Goal: Task Accomplishment & Management: Use online tool/utility

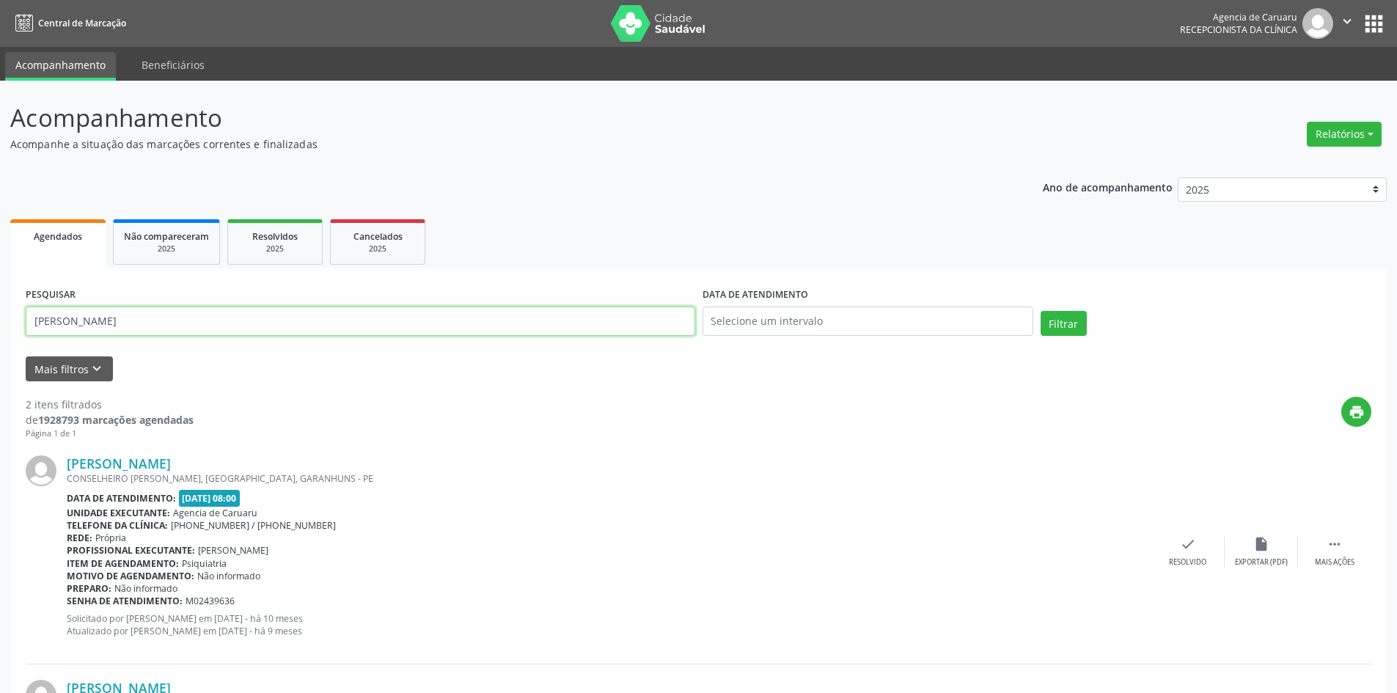
click at [257, 322] on input "[PERSON_NAME]" at bounding box center [361, 321] width 670 height 29
type input "E"
click at [92, 372] on icon "keyboard_arrow_down" at bounding box center [97, 369] width 16 height 16
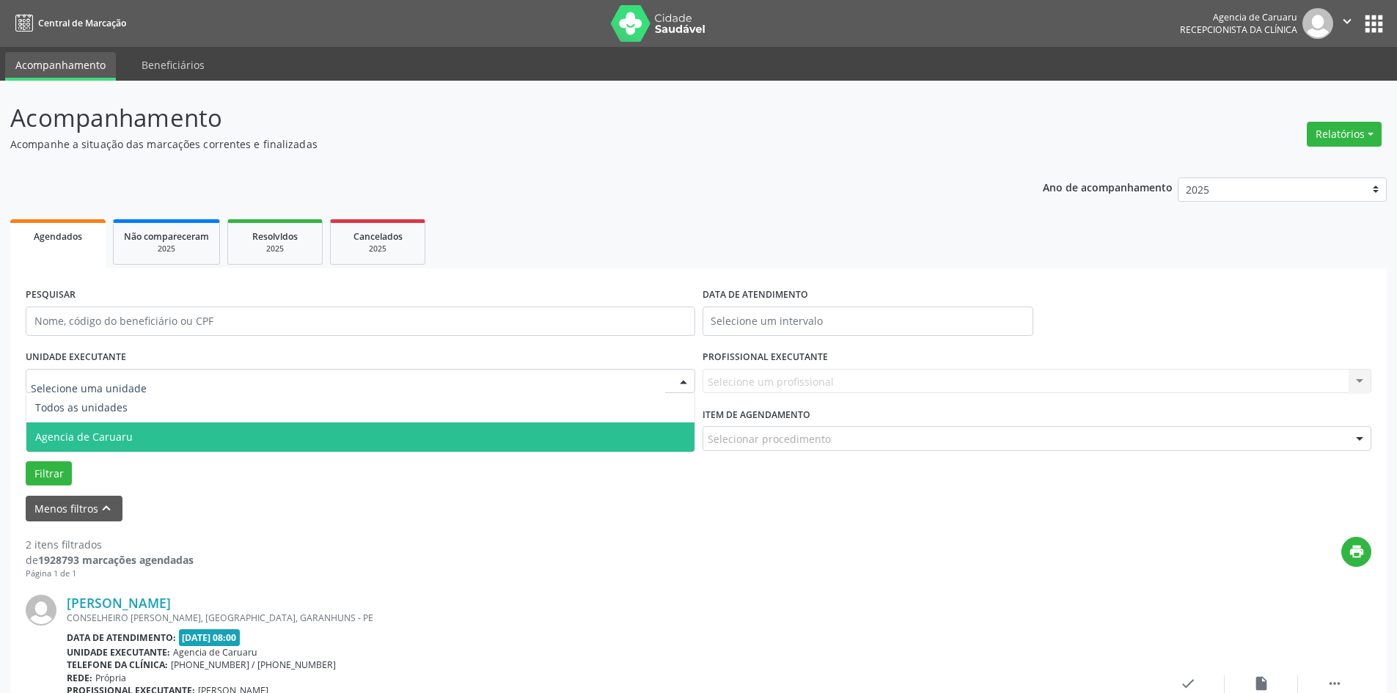
click at [115, 429] on span "Agencia de Caruaru" at bounding box center [360, 436] width 668 height 29
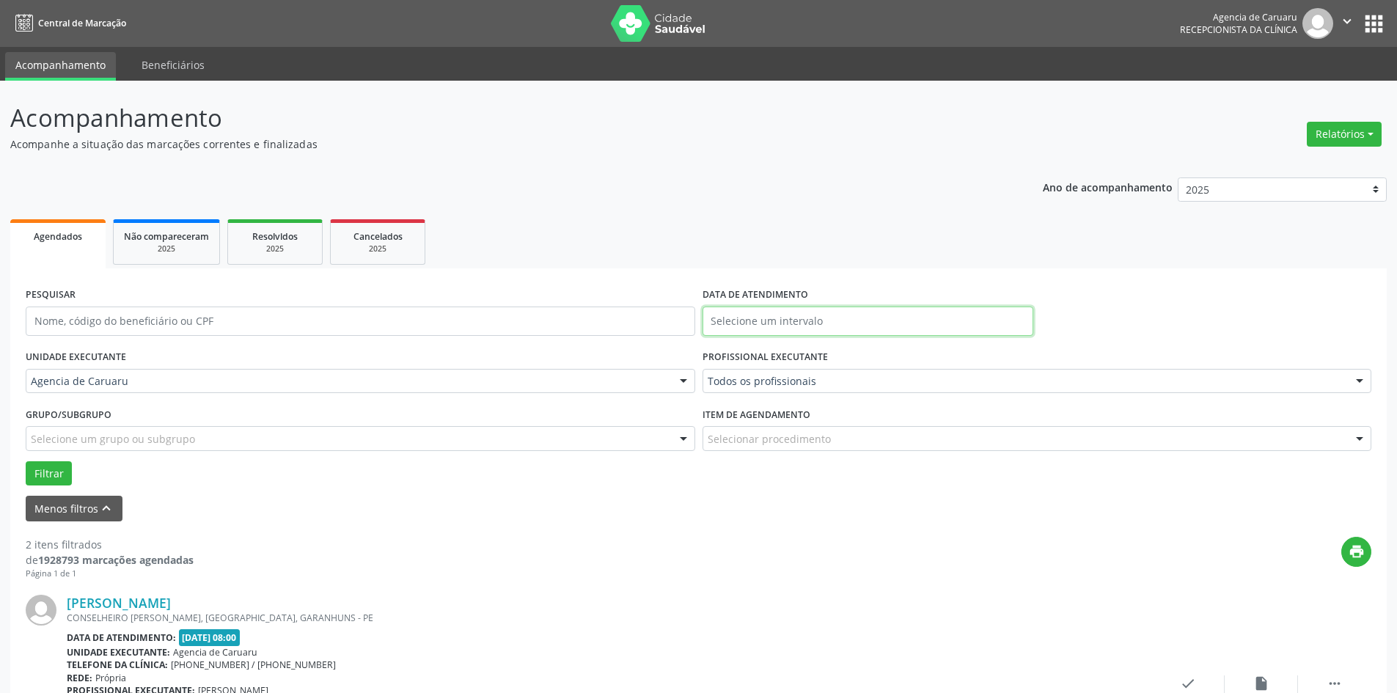
click at [793, 315] on input "text" at bounding box center [868, 321] width 331 height 29
click at [884, 482] on span "26" at bounding box center [879, 486] width 29 height 29
type input "[DATE]"
click at [813, 373] on div "Todos os profissionais" at bounding box center [1038, 381] width 670 height 25
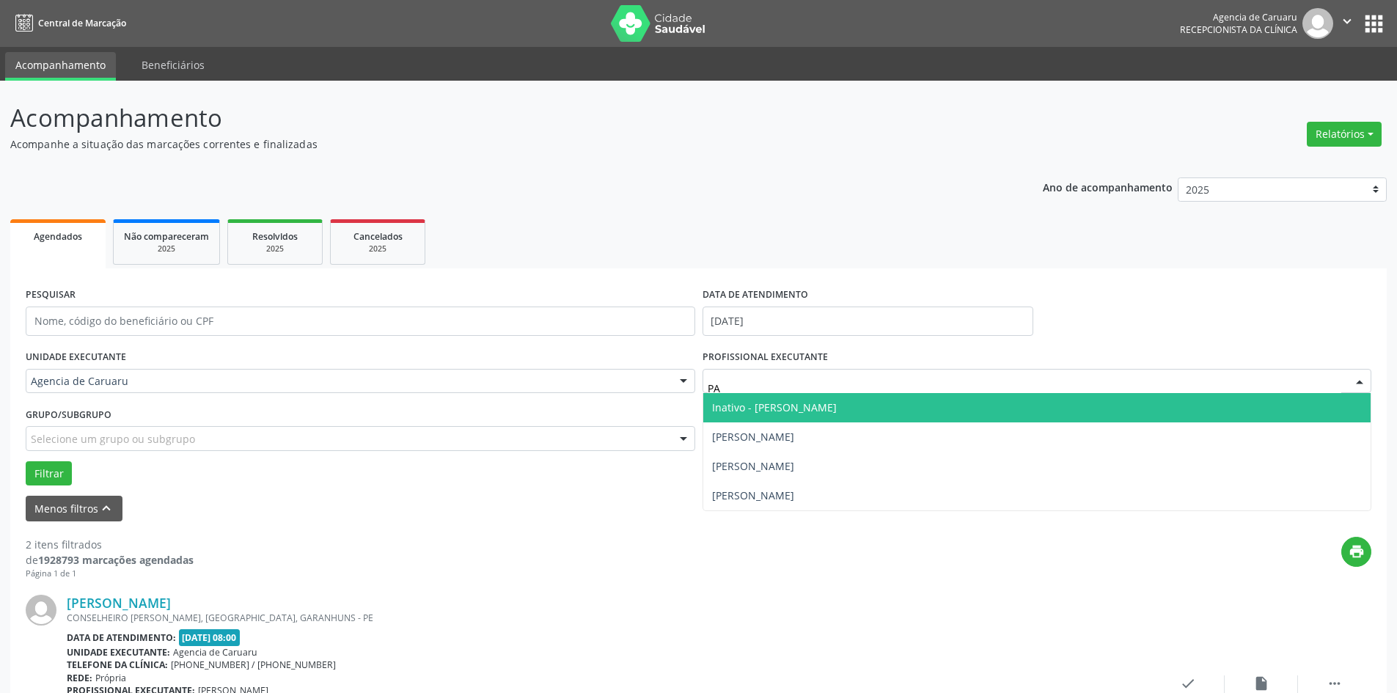
type input "PAT"
click at [794, 405] on span "[PERSON_NAME]" at bounding box center [753, 407] width 82 height 14
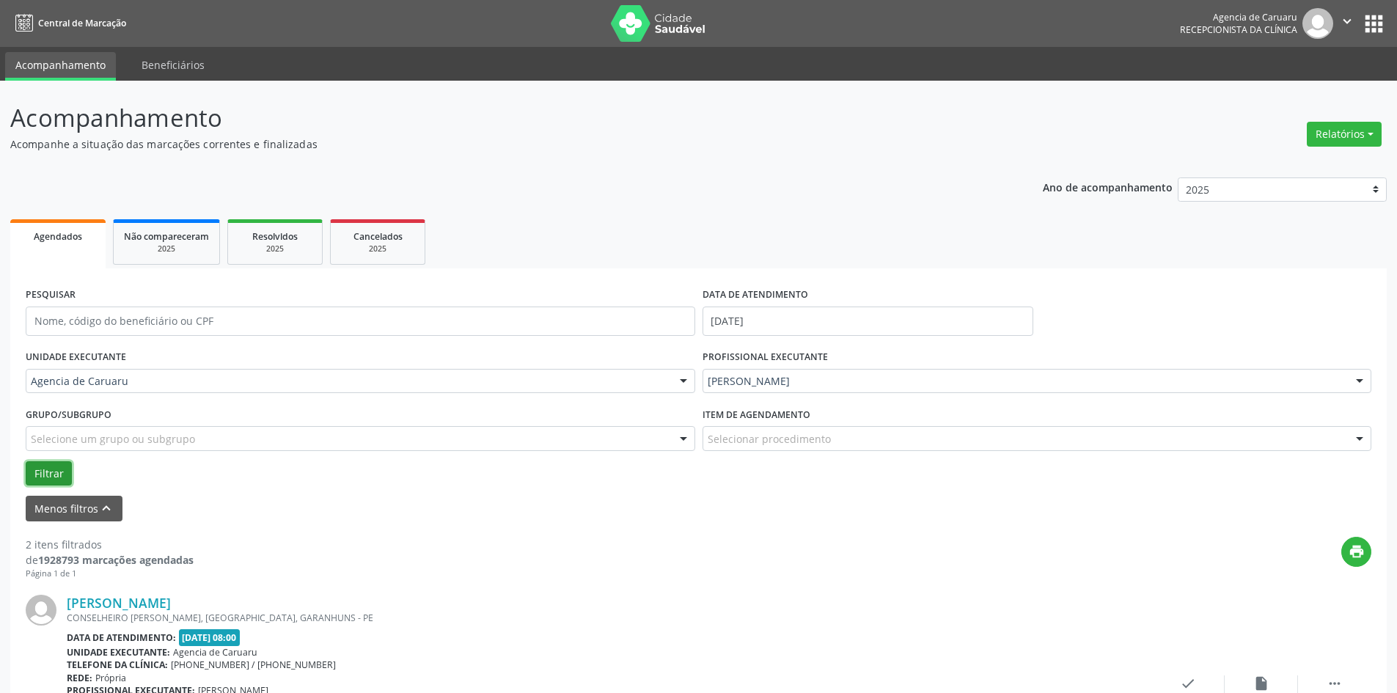
click at [51, 473] on button "Filtrar" at bounding box center [49, 473] width 46 height 25
click at [57, 474] on button "Filtrar" at bounding box center [49, 473] width 46 height 25
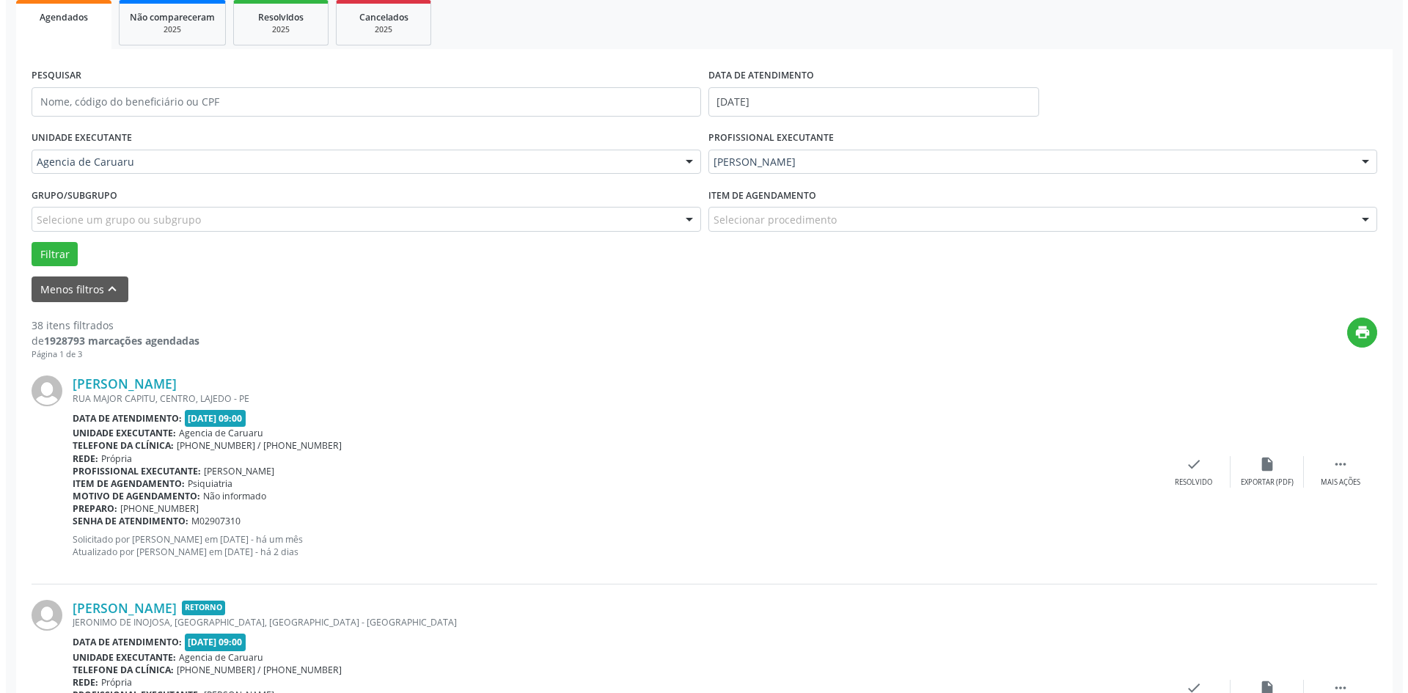
scroll to position [220, 0]
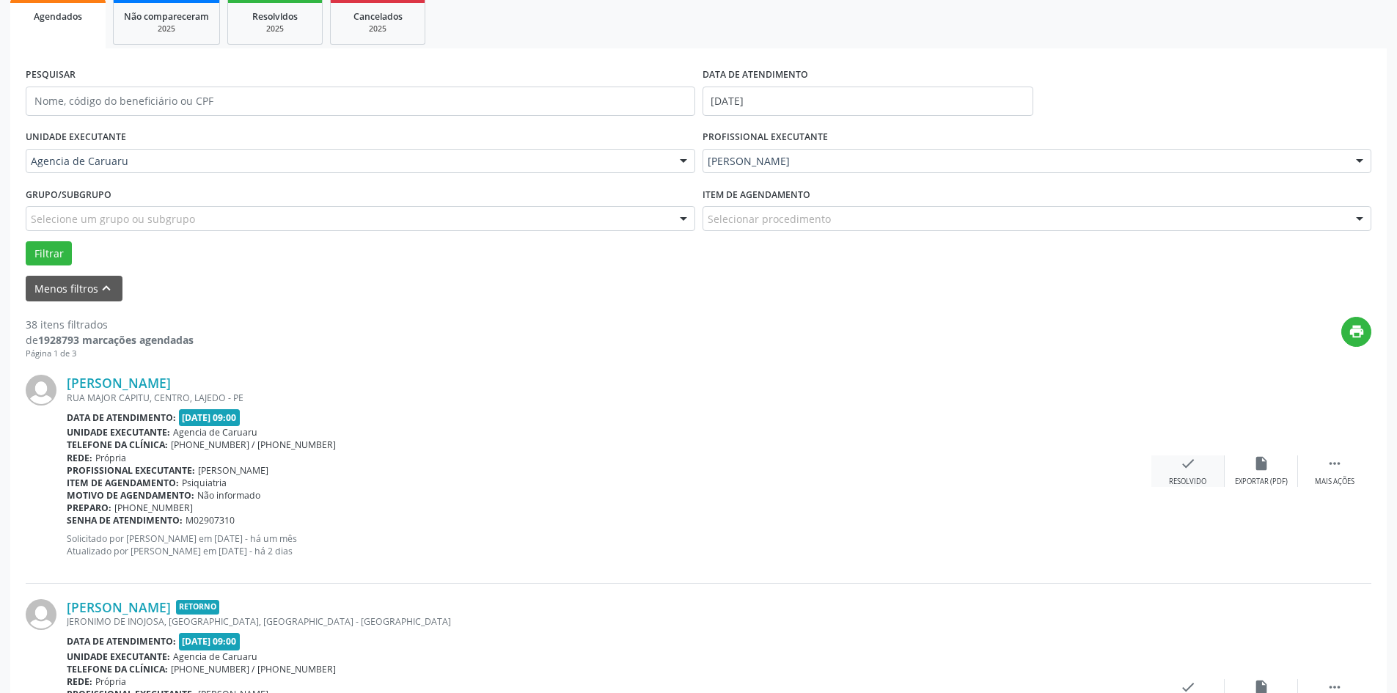
click at [1169, 478] on div "Resolvido" at bounding box center [1187, 482] width 37 height 10
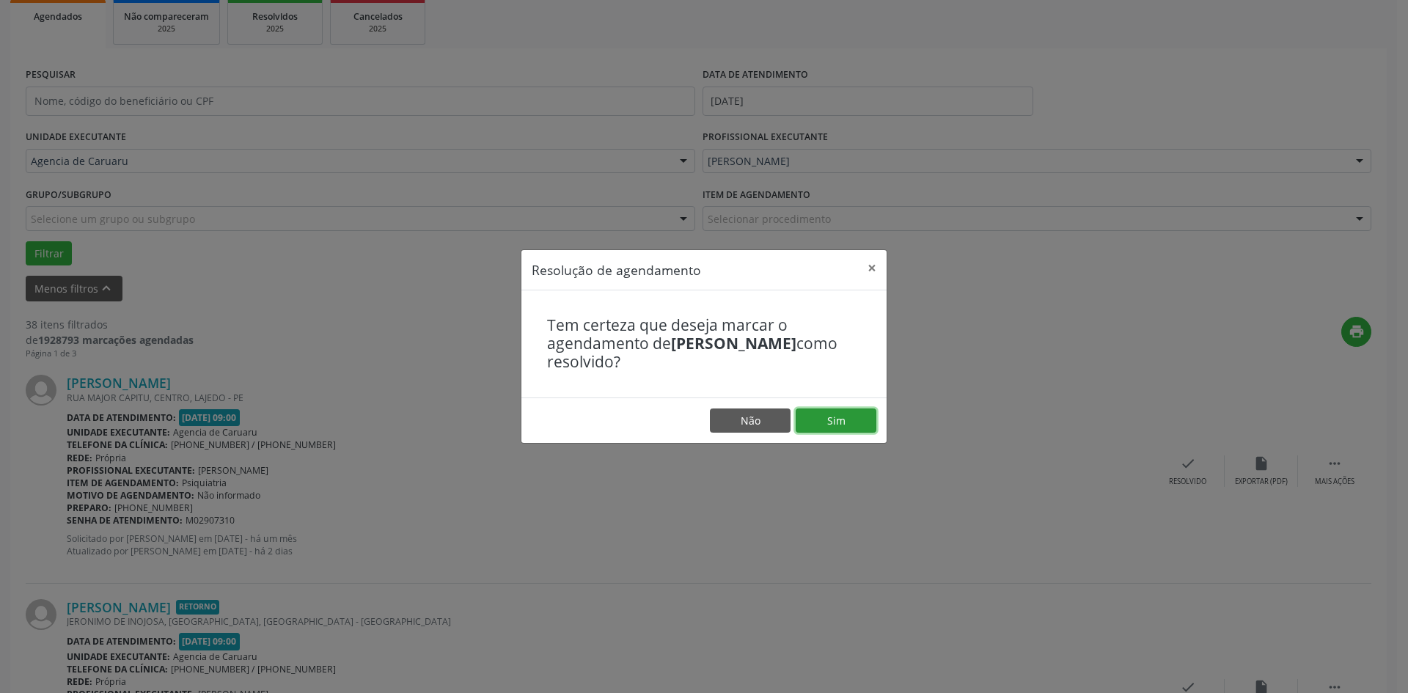
click at [841, 425] on button "Sim" at bounding box center [836, 420] width 81 height 25
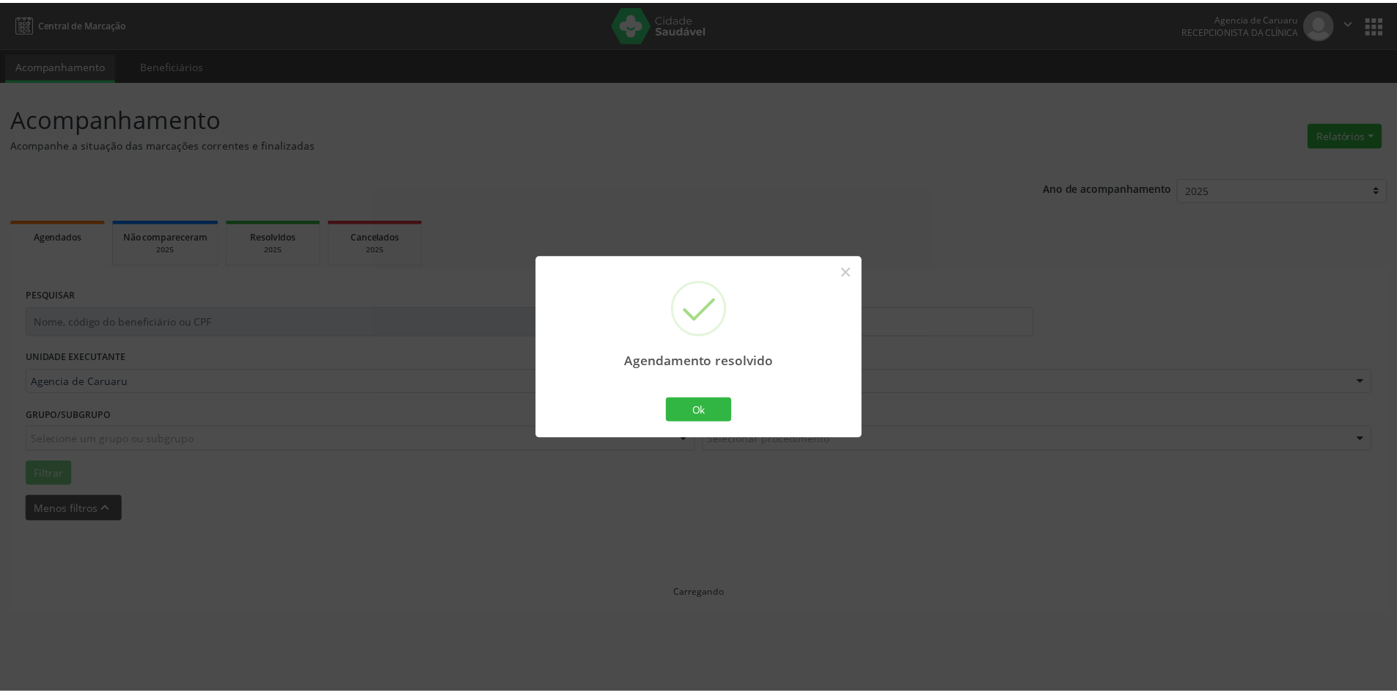
scroll to position [0, 0]
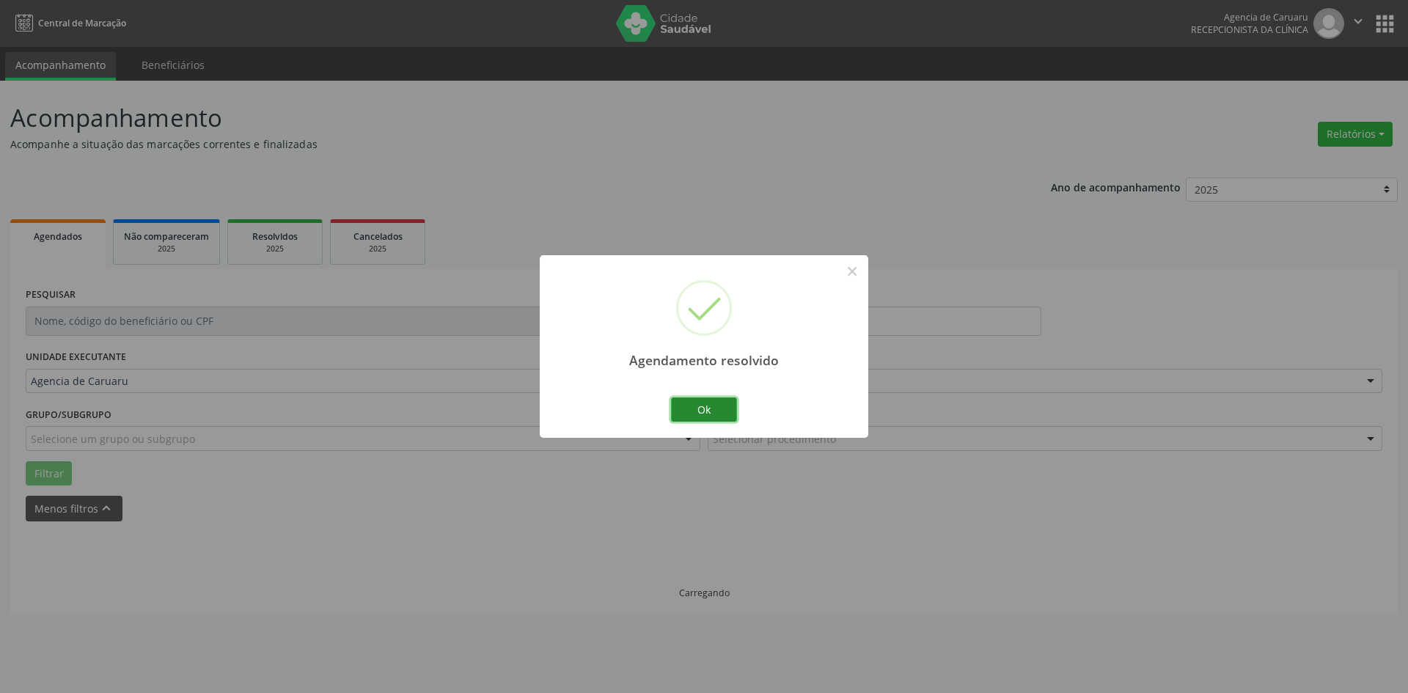
click at [708, 406] on button "Ok" at bounding box center [704, 409] width 66 height 25
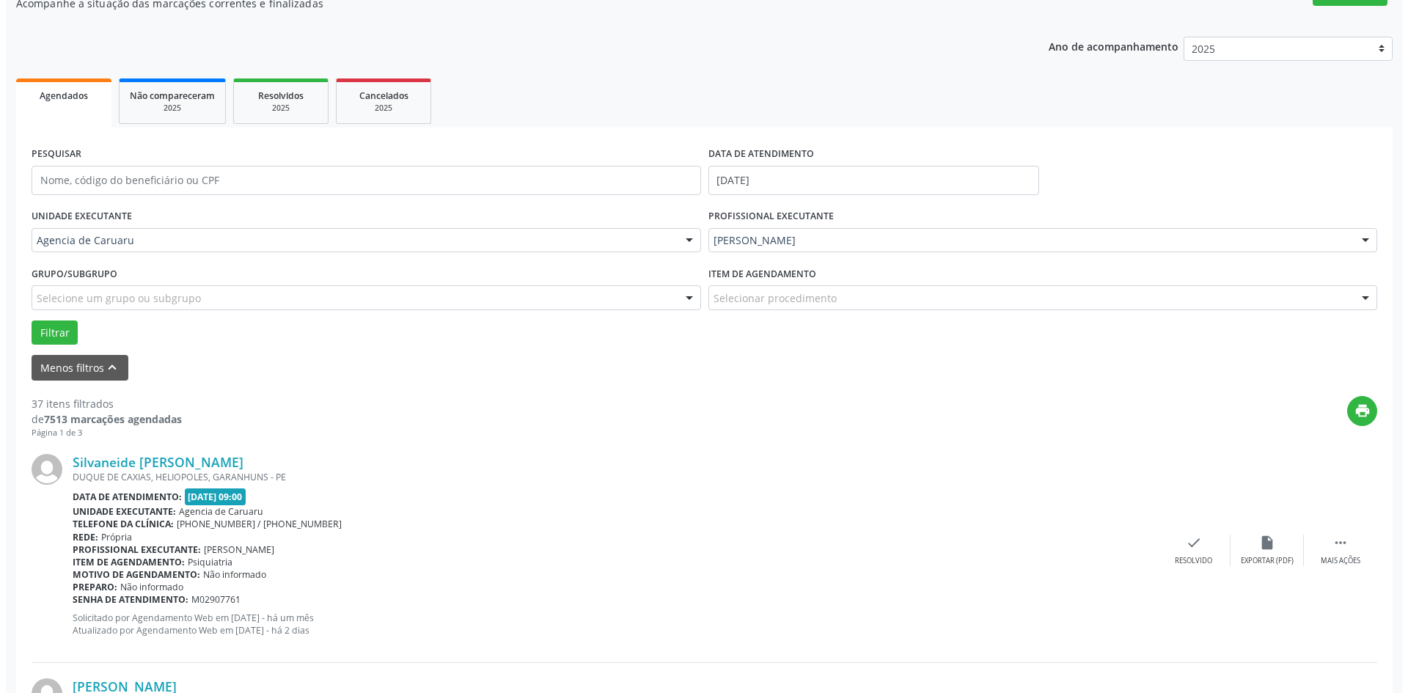
scroll to position [147, 0]
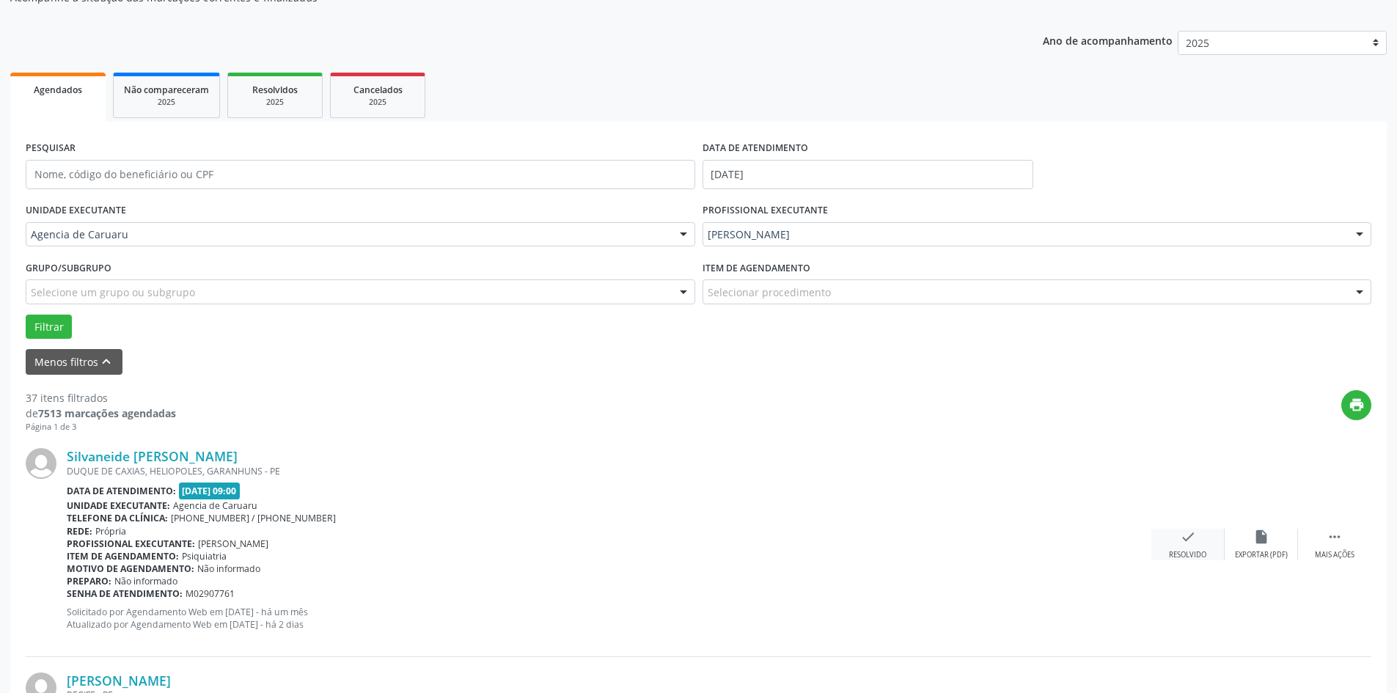
click at [1181, 535] on icon "check" at bounding box center [1188, 537] width 16 height 16
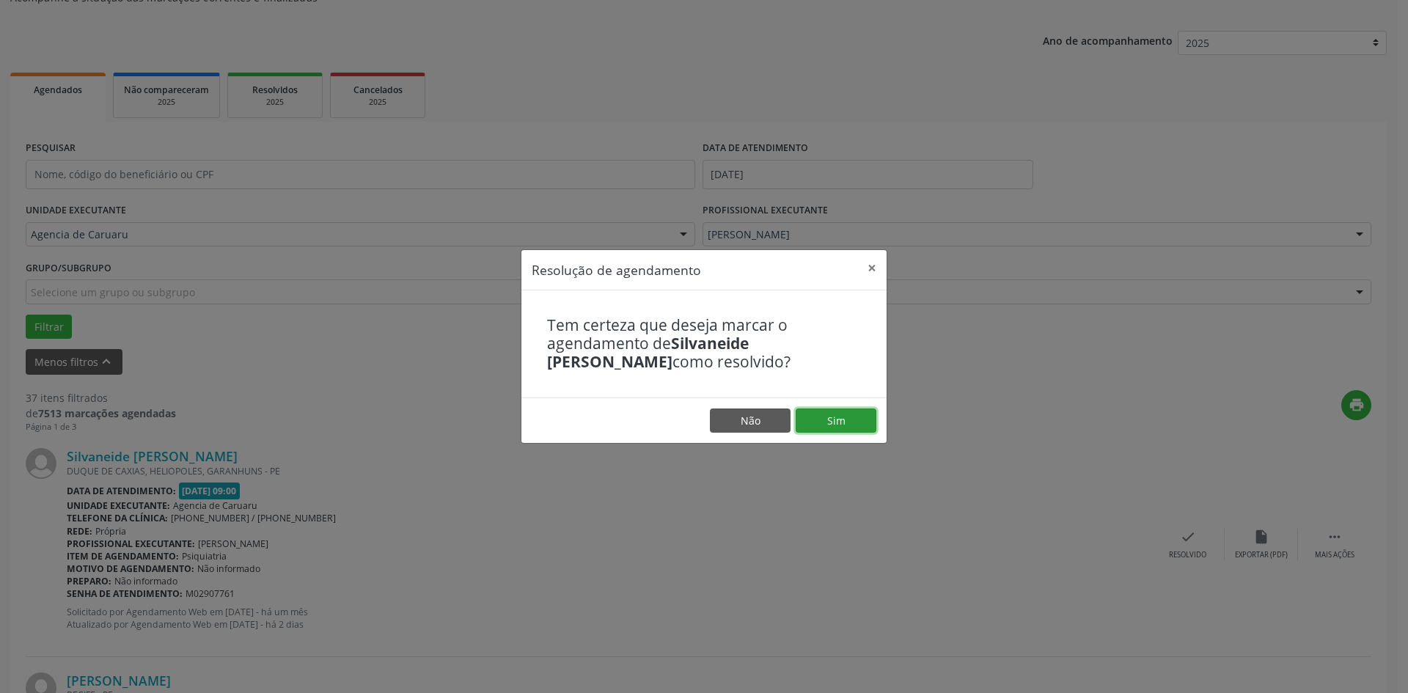
click at [850, 422] on button "Sim" at bounding box center [836, 420] width 81 height 25
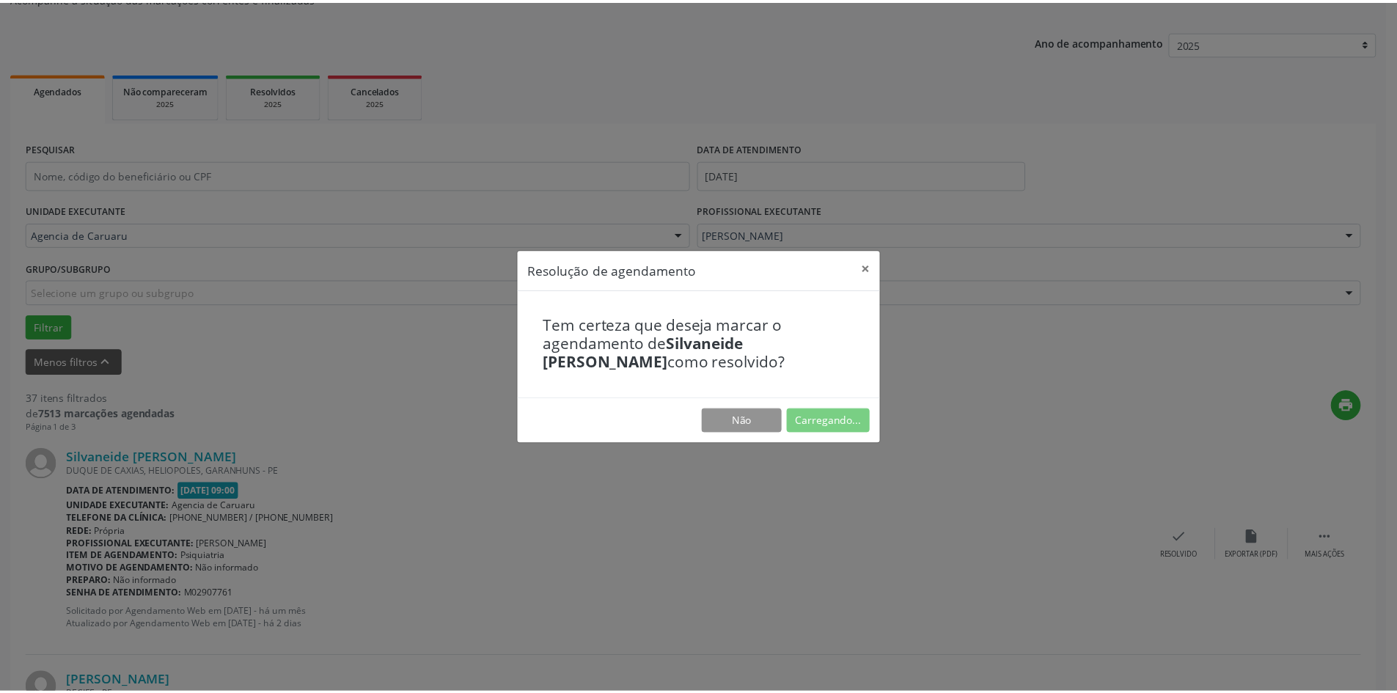
scroll to position [0, 0]
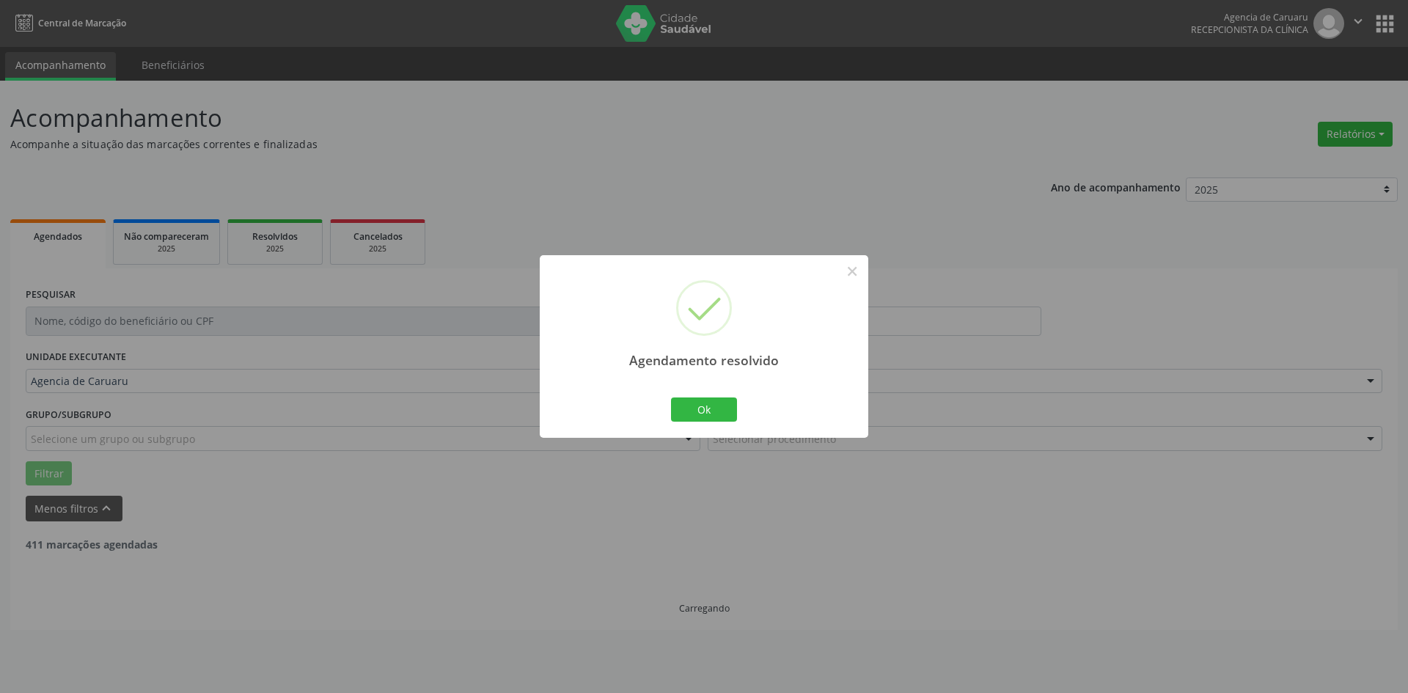
click at [718, 395] on div "Ok Cancel" at bounding box center [704, 409] width 73 height 31
click at [700, 412] on button "Ok" at bounding box center [704, 409] width 66 height 25
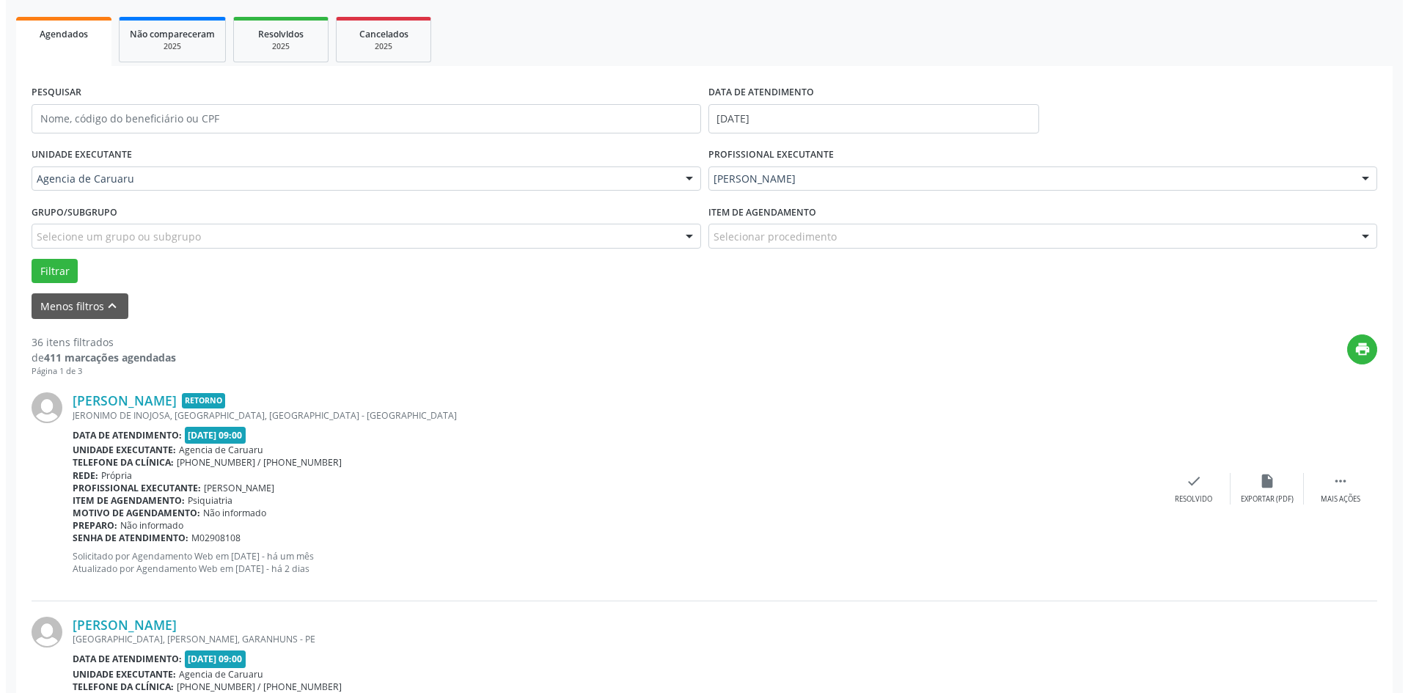
scroll to position [220, 0]
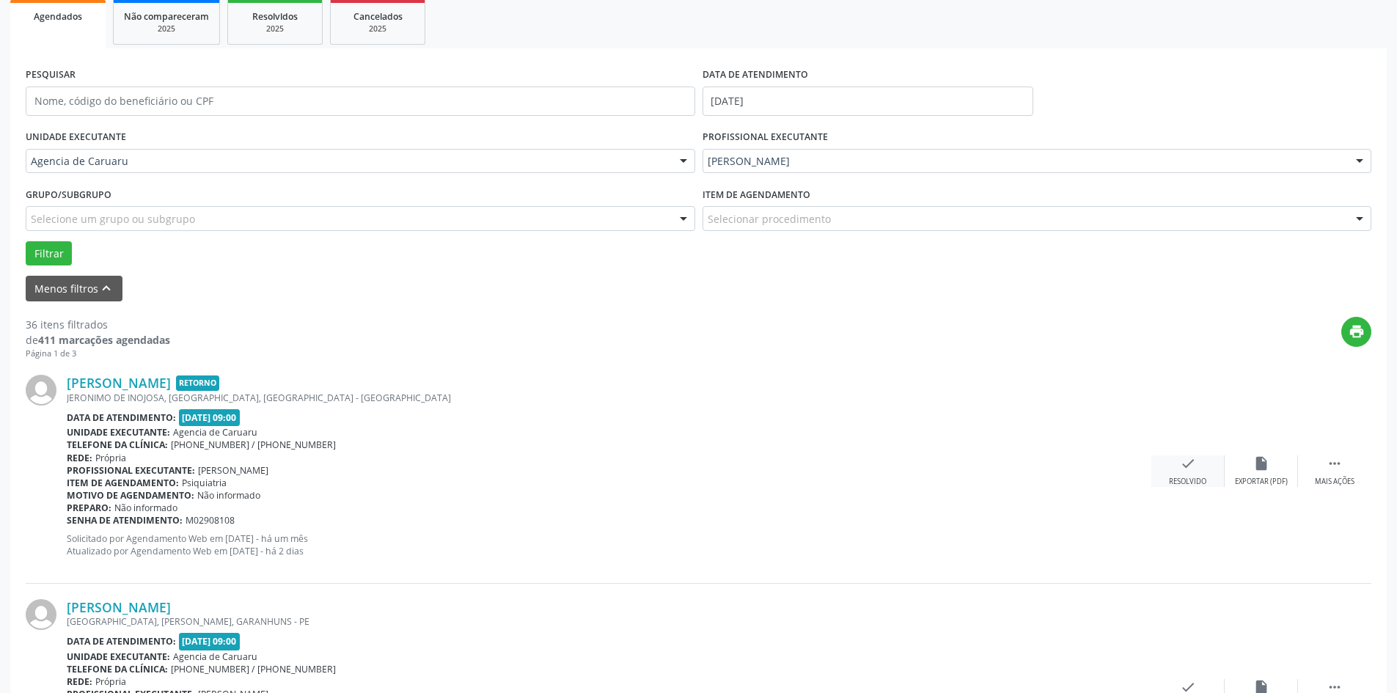
click at [1195, 466] on icon "check" at bounding box center [1188, 463] width 16 height 16
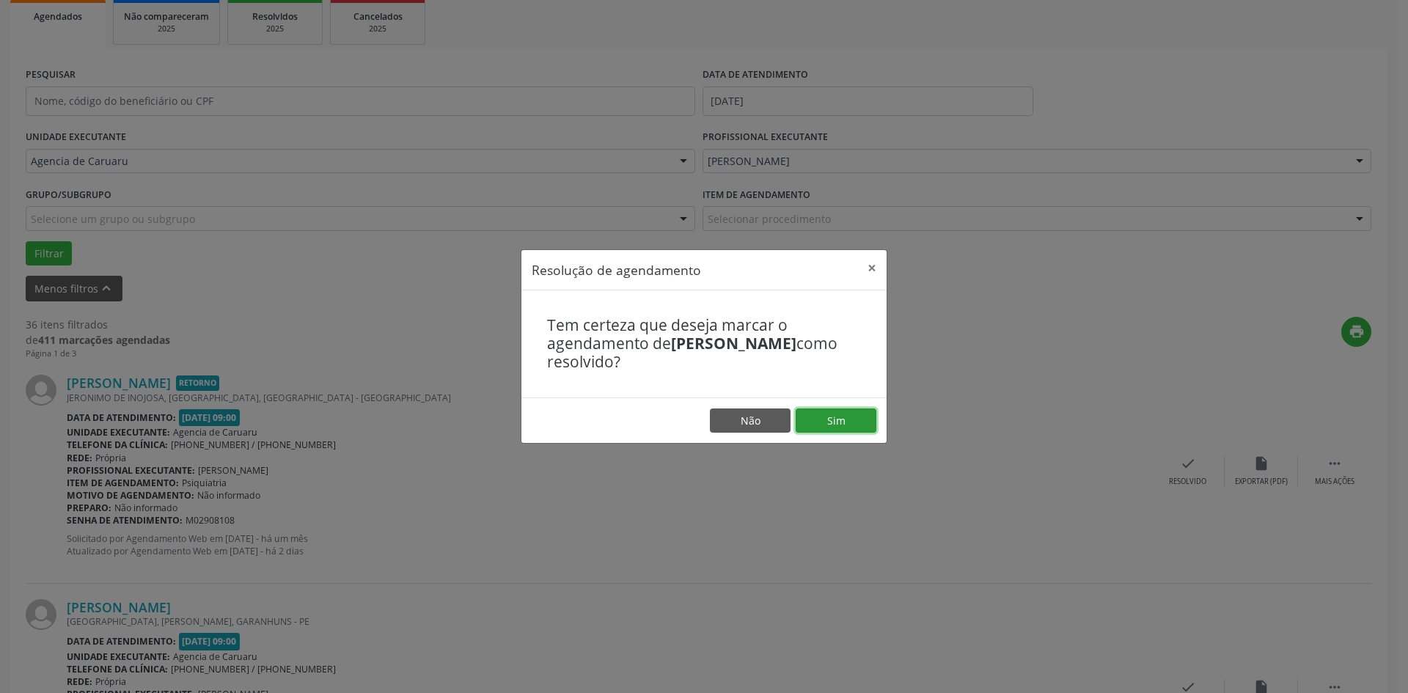
click at [846, 430] on button "Sim" at bounding box center [836, 420] width 81 height 25
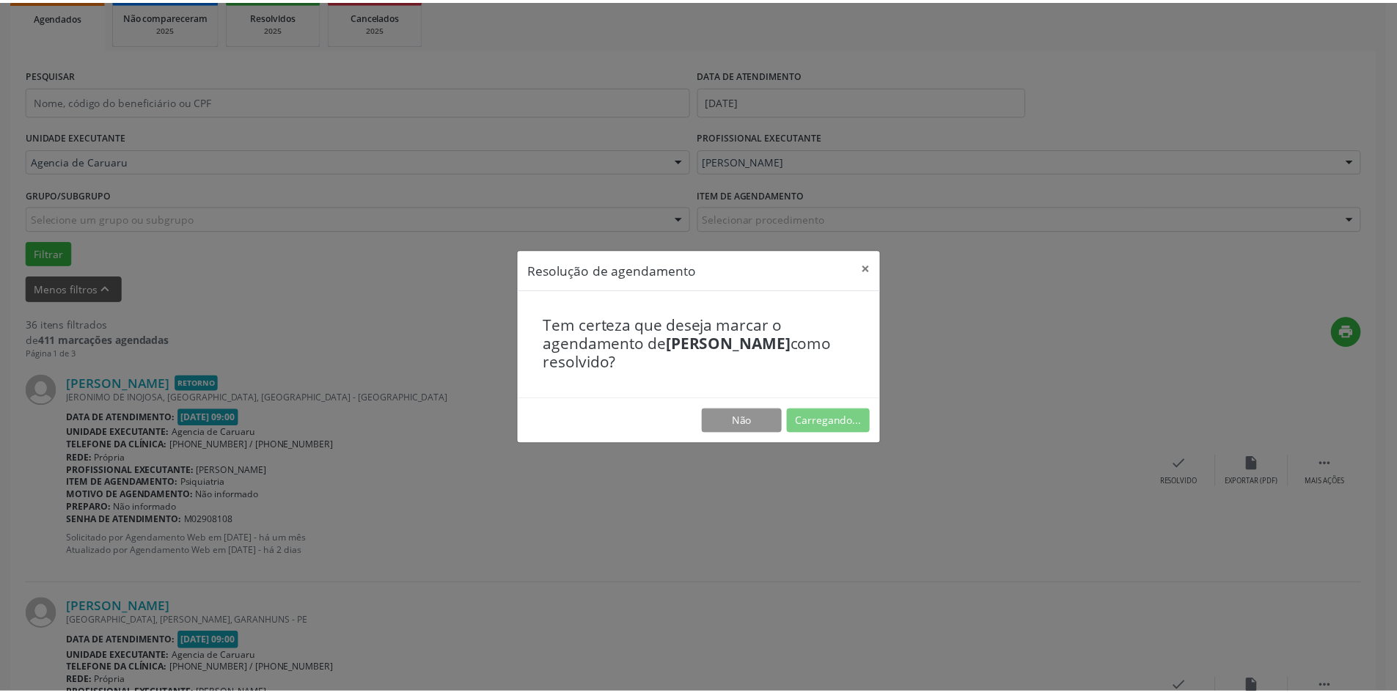
scroll to position [0, 0]
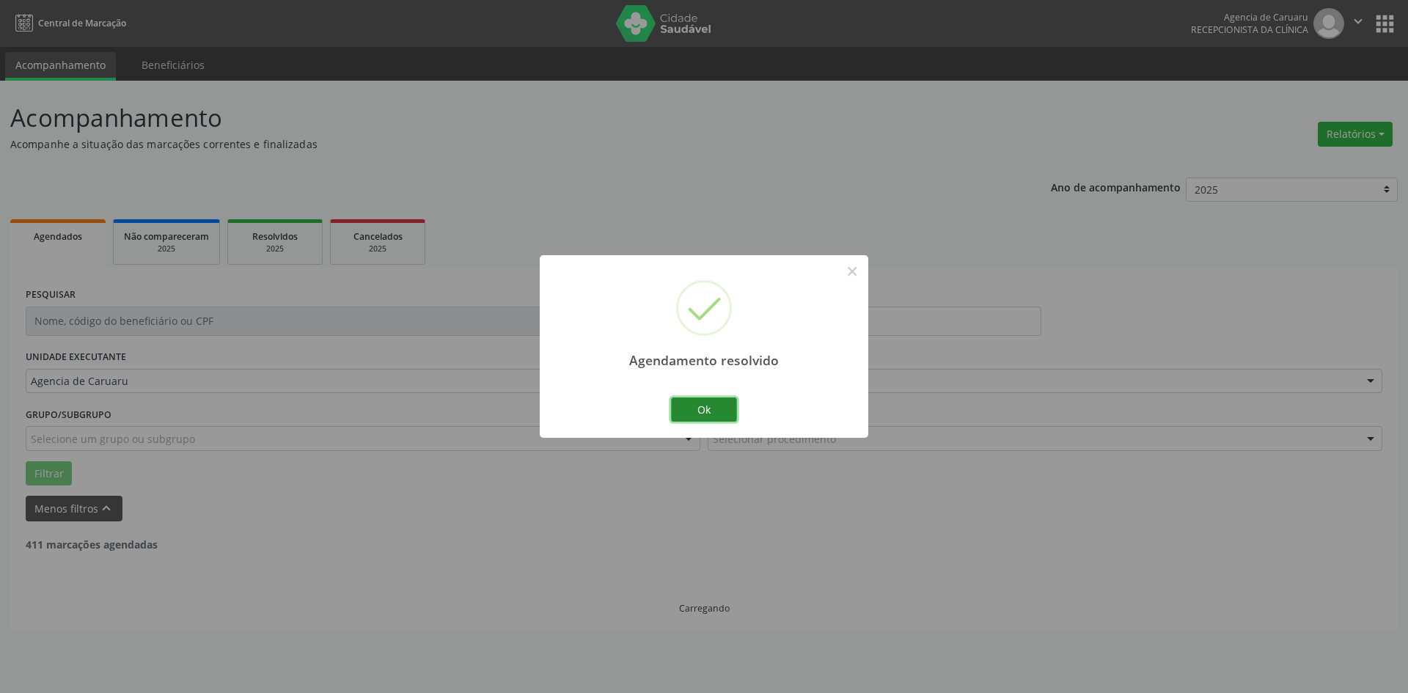
click at [717, 414] on button "Ok" at bounding box center [704, 409] width 66 height 25
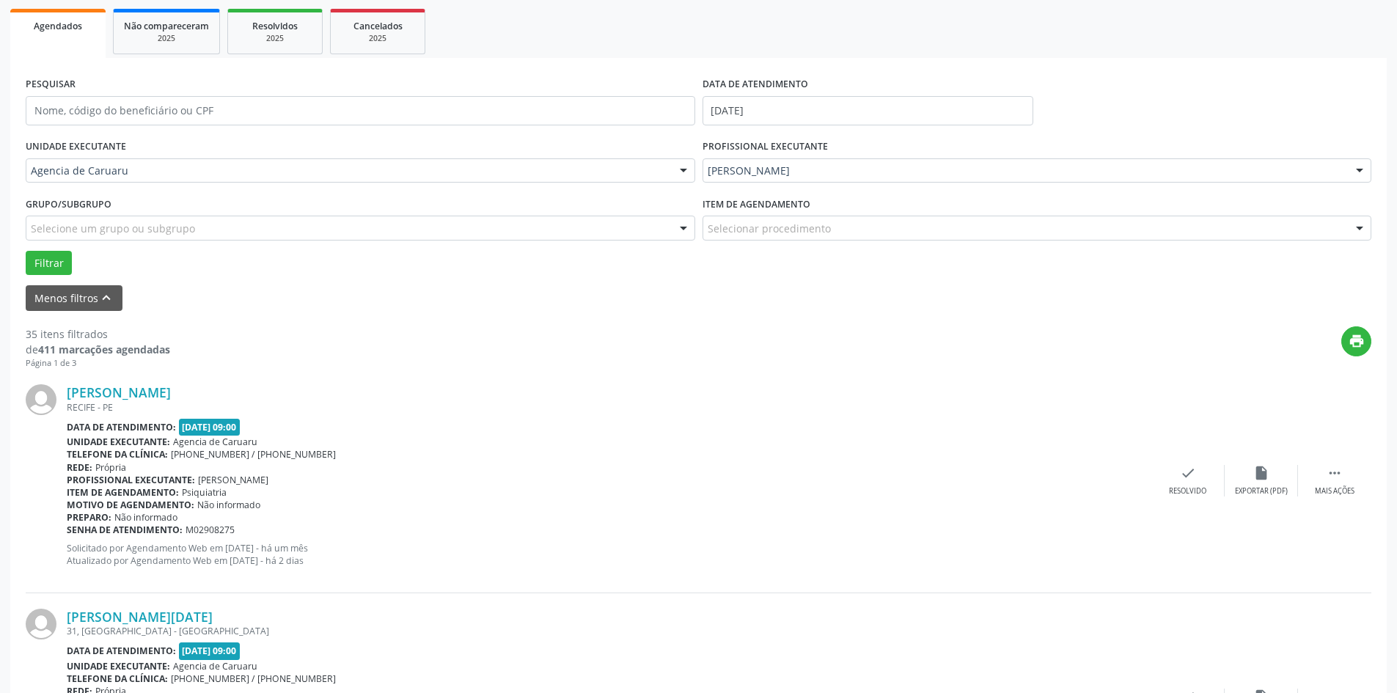
scroll to position [220, 0]
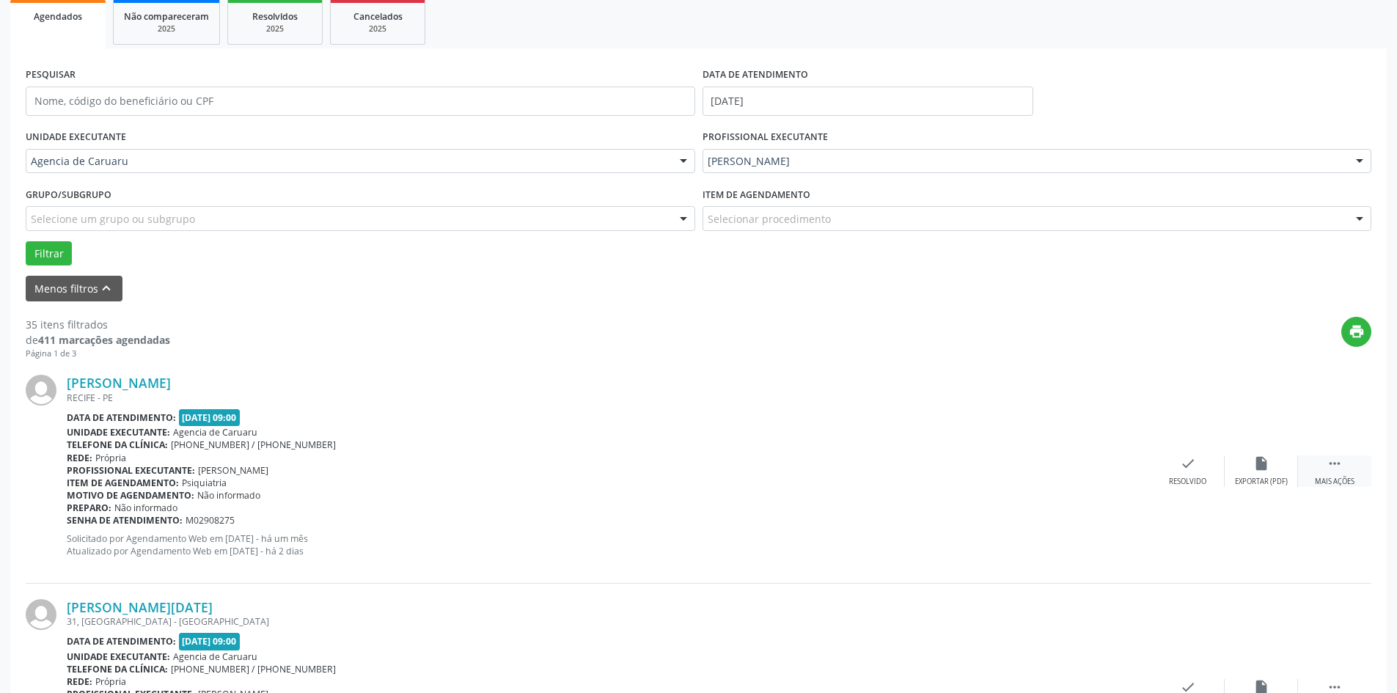
click at [1334, 459] on icon "" at bounding box center [1335, 463] width 16 height 16
click at [1256, 463] on icon "alarm_off" at bounding box center [1261, 463] width 16 height 16
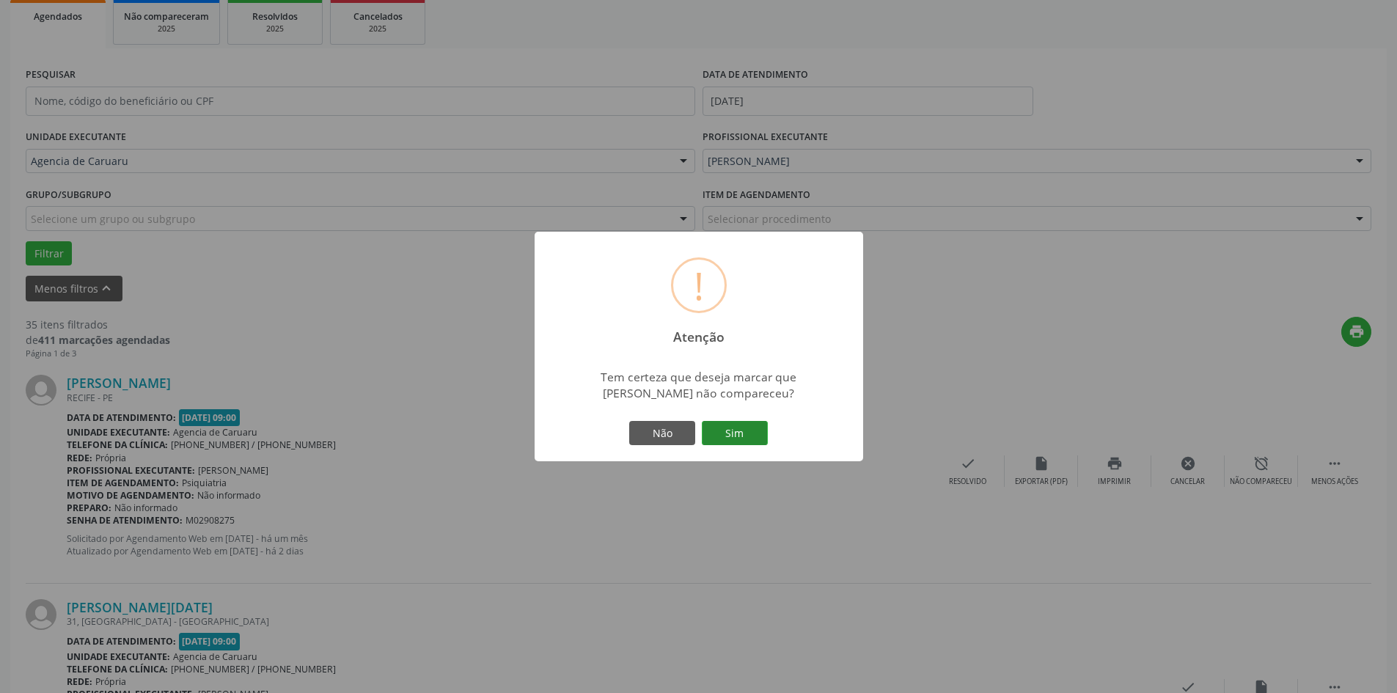
click at [741, 428] on button "Sim" at bounding box center [735, 433] width 66 height 25
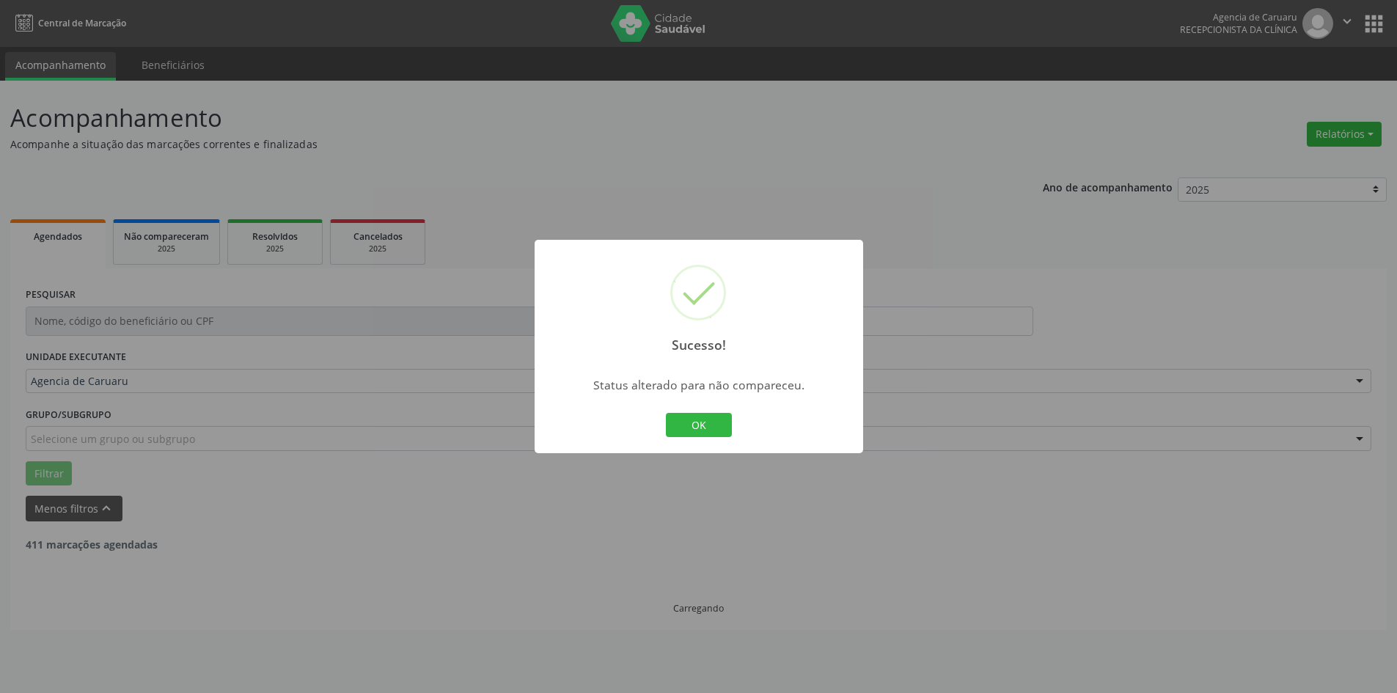
scroll to position [0, 0]
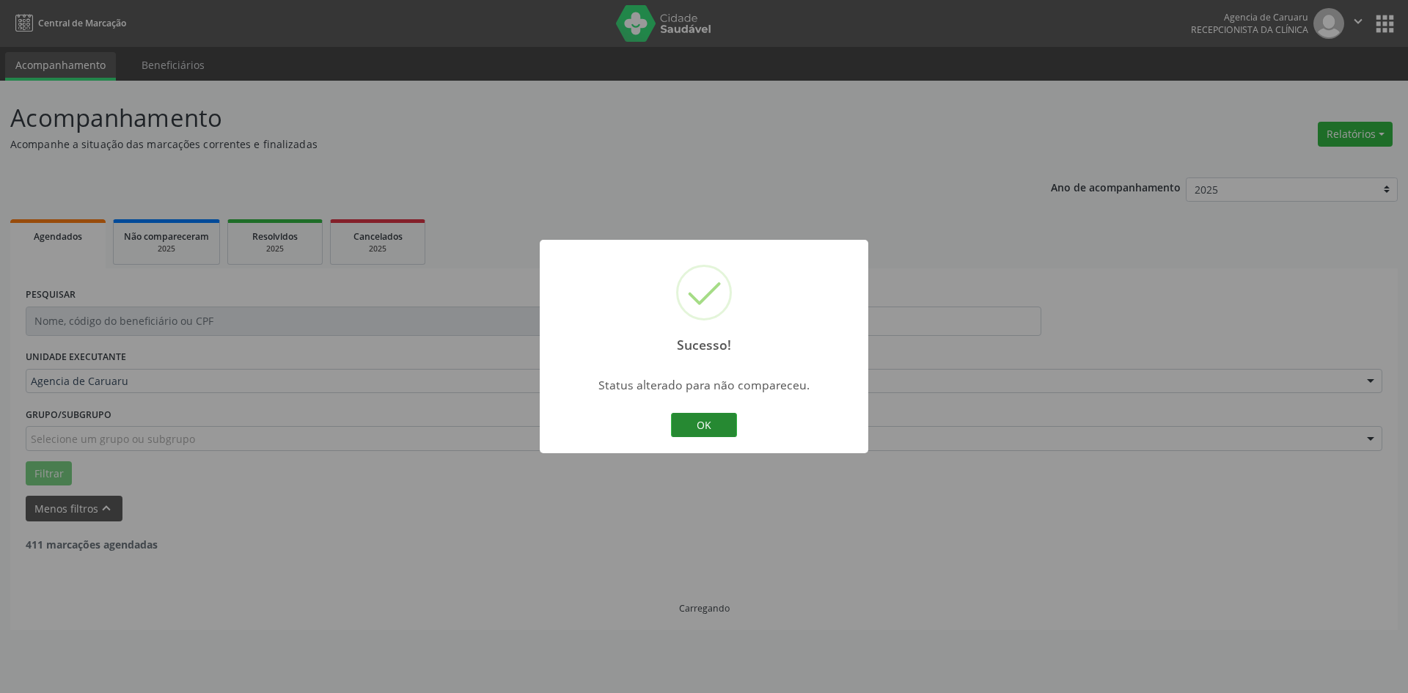
click at [711, 421] on button "OK" at bounding box center [704, 425] width 66 height 25
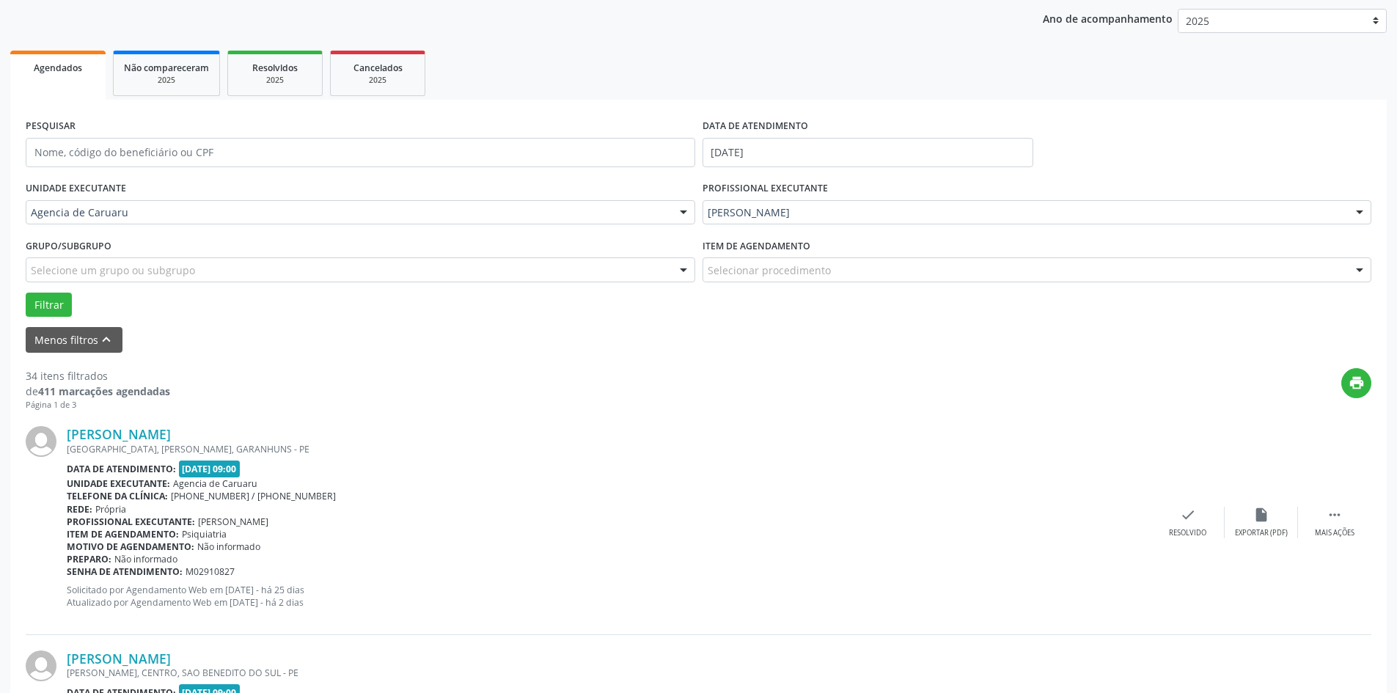
scroll to position [220, 0]
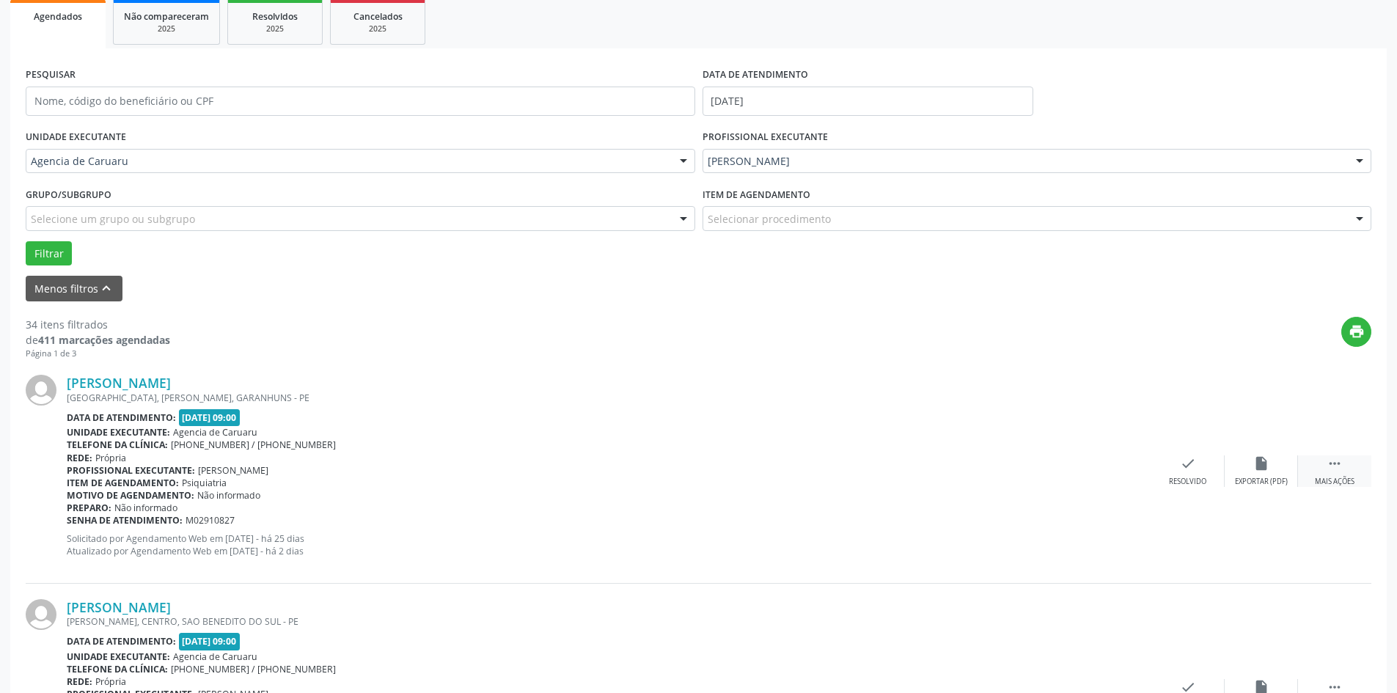
click at [1338, 477] on div "Mais ações" at bounding box center [1335, 482] width 40 height 10
click at [1269, 470] on div "alarm_off Não compareceu" at bounding box center [1261, 471] width 73 height 32
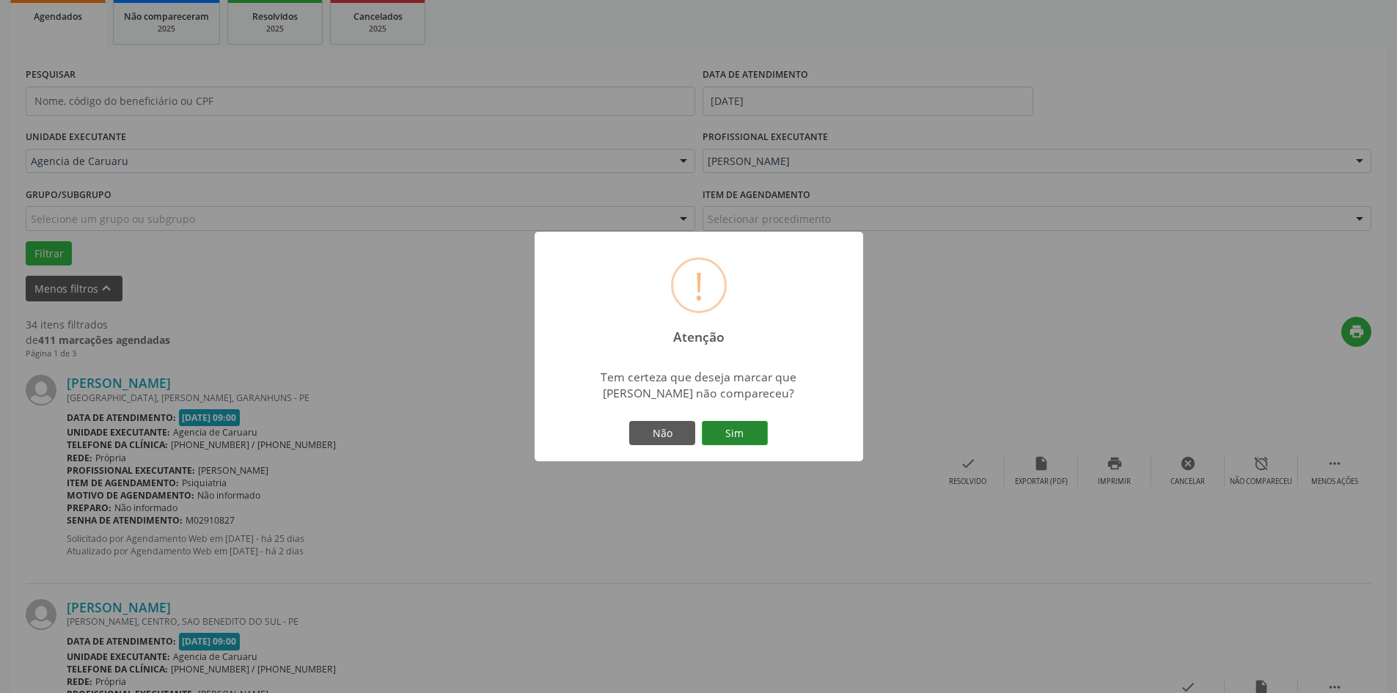
click at [730, 437] on button "Sim" at bounding box center [735, 433] width 66 height 25
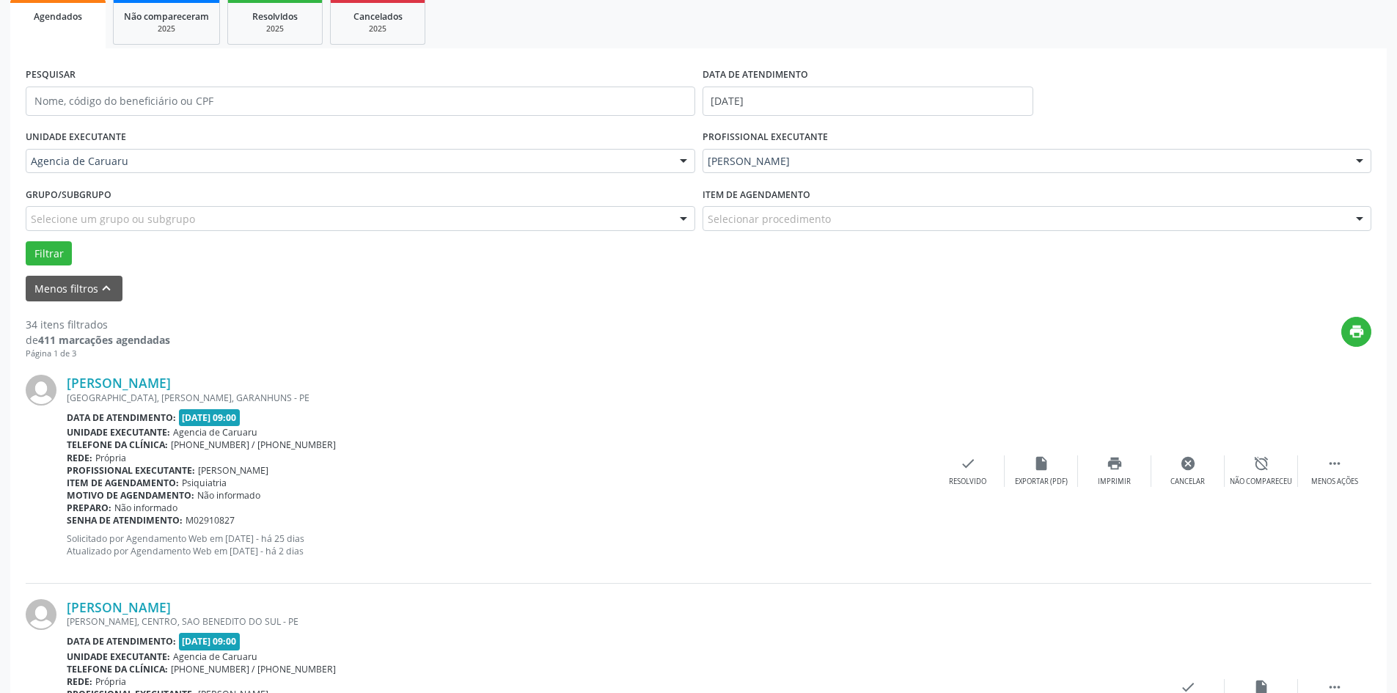
scroll to position [0, 0]
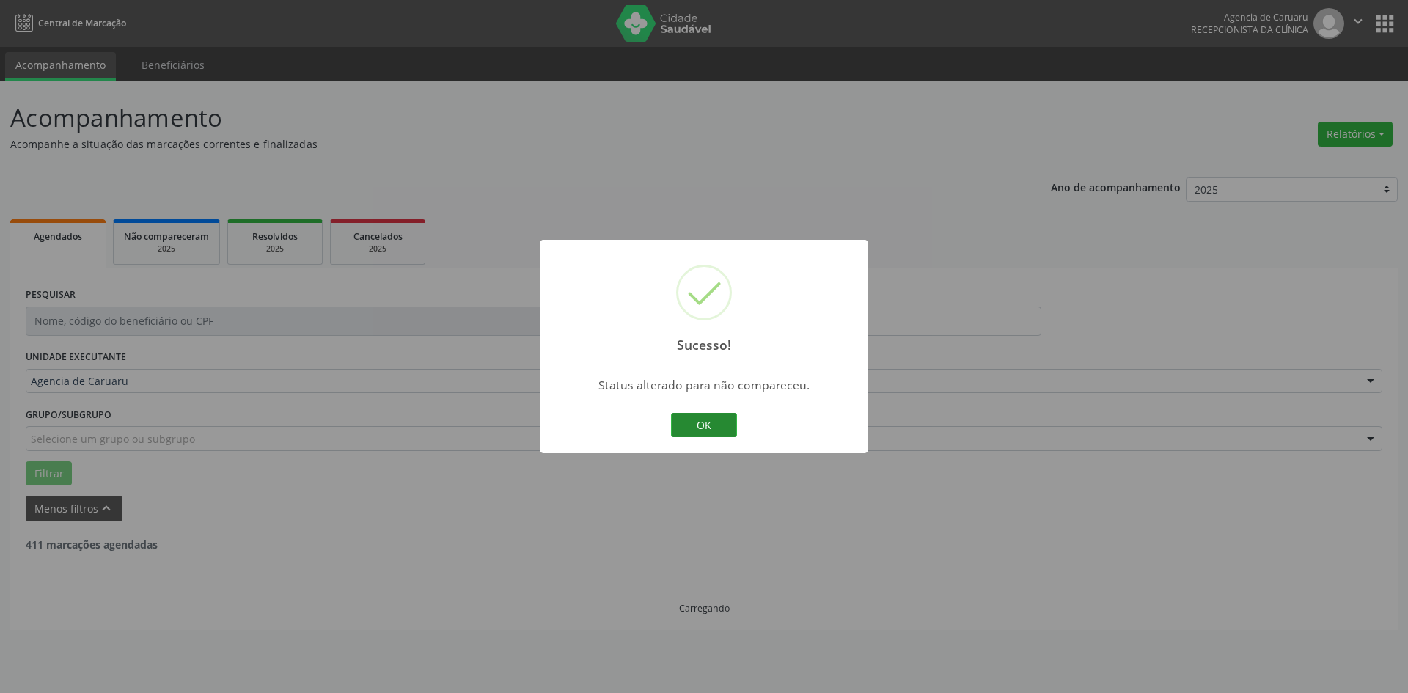
click at [683, 419] on button "OK" at bounding box center [704, 425] width 66 height 25
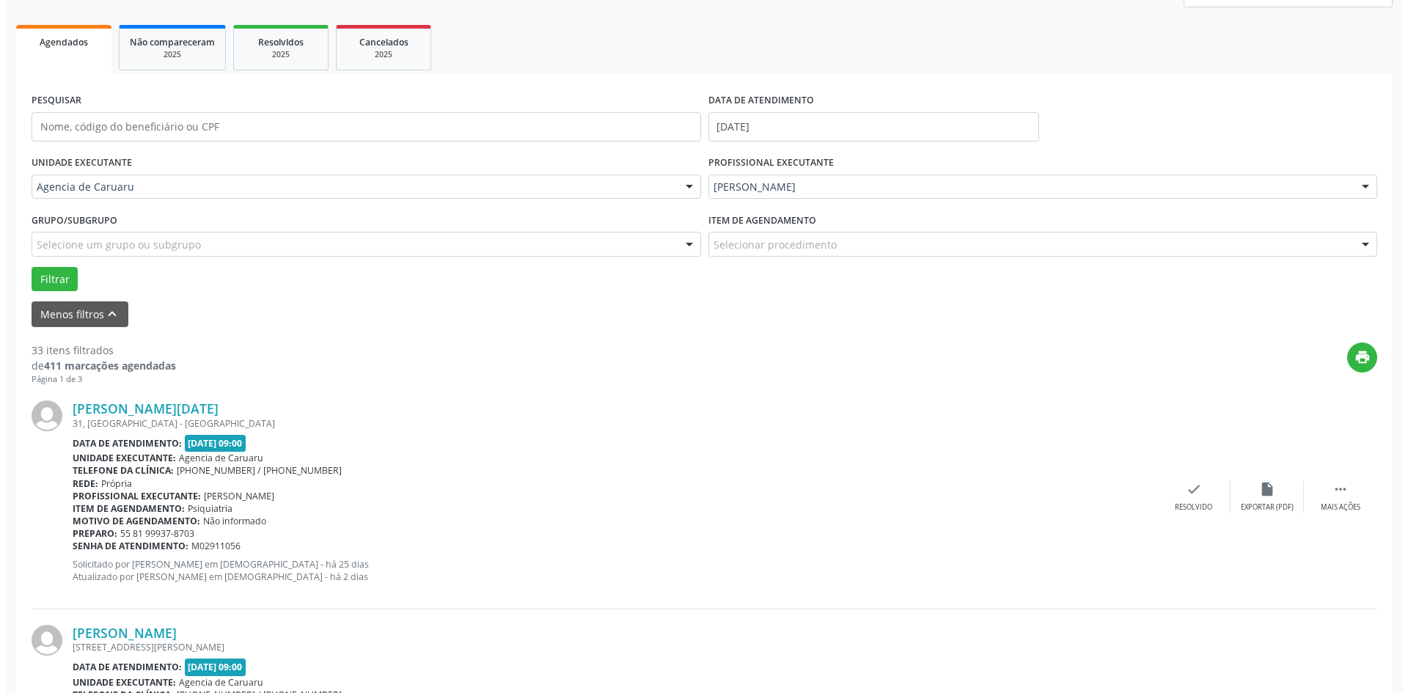
scroll to position [220, 0]
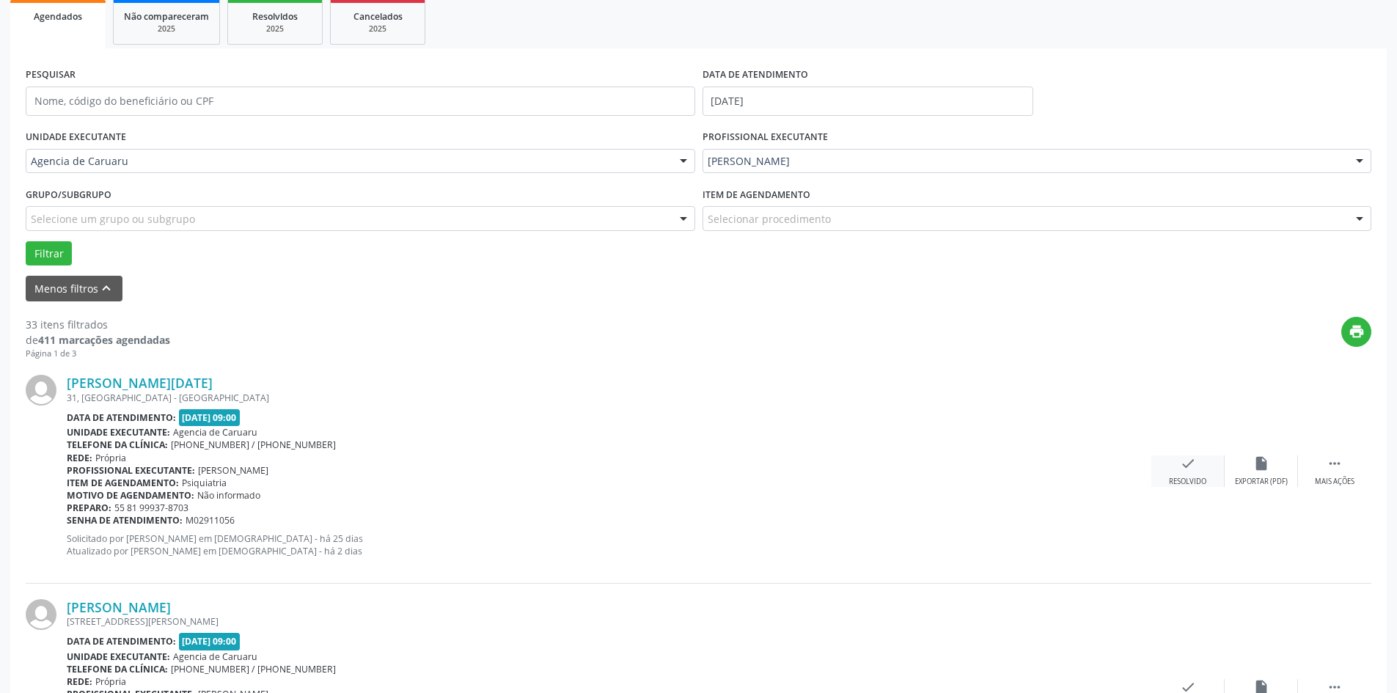
click at [1181, 480] on div "Resolvido" at bounding box center [1187, 482] width 37 height 10
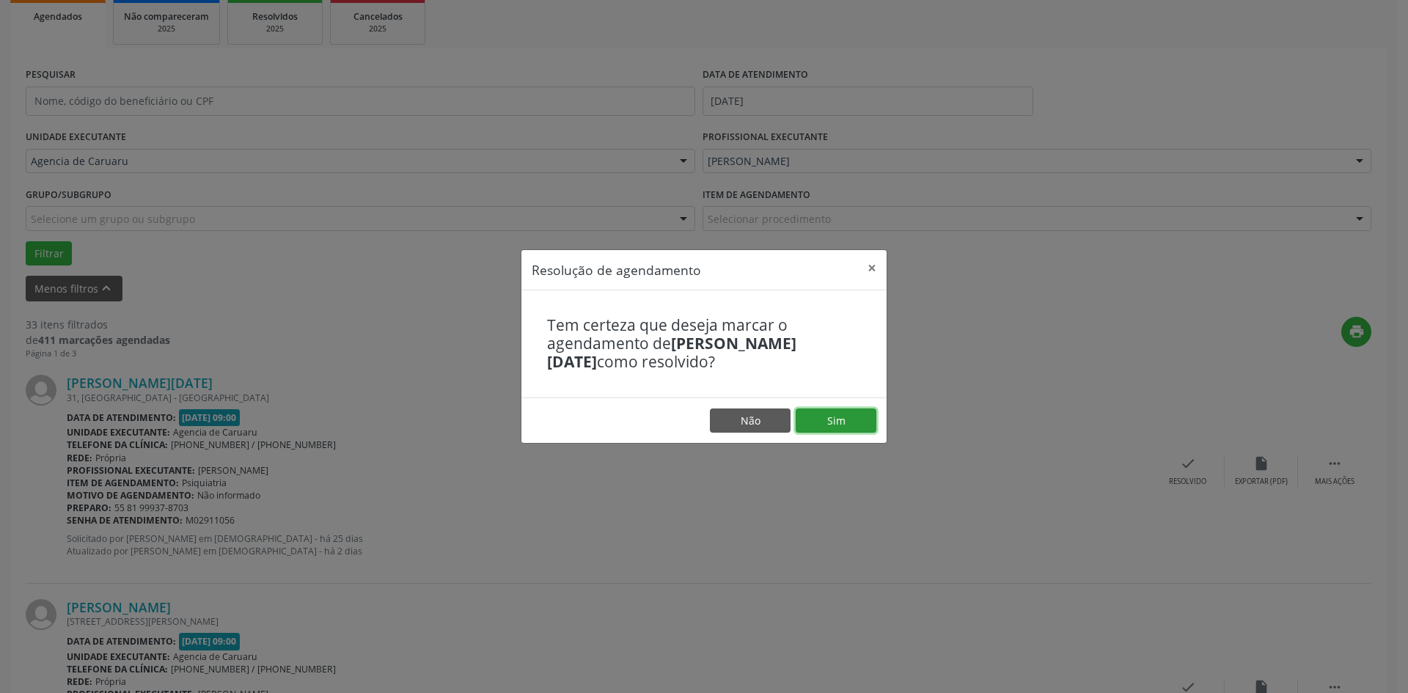
click at [853, 431] on button "Sim" at bounding box center [836, 420] width 81 height 25
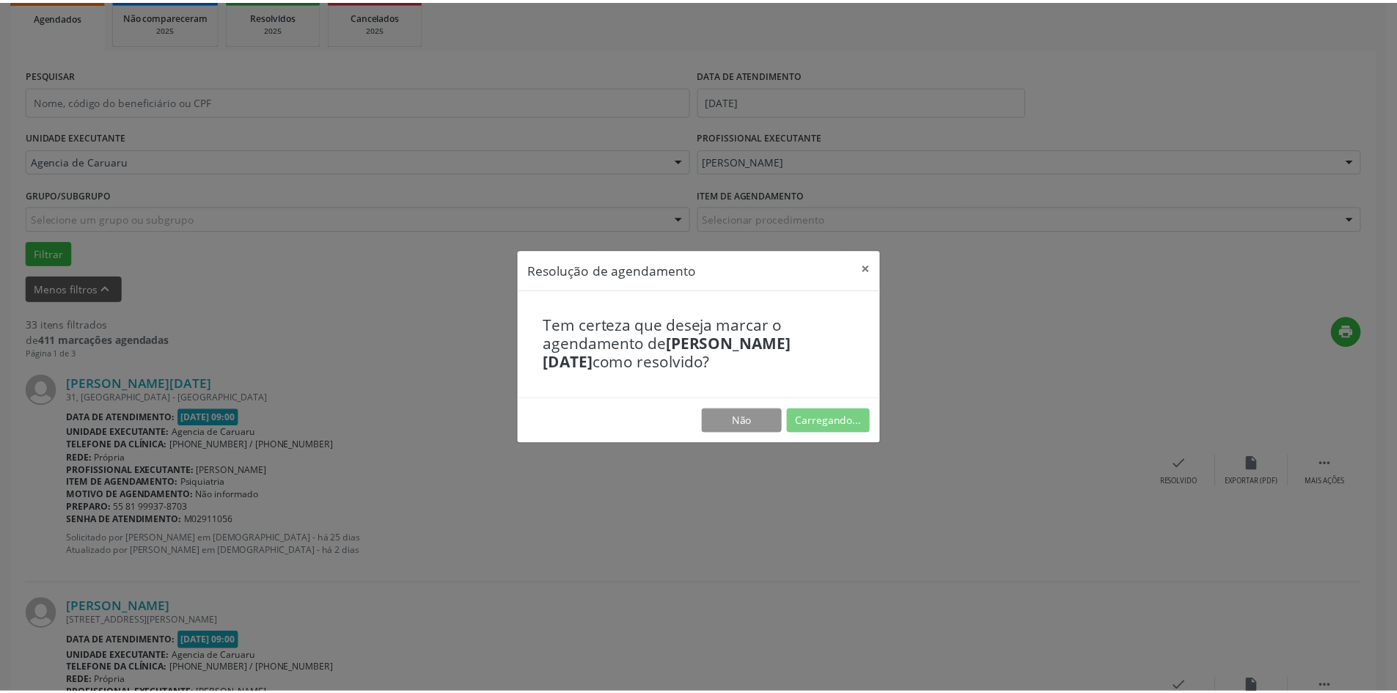
scroll to position [0, 0]
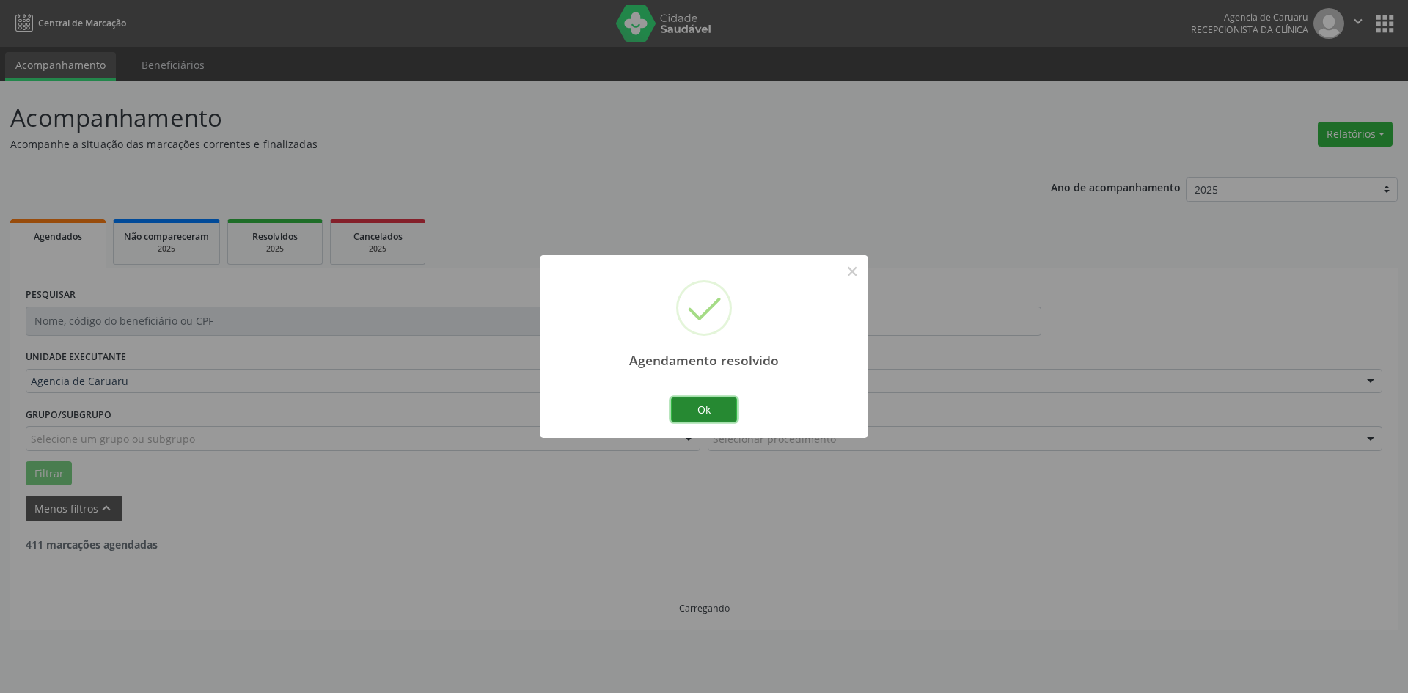
click at [694, 409] on button "Ok" at bounding box center [704, 409] width 66 height 25
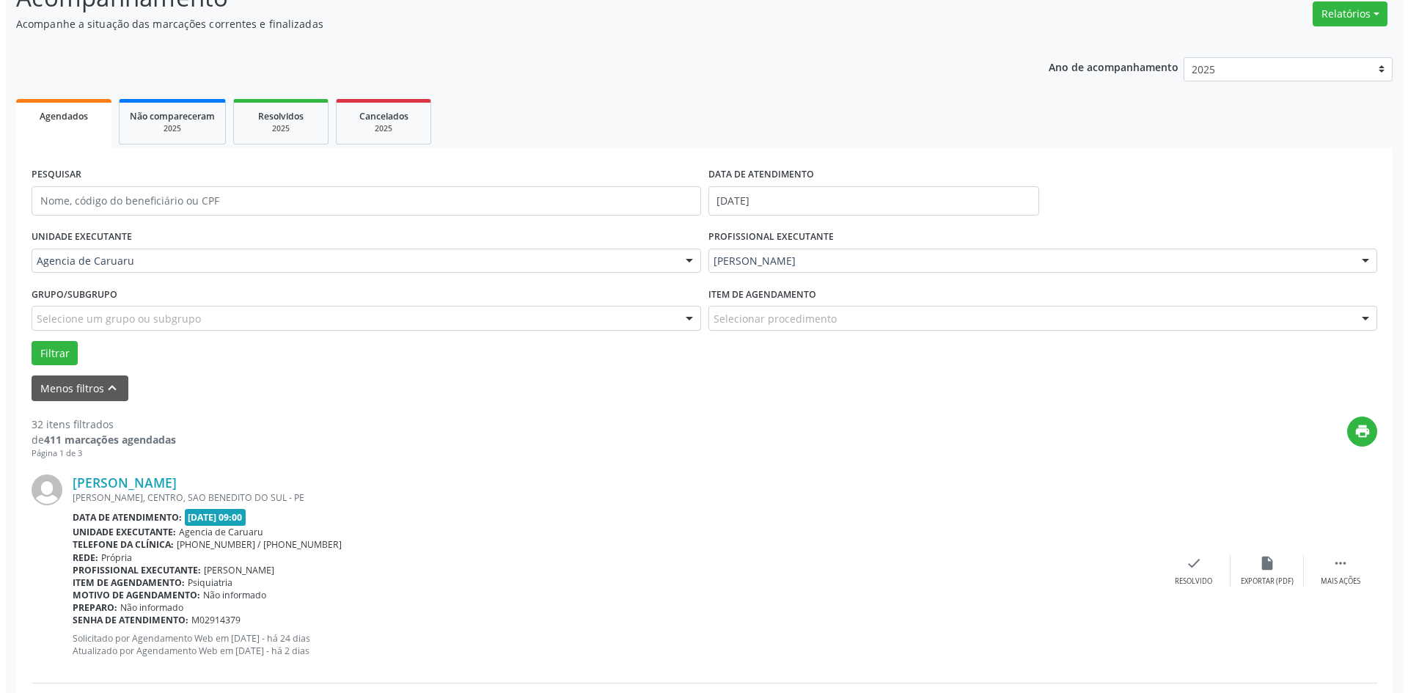
scroll to position [147, 0]
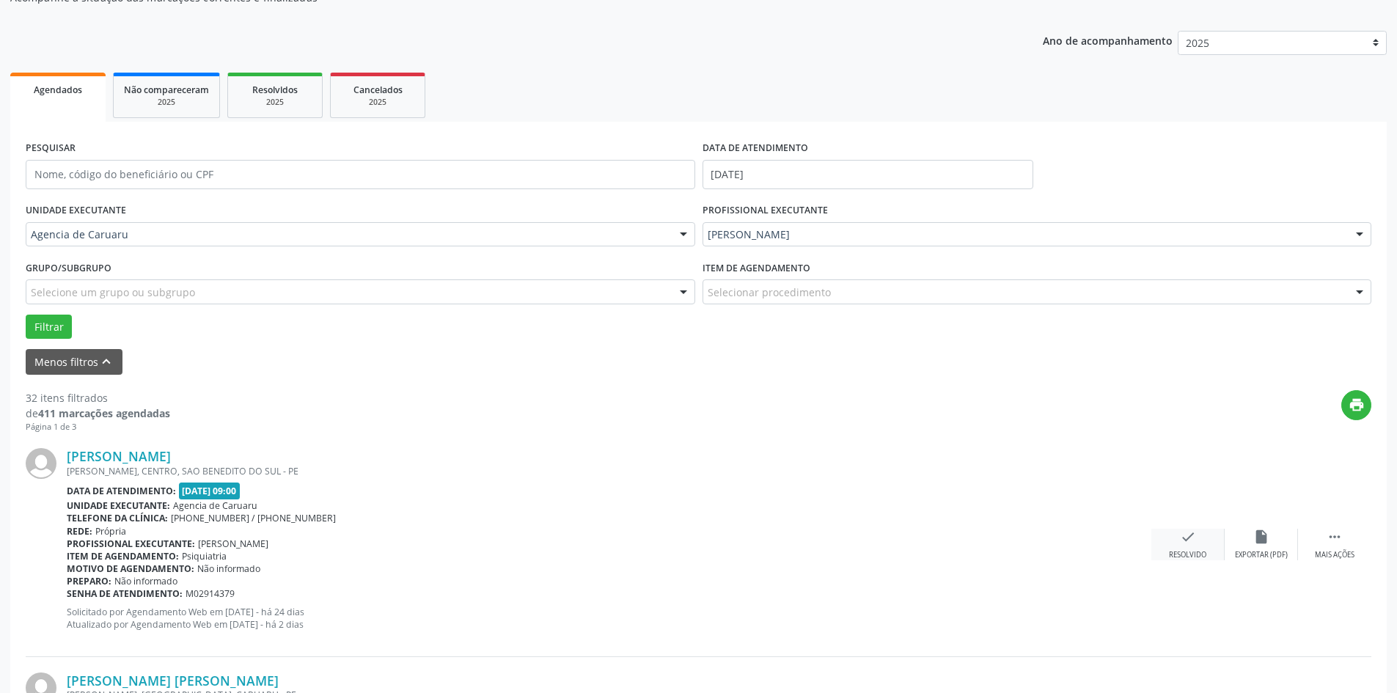
click at [1185, 554] on div "Resolvido" at bounding box center [1187, 555] width 37 height 10
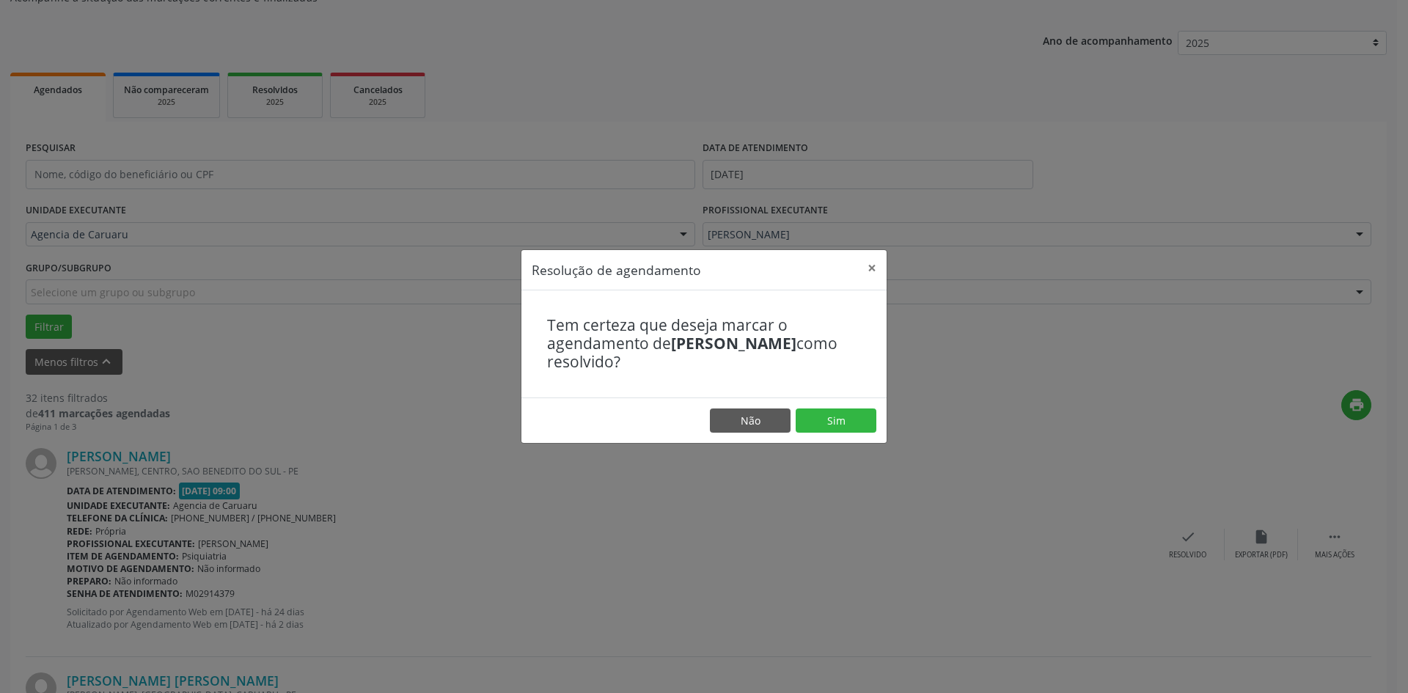
click at [849, 403] on footer "Não Sim" at bounding box center [703, 420] width 365 height 46
click at [828, 422] on button "Sim" at bounding box center [836, 420] width 81 height 25
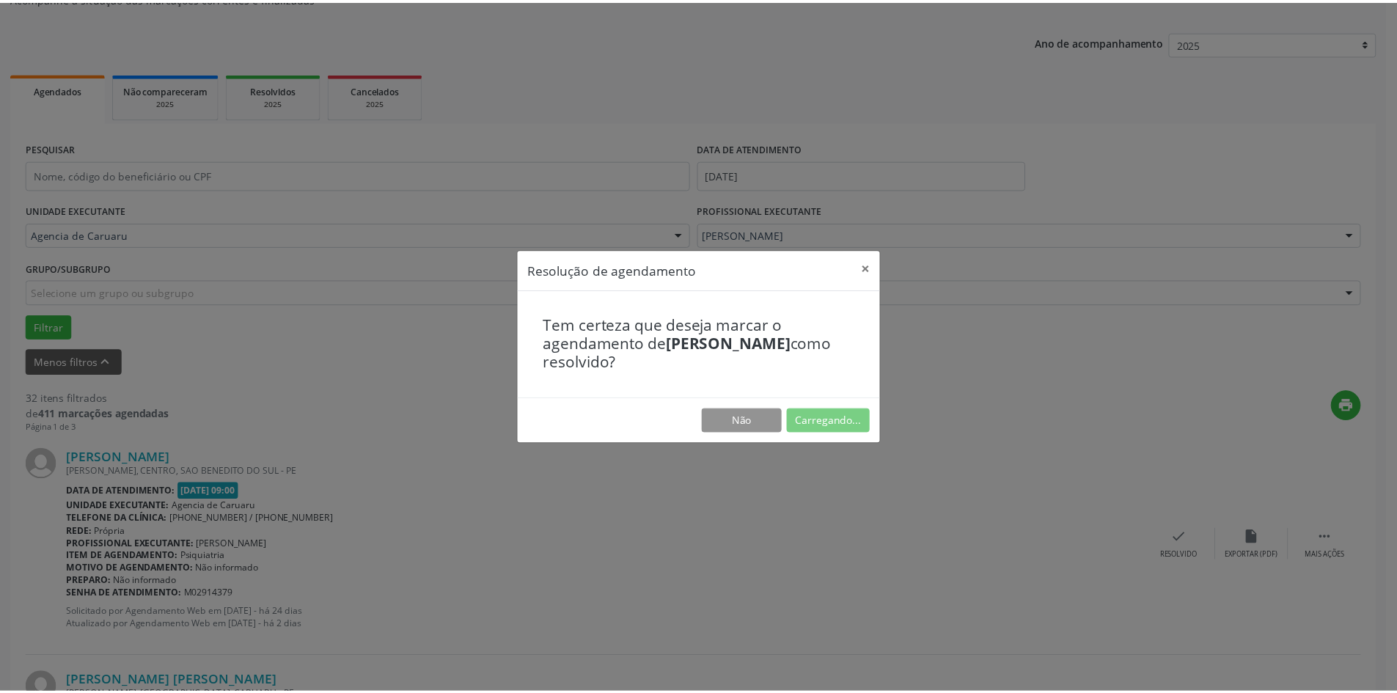
scroll to position [0, 0]
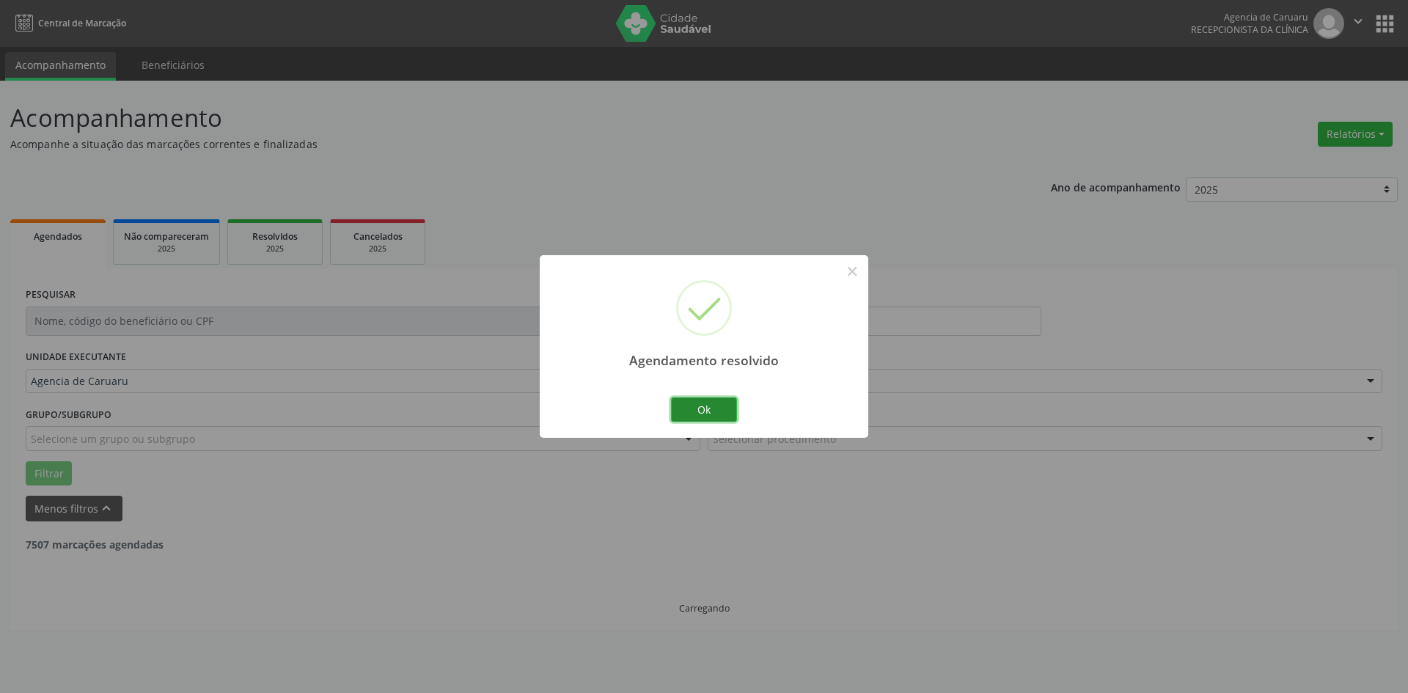
click at [713, 409] on button "Ok" at bounding box center [704, 409] width 66 height 25
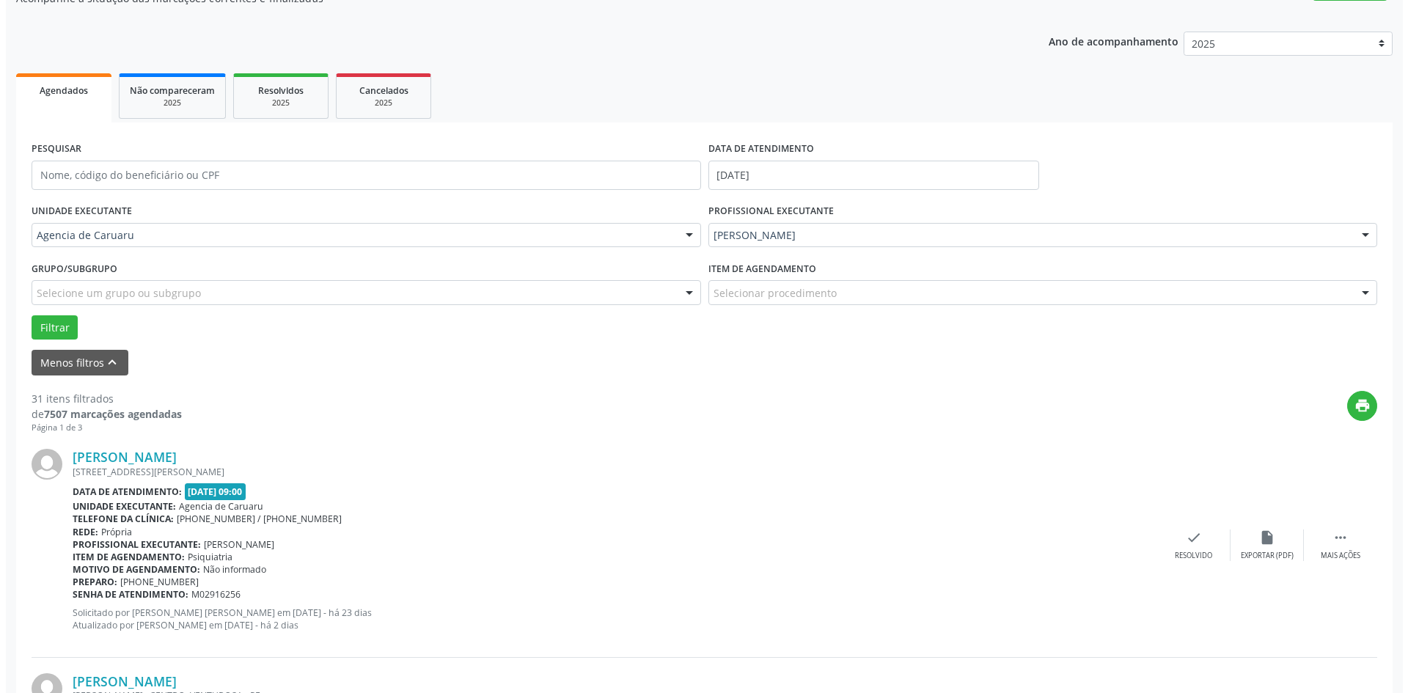
scroll to position [147, 0]
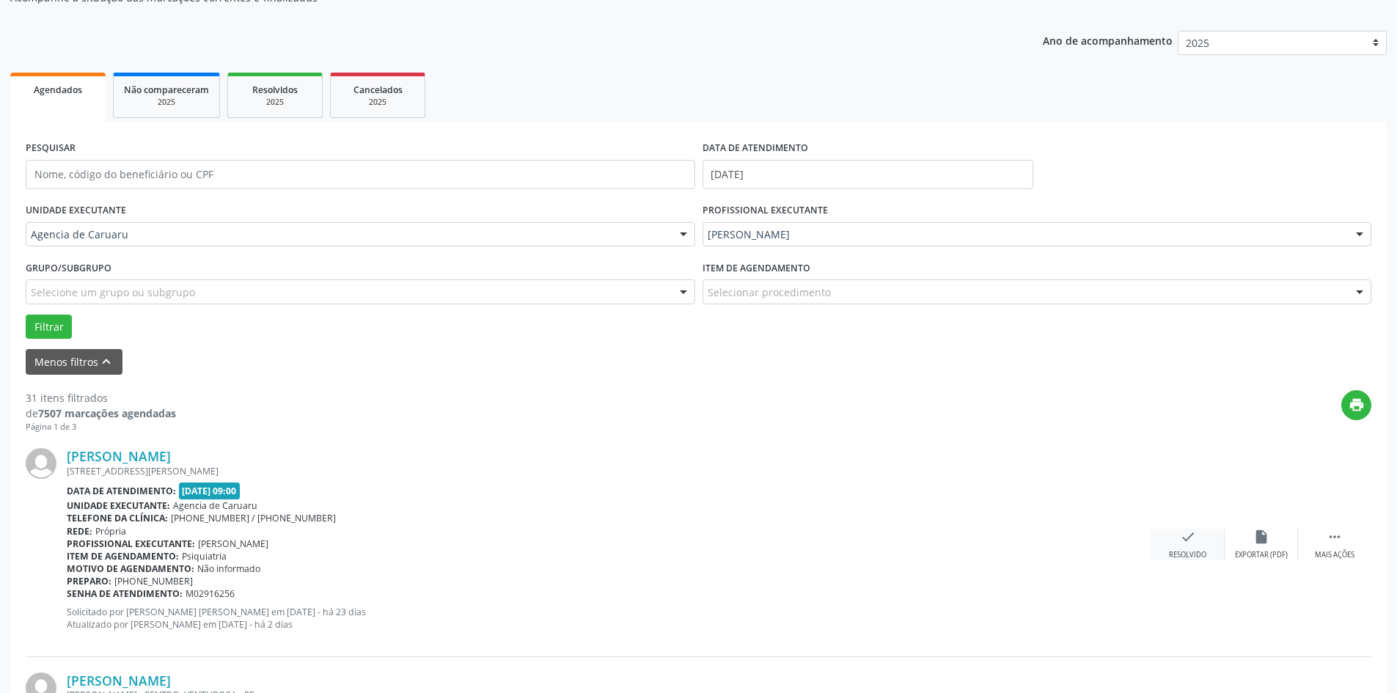
click at [1206, 543] on div "check Resolvido" at bounding box center [1187, 545] width 73 height 32
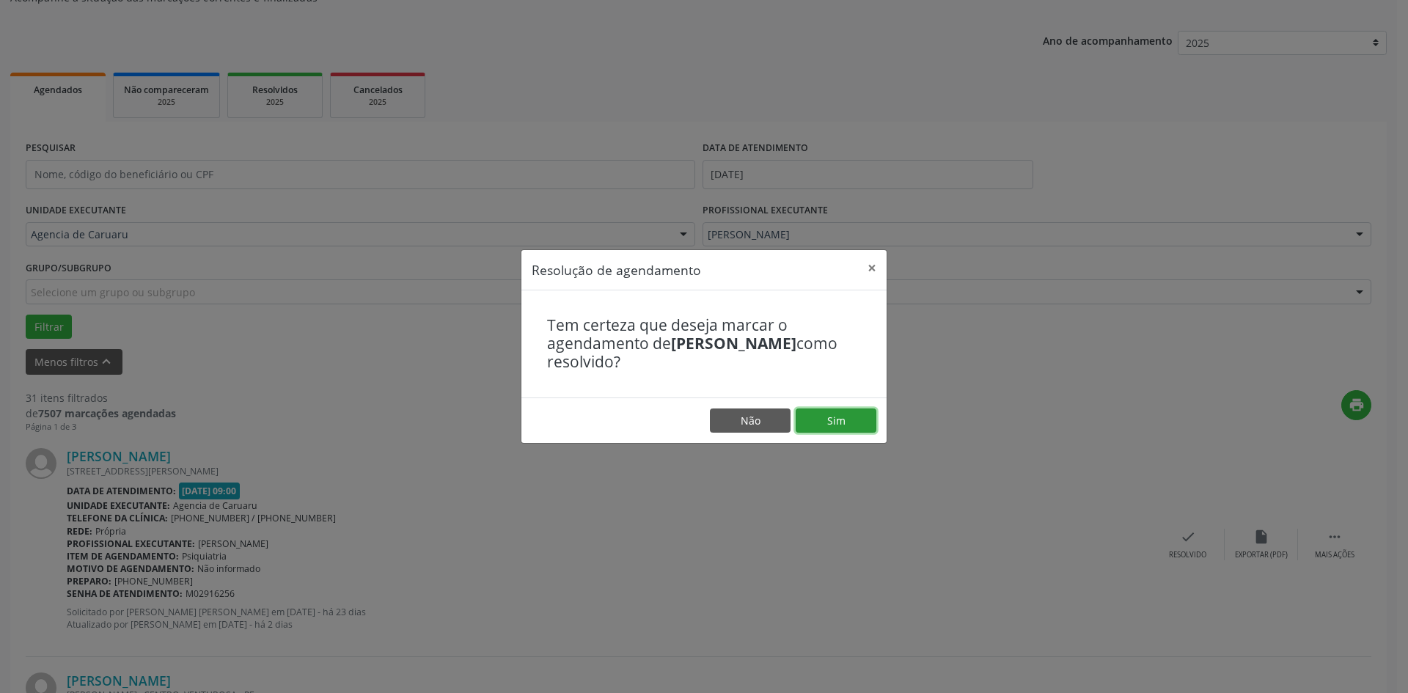
click at [834, 428] on button "Sim" at bounding box center [836, 420] width 81 height 25
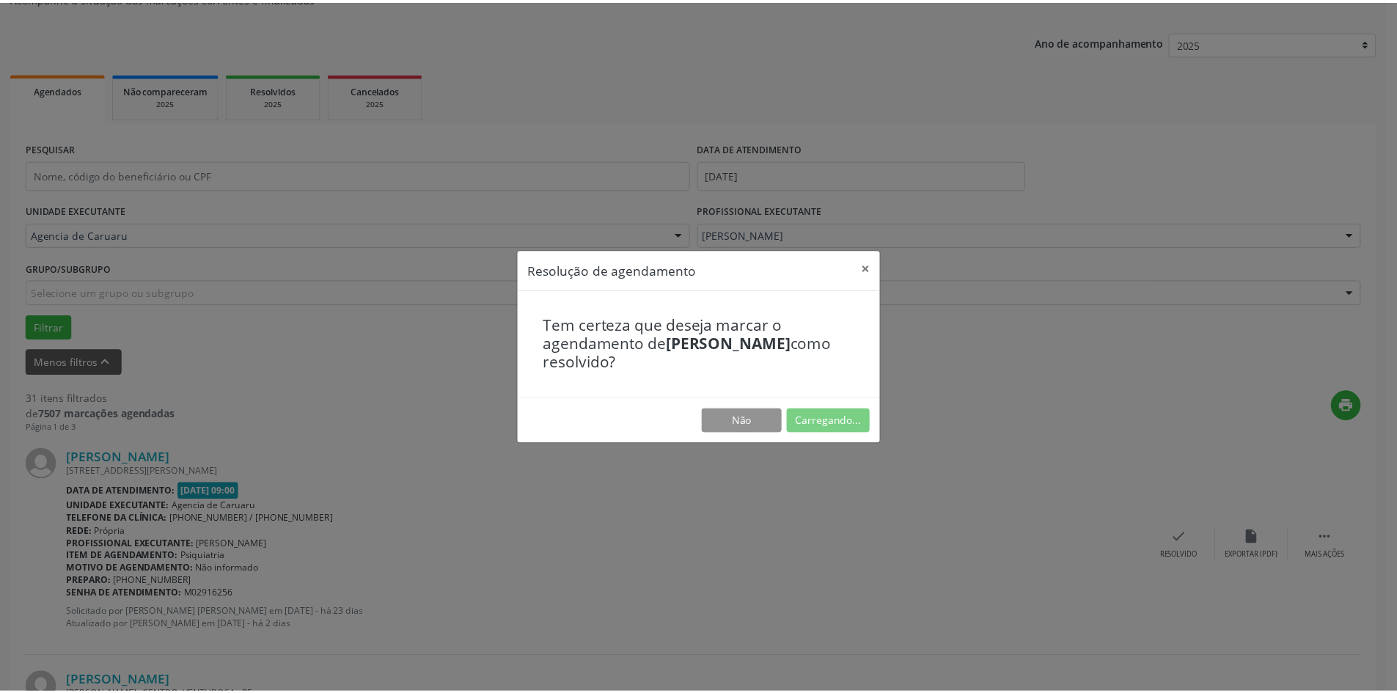
scroll to position [0, 0]
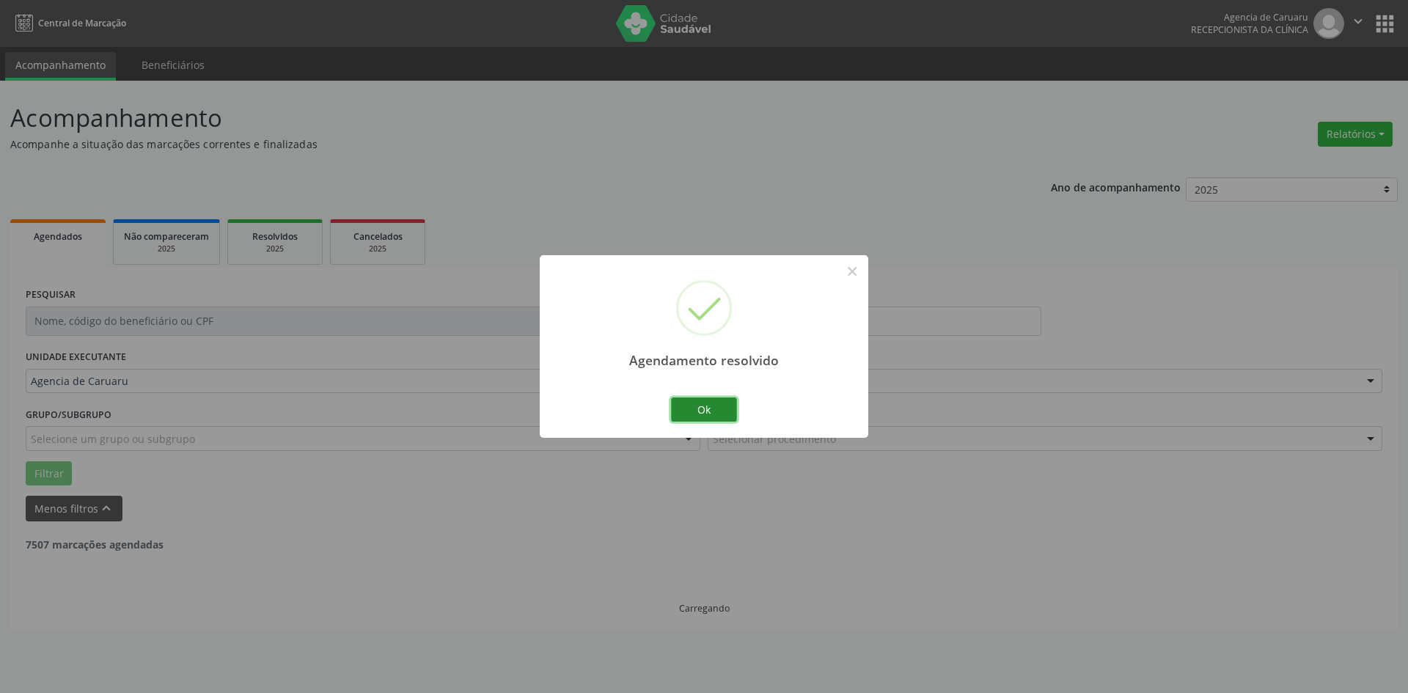
click at [729, 412] on button "Ok" at bounding box center [704, 409] width 66 height 25
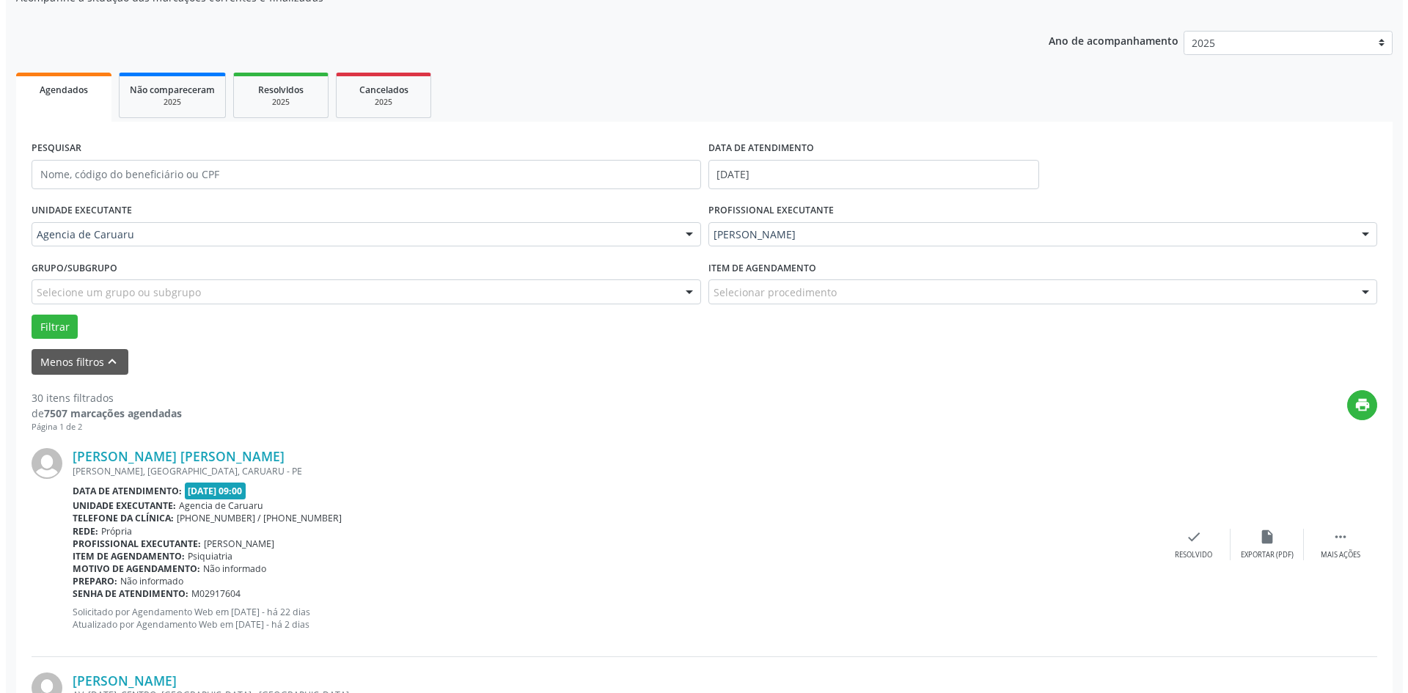
scroll to position [220, 0]
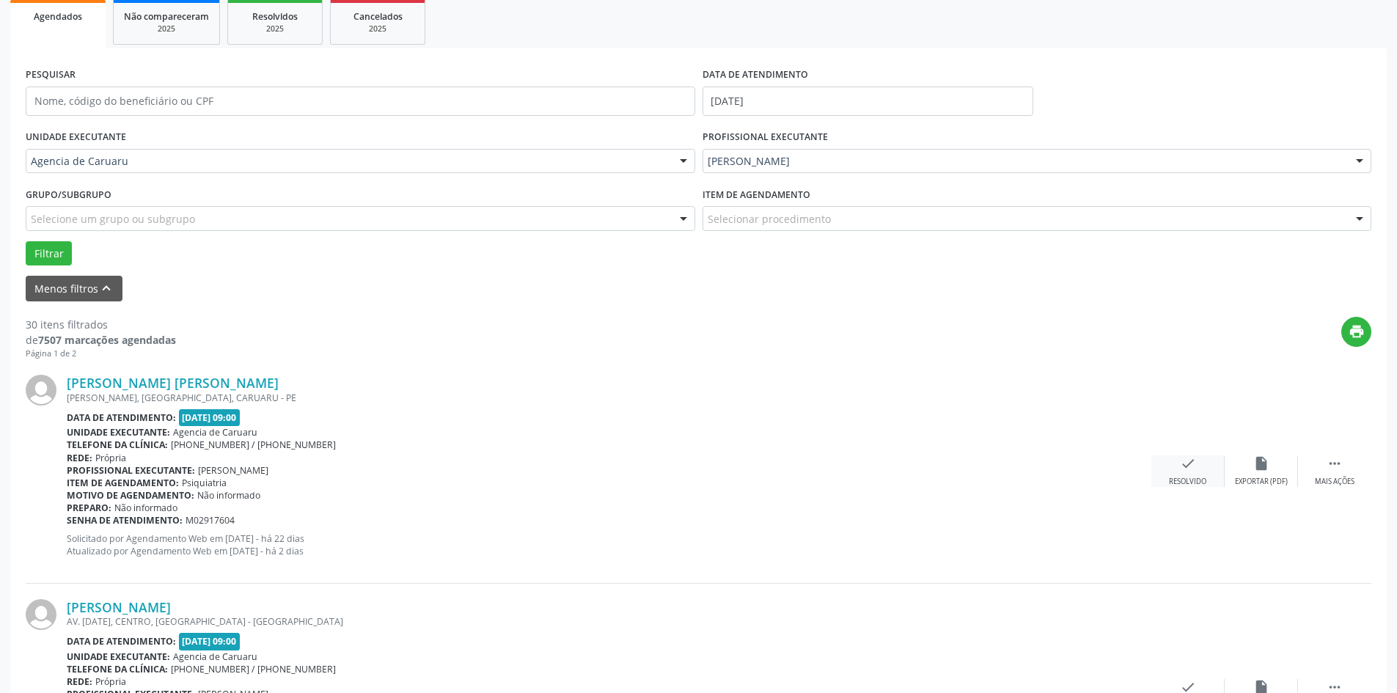
click at [1186, 486] on div "Resolvido" at bounding box center [1187, 482] width 37 height 10
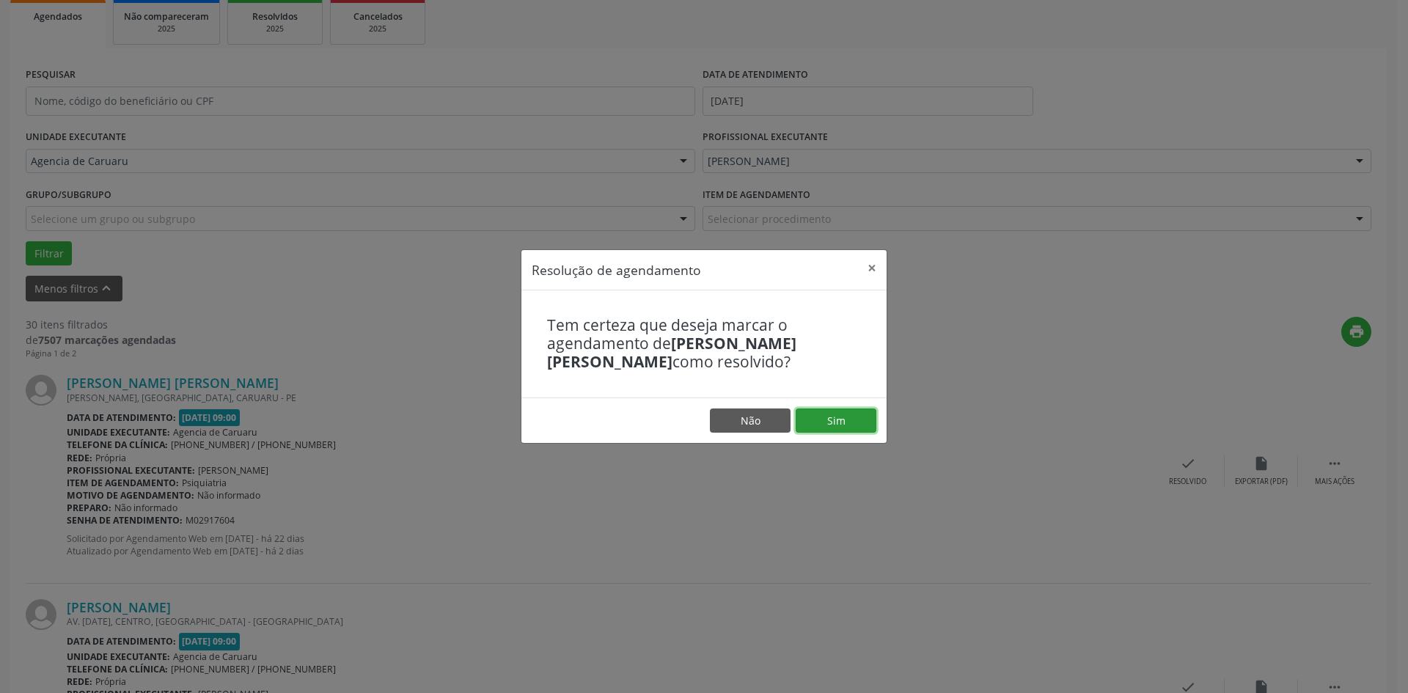
click at [865, 415] on button "Sim" at bounding box center [836, 420] width 81 height 25
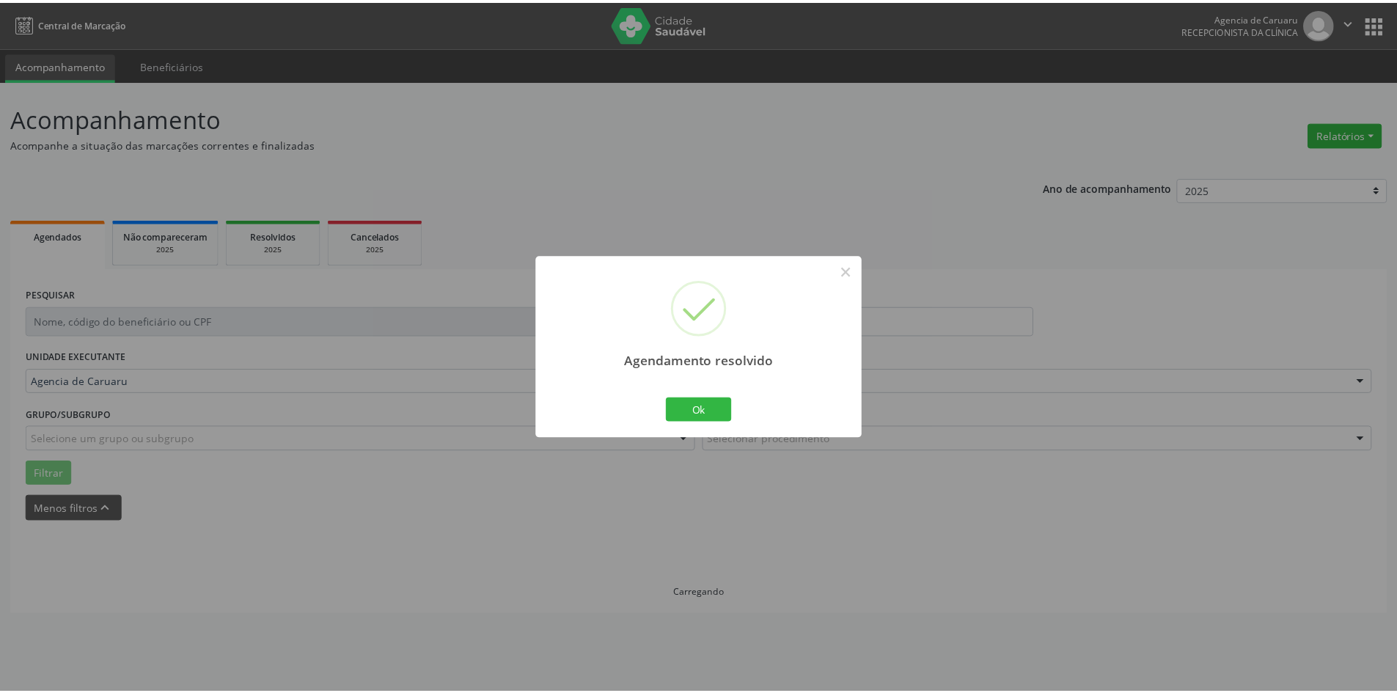
scroll to position [0, 0]
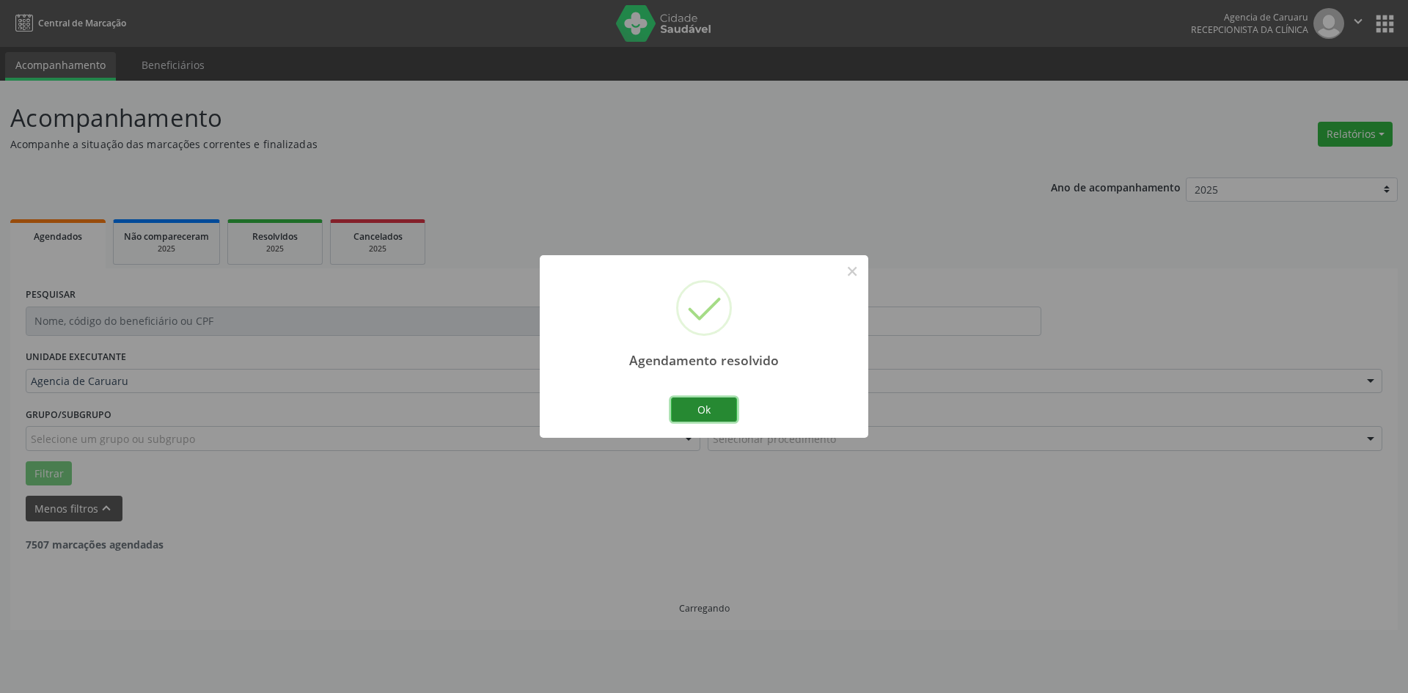
click at [714, 404] on button "Ok" at bounding box center [704, 409] width 66 height 25
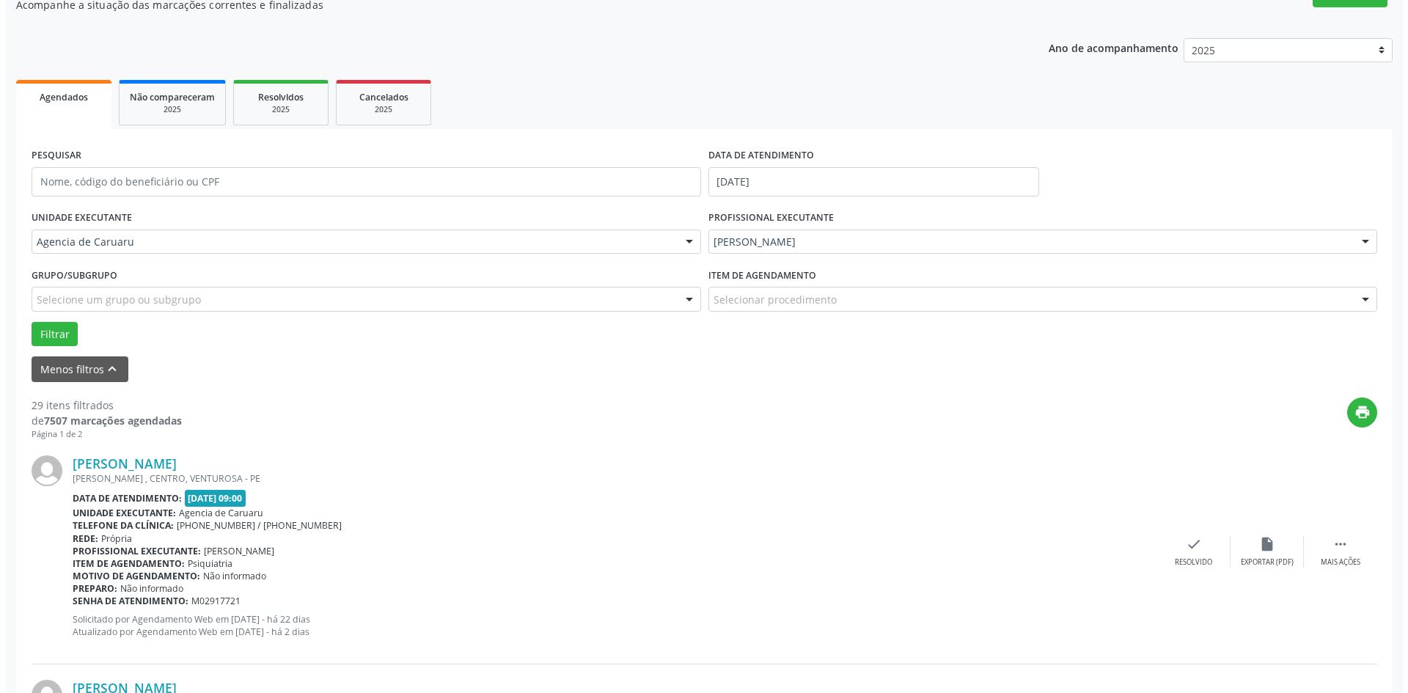
scroll to position [147, 0]
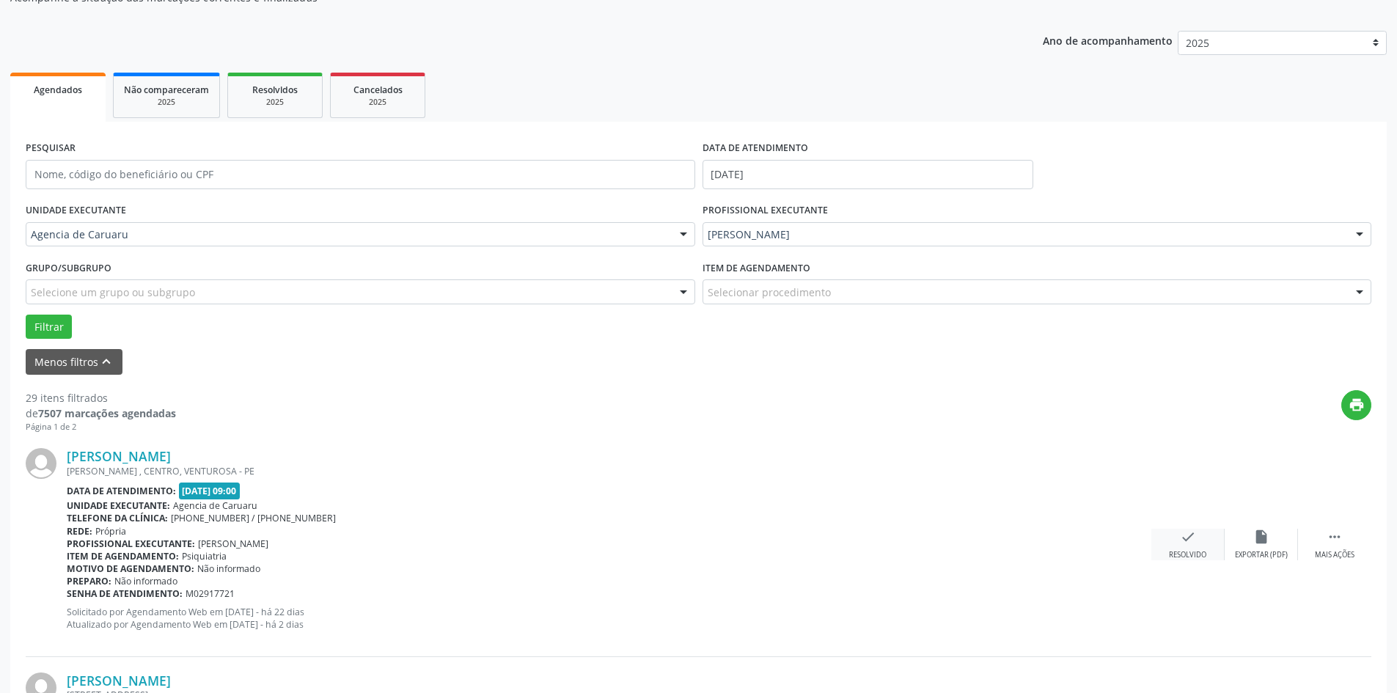
click at [1184, 539] on icon "check" at bounding box center [1188, 537] width 16 height 16
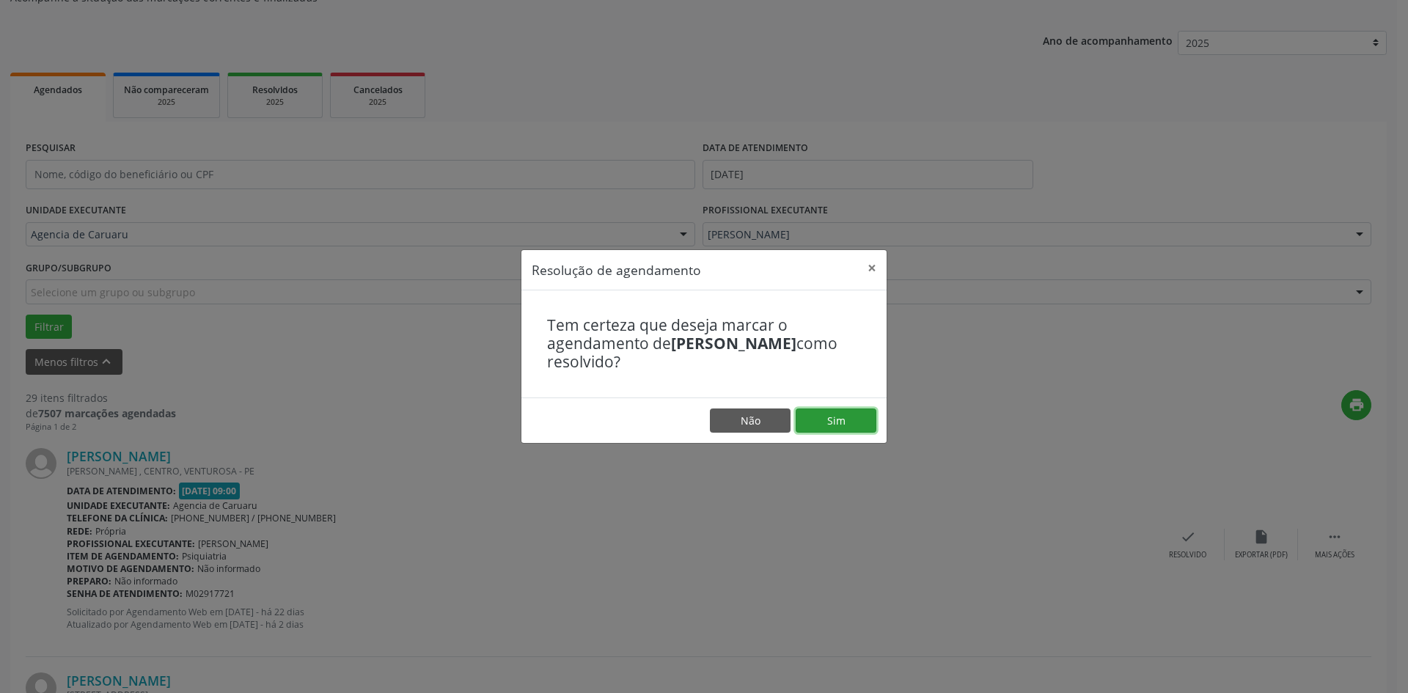
click at [856, 414] on button "Sim" at bounding box center [836, 420] width 81 height 25
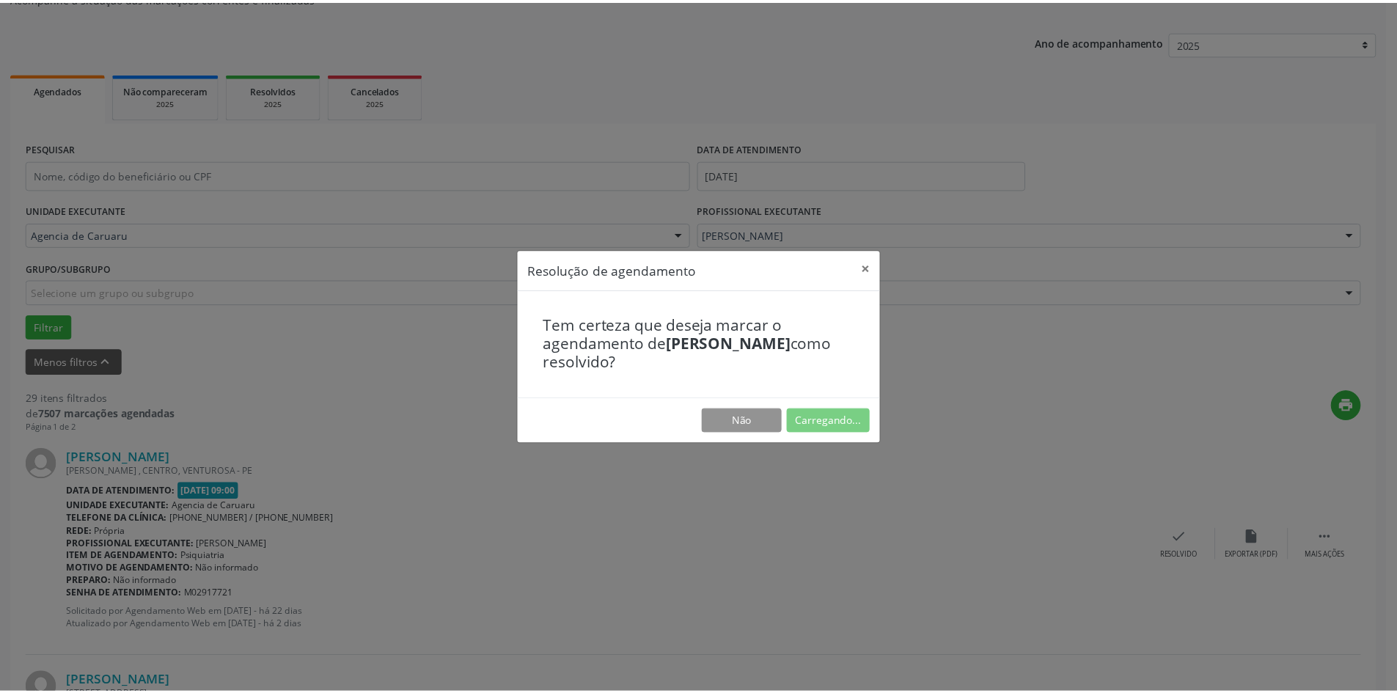
scroll to position [0, 0]
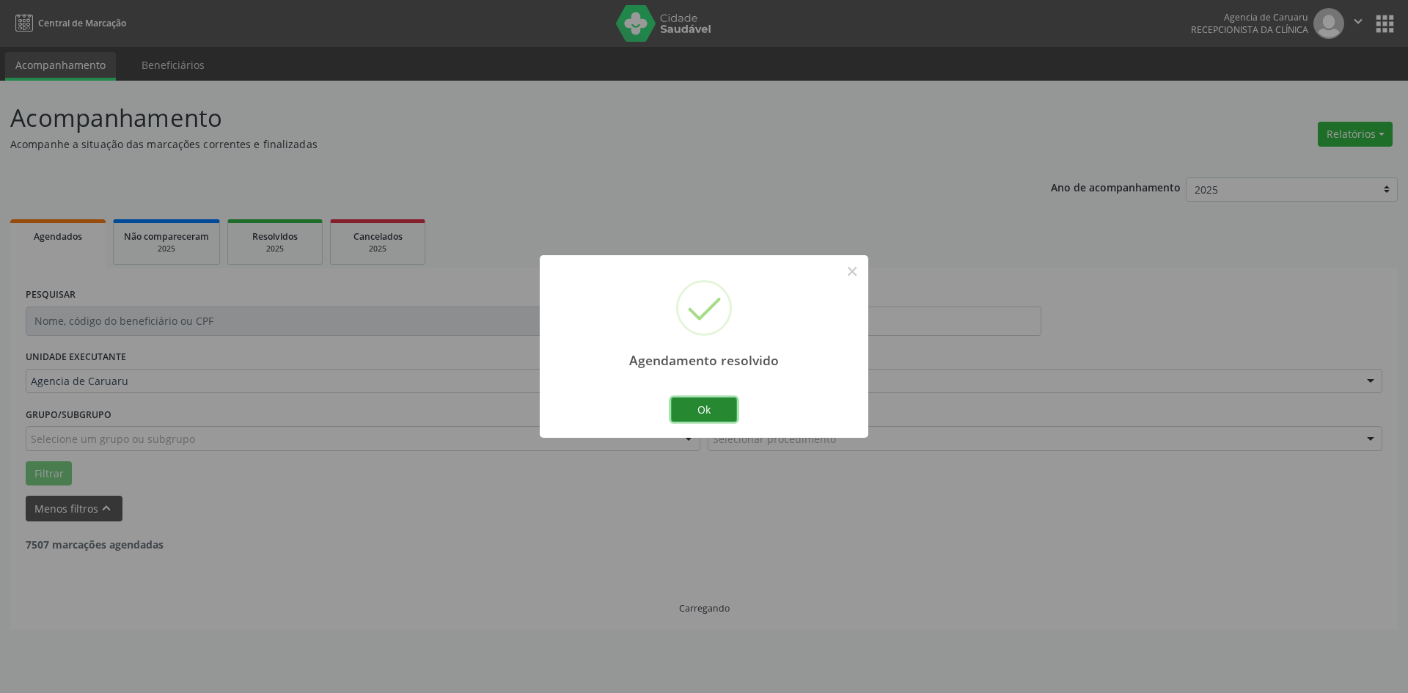
click at [683, 407] on button "Ok" at bounding box center [704, 409] width 66 height 25
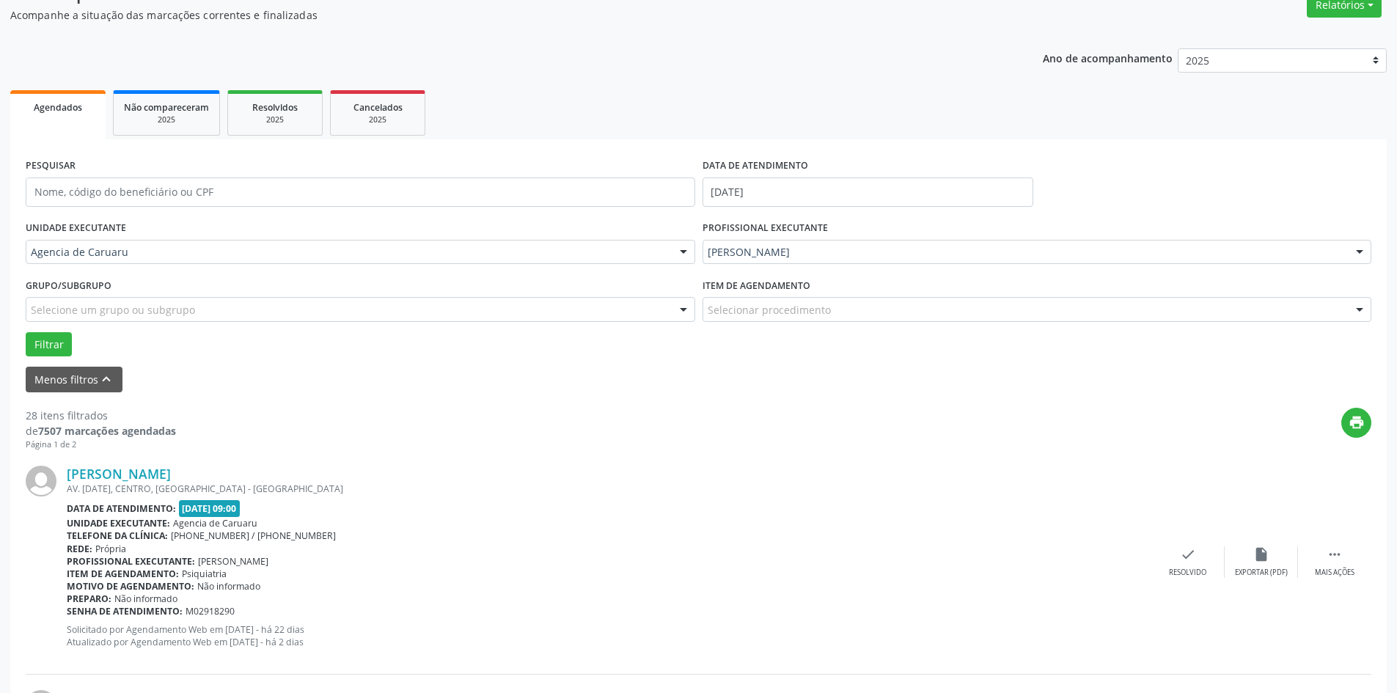
scroll to position [220, 0]
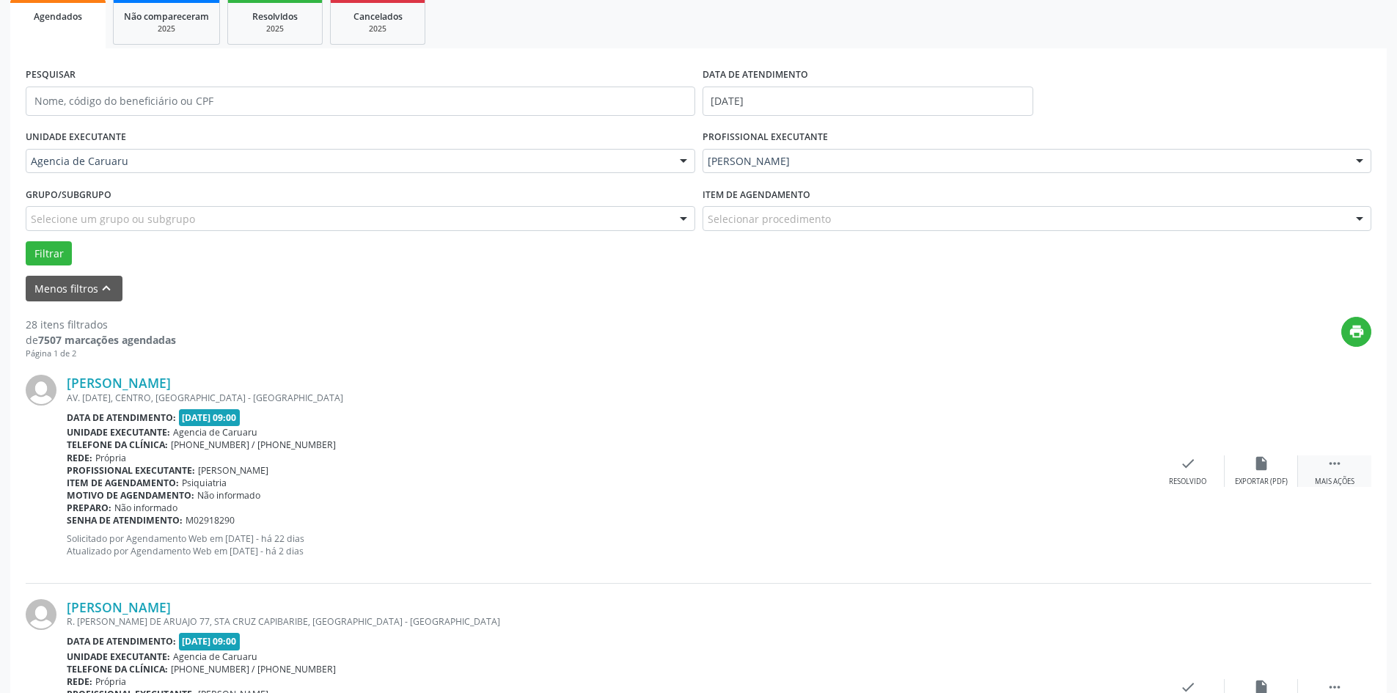
click at [1327, 466] on icon "" at bounding box center [1335, 463] width 16 height 16
click at [1255, 464] on icon "alarm_off" at bounding box center [1261, 463] width 16 height 16
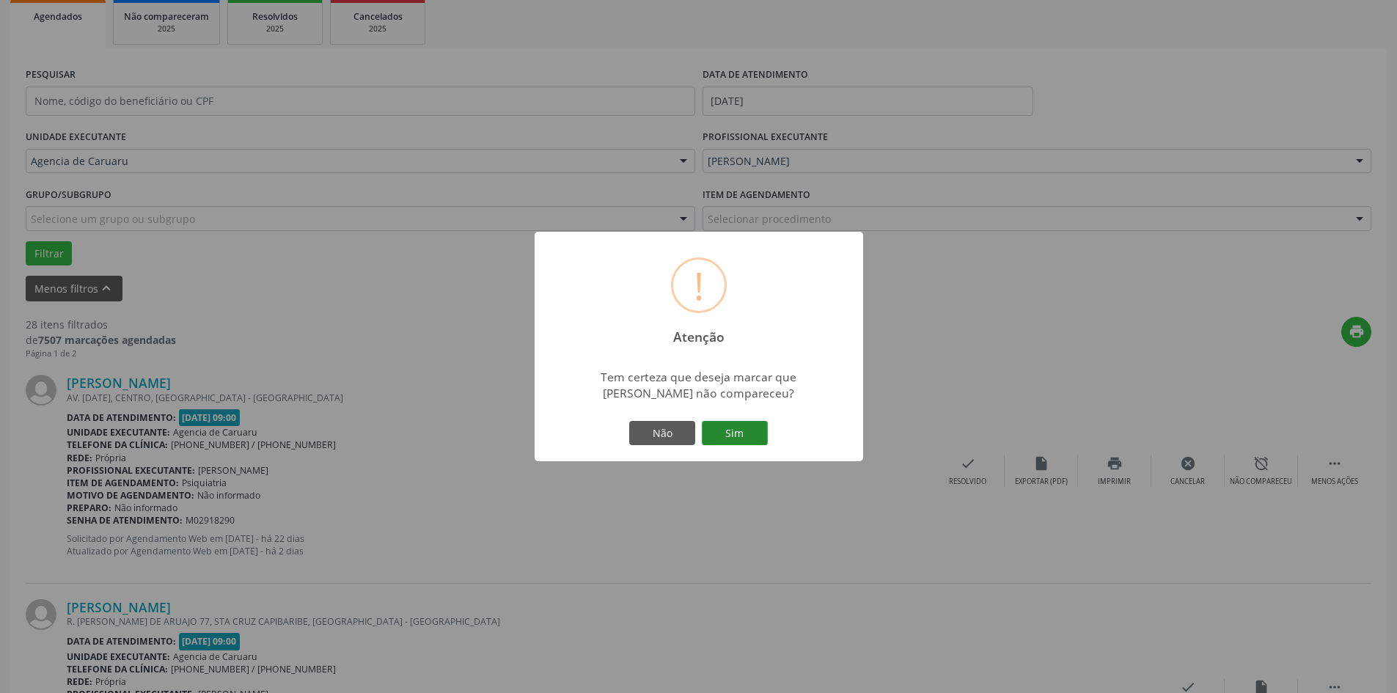
click at [742, 436] on button "Sim" at bounding box center [735, 433] width 66 height 25
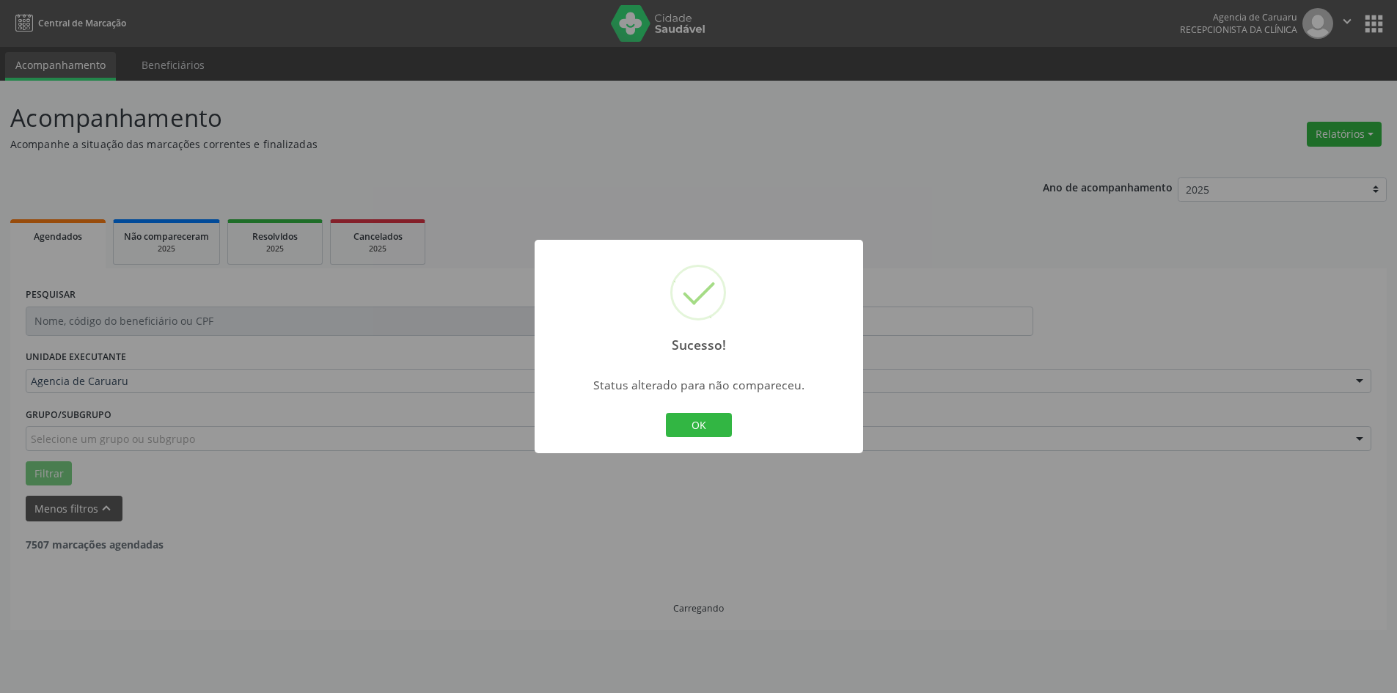
scroll to position [0, 0]
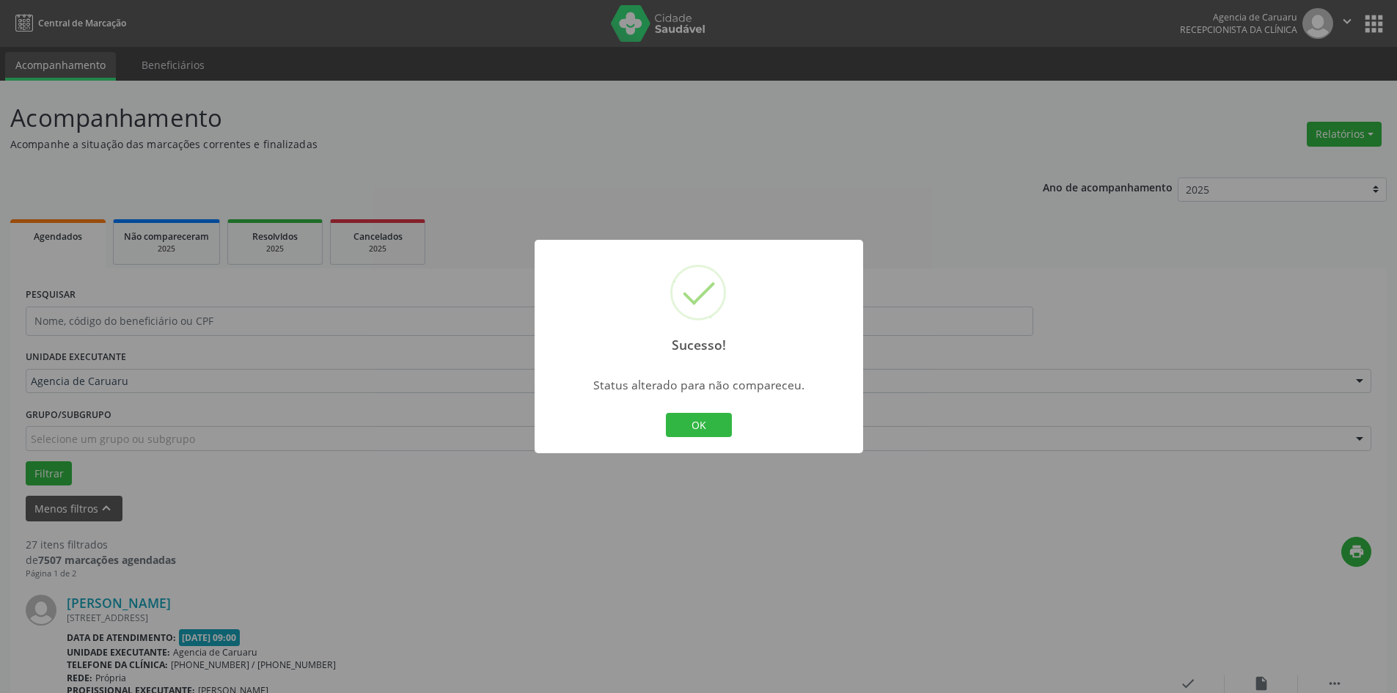
click at [656, 432] on div "Sucesso! × Status alterado para não compareceu. OK Cancel" at bounding box center [699, 347] width 329 height 214
click at [684, 425] on button "OK" at bounding box center [699, 425] width 66 height 25
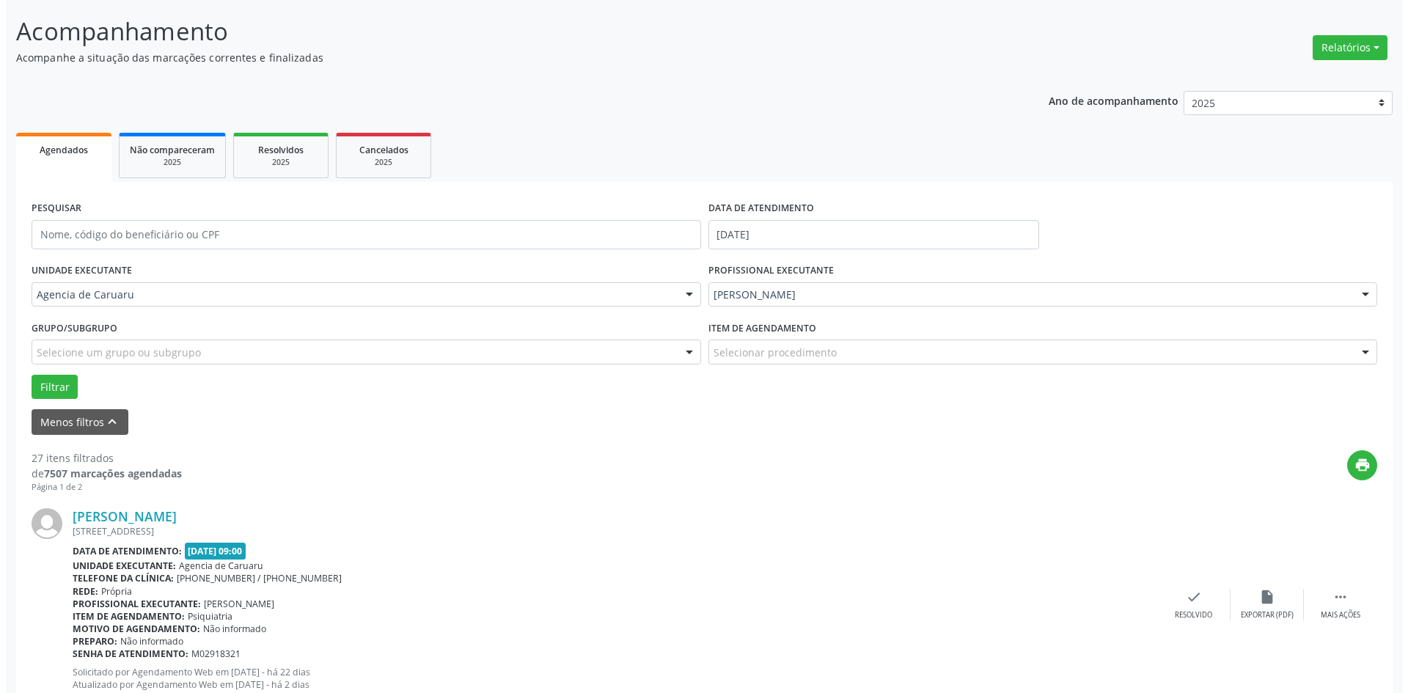
scroll to position [220, 0]
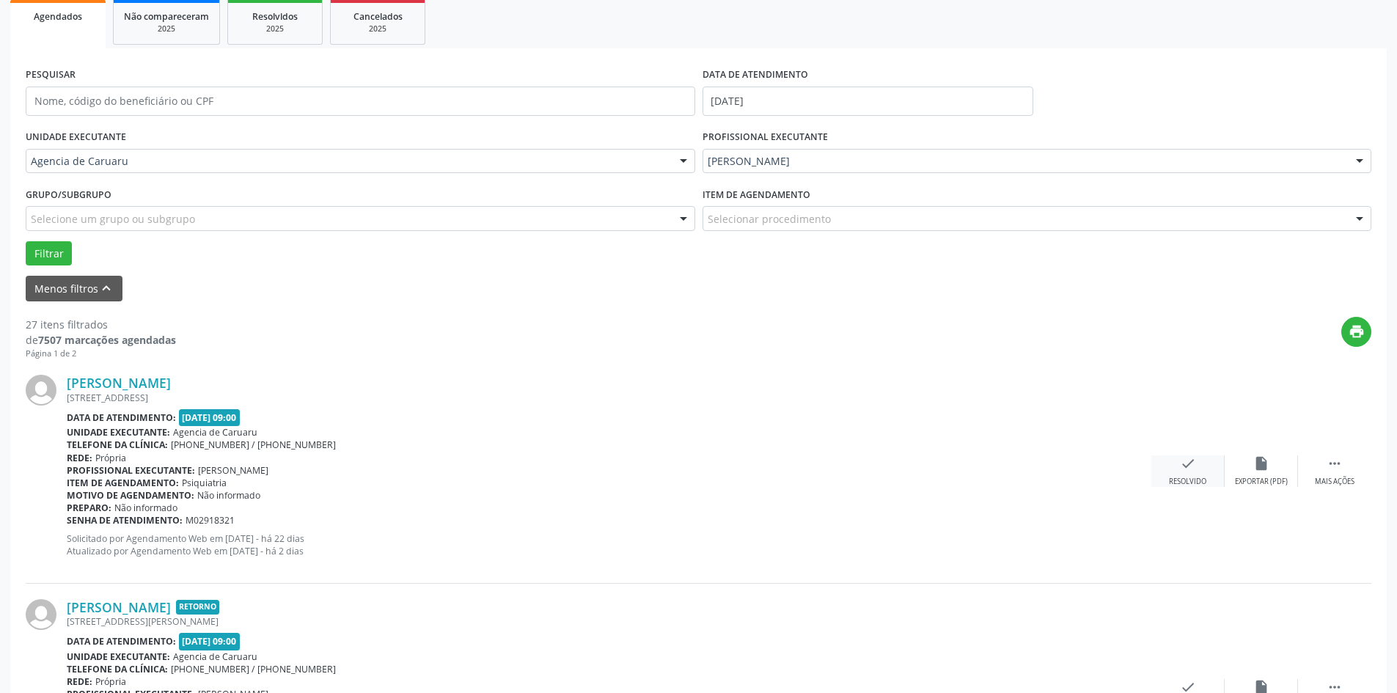
click at [1183, 480] on div "Resolvido" at bounding box center [1187, 482] width 37 height 10
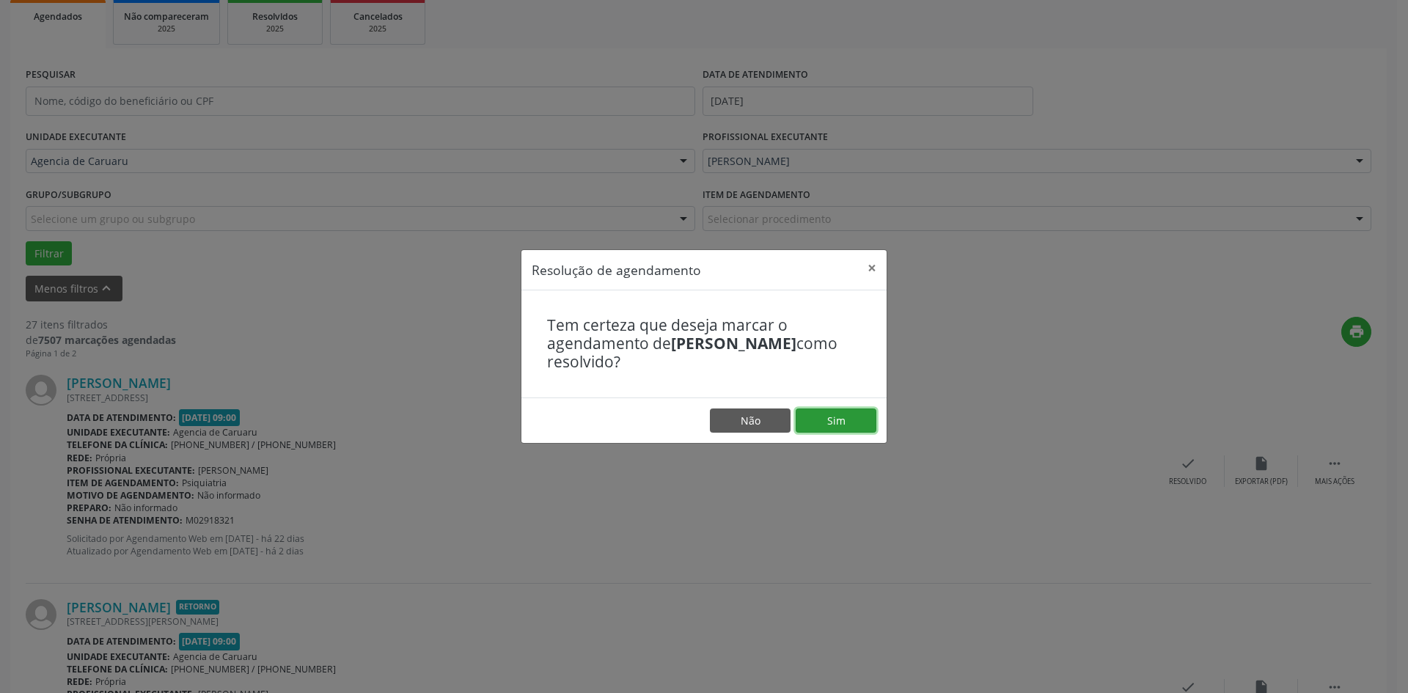
click at [843, 423] on button "Sim" at bounding box center [836, 420] width 81 height 25
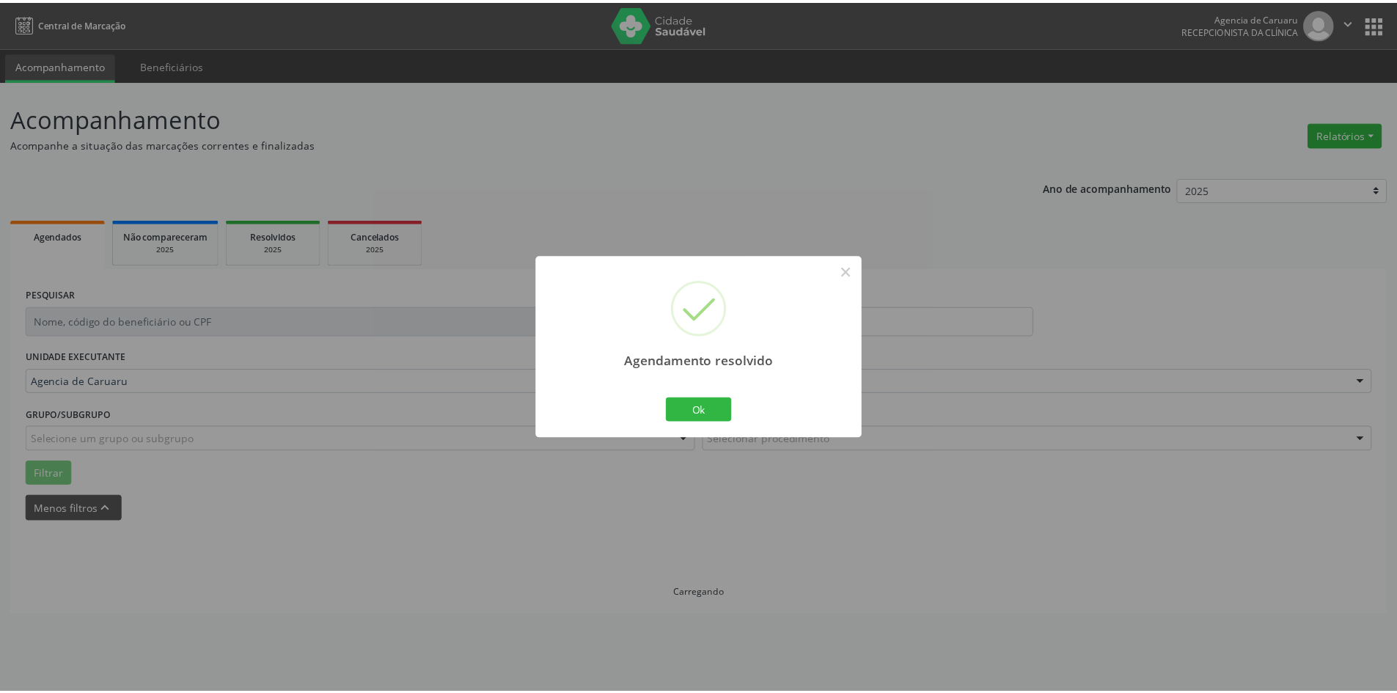
scroll to position [0, 0]
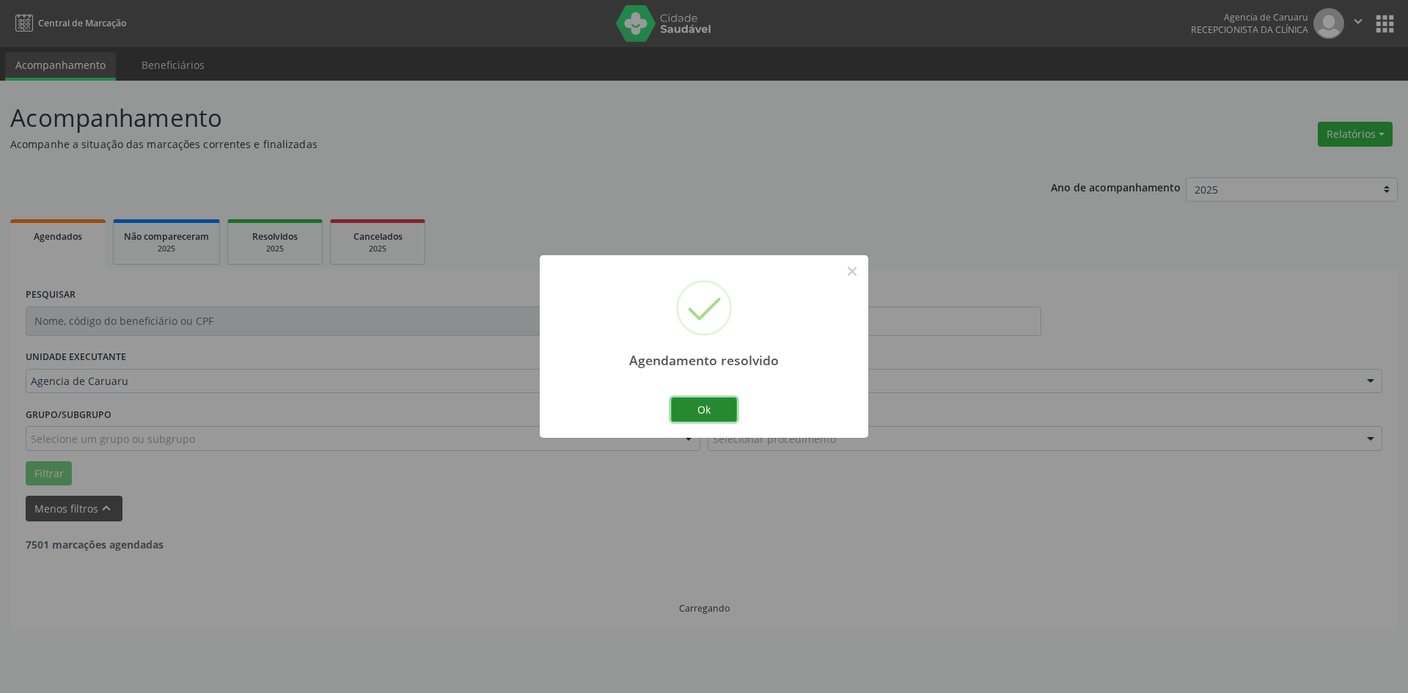
click at [711, 414] on button "Ok" at bounding box center [704, 409] width 66 height 25
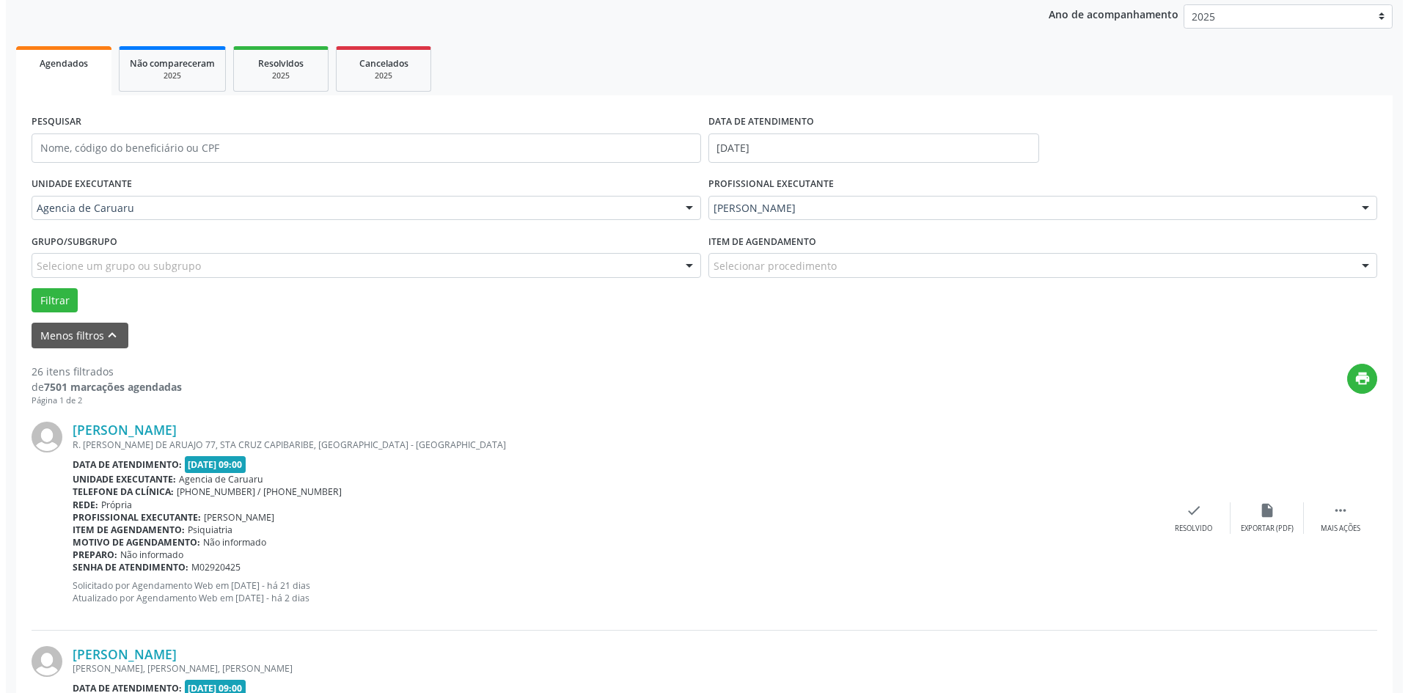
scroll to position [220, 0]
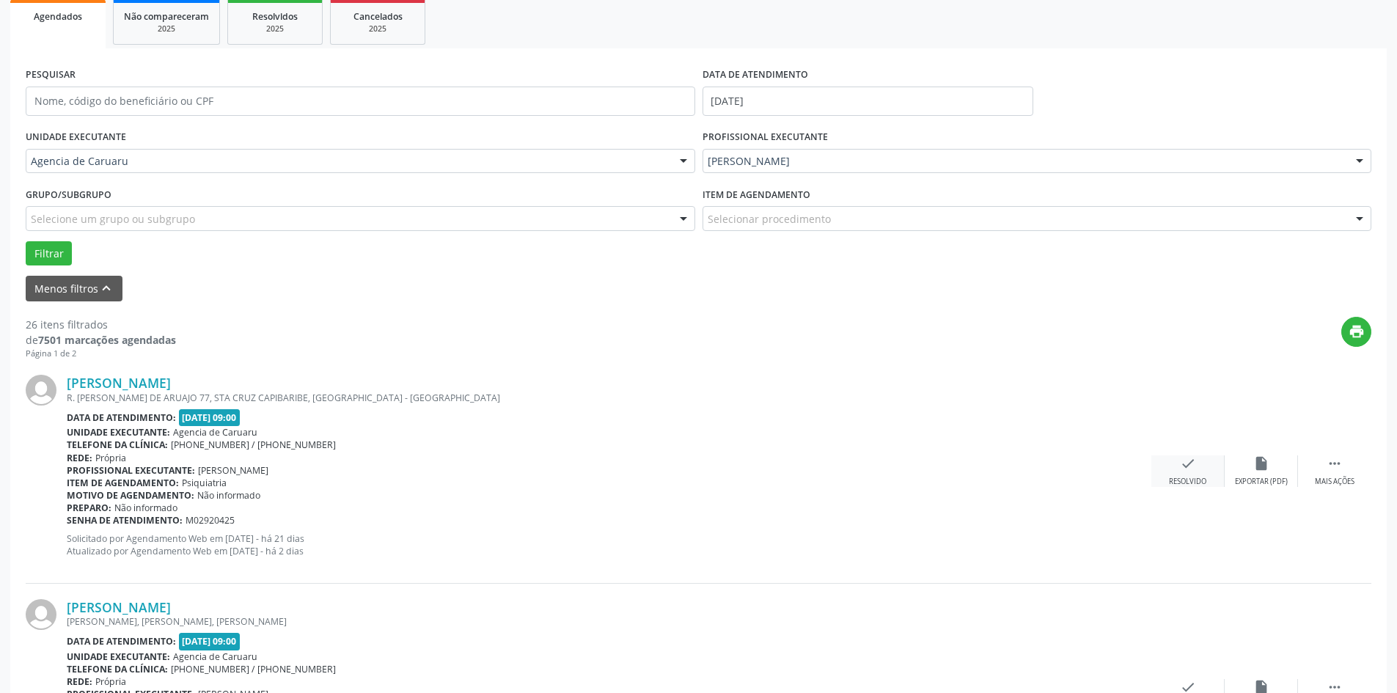
click at [1192, 473] on div "check Resolvido" at bounding box center [1187, 471] width 73 height 32
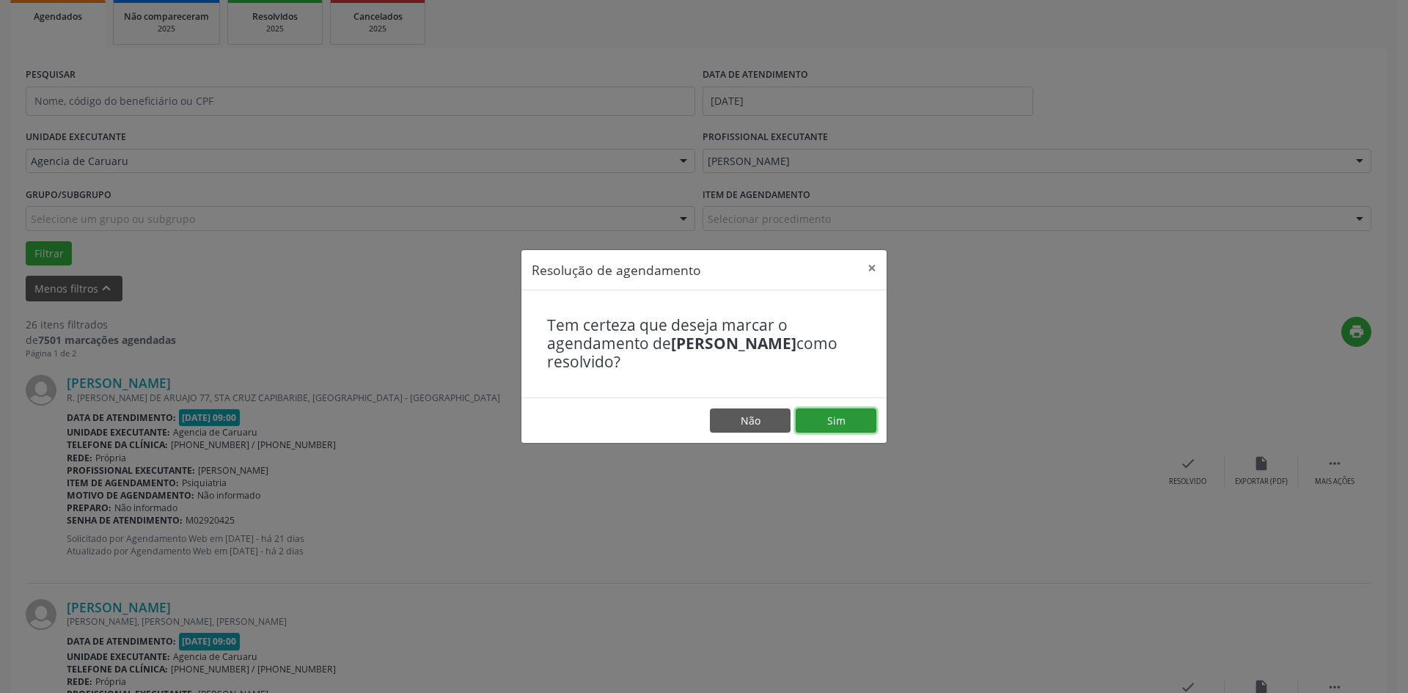
click at [868, 424] on button "Sim" at bounding box center [836, 420] width 81 height 25
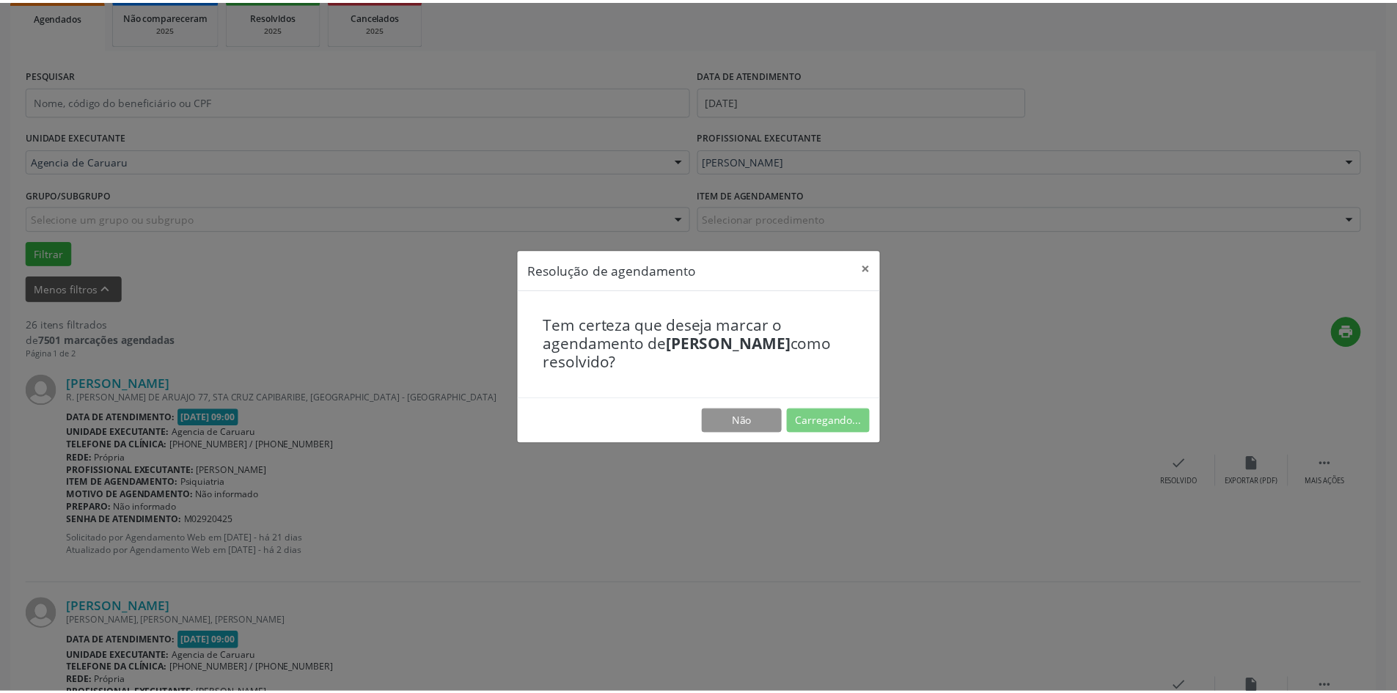
scroll to position [0, 0]
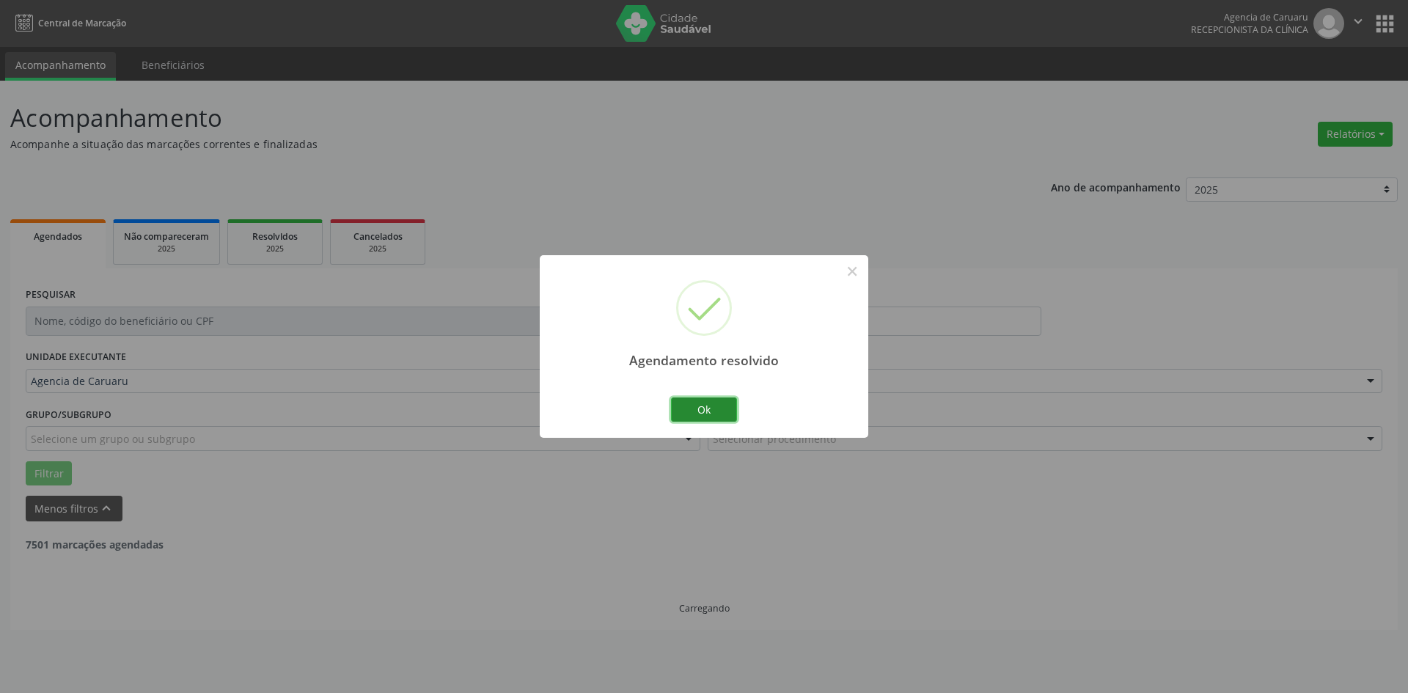
click at [727, 420] on button "Ok" at bounding box center [704, 409] width 66 height 25
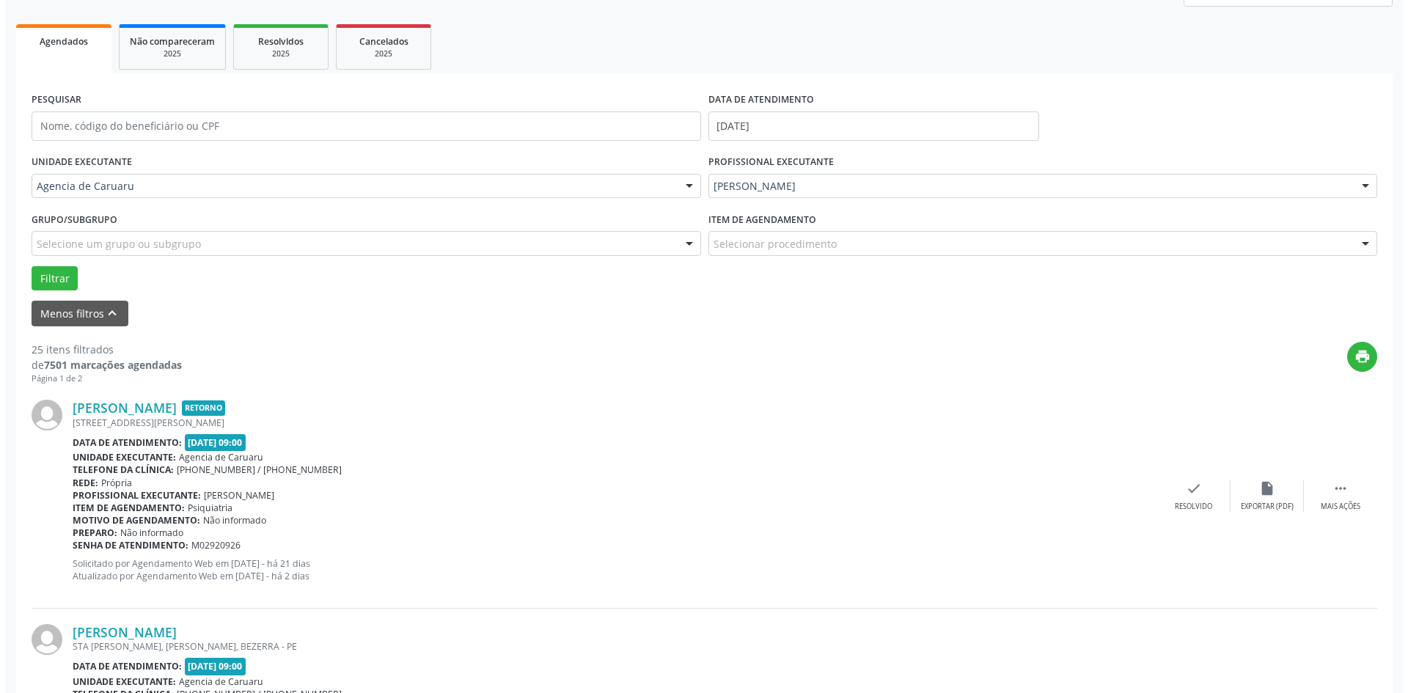
scroll to position [220, 0]
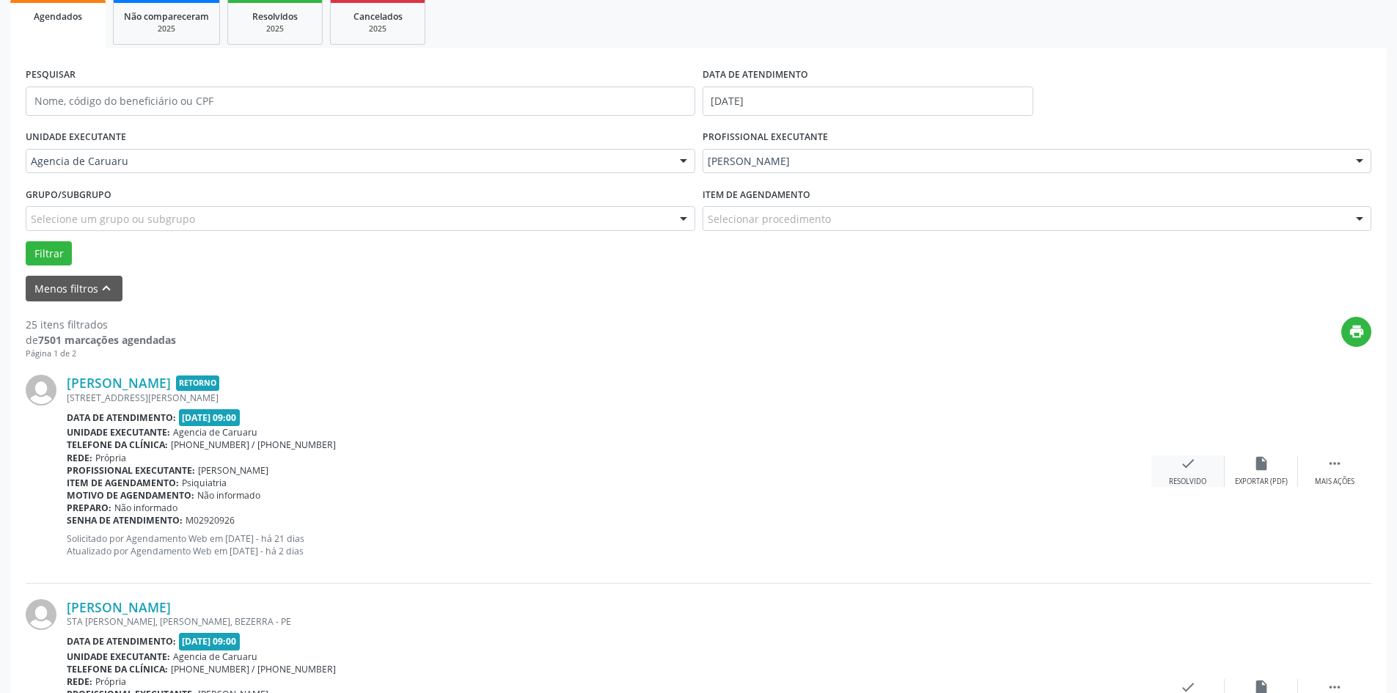
click at [1189, 477] on div "Resolvido" at bounding box center [1187, 482] width 37 height 10
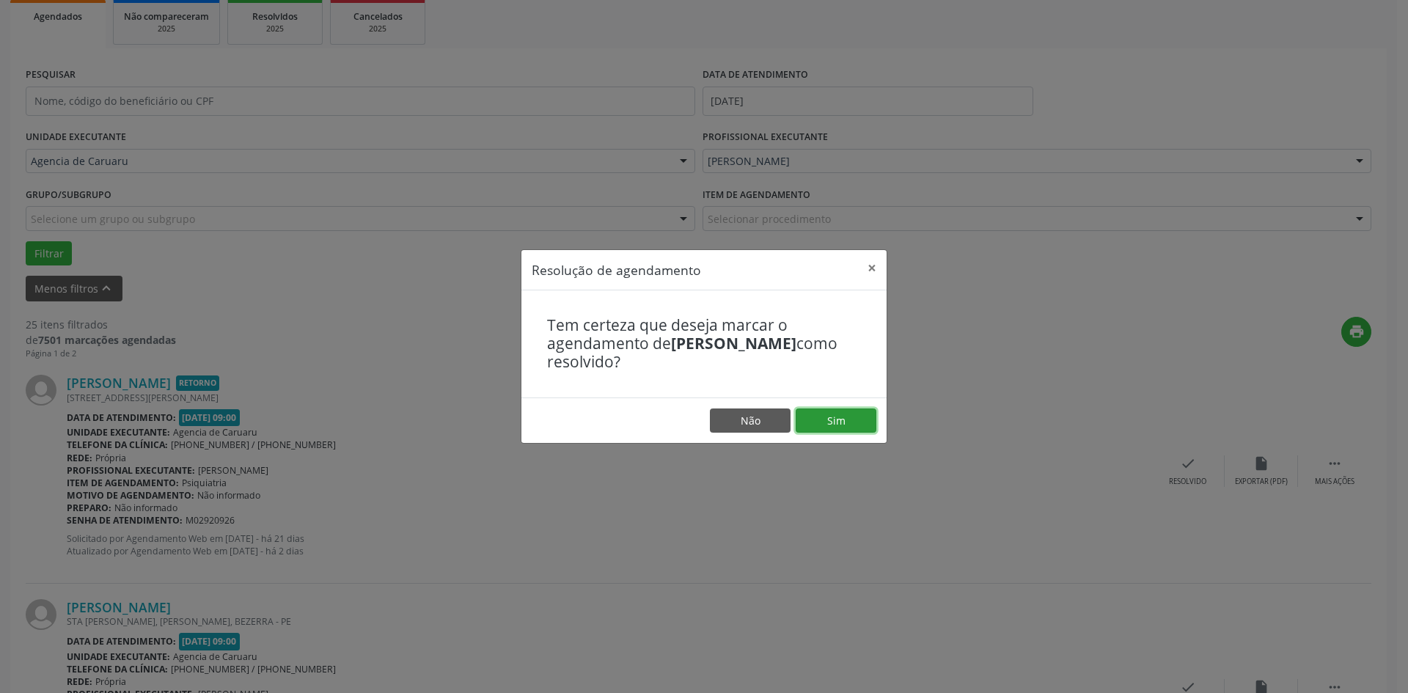
click at [846, 414] on button "Sim" at bounding box center [836, 420] width 81 height 25
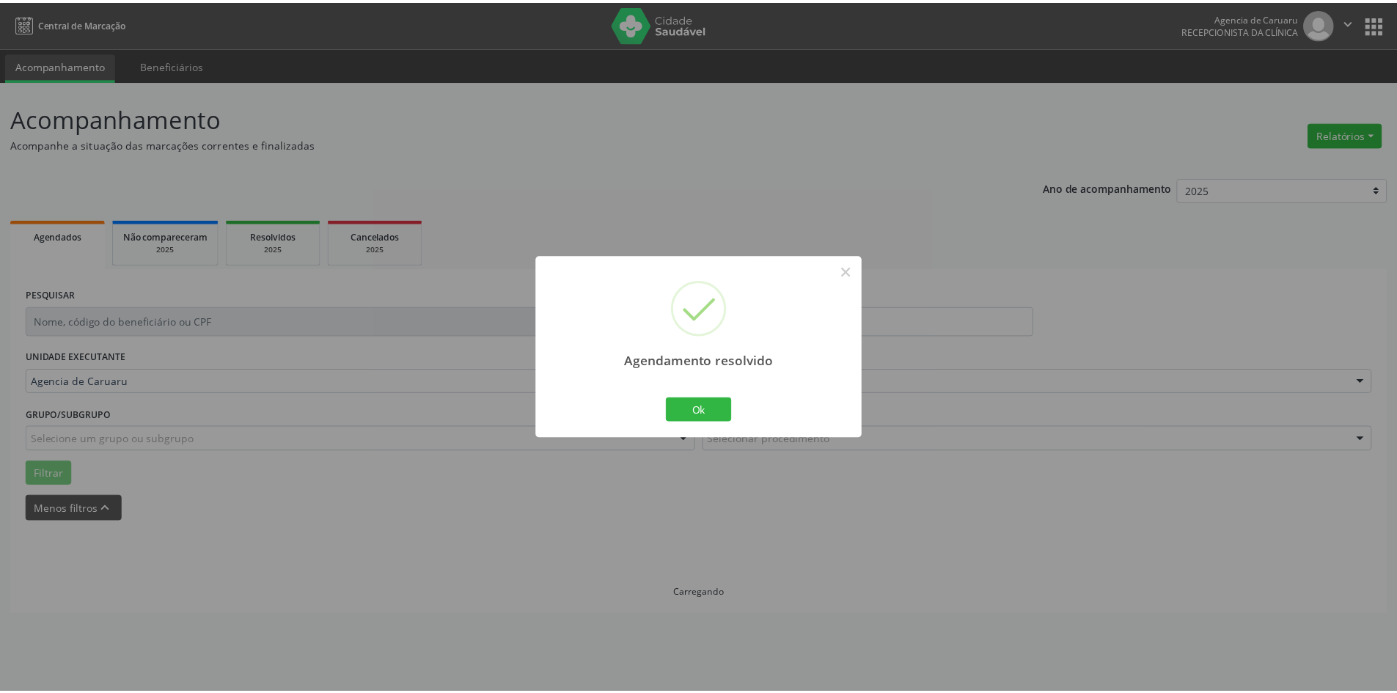
scroll to position [0, 0]
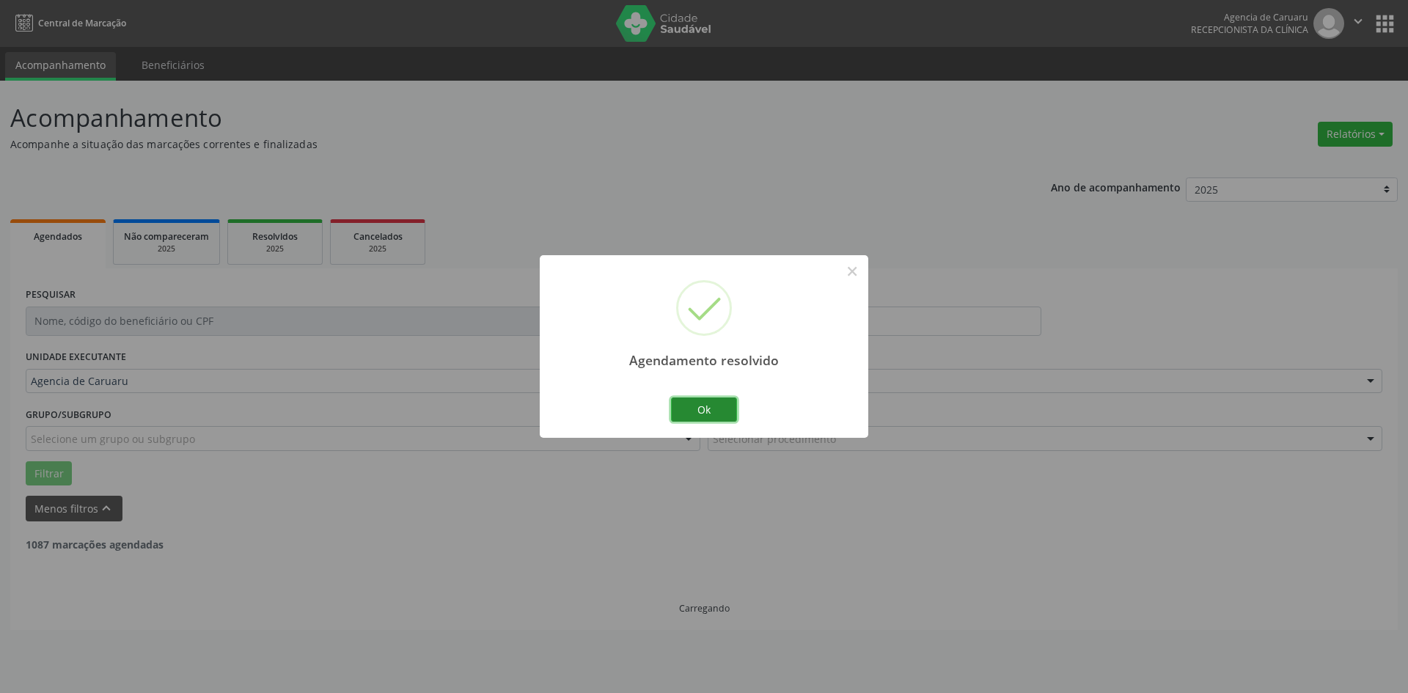
click at [691, 406] on button "Ok" at bounding box center [704, 409] width 66 height 25
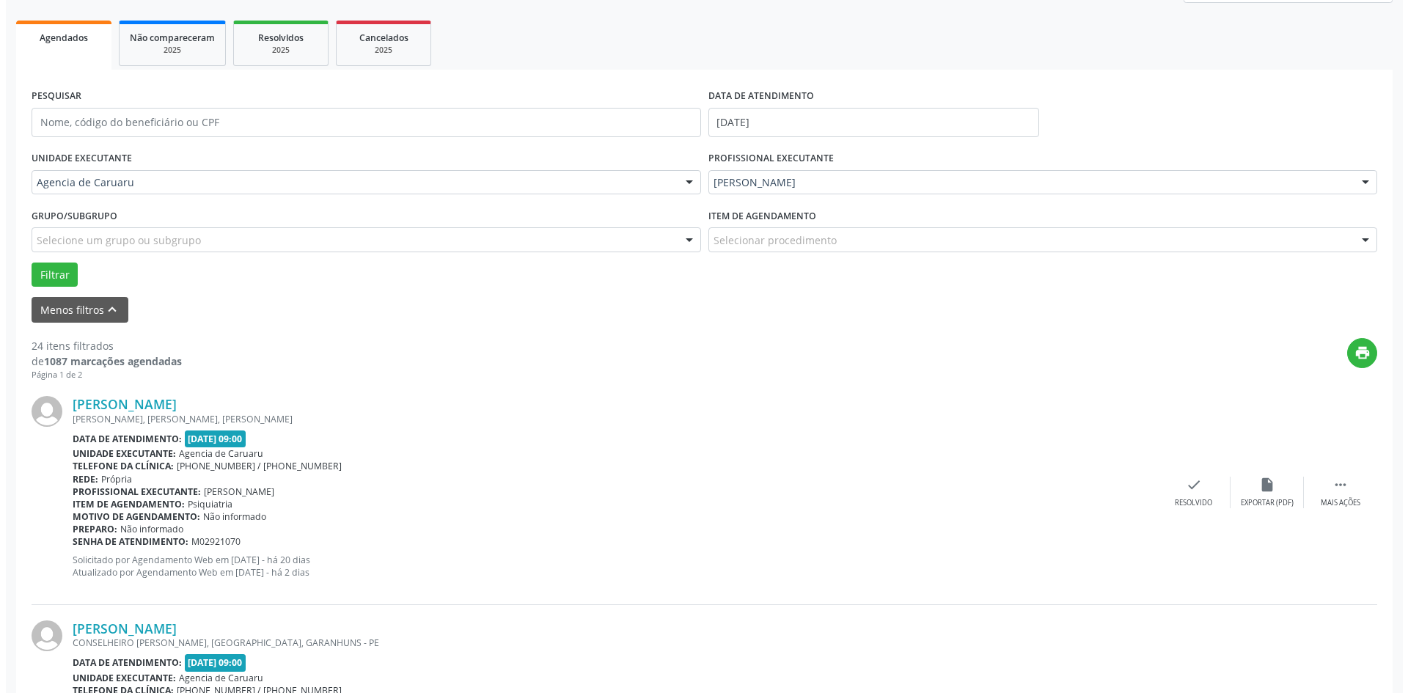
scroll to position [220, 0]
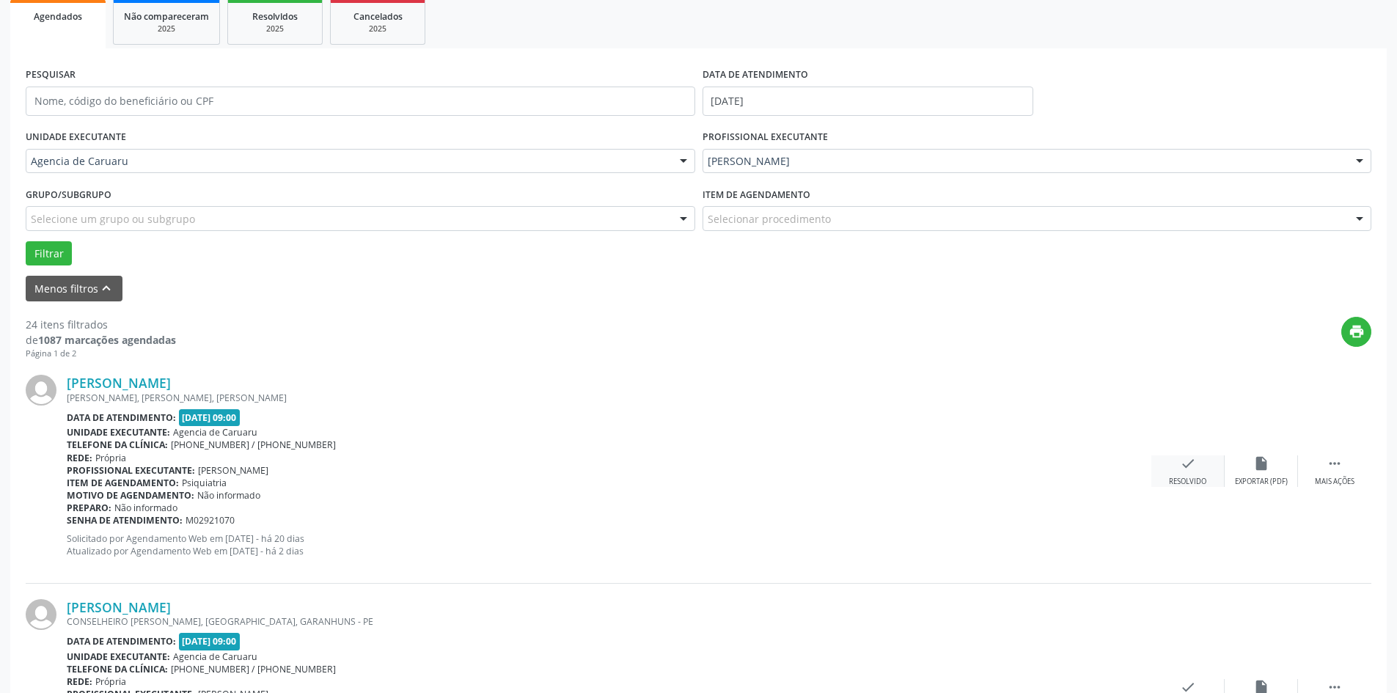
click at [1179, 474] on div "check Resolvido" at bounding box center [1187, 471] width 73 height 32
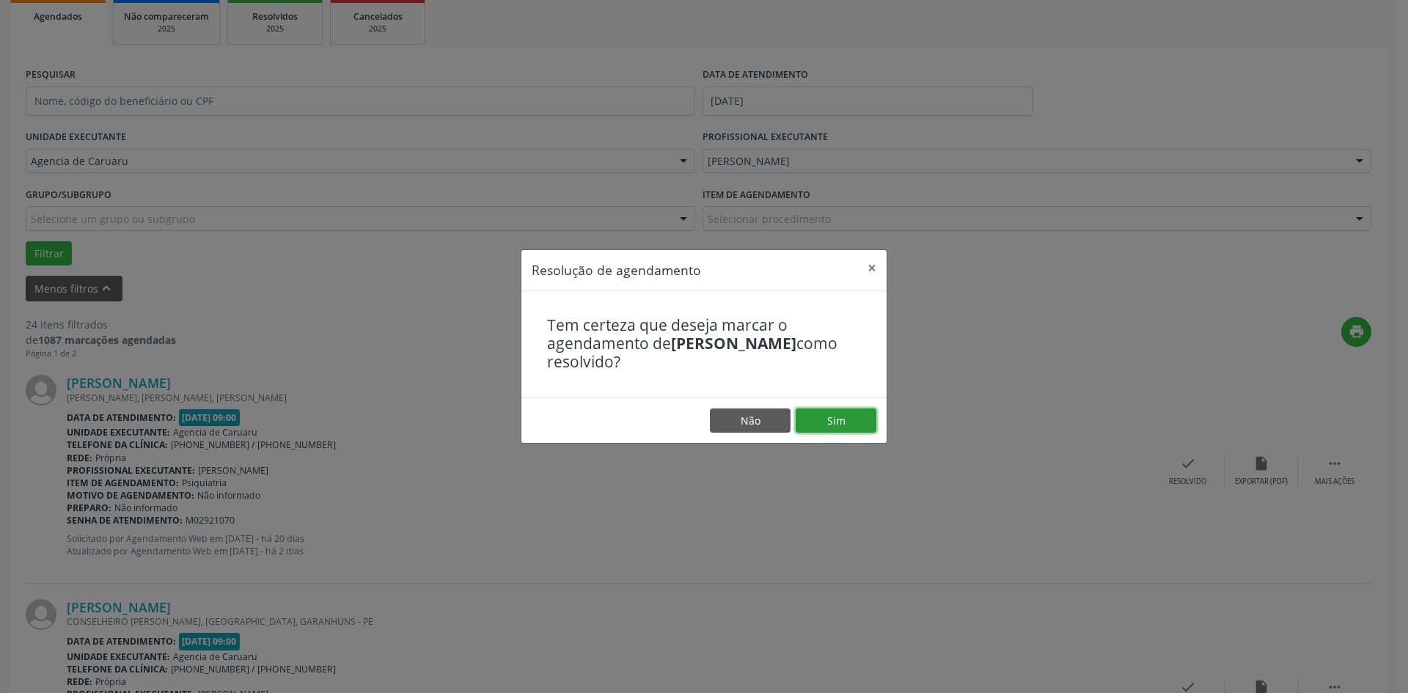
click at [833, 430] on button "Sim" at bounding box center [836, 420] width 81 height 25
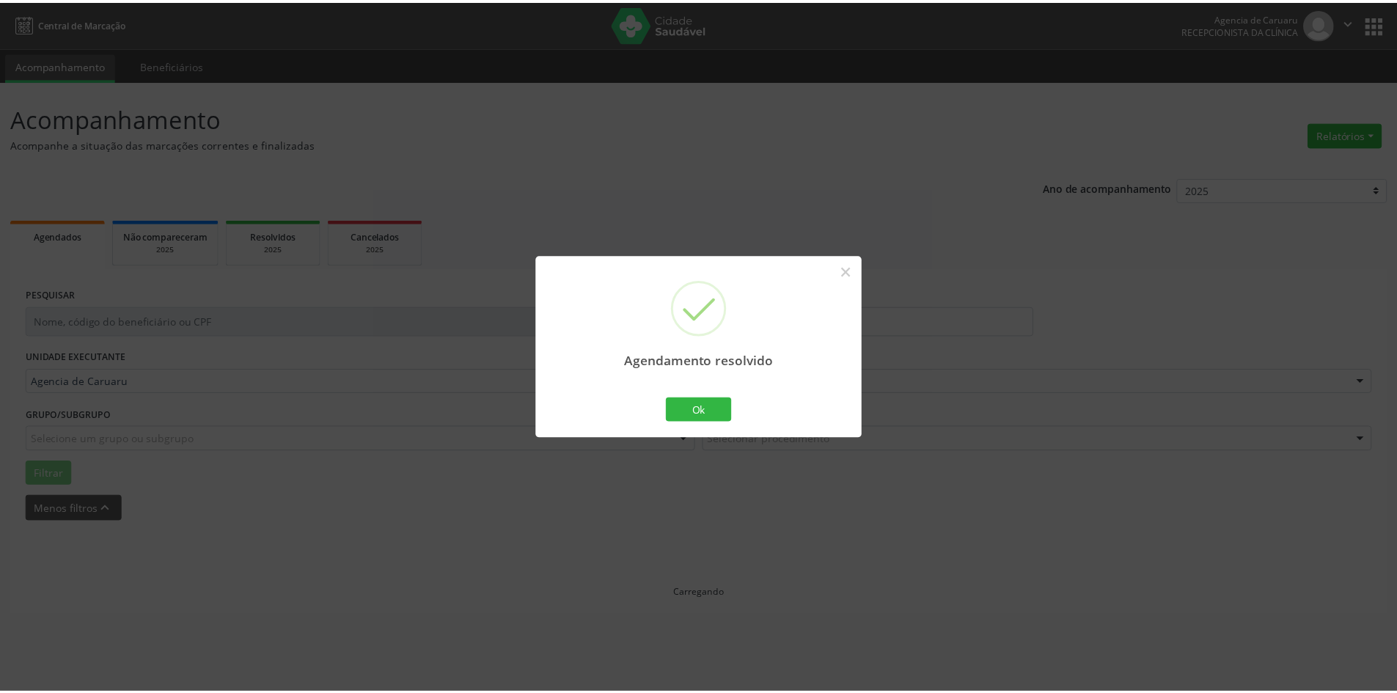
scroll to position [0, 0]
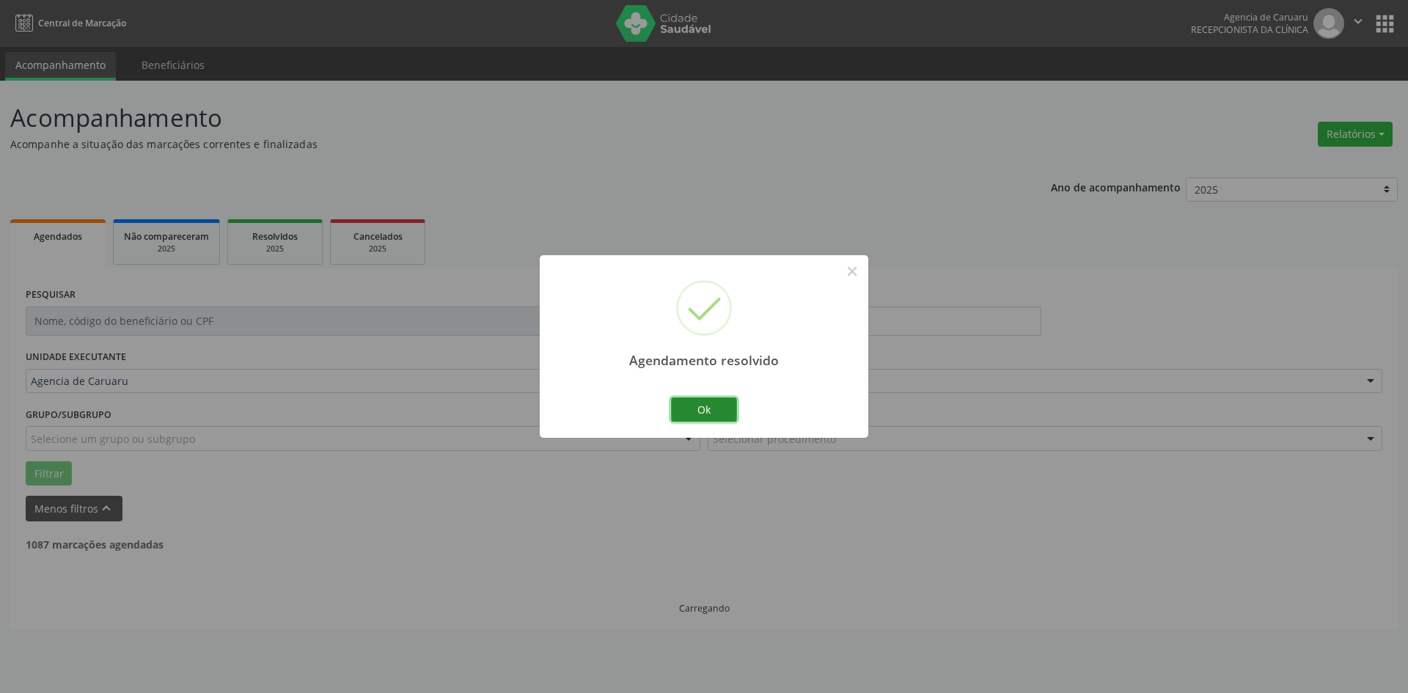
click at [690, 410] on button "Ok" at bounding box center [704, 409] width 66 height 25
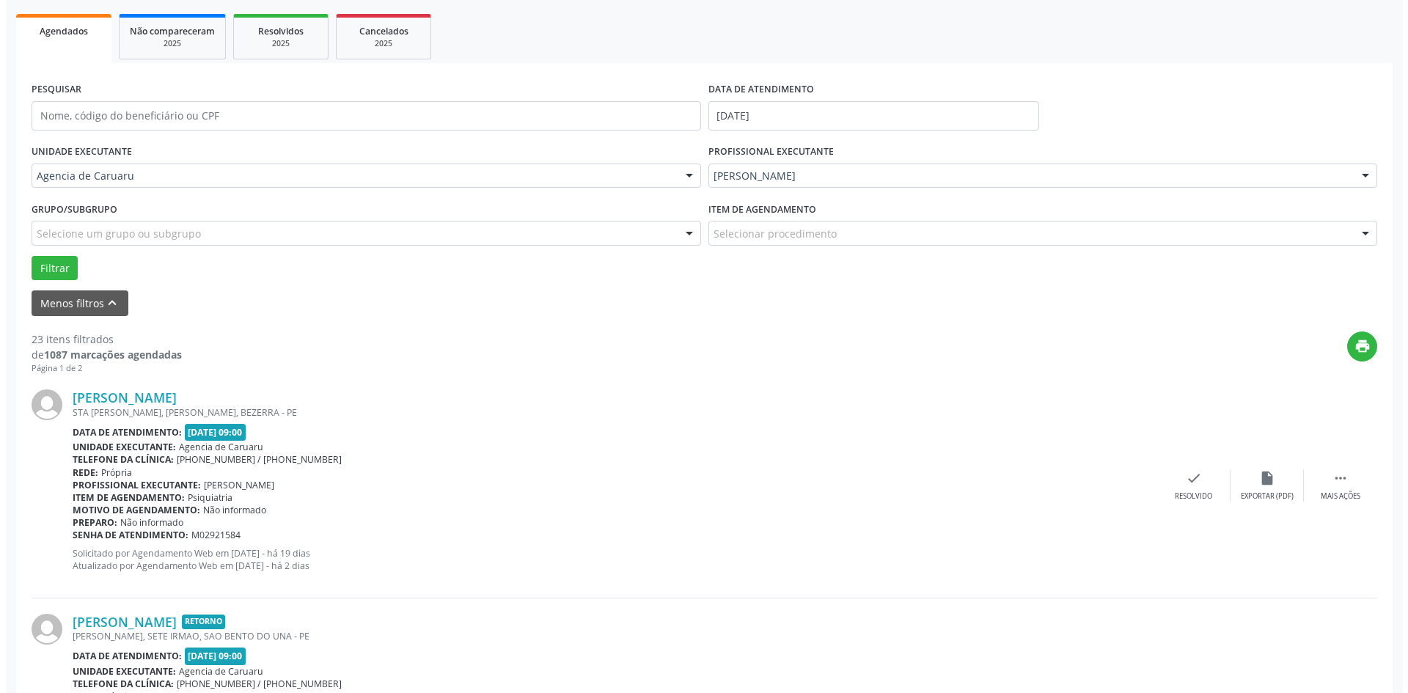
scroll to position [220, 0]
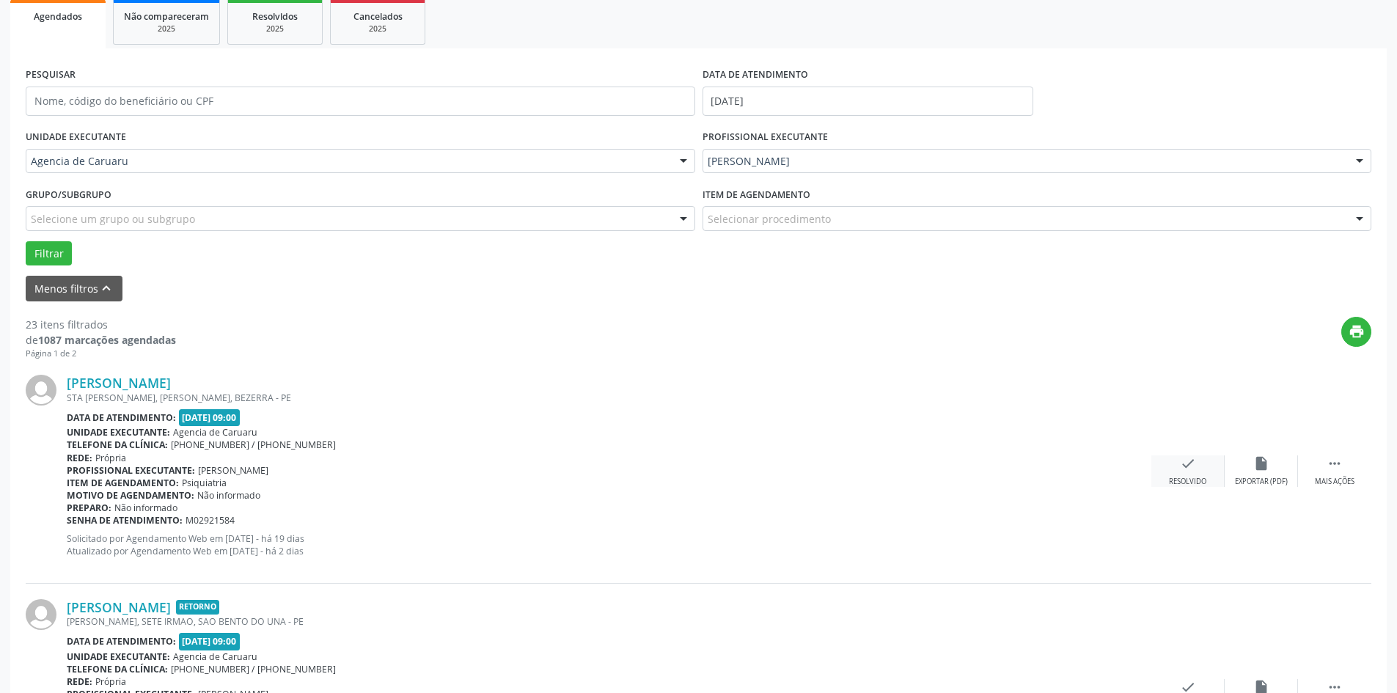
click at [1171, 474] on div "check Resolvido" at bounding box center [1187, 471] width 73 height 32
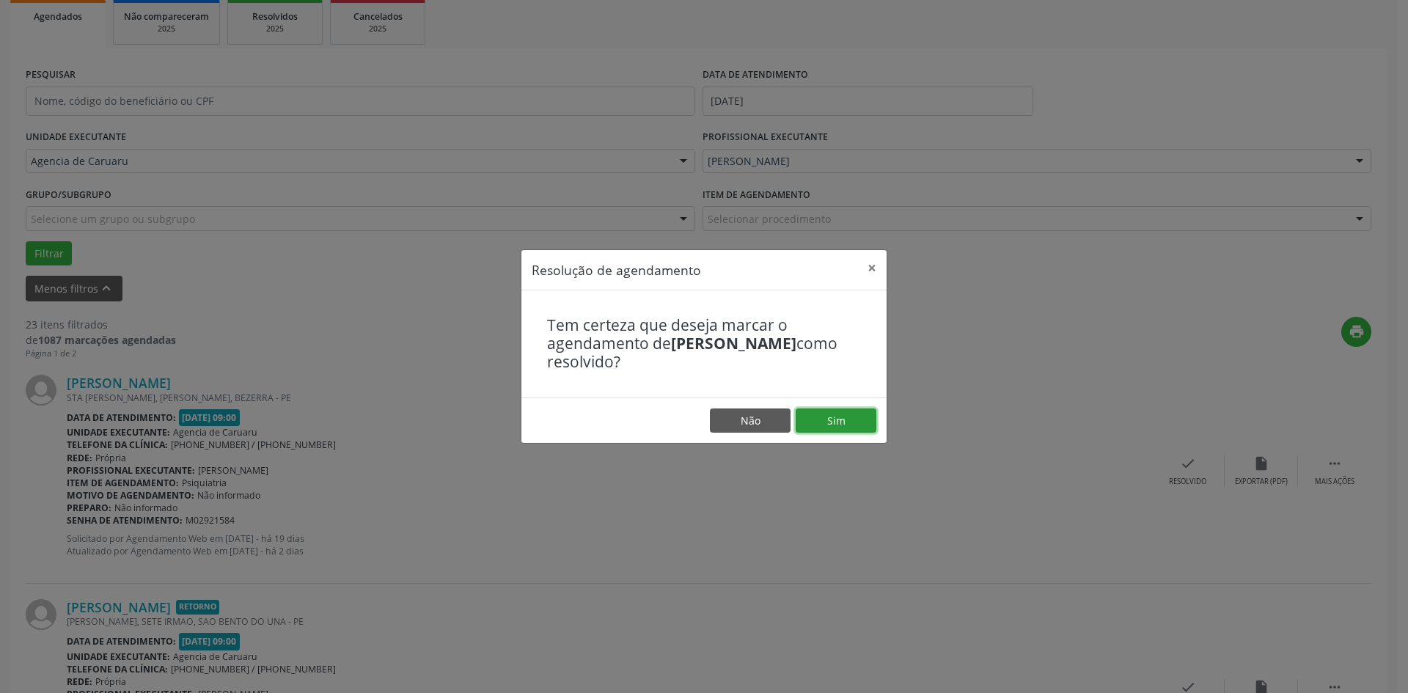
click at [825, 425] on button "Sim" at bounding box center [836, 420] width 81 height 25
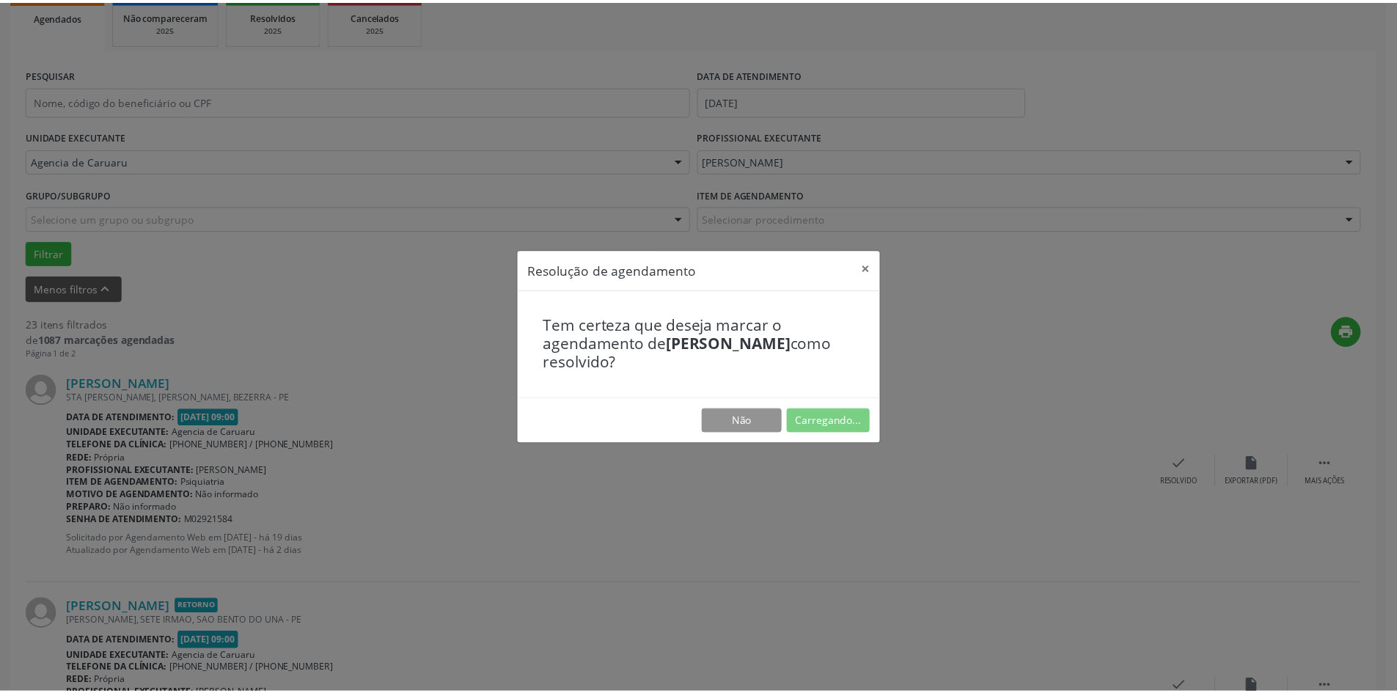
scroll to position [0, 0]
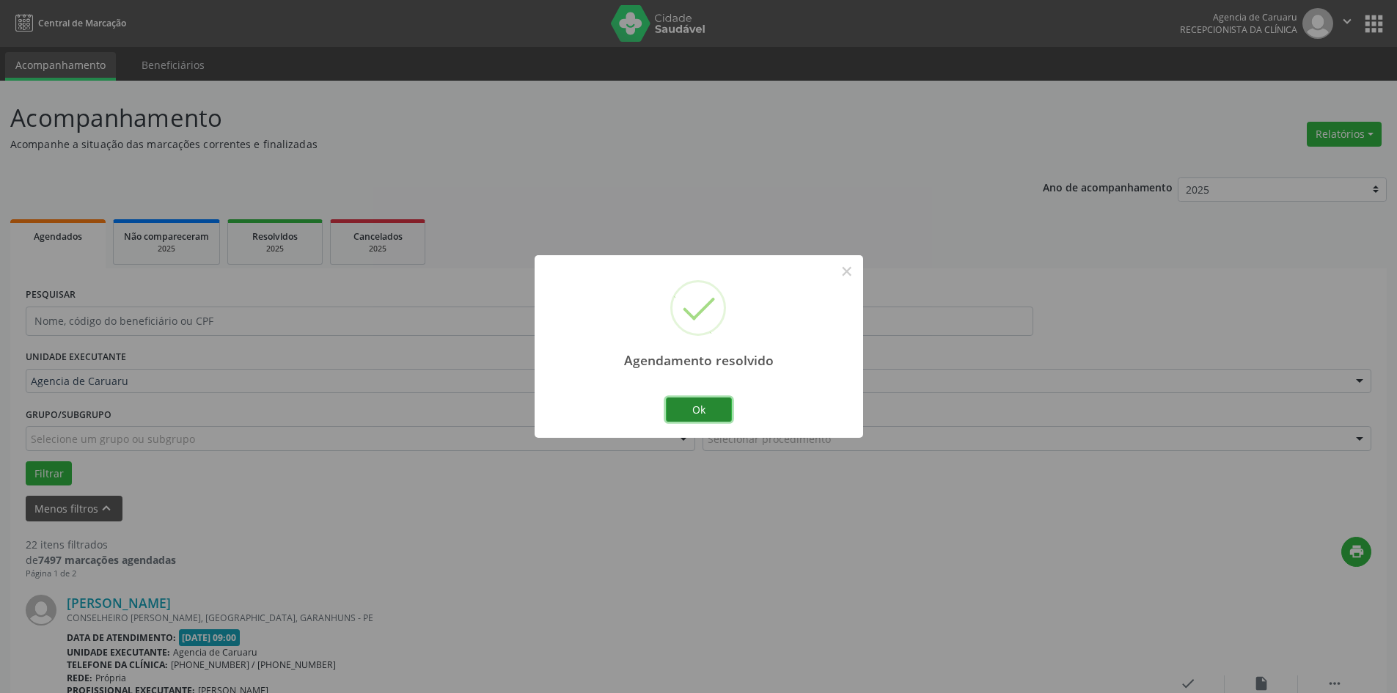
click at [723, 414] on button "Ok" at bounding box center [699, 409] width 66 height 25
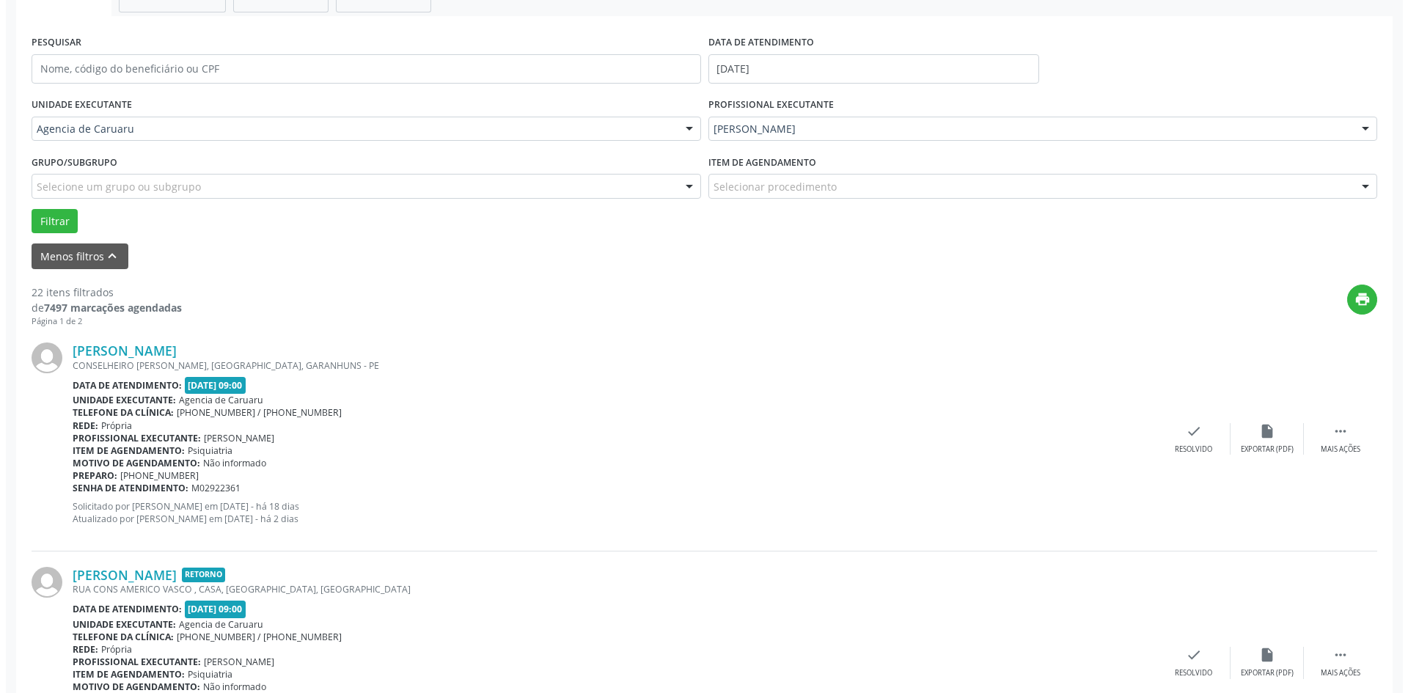
scroll to position [293, 0]
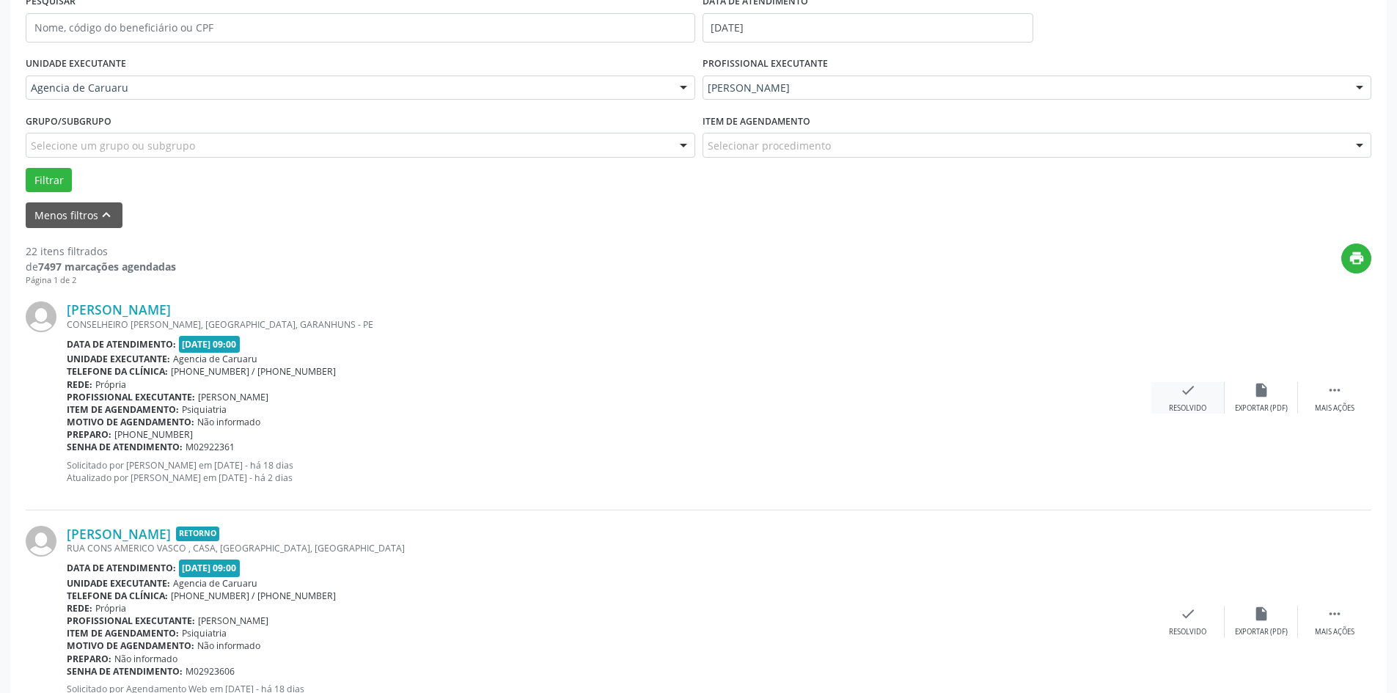
click at [1170, 391] on div "check Resolvido" at bounding box center [1187, 398] width 73 height 32
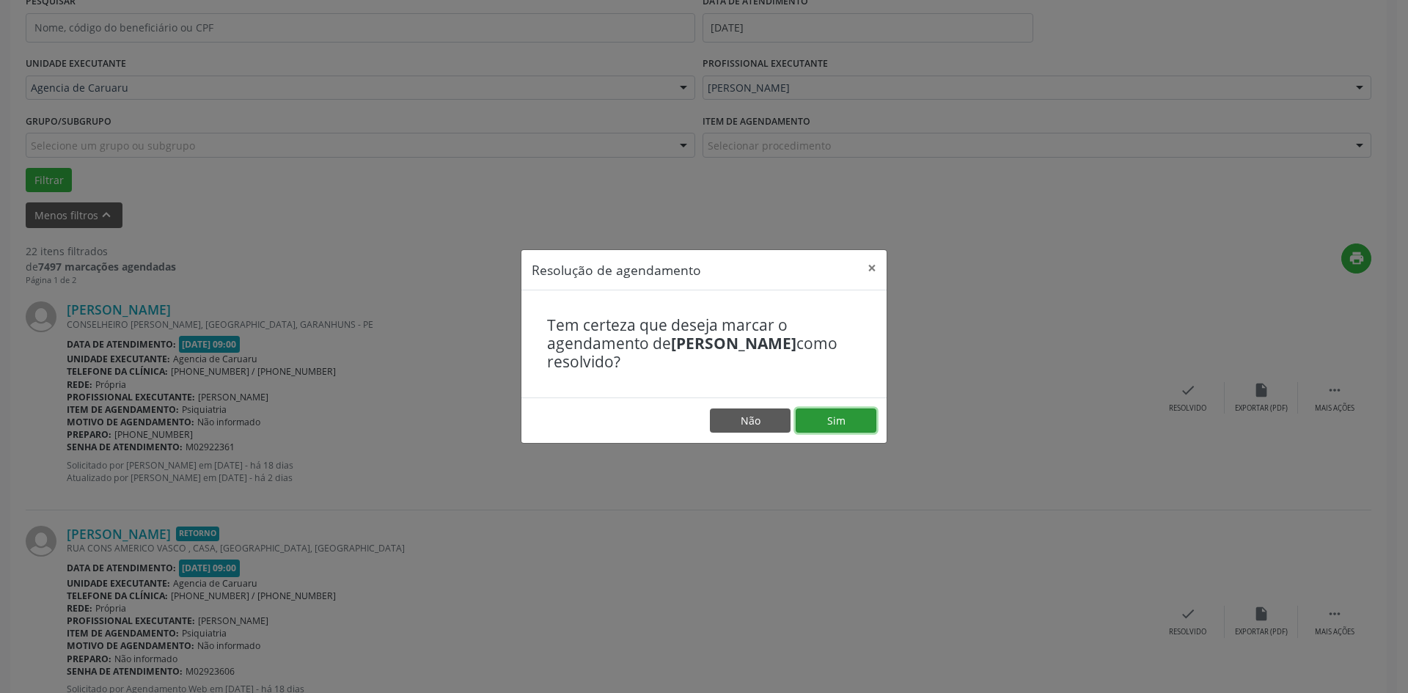
click at [856, 409] on button "Sim" at bounding box center [836, 420] width 81 height 25
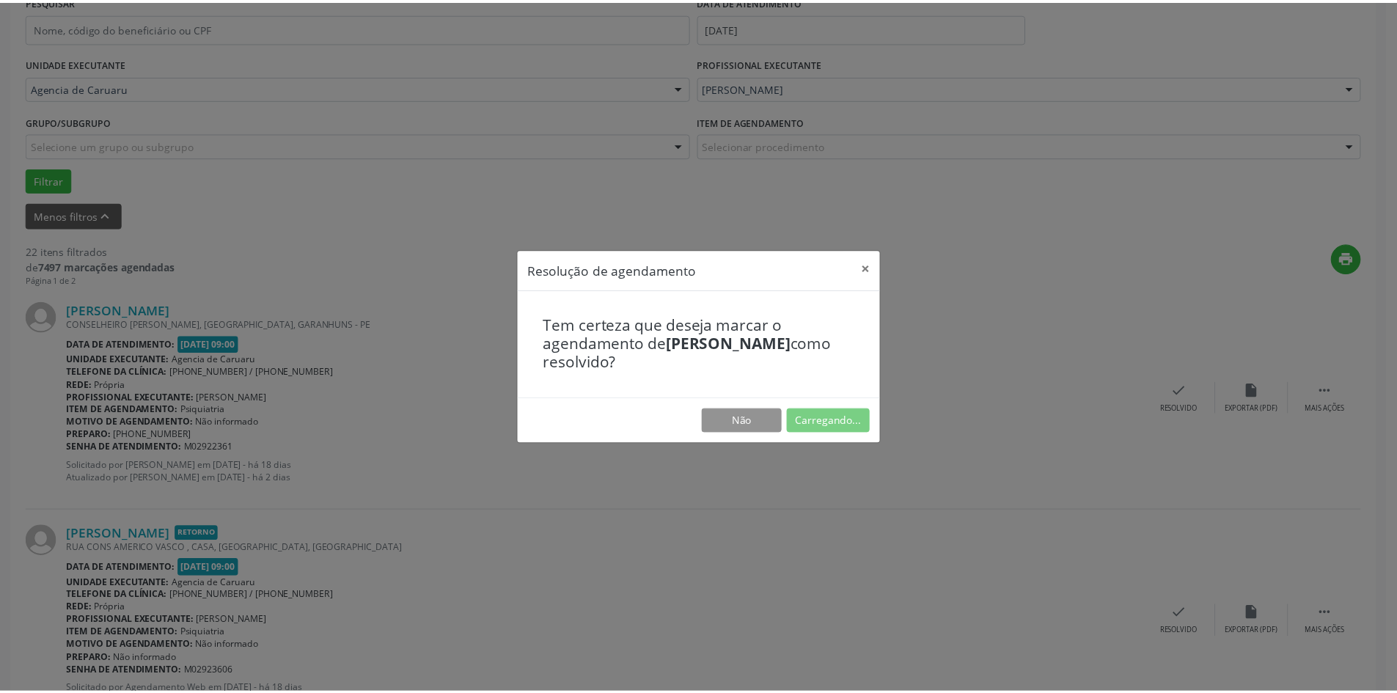
scroll to position [0, 0]
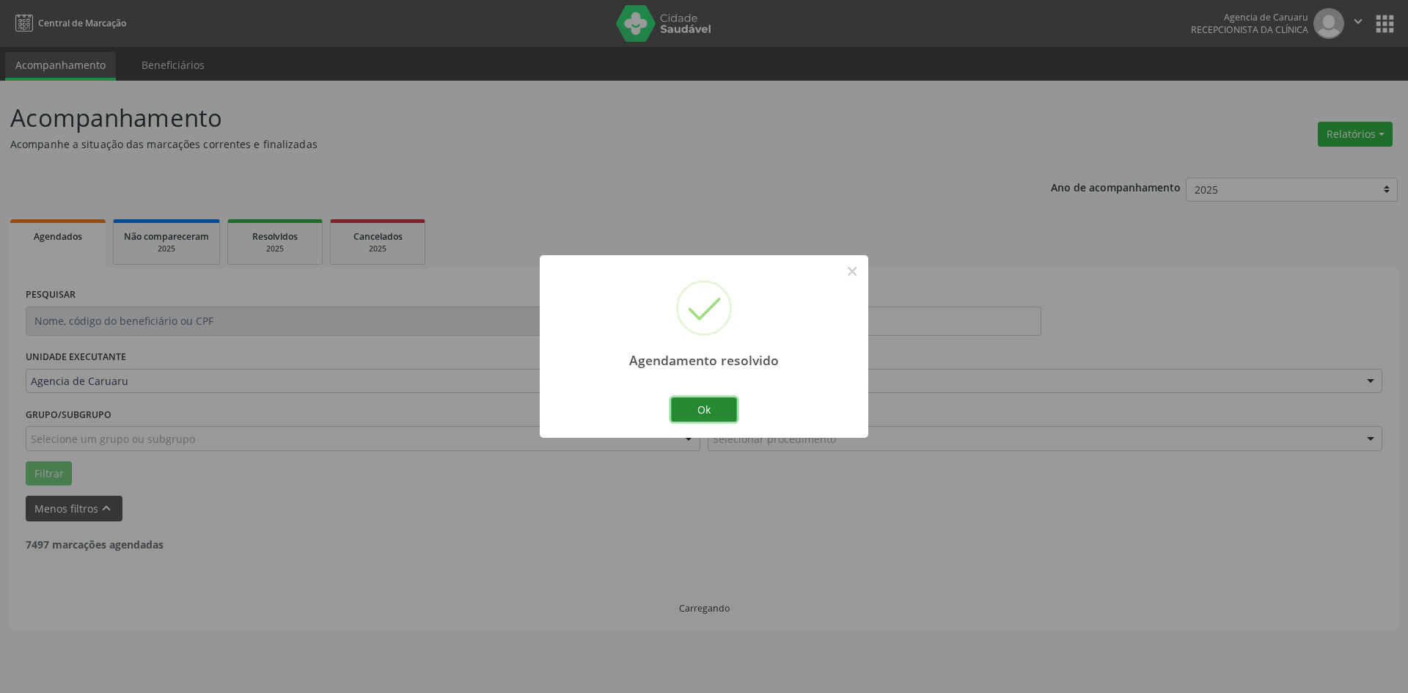
click at [720, 399] on button "Ok" at bounding box center [704, 409] width 66 height 25
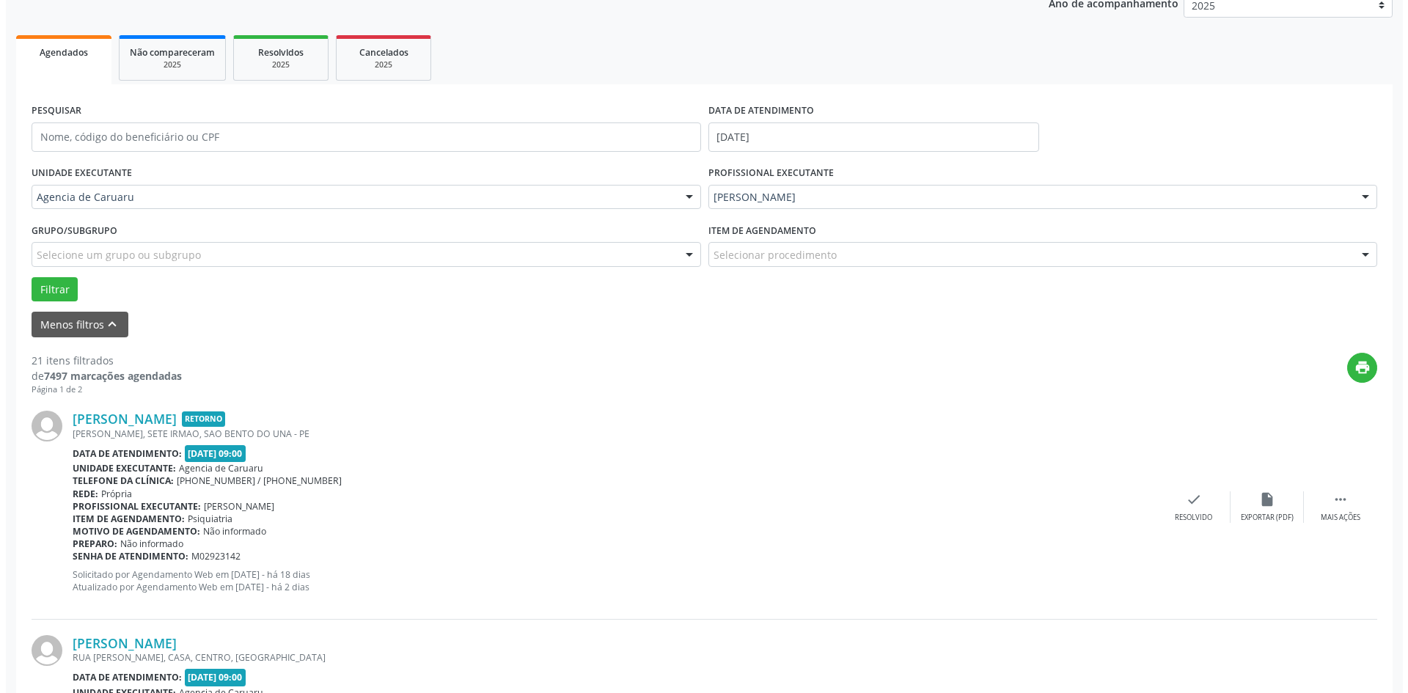
scroll to position [220, 0]
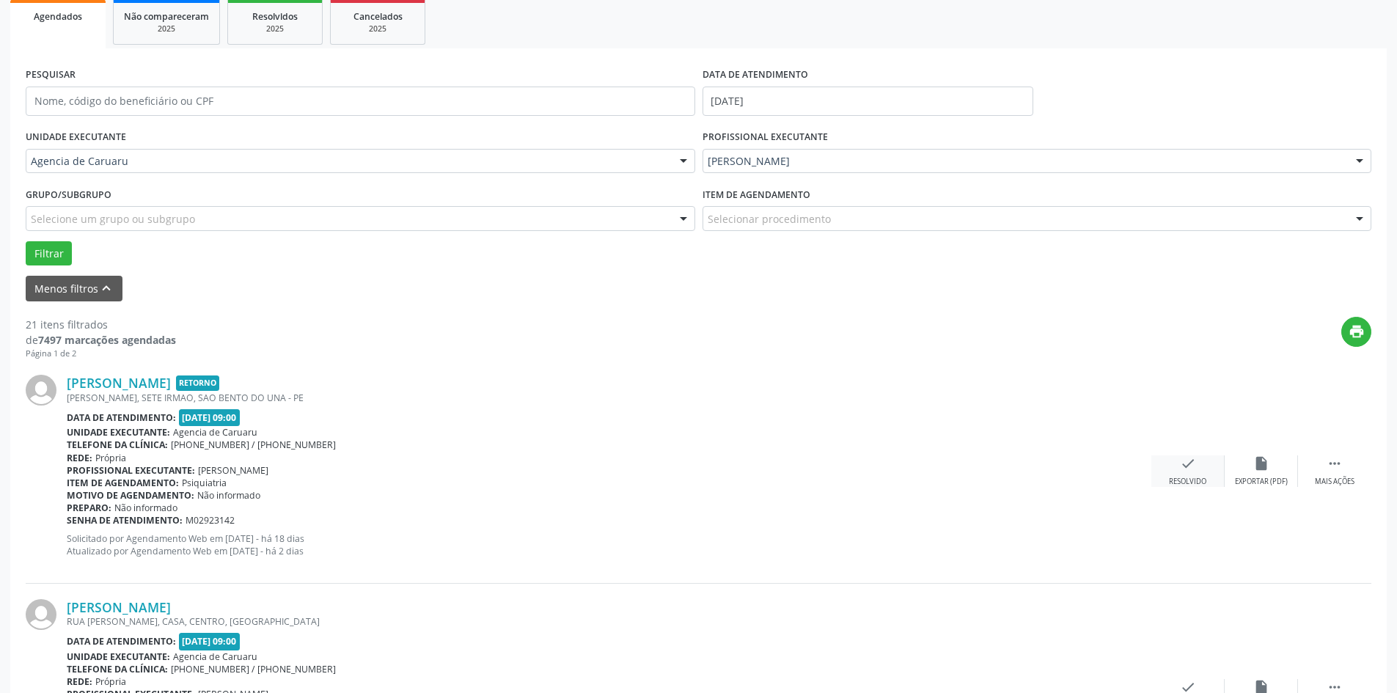
click at [1199, 477] on div "Resolvido" at bounding box center [1187, 482] width 37 height 10
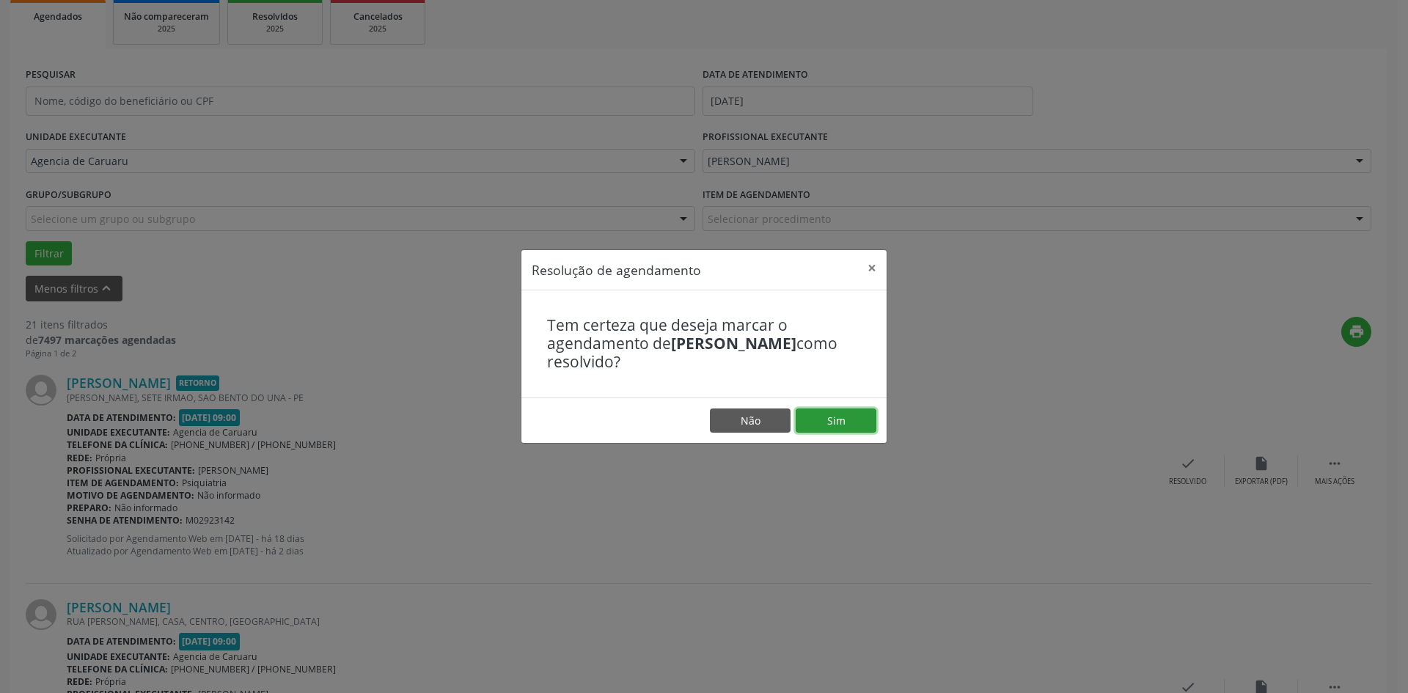
click at [862, 428] on button "Sim" at bounding box center [836, 420] width 81 height 25
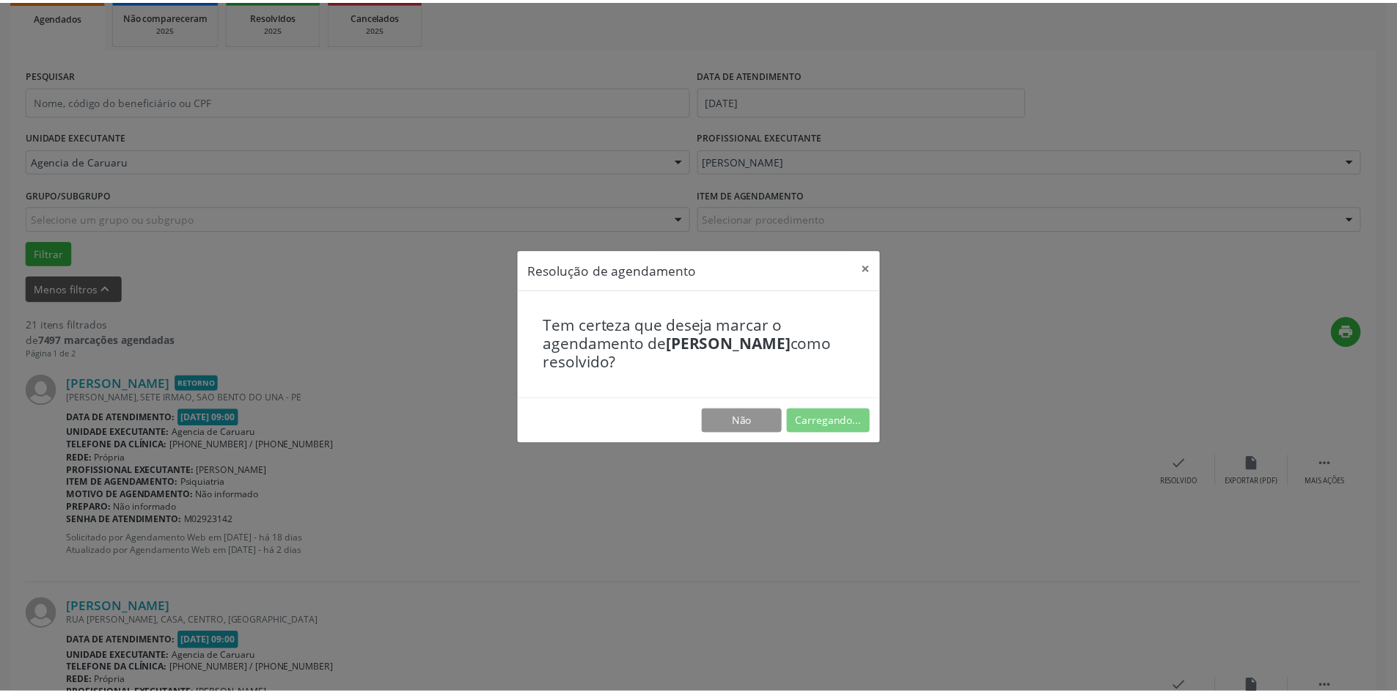
scroll to position [0, 0]
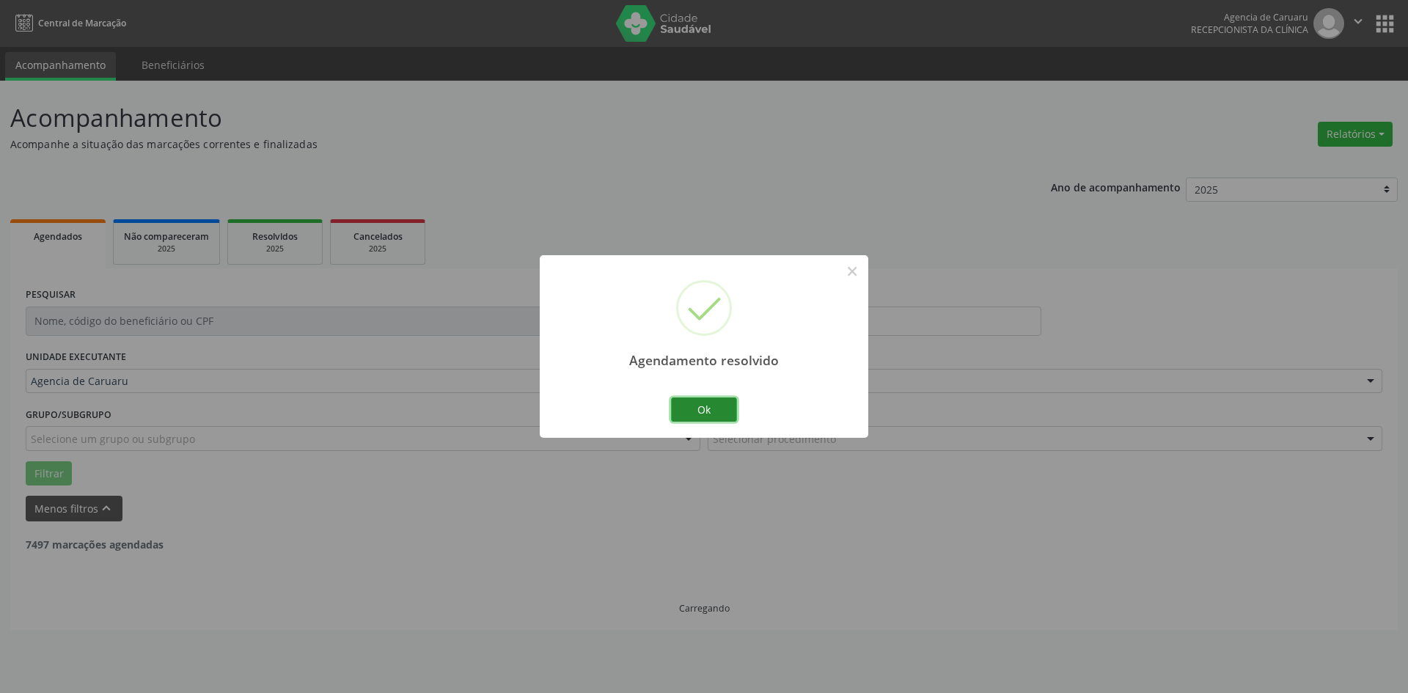
click at [706, 407] on button "Ok" at bounding box center [704, 409] width 66 height 25
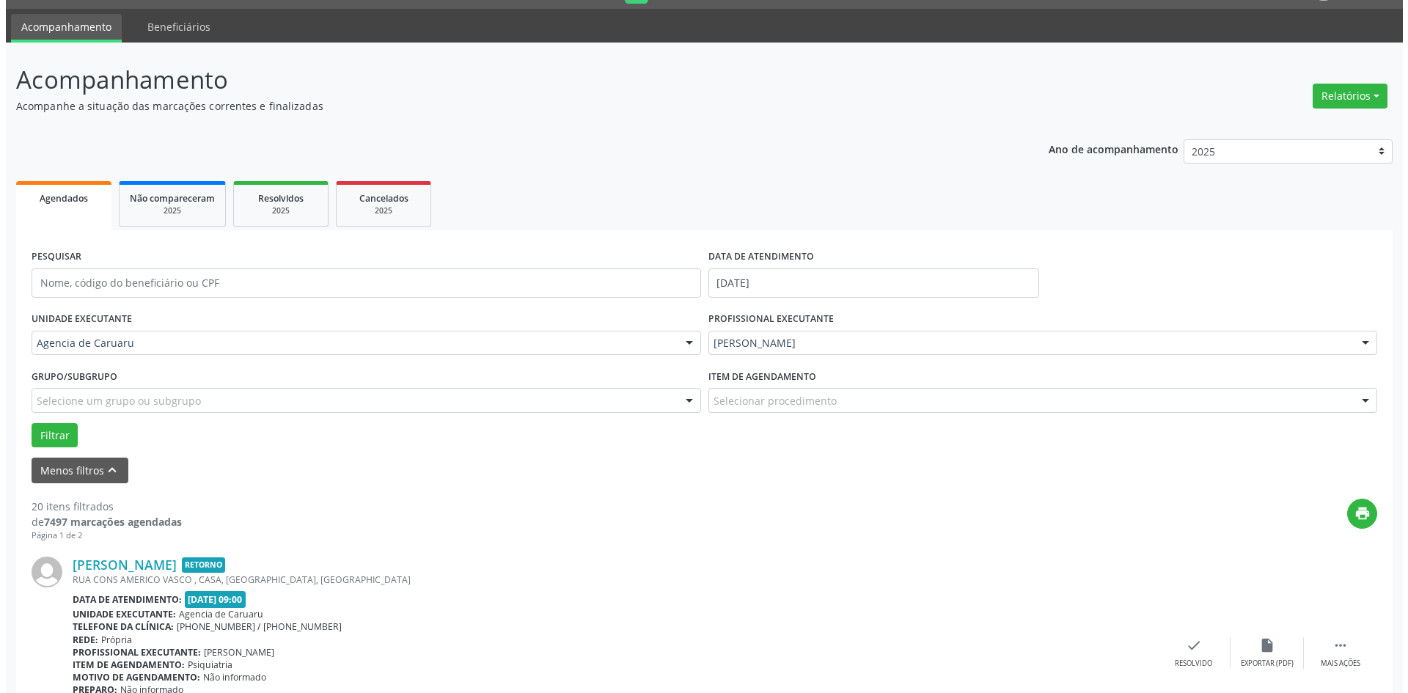
scroll to position [147, 0]
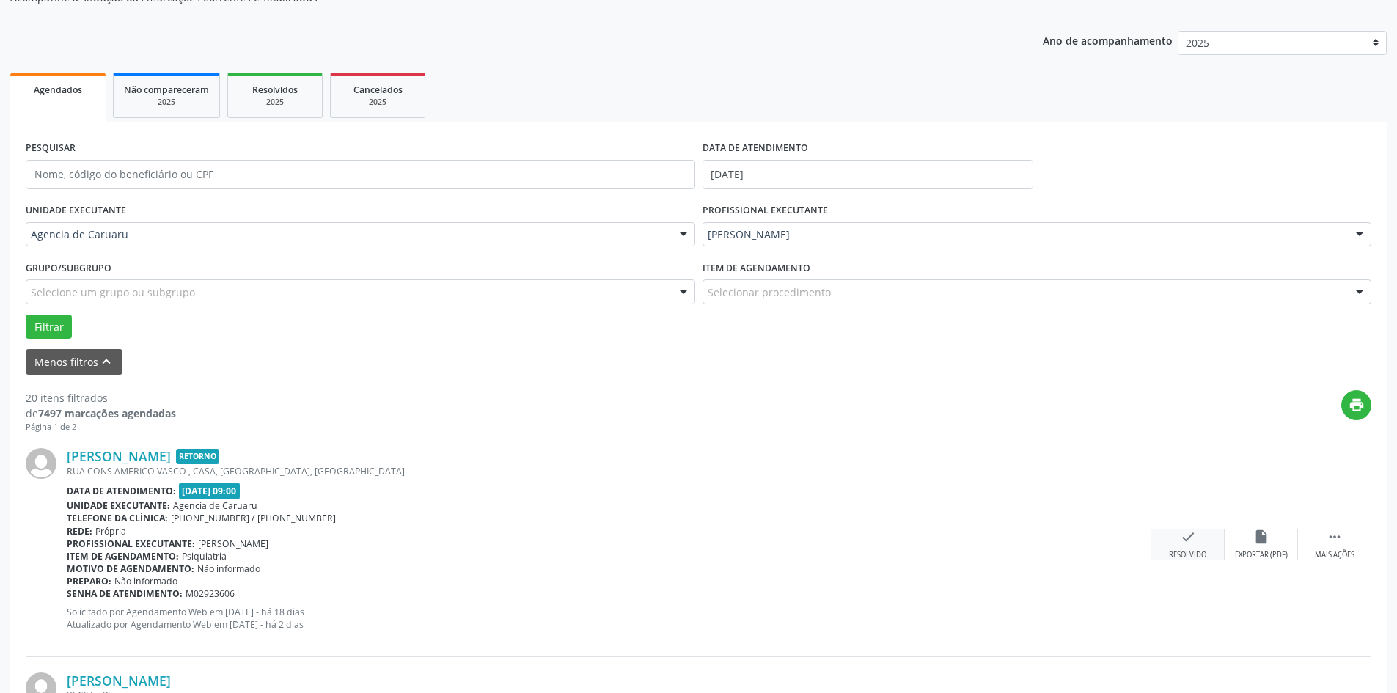
click at [1188, 543] on icon "check" at bounding box center [1188, 537] width 16 height 16
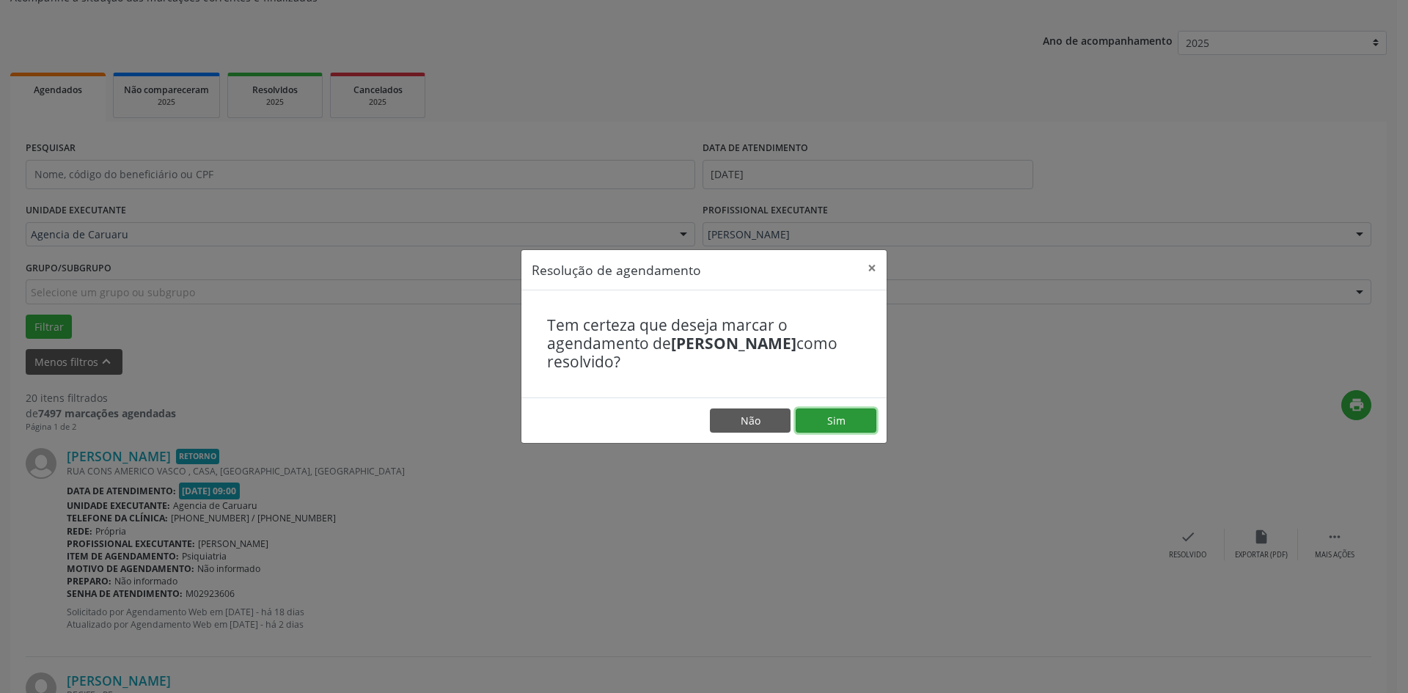
click at [860, 419] on button "Sim" at bounding box center [836, 420] width 81 height 25
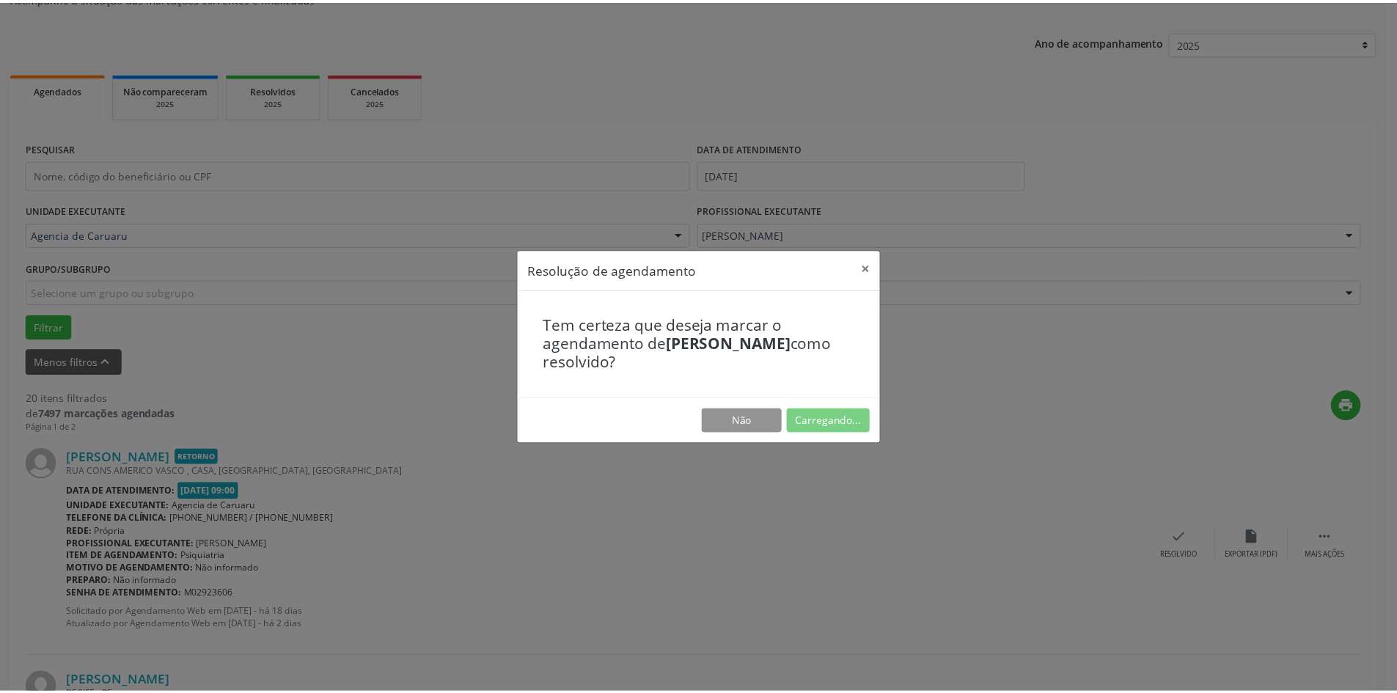
scroll to position [0, 0]
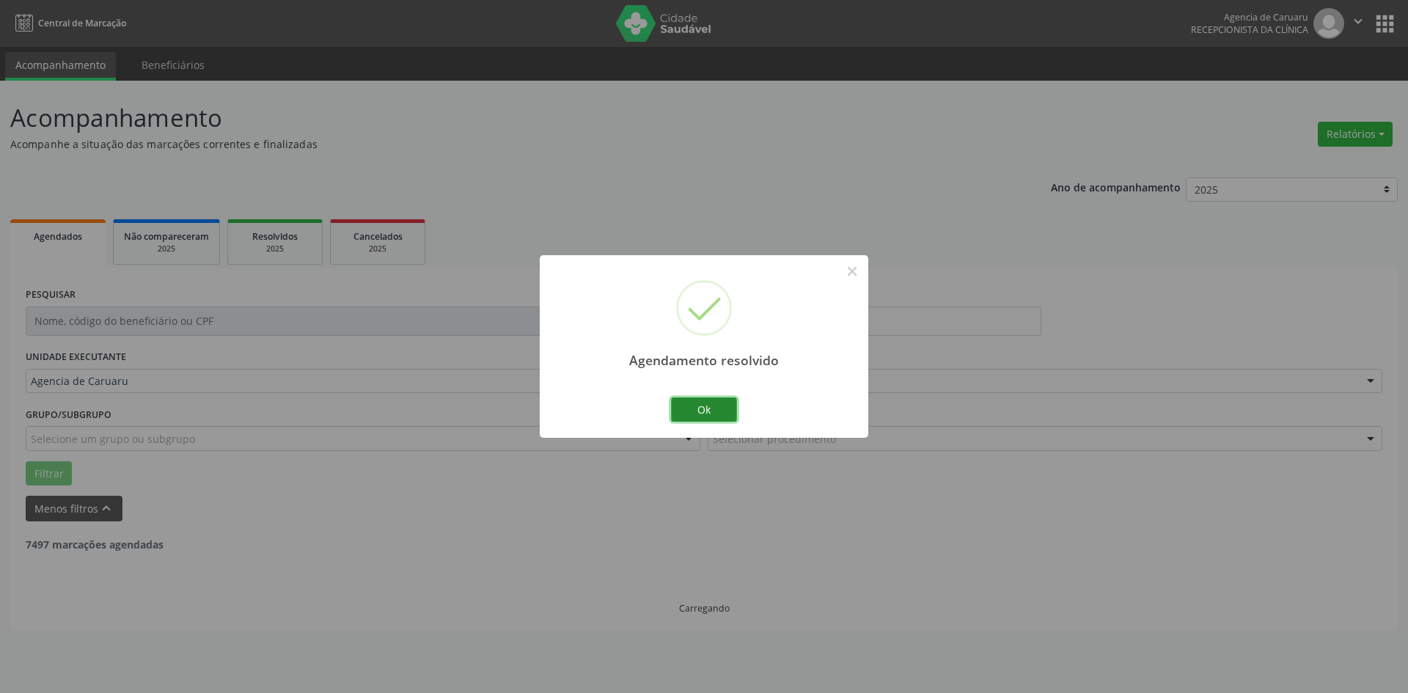
click at [719, 406] on button "Ok" at bounding box center [704, 409] width 66 height 25
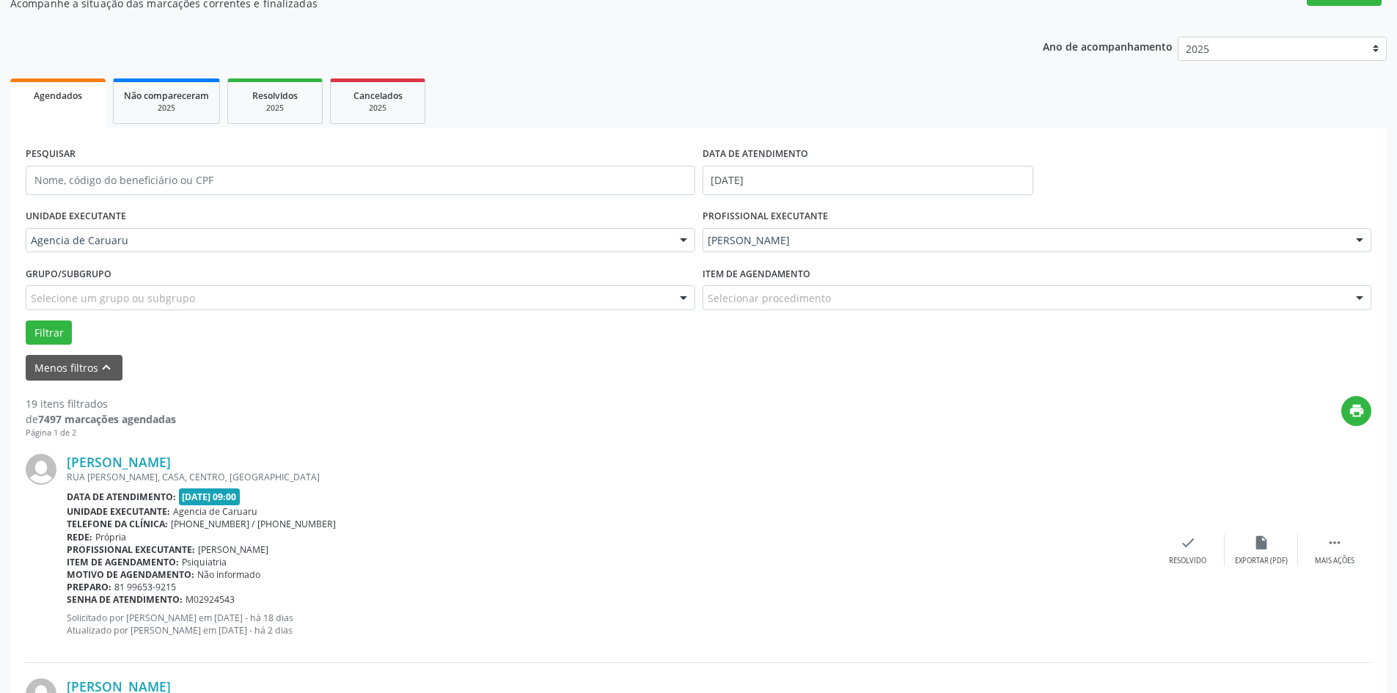
scroll to position [147, 0]
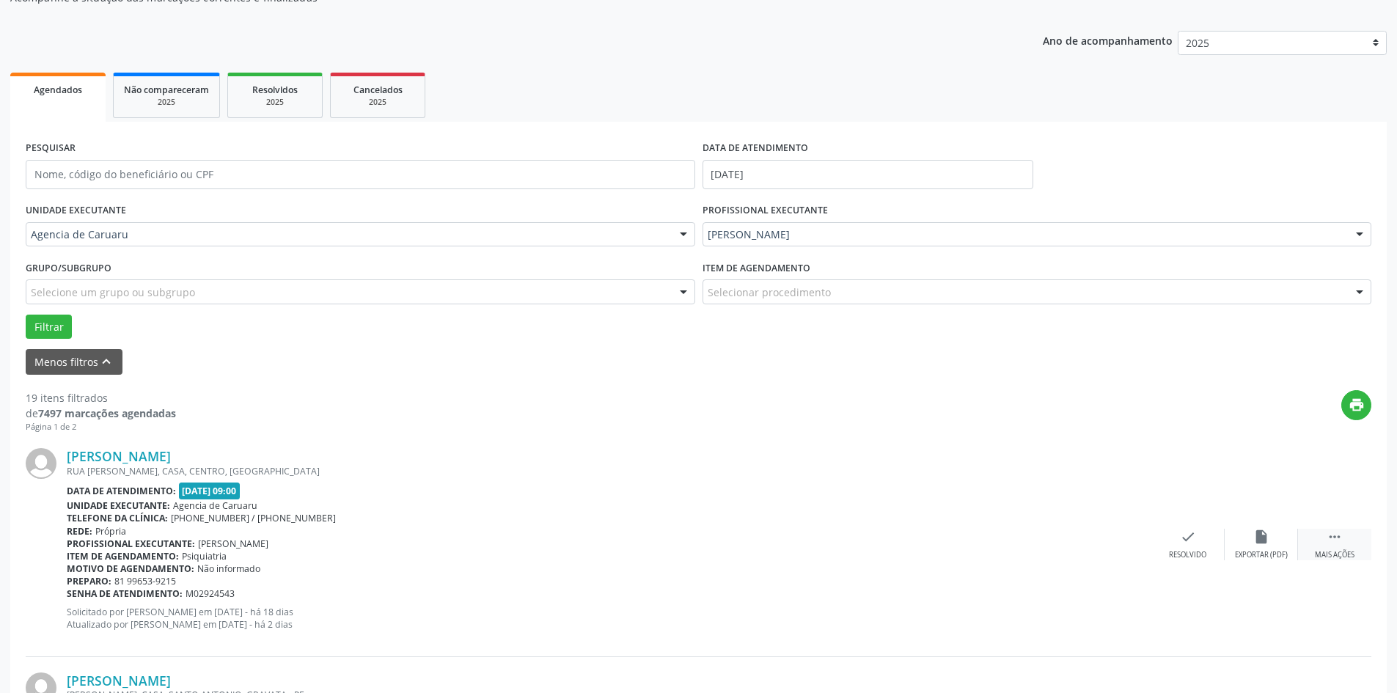
click at [1332, 541] on icon "" at bounding box center [1335, 537] width 16 height 16
click at [1257, 533] on icon "alarm_off" at bounding box center [1261, 537] width 16 height 16
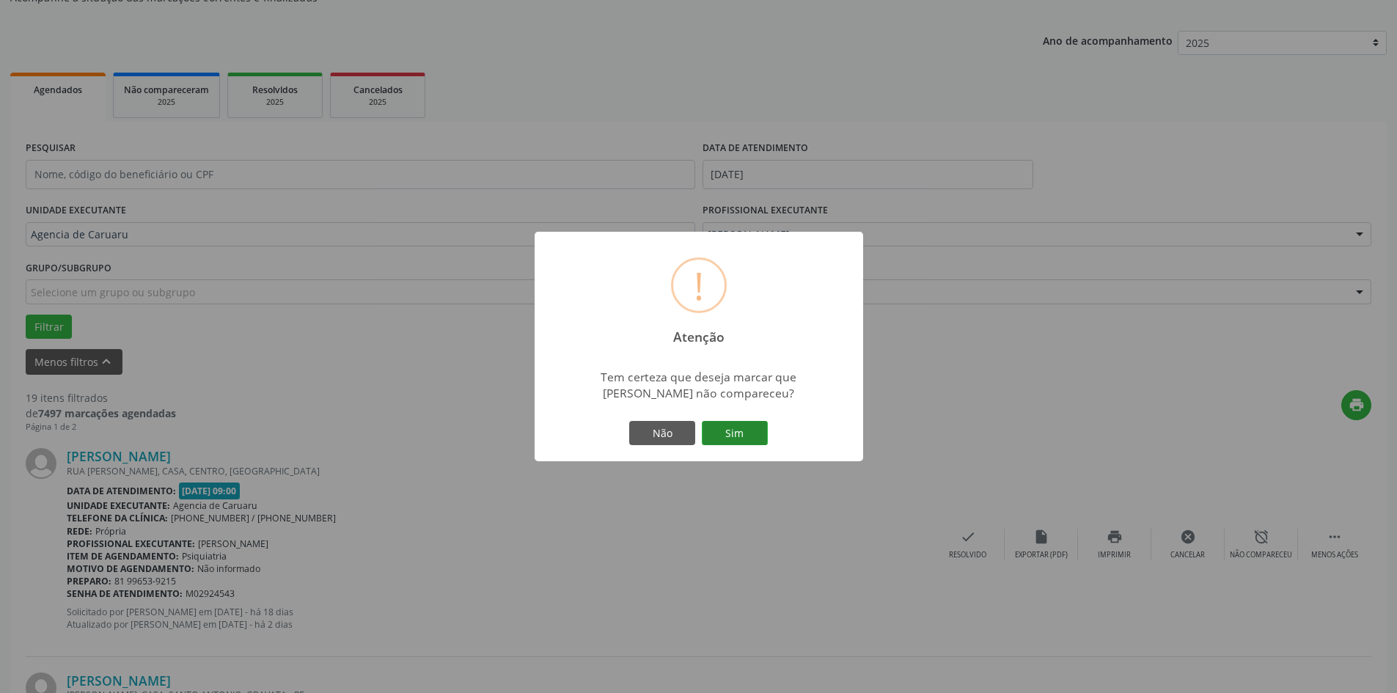
click at [754, 432] on button "Sim" at bounding box center [735, 433] width 66 height 25
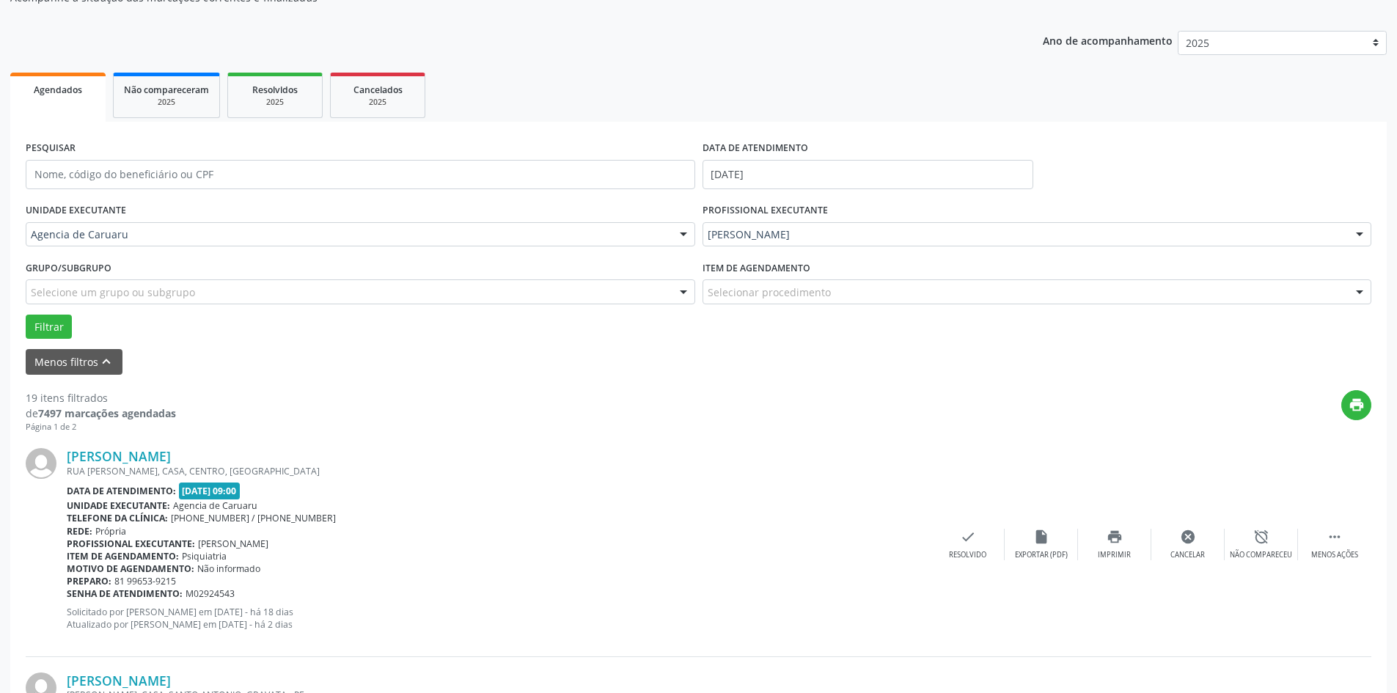
scroll to position [0, 0]
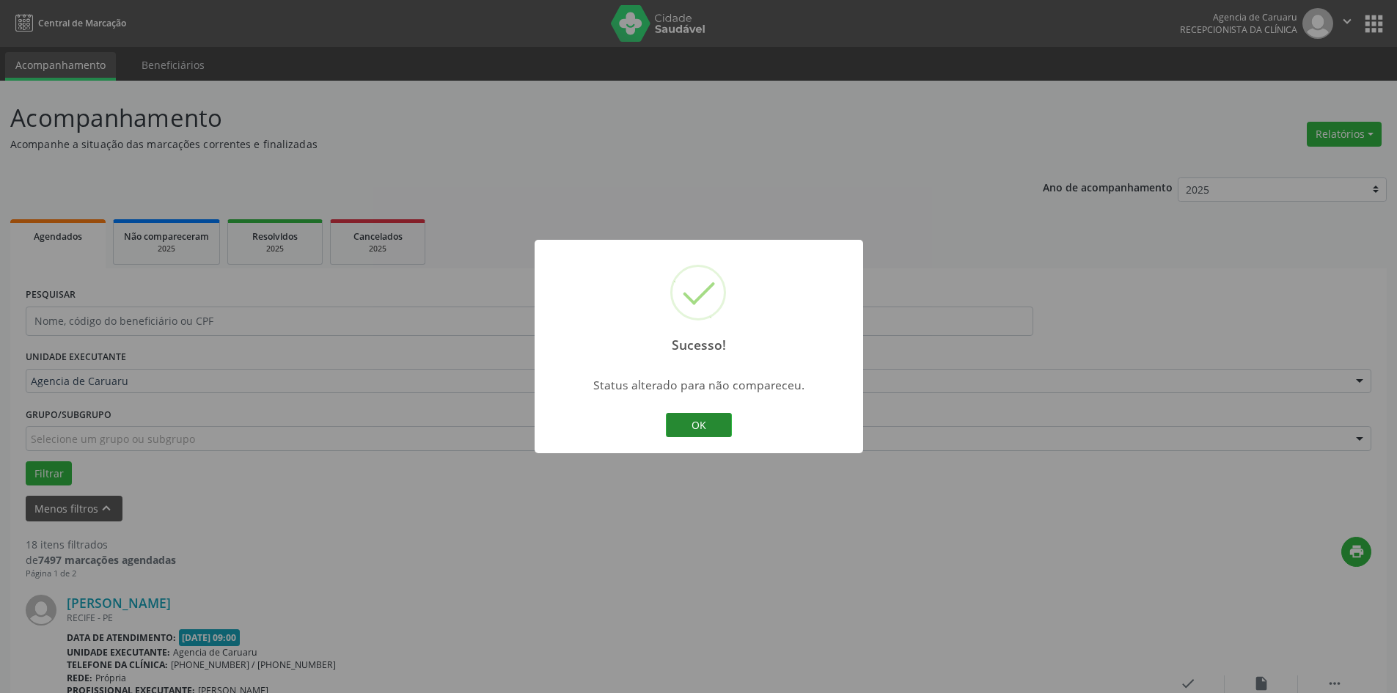
click at [709, 433] on button "OK" at bounding box center [699, 425] width 66 height 25
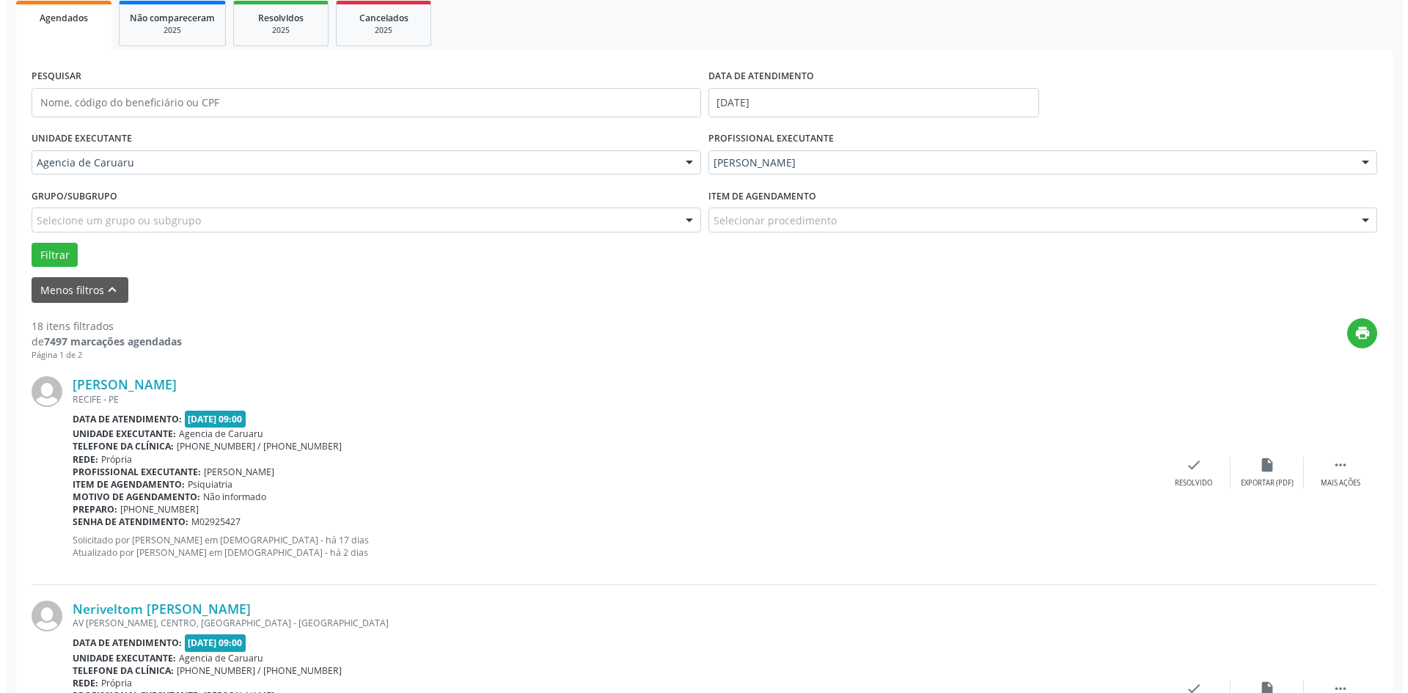
scroll to position [293, 0]
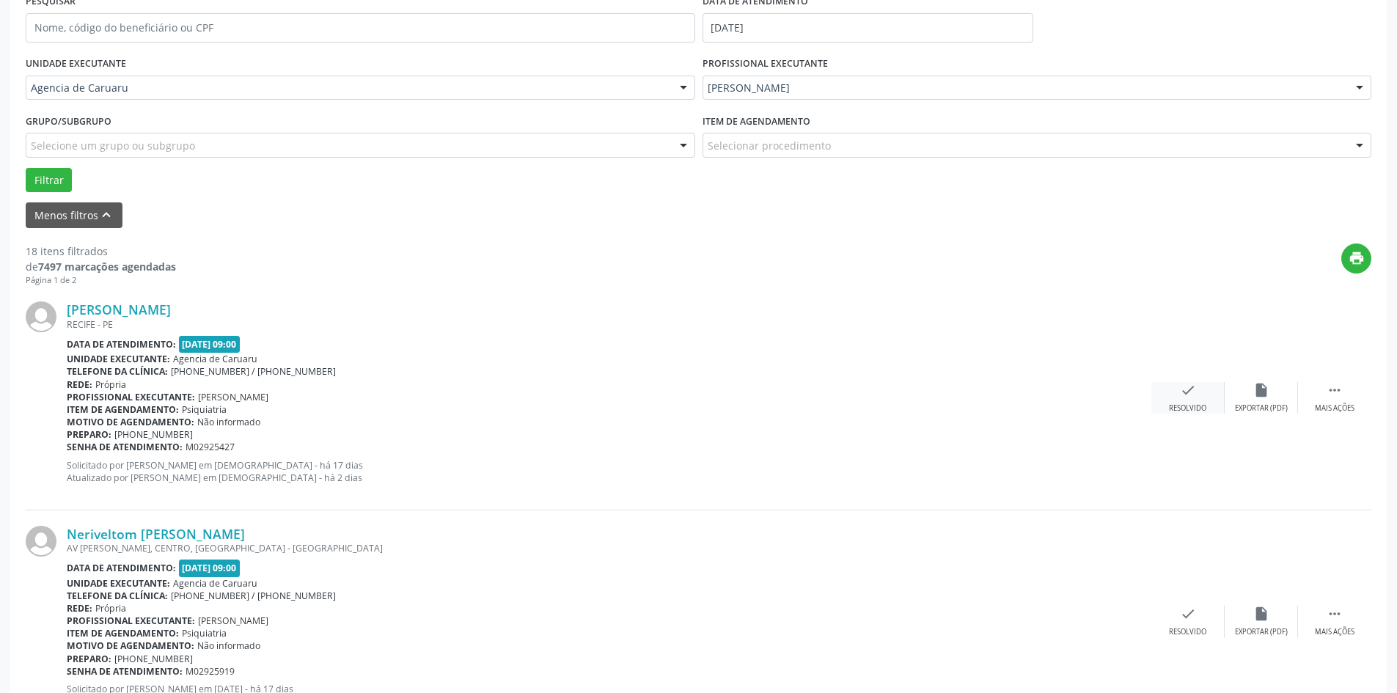
click at [1180, 392] on icon "check" at bounding box center [1188, 390] width 16 height 16
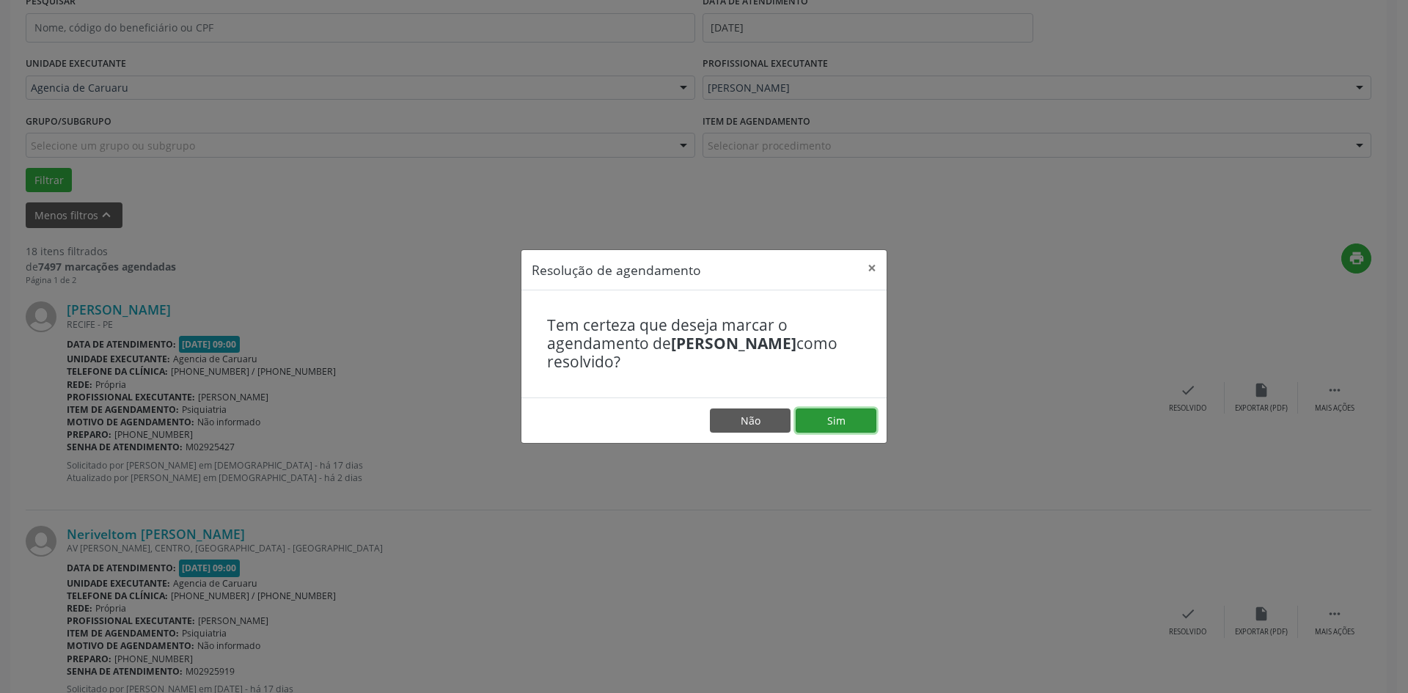
click at [865, 419] on button "Sim" at bounding box center [836, 420] width 81 height 25
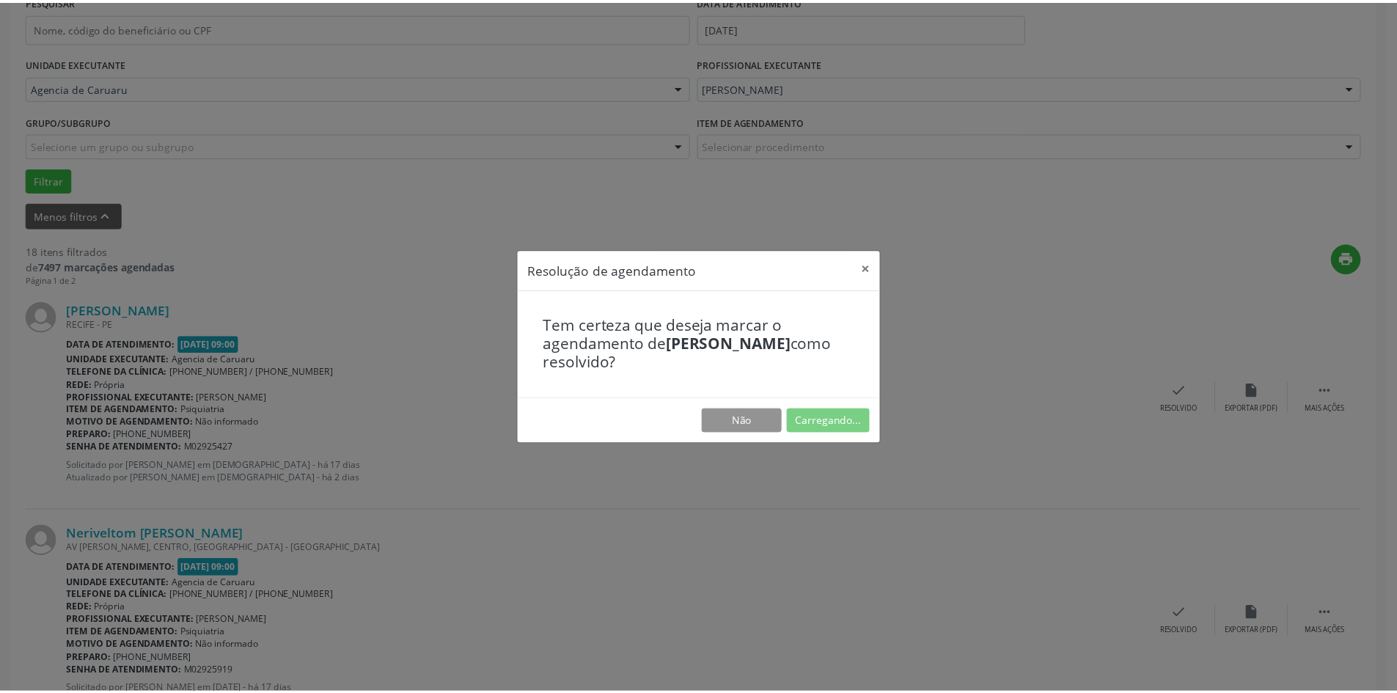
scroll to position [0, 0]
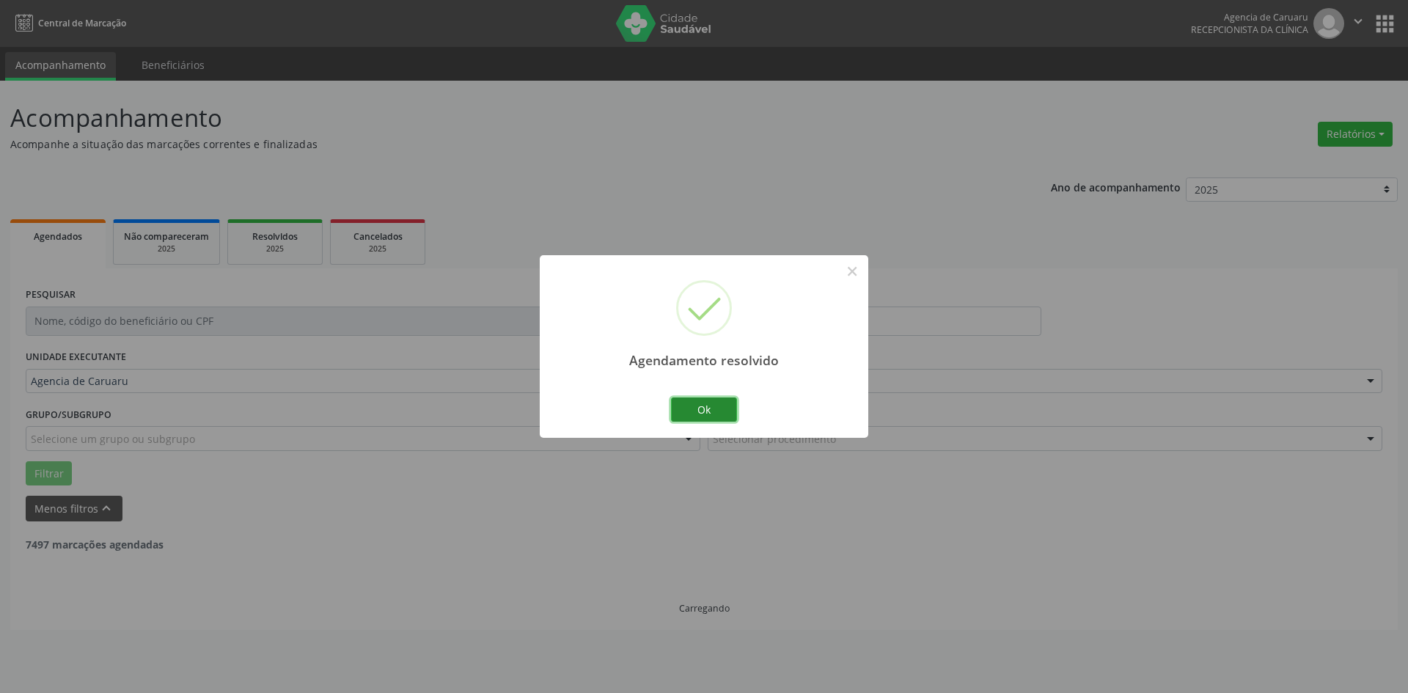
click at [709, 412] on button "Ok" at bounding box center [704, 409] width 66 height 25
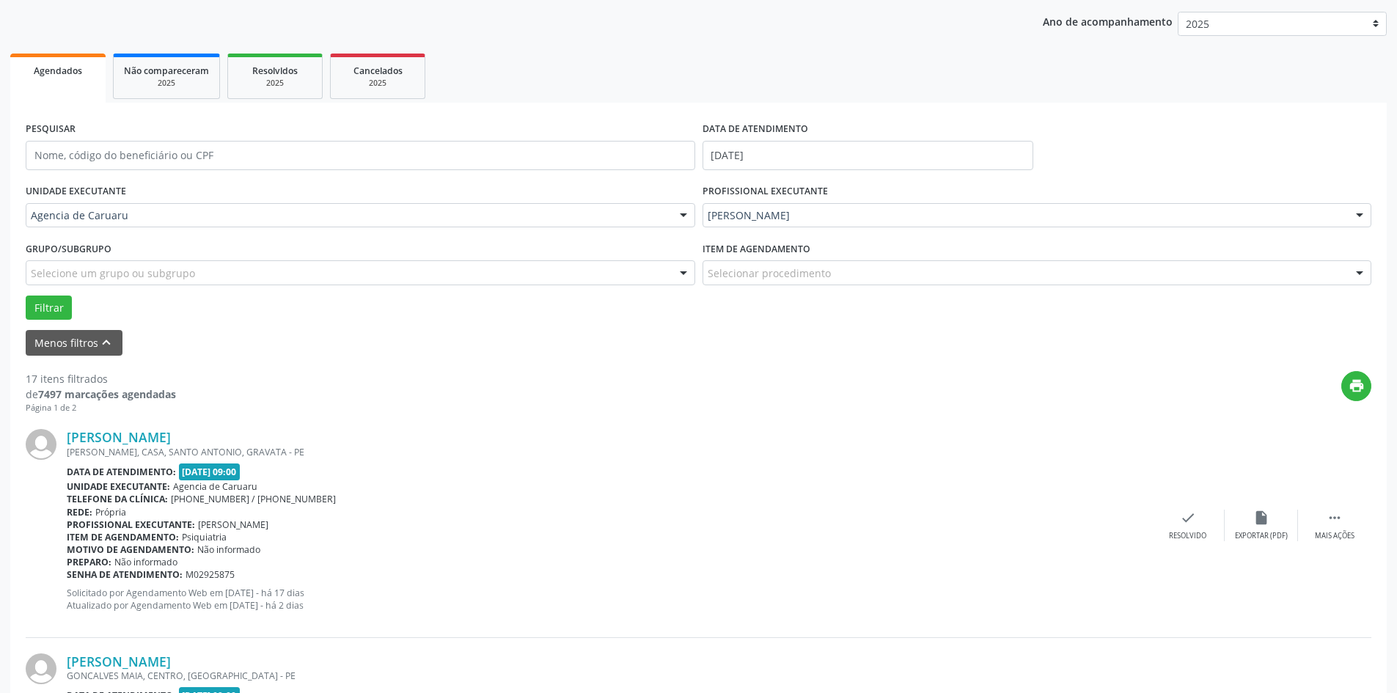
scroll to position [220, 0]
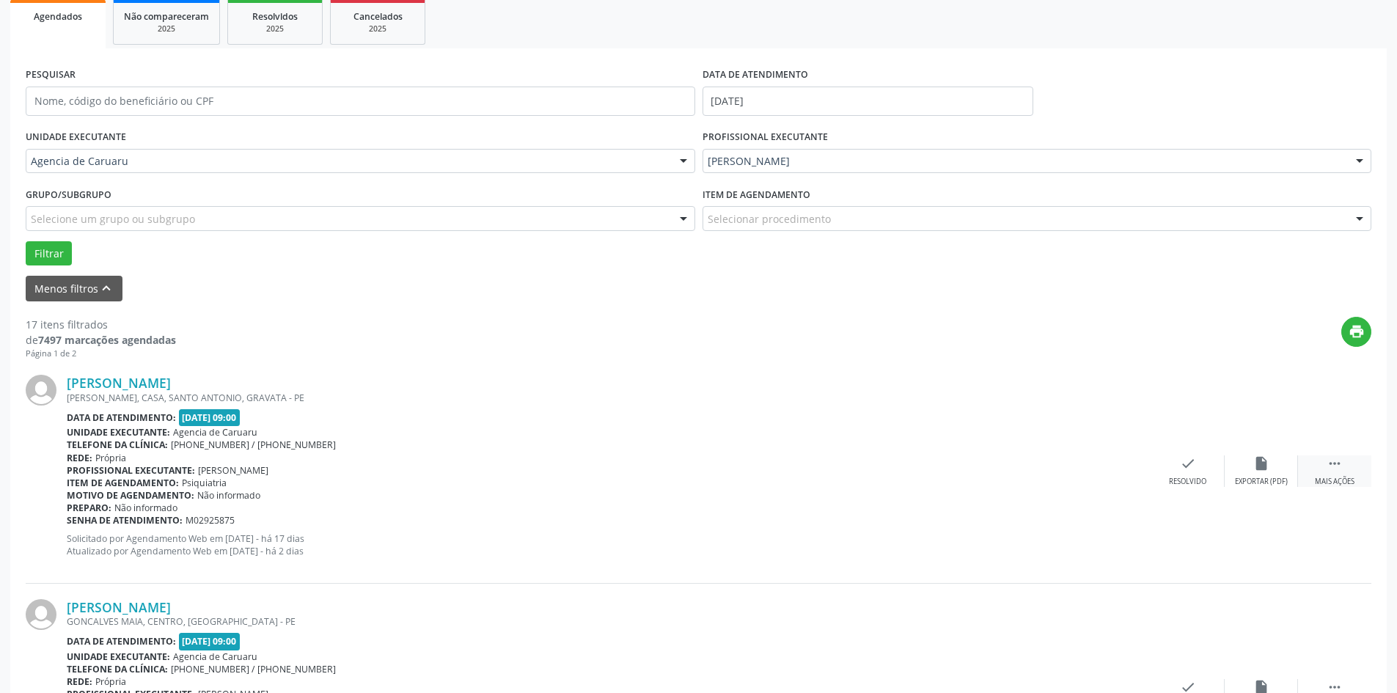
click at [1321, 474] on div " Mais ações" at bounding box center [1334, 471] width 73 height 32
click at [1228, 461] on div "alarm_off Não compareceu" at bounding box center [1261, 471] width 73 height 32
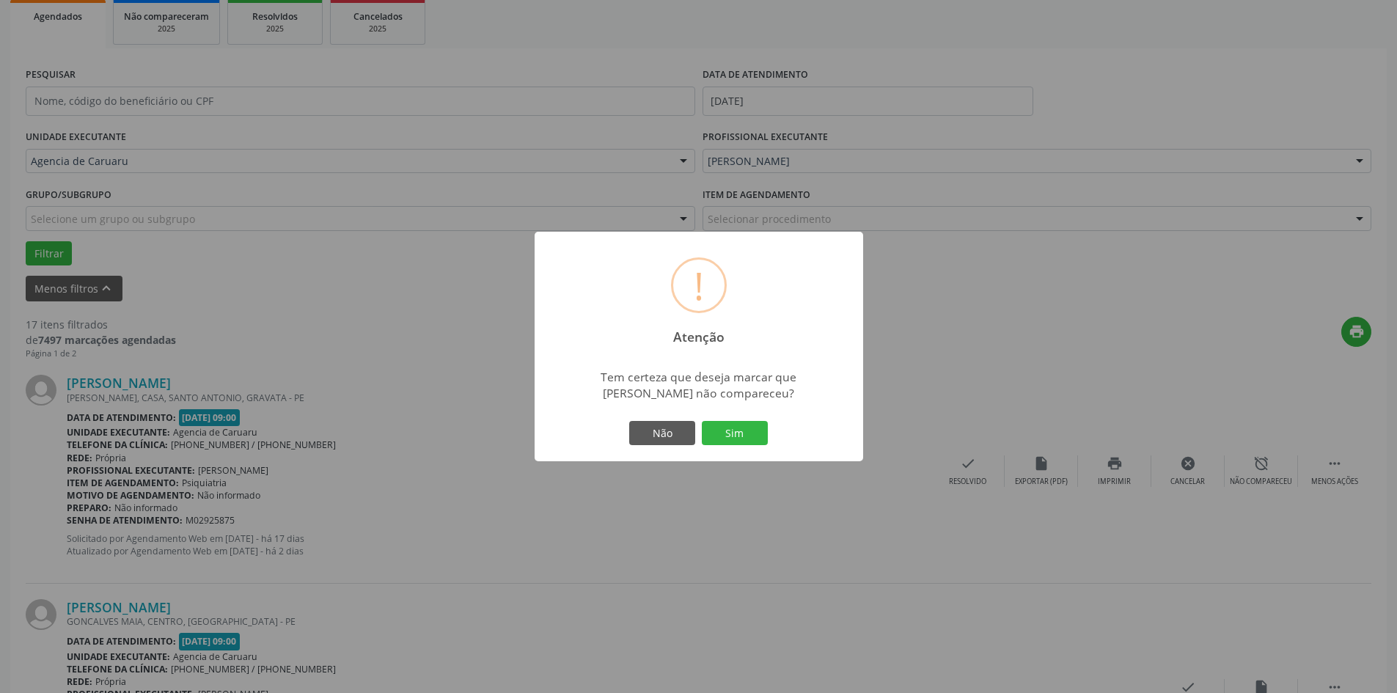
drag, startPoint x: 794, startPoint y: 441, endPoint x: 735, endPoint y: 449, distance: 59.9
click at [794, 440] on div "! Atenção × Tem certeza que deseja marcar que [PERSON_NAME] não compareceu? Não…" at bounding box center [699, 347] width 329 height 230
click at [736, 446] on button "Sim" at bounding box center [735, 433] width 66 height 25
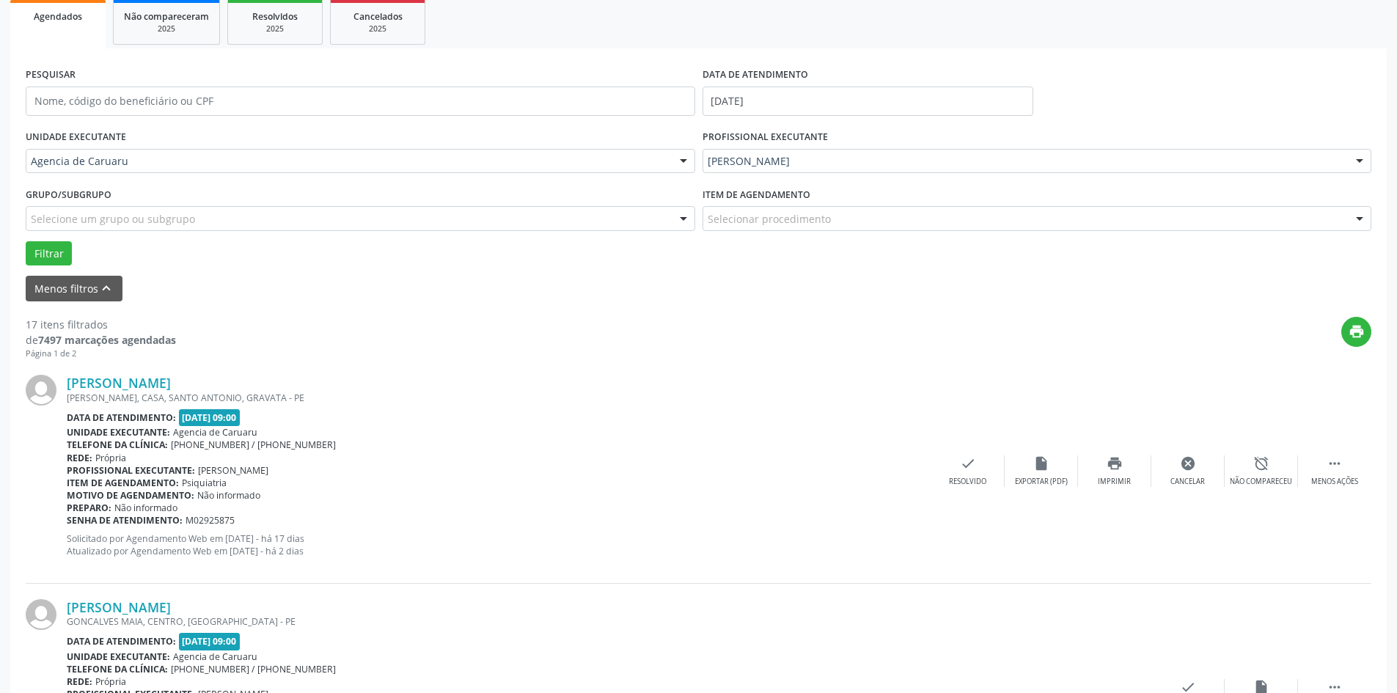
scroll to position [0, 0]
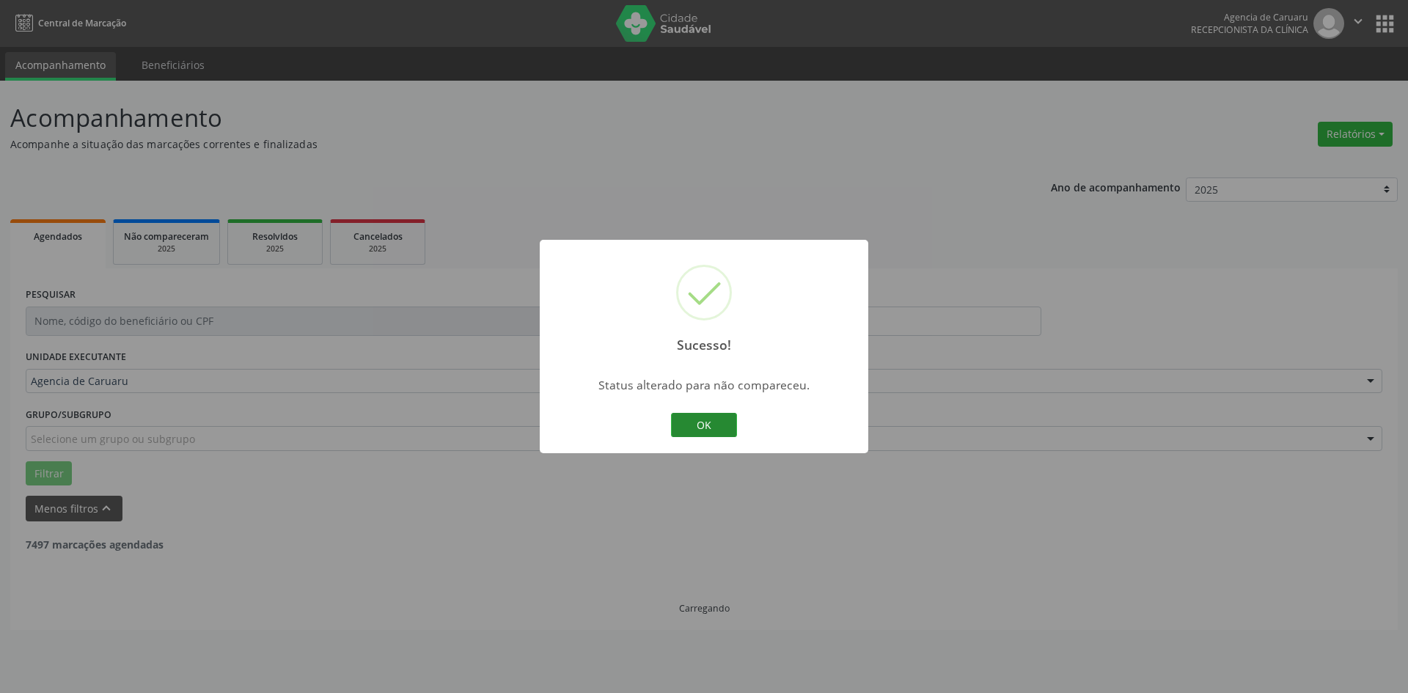
click at [699, 425] on button "OK" at bounding box center [704, 425] width 66 height 25
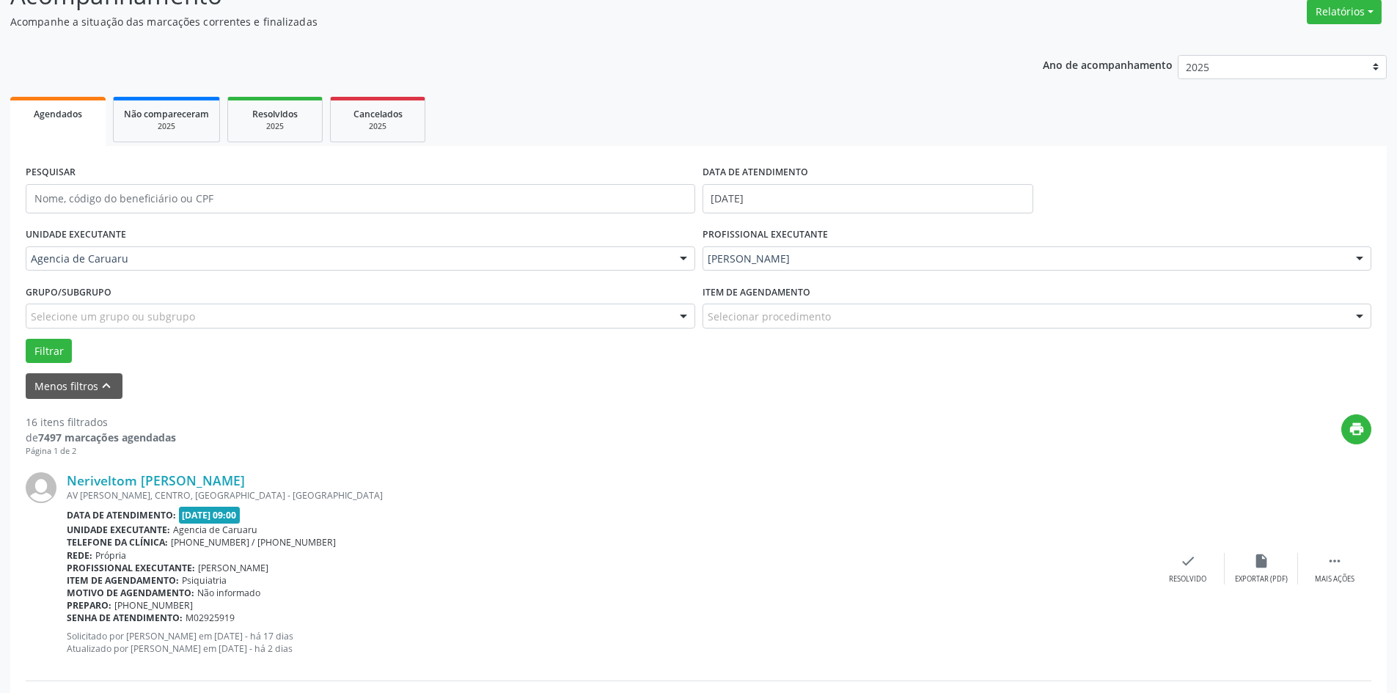
scroll to position [147, 0]
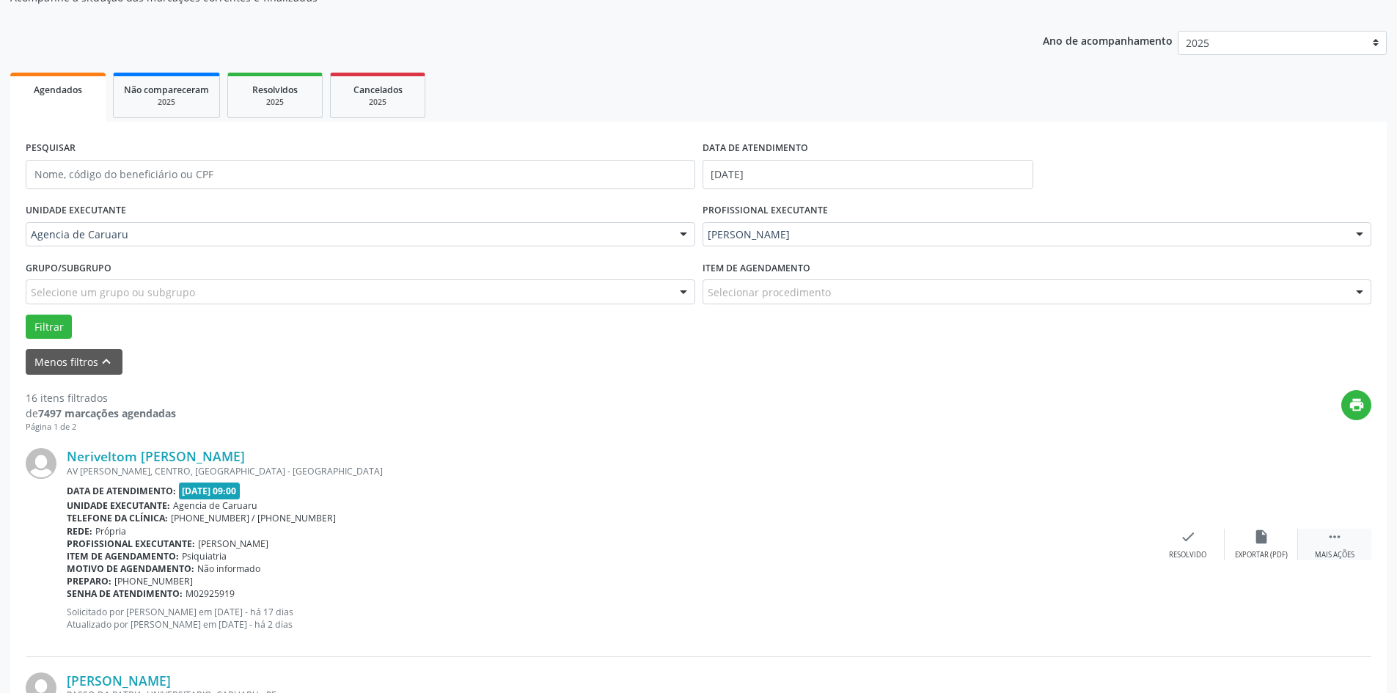
click at [1337, 551] on div "Mais ações" at bounding box center [1335, 555] width 40 height 10
click at [1236, 535] on div "alarm_off Não compareceu" at bounding box center [1261, 545] width 73 height 32
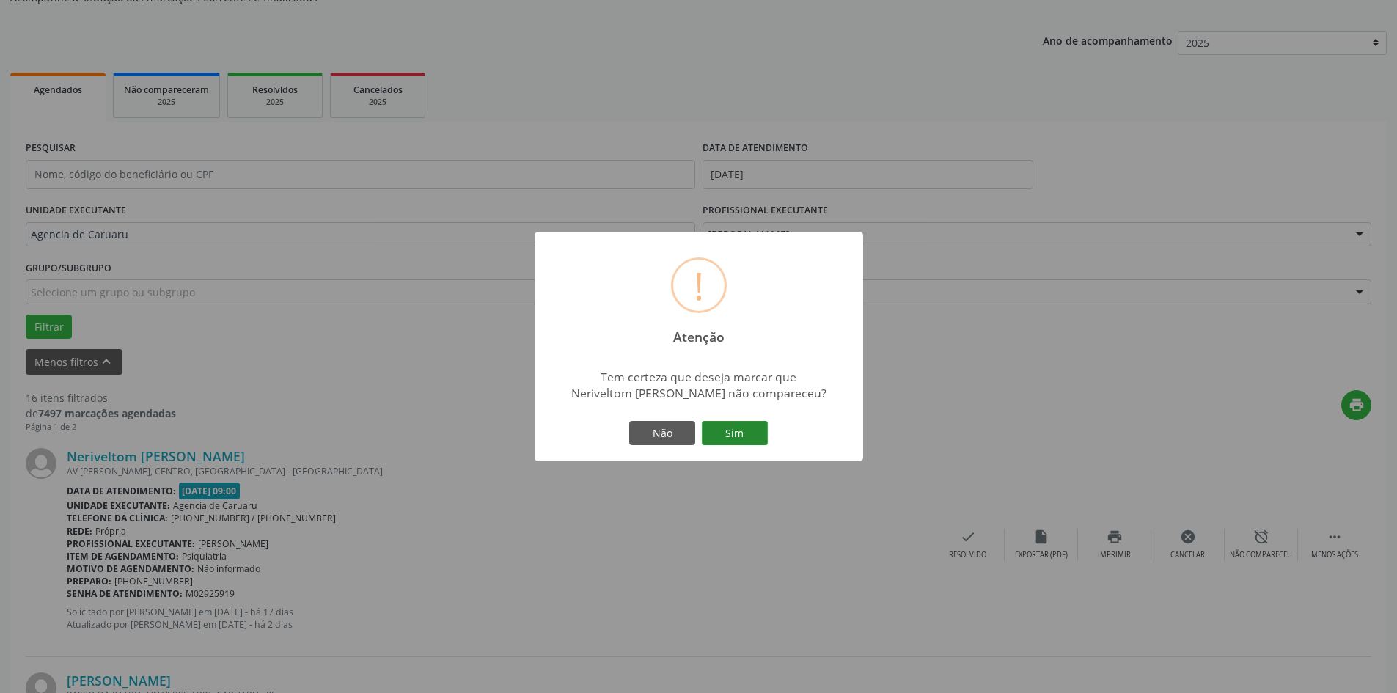
click at [729, 427] on button "Sim" at bounding box center [735, 433] width 66 height 25
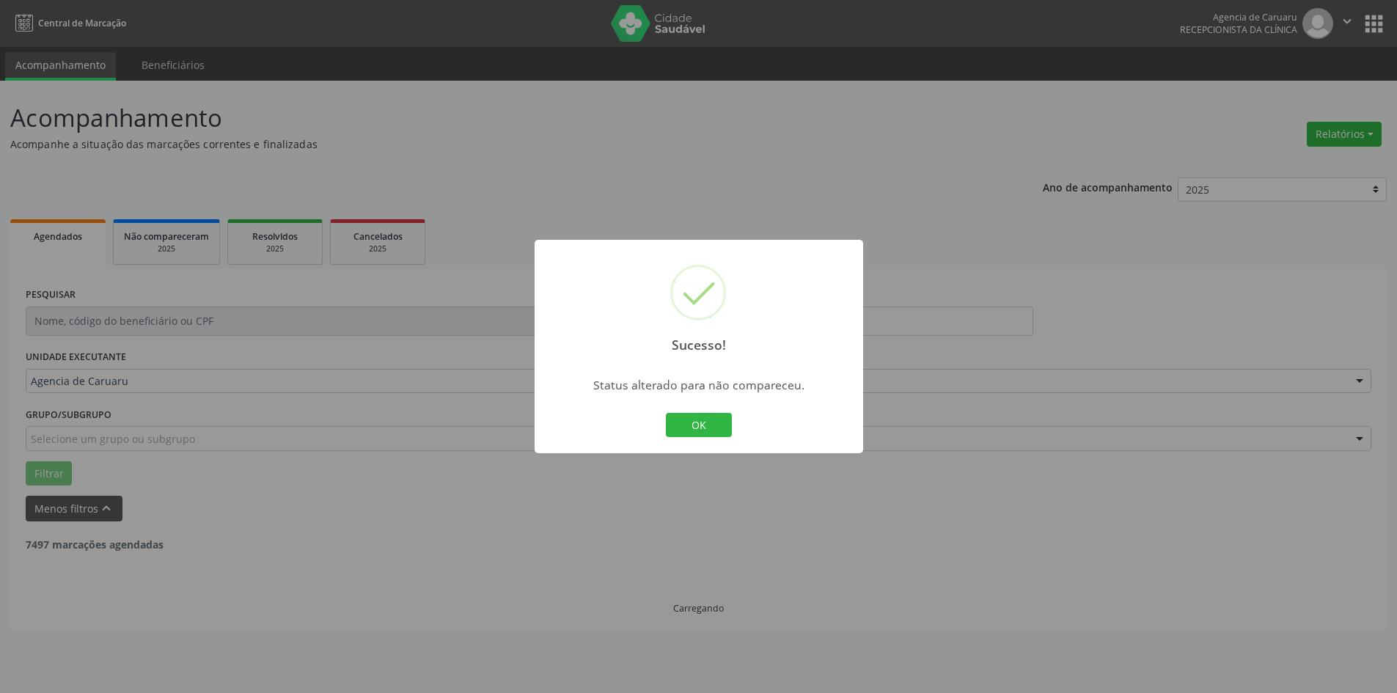
scroll to position [0, 0]
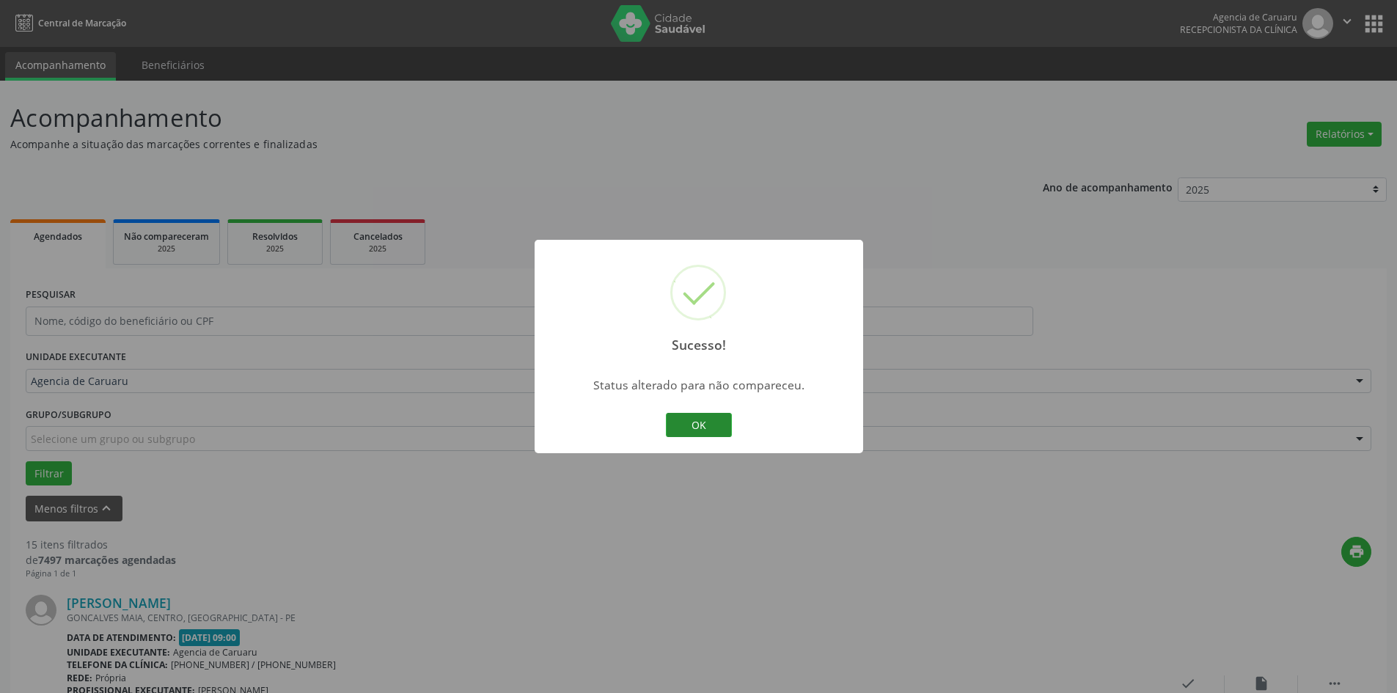
click at [715, 427] on button "OK" at bounding box center [699, 425] width 66 height 25
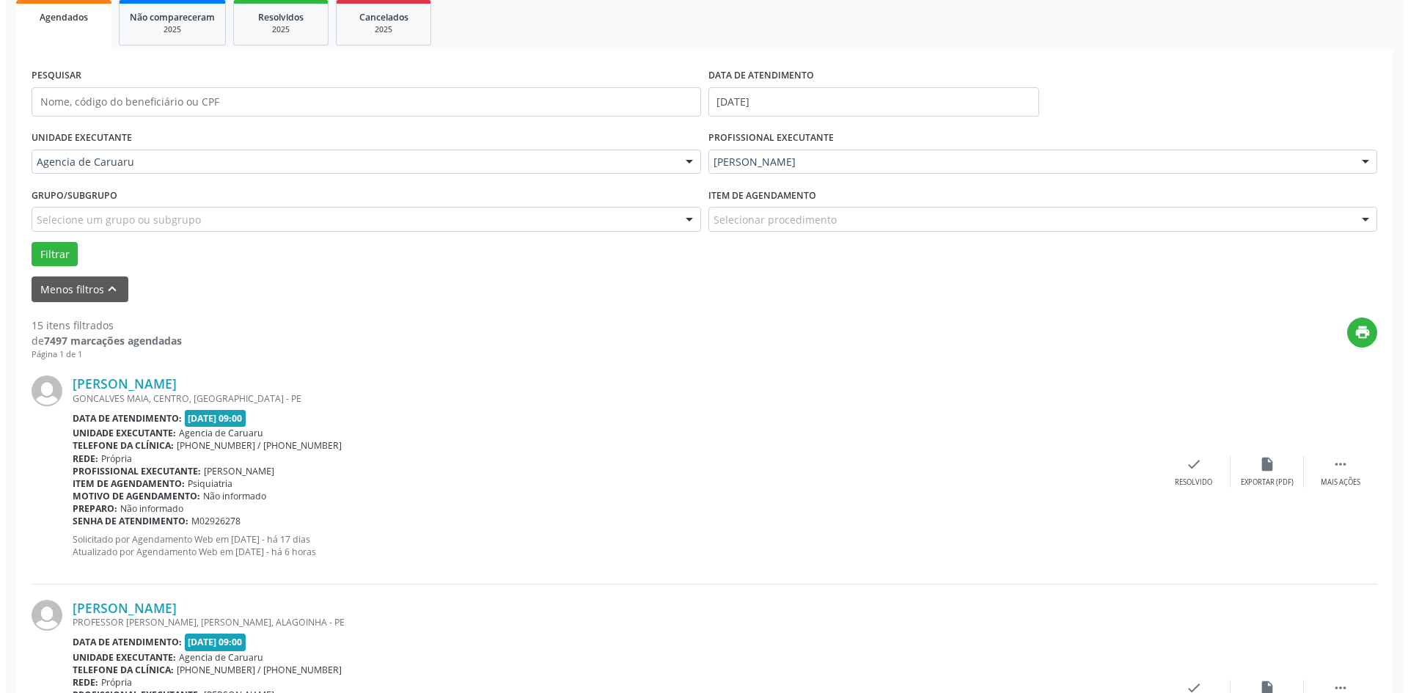
scroll to position [220, 0]
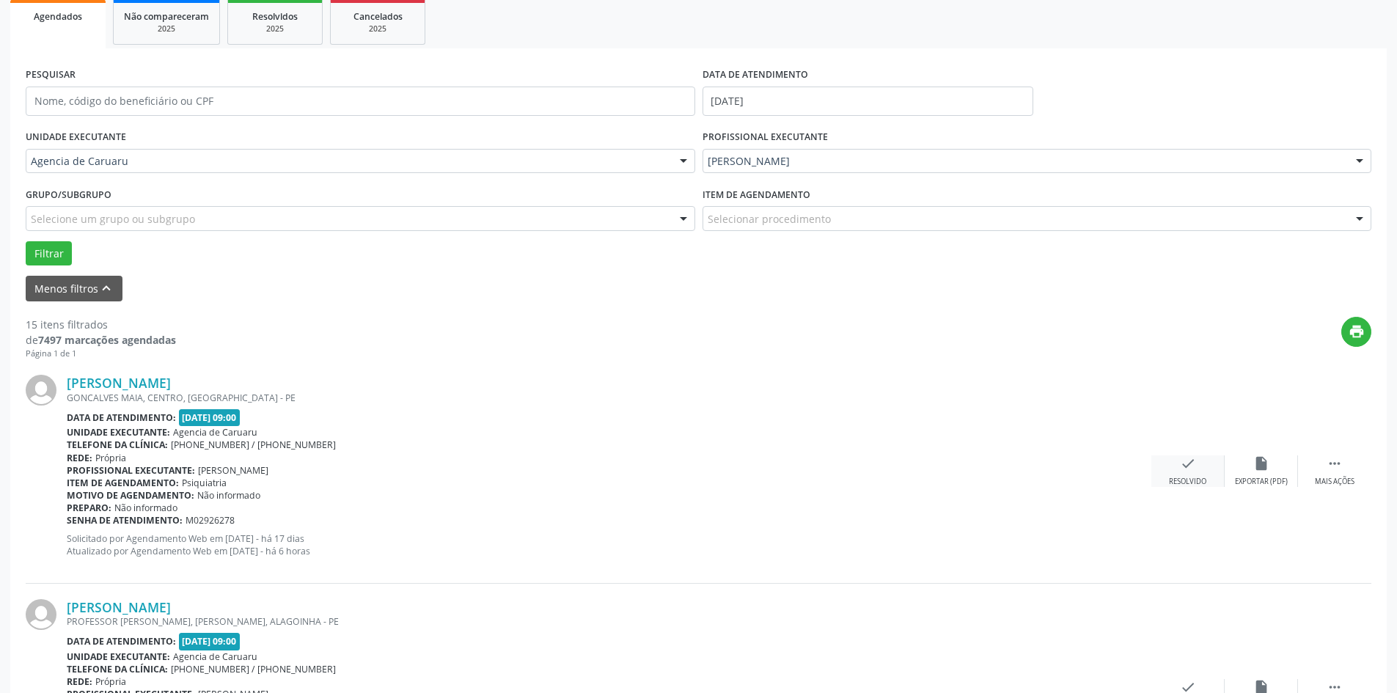
click at [1174, 466] on div "check Resolvido" at bounding box center [1187, 471] width 73 height 32
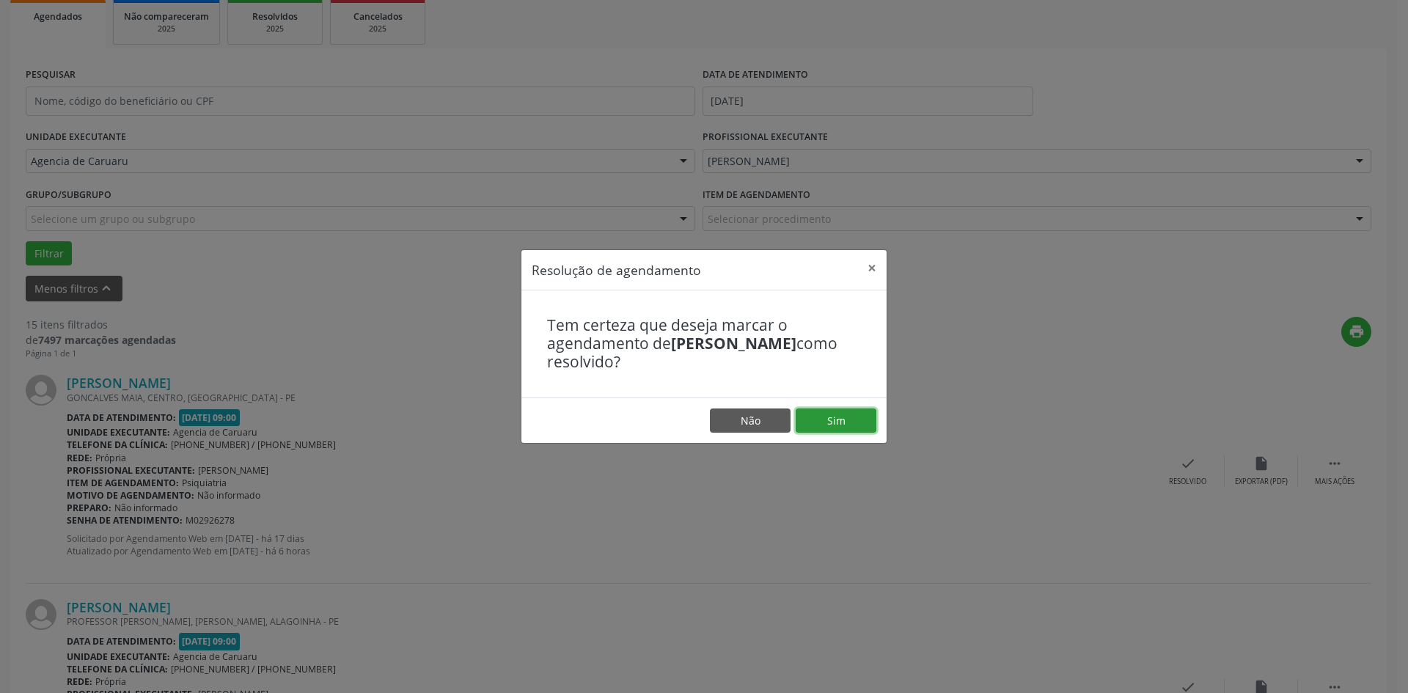
click at [831, 418] on button "Sim" at bounding box center [836, 420] width 81 height 25
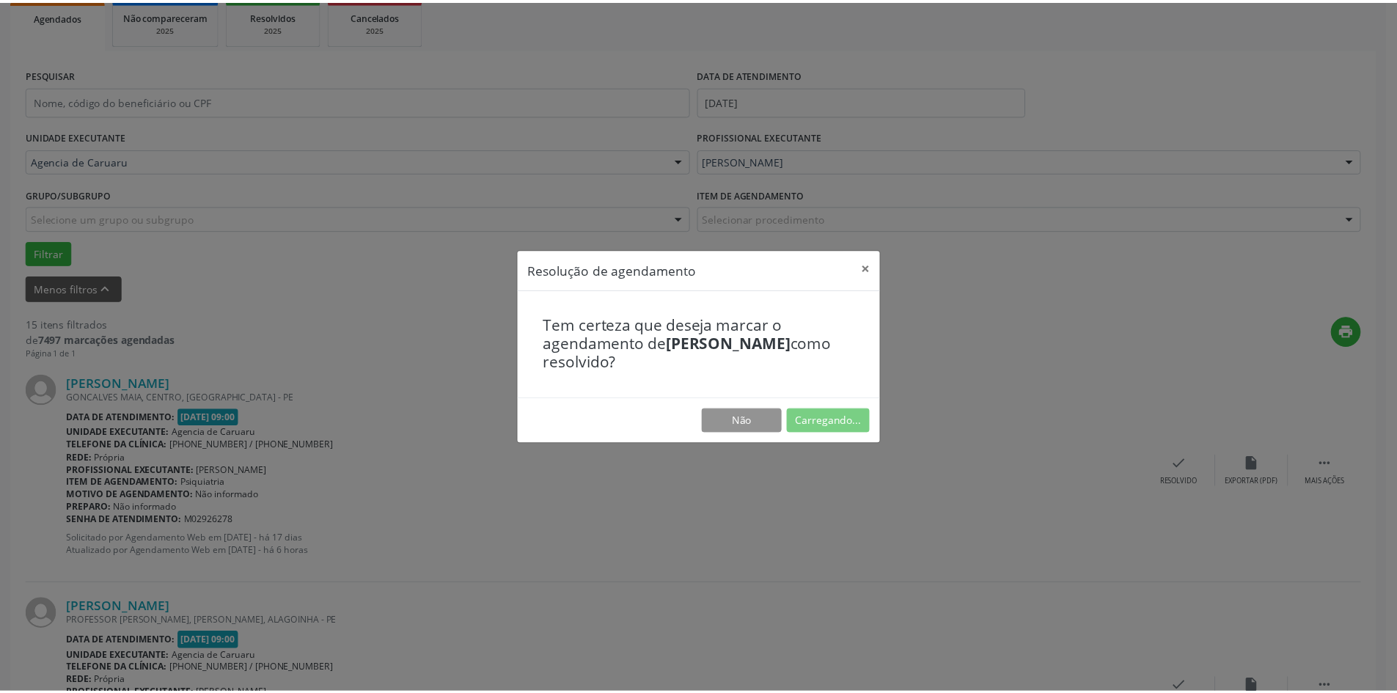
scroll to position [0, 0]
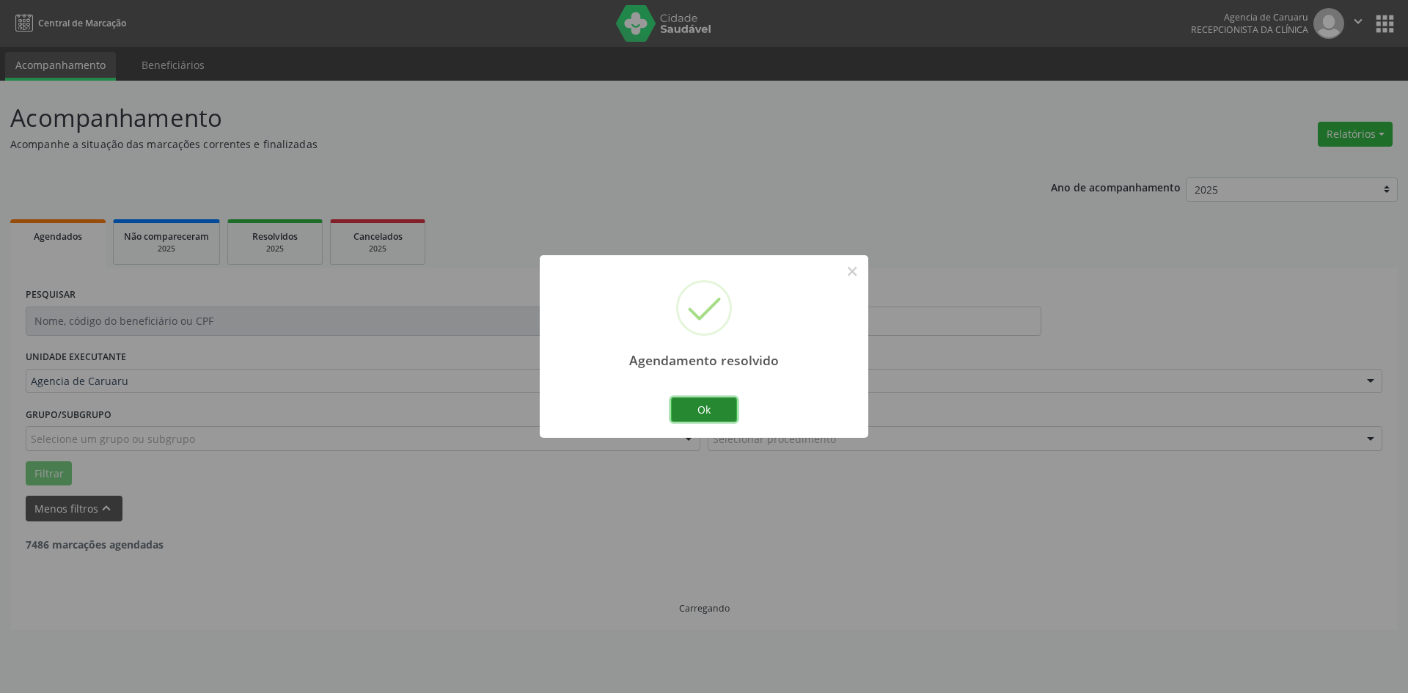
click at [712, 411] on button "Ok" at bounding box center [704, 409] width 66 height 25
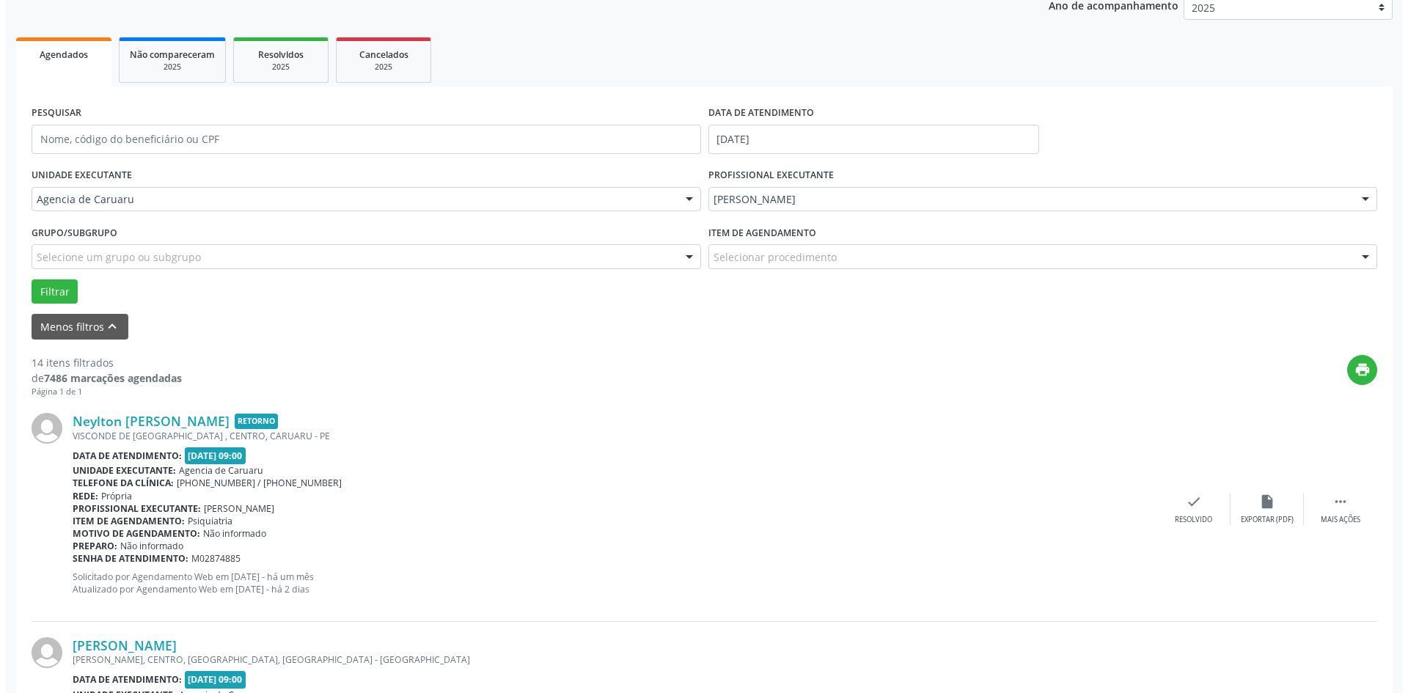
scroll to position [220, 0]
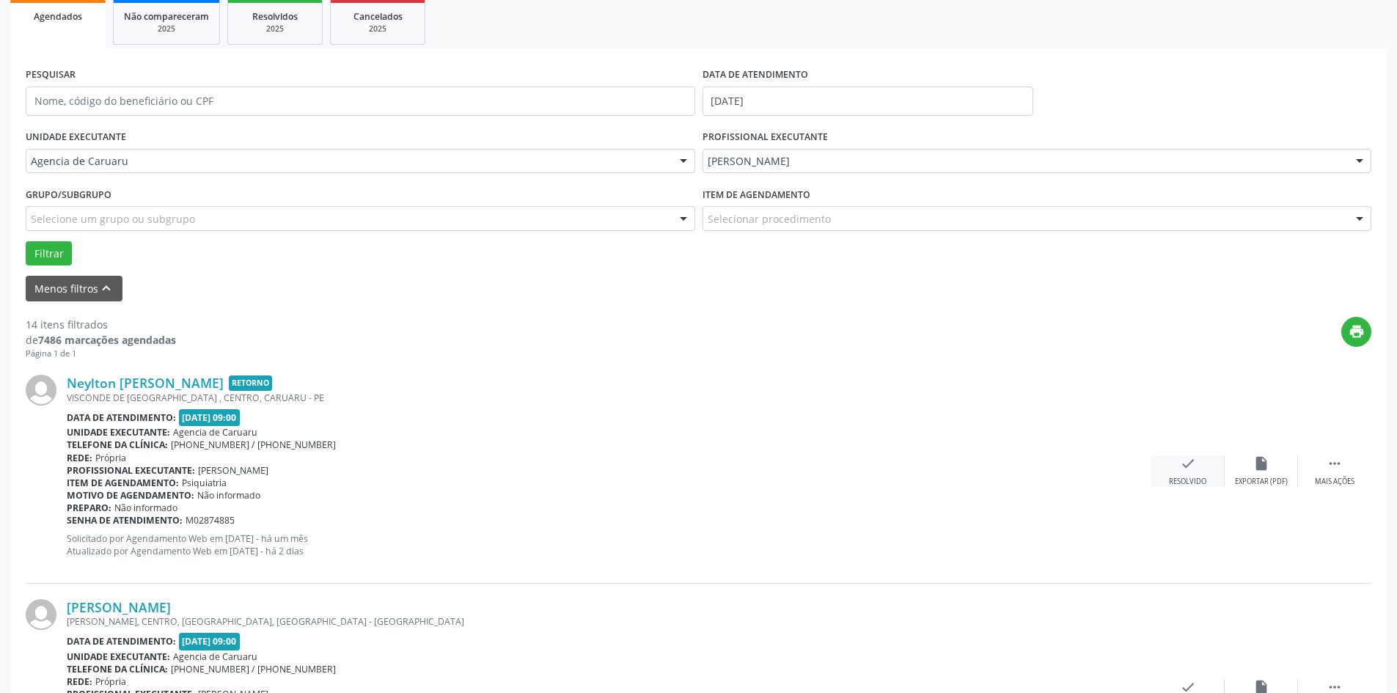
click at [1185, 471] on icon "check" at bounding box center [1188, 463] width 16 height 16
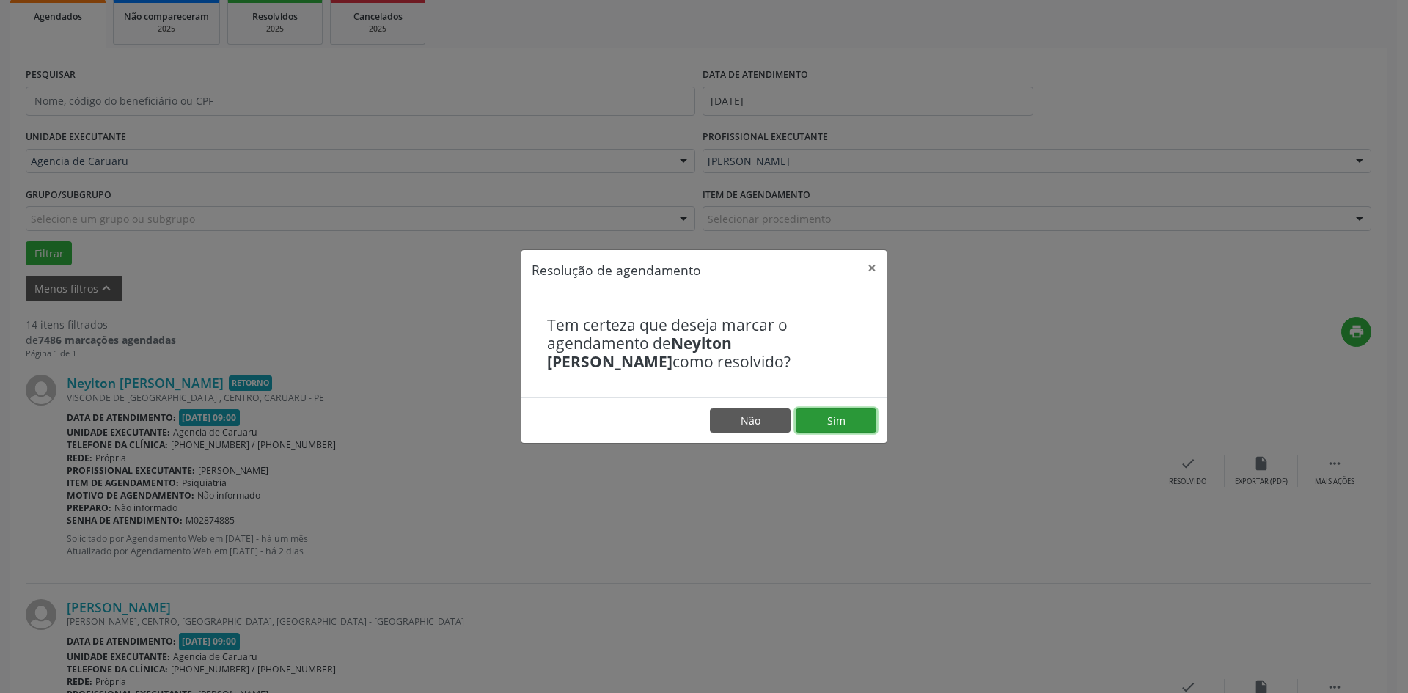
click at [848, 422] on button "Sim" at bounding box center [836, 420] width 81 height 25
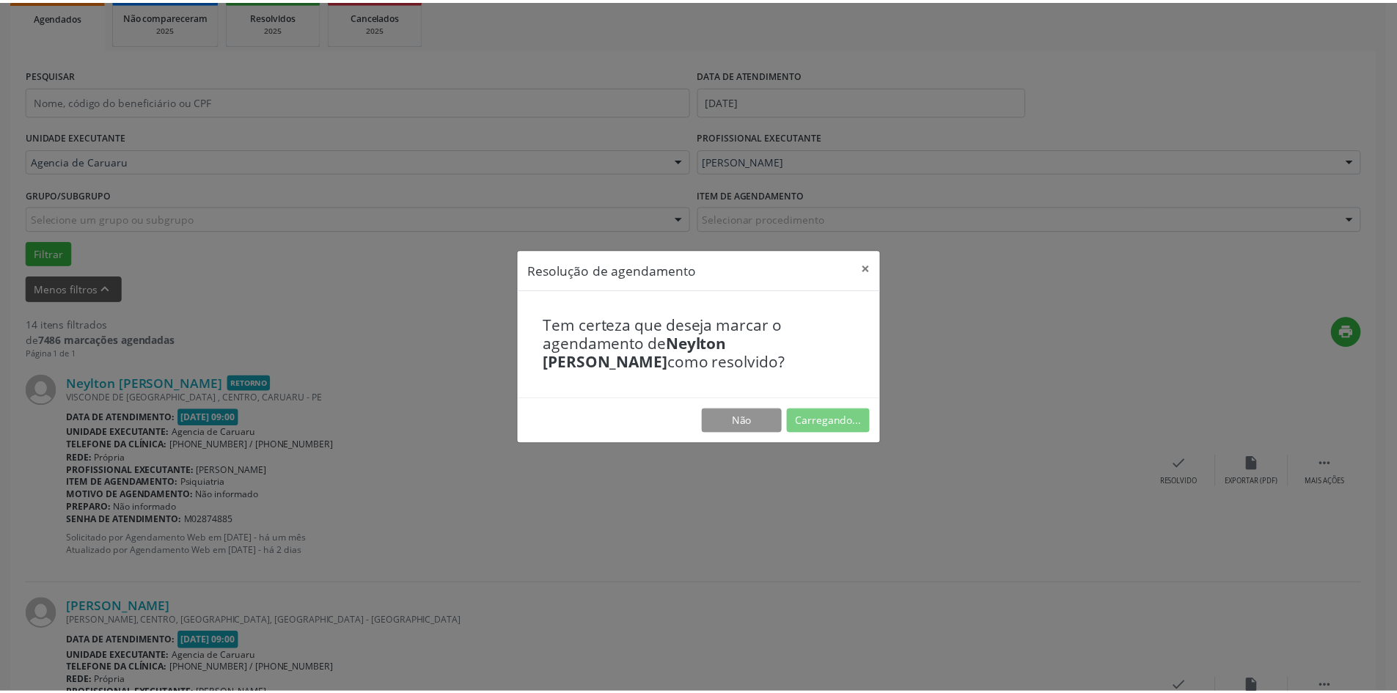
scroll to position [0, 0]
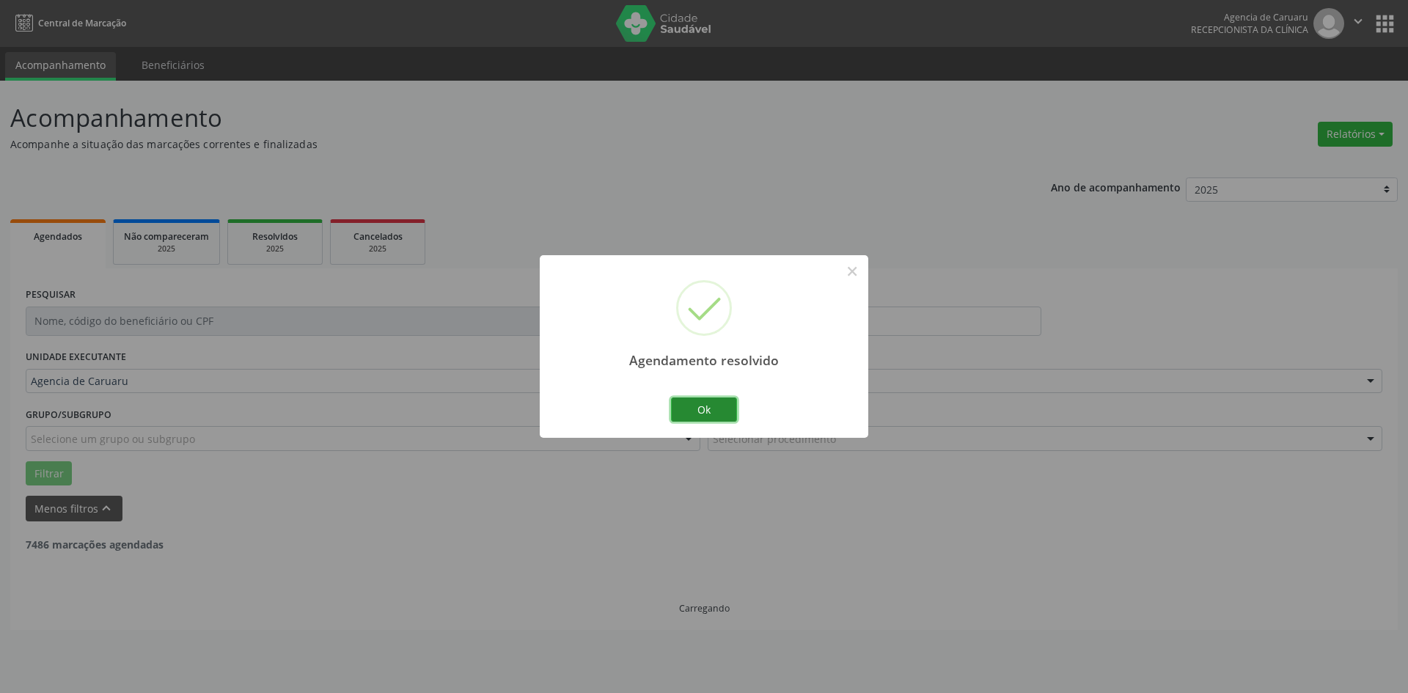
click at [700, 406] on button "Ok" at bounding box center [704, 409] width 66 height 25
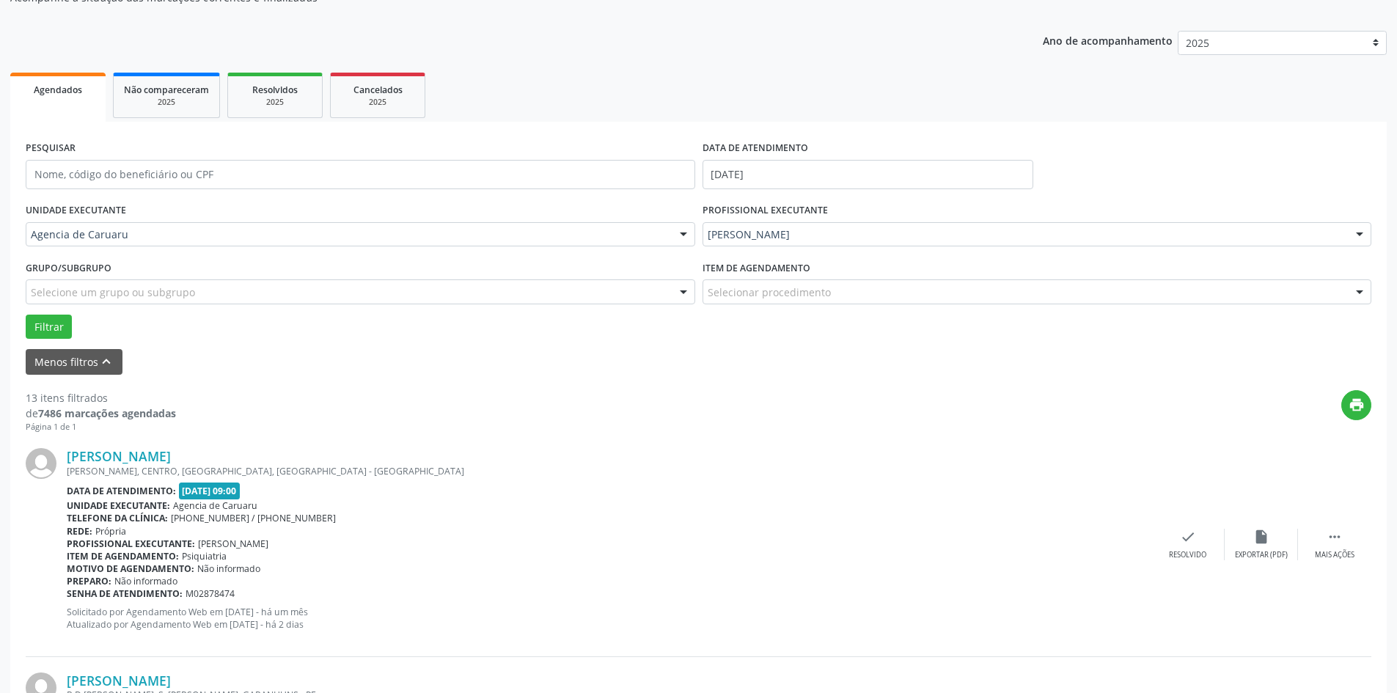
scroll to position [220, 0]
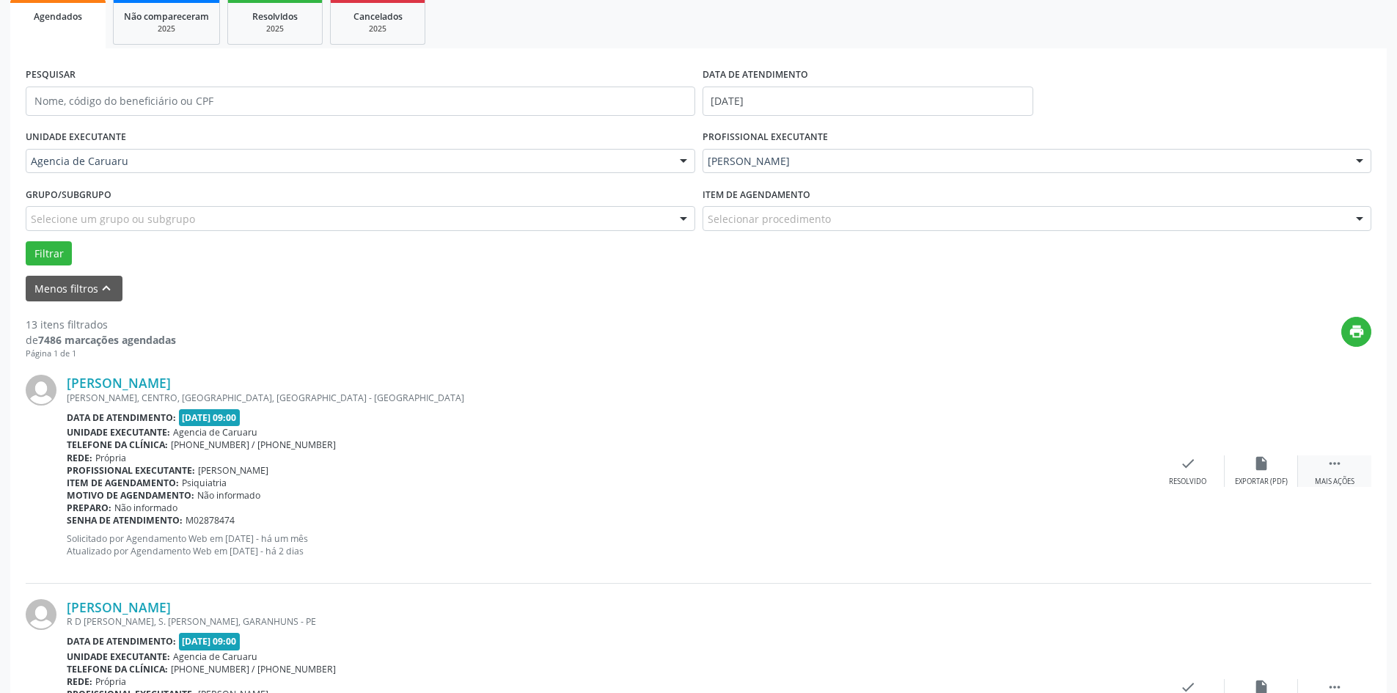
click at [1329, 470] on icon "" at bounding box center [1335, 463] width 16 height 16
click at [1263, 469] on icon "alarm_off" at bounding box center [1261, 463] width 16 height 16
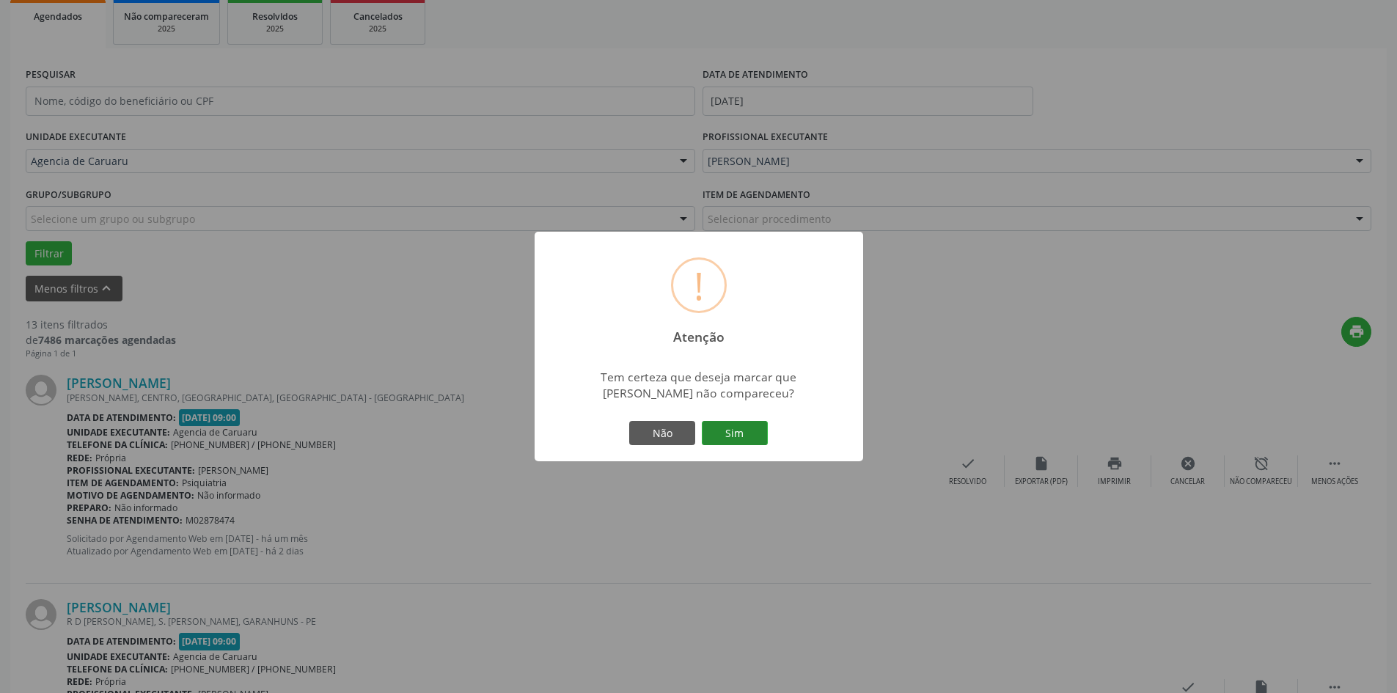
click at [733, 433] on button "Sim" at bounding box center [735, 433] width 66 height 25
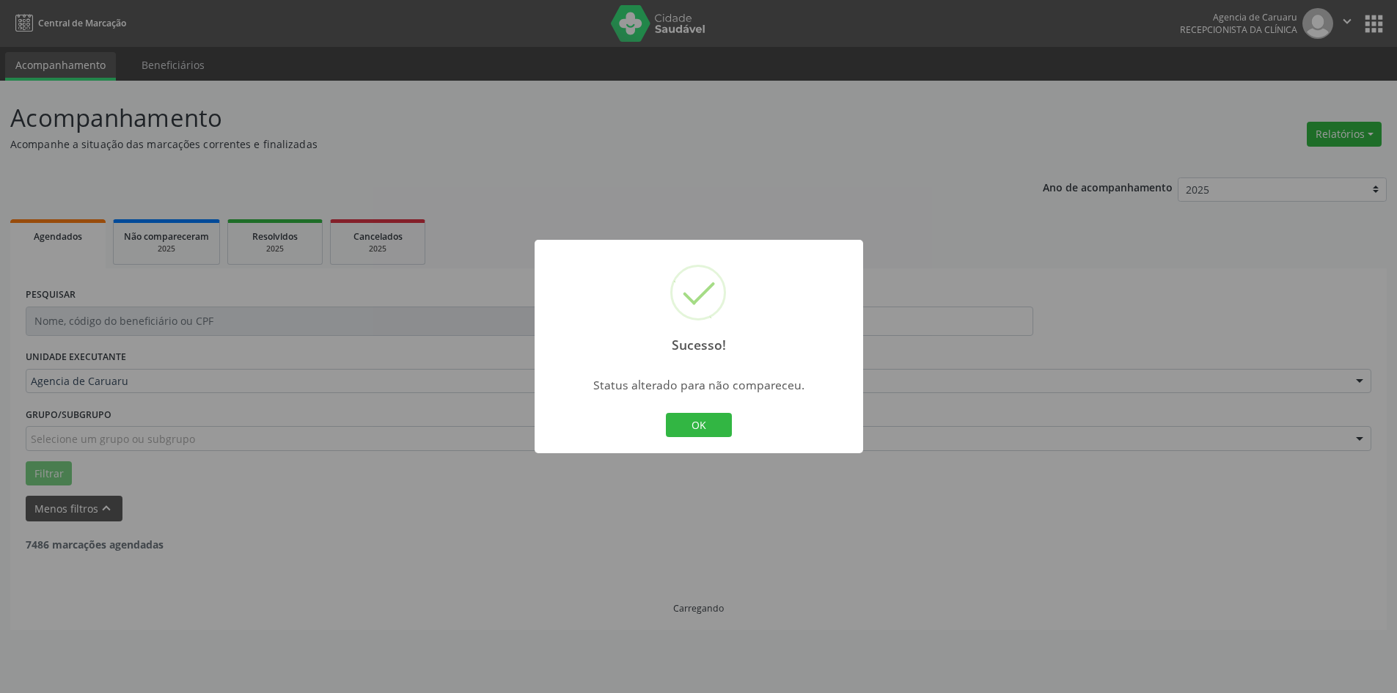
scroll to position [0, 0]
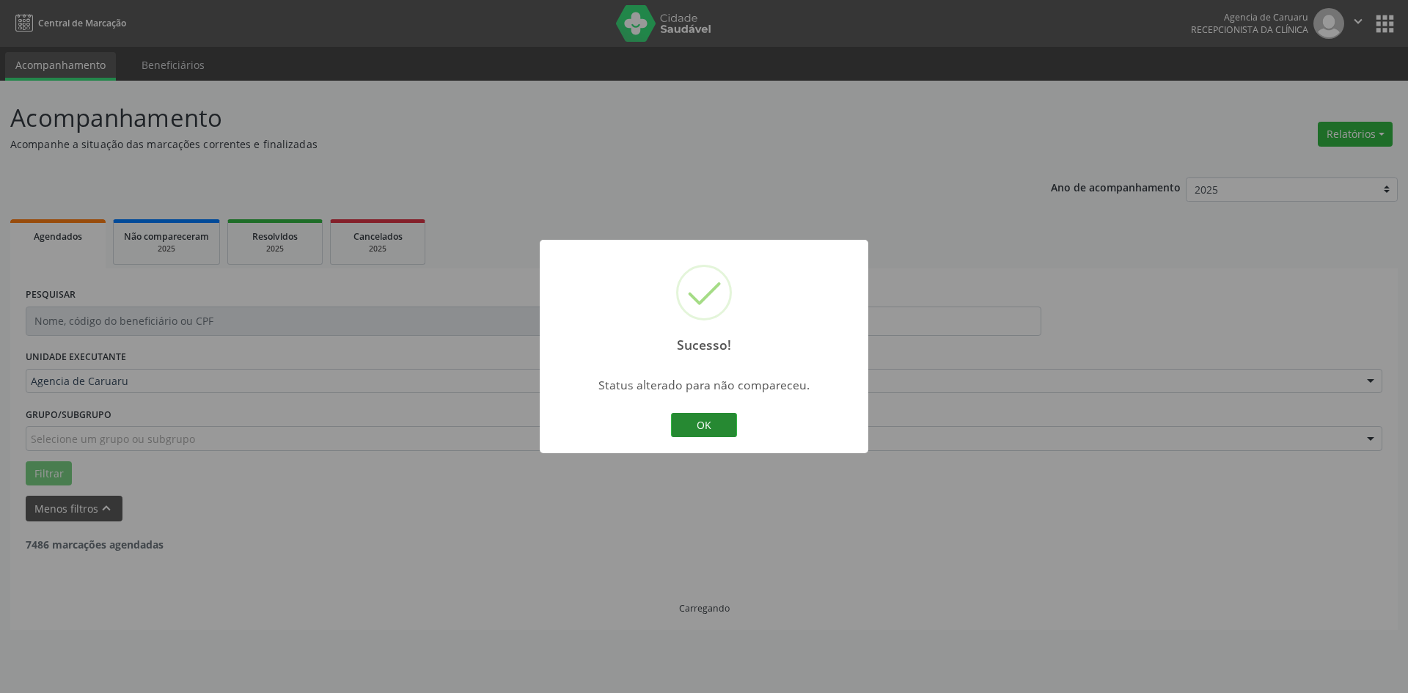
click at [706, 421] on button "OK" at bounding box center [704, 425] width 66 height 25
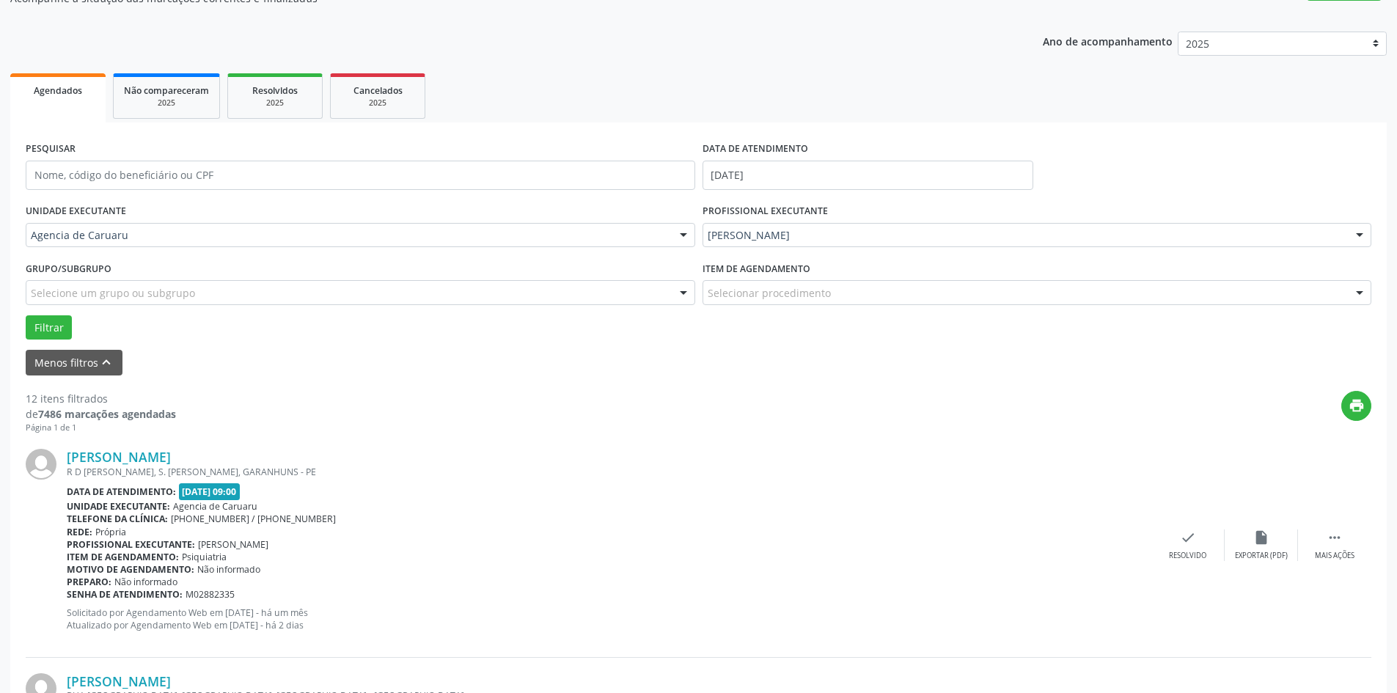
scroll to position [147, 0]
click at [1334, 541] on icon "" at bounding box center [1335, 537] width 16 height 16
click at [1258, 535] on icon "alarm_off" at bounding box center [1261, 537] width 16 height 16
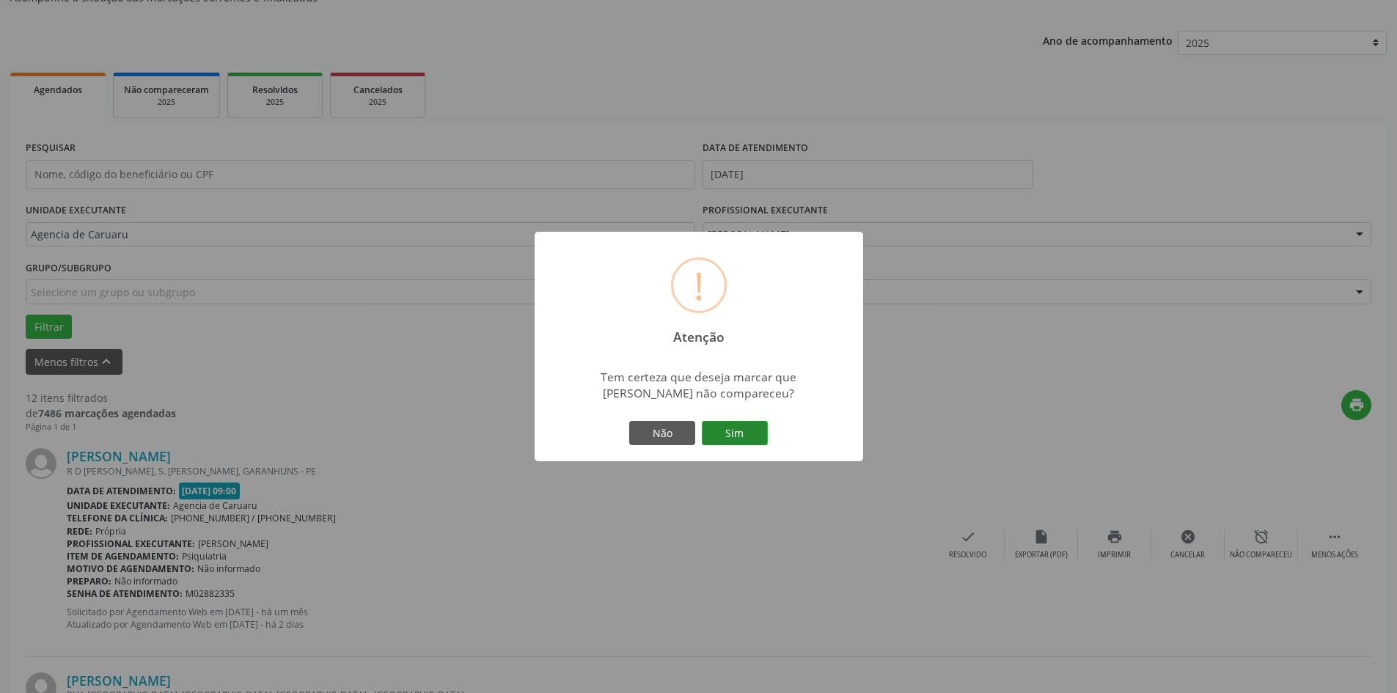
click at [719, 432] on button "Sim" at bounding box center [735, 433] width 66 height 25
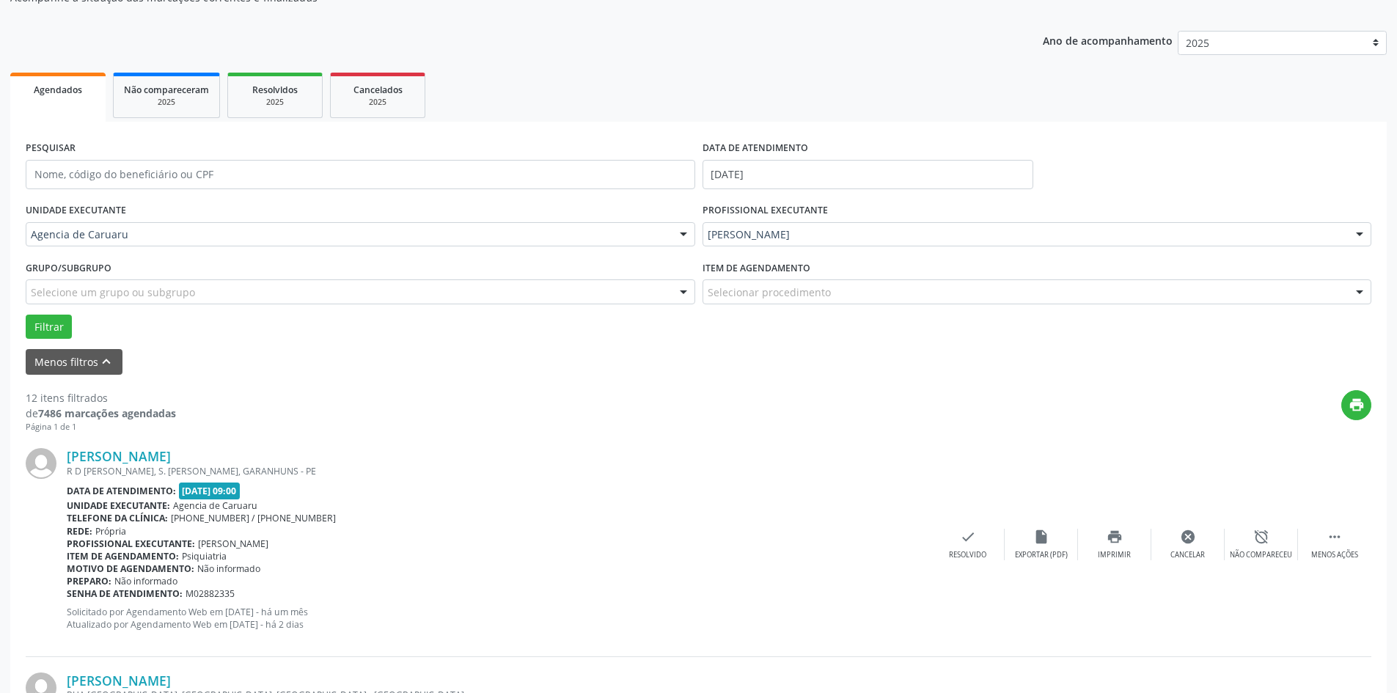
scroll to position [0, 0]
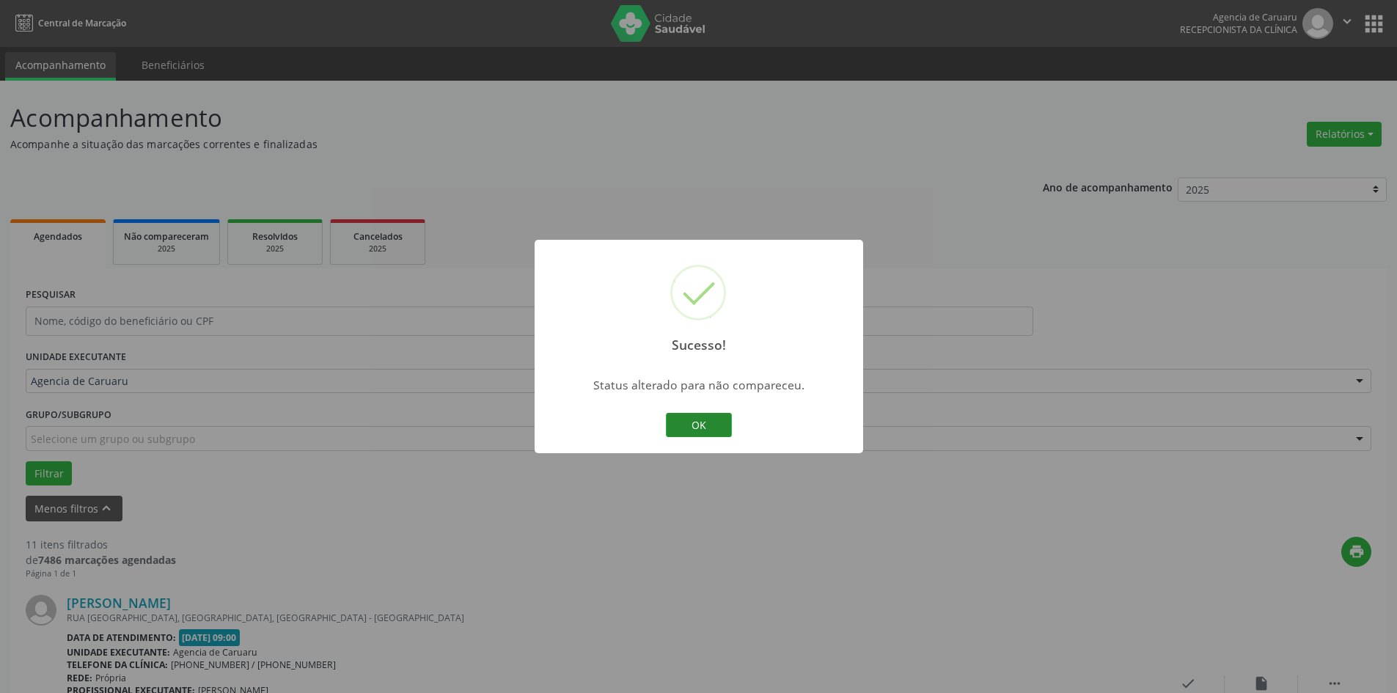
click at [711, 428] on button "OK" at bounding box center [699, 425] width 66 height 25
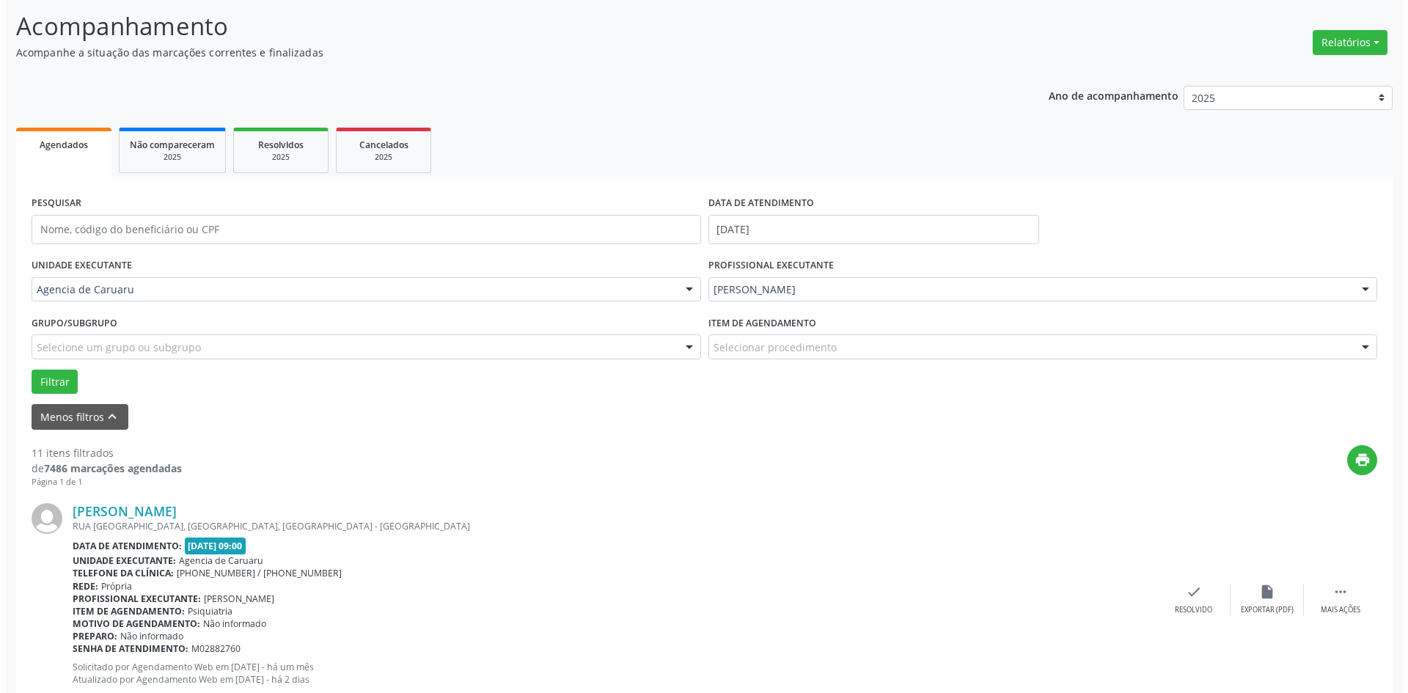
scroll to position [147, 0]
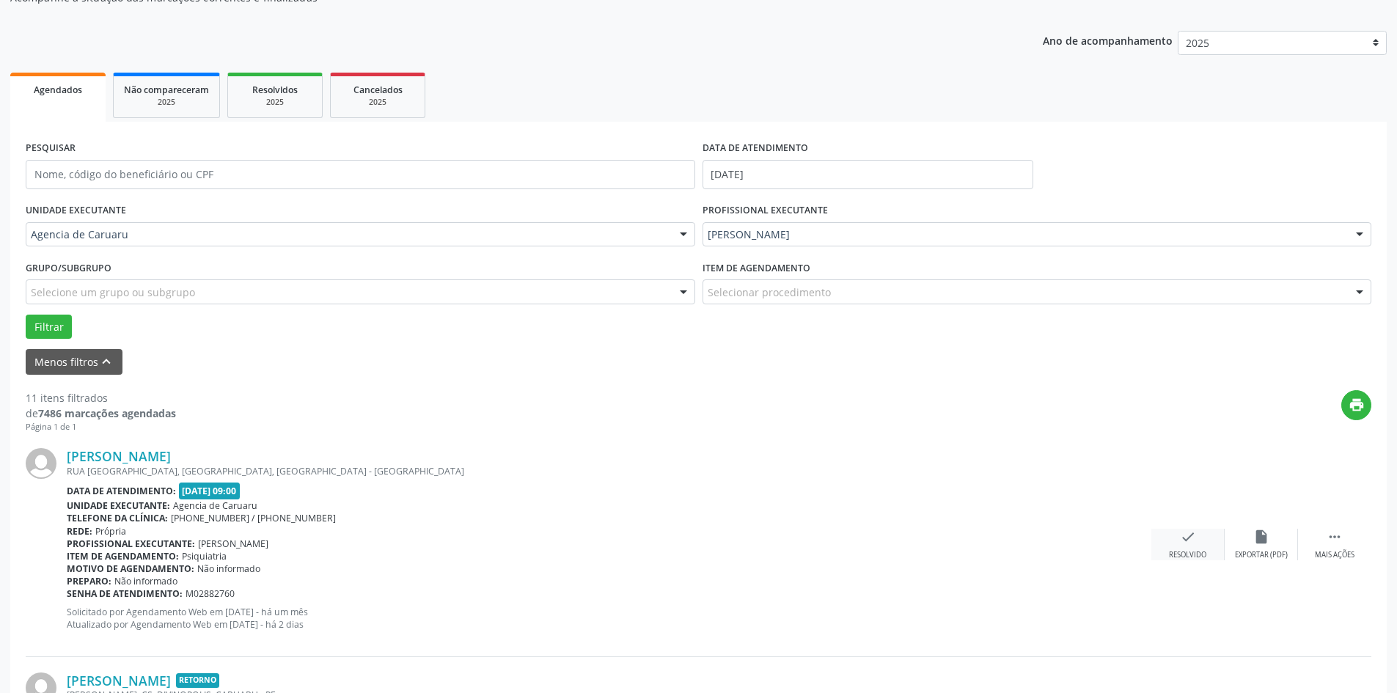
click at [1189, 543] on icon "check" at bounding box center [1188, 537] width 16 height 16
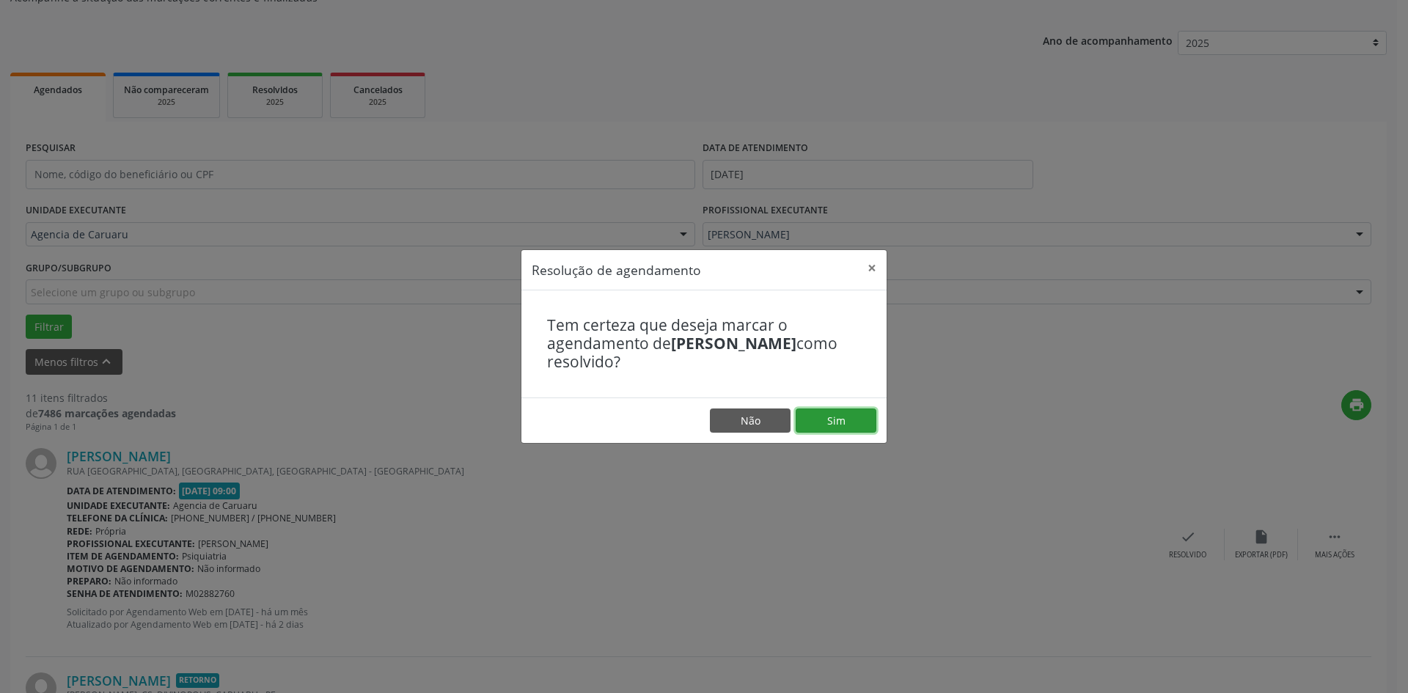
click at [851, 419] on button "Sim" at bounding box center [836, 420] width 81 height 25
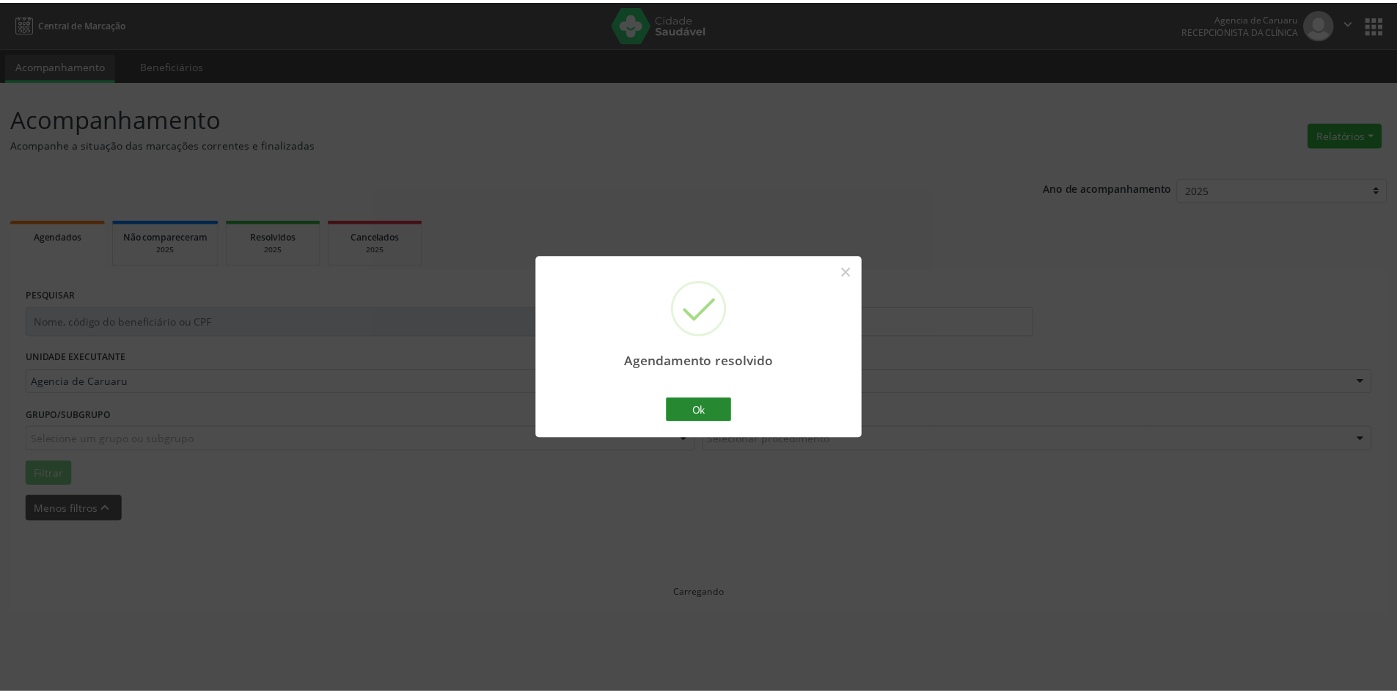
scroll to position [0, 0]
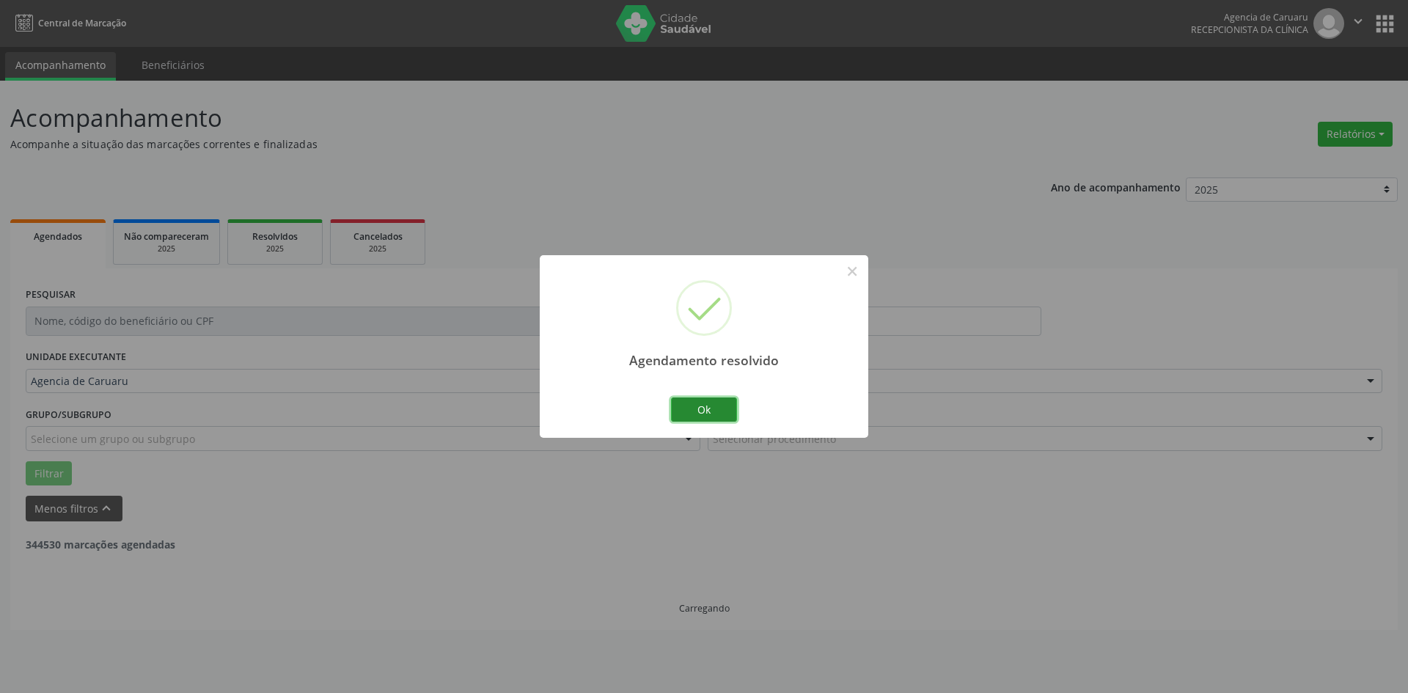
click at [705, 416] on button "Ok" at bounding box center [704, 409] width 66 height 25
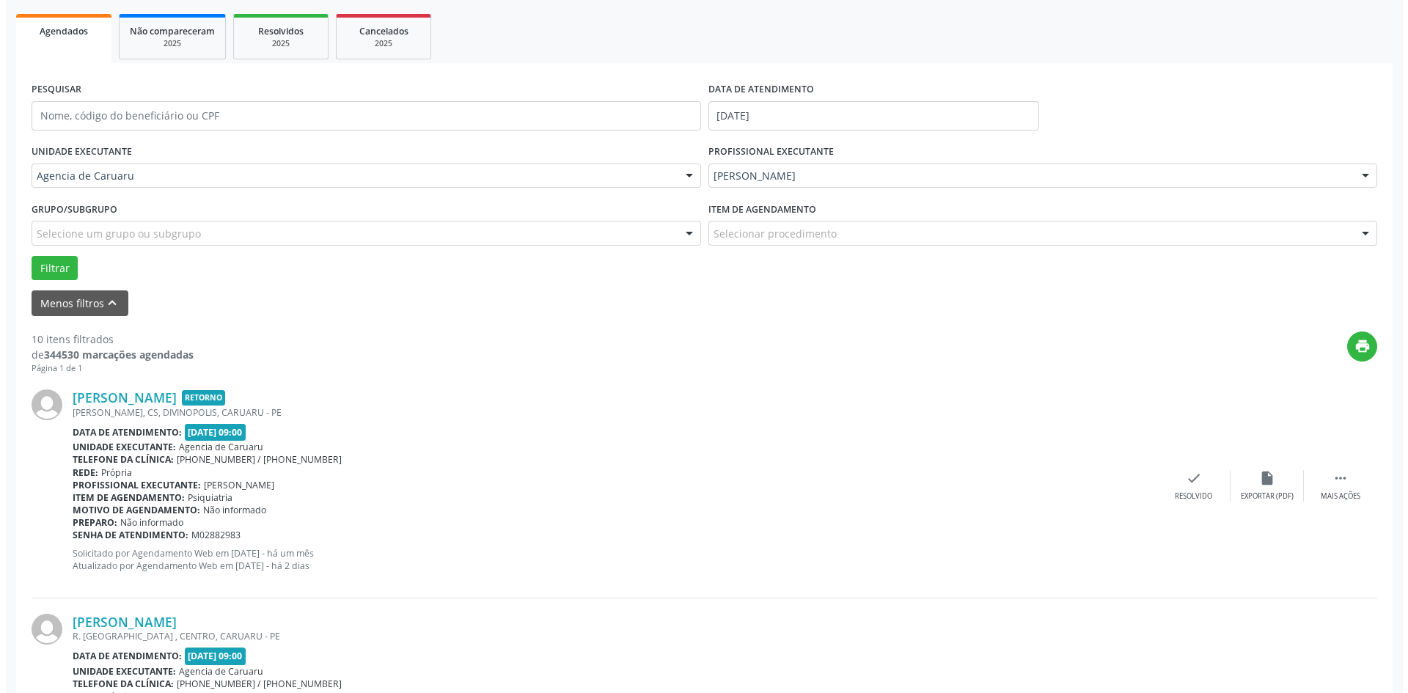
scroll to position [220, 0]
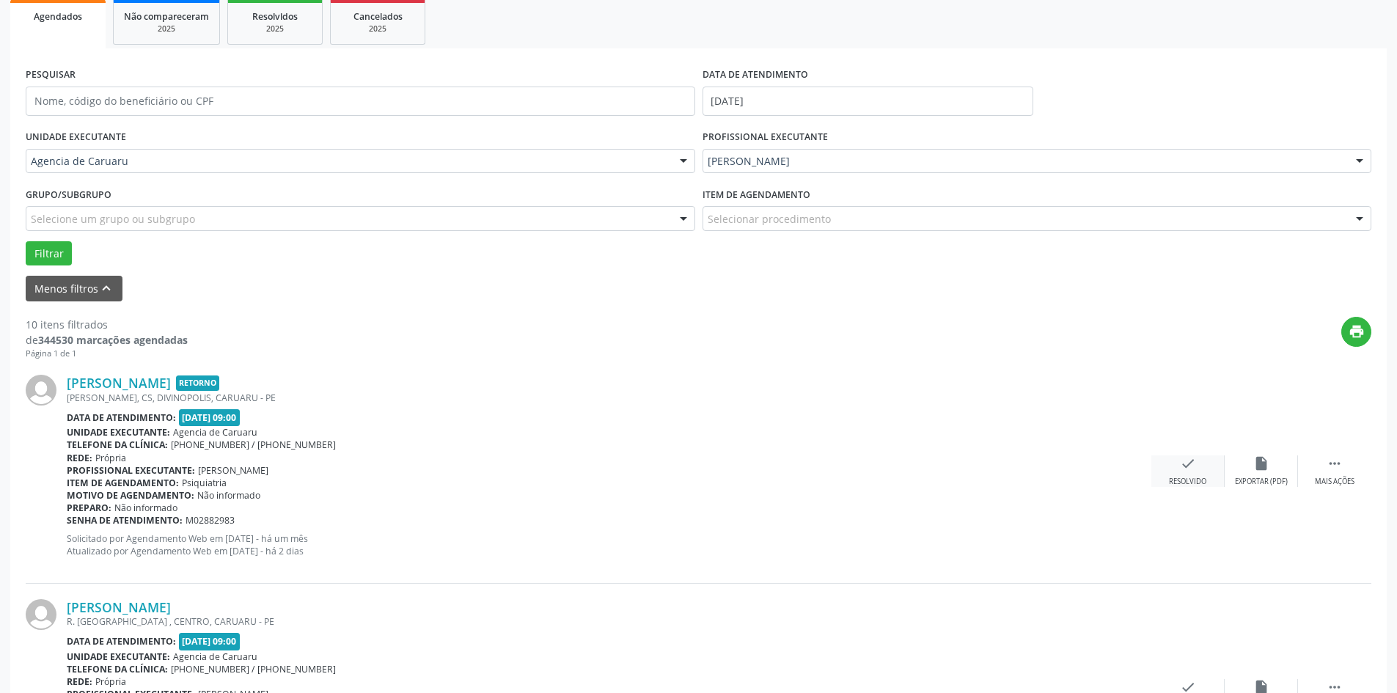
click at [1185, 474] on div "check Resolvido" at bounding box center [1187, 471] width 73 height 32
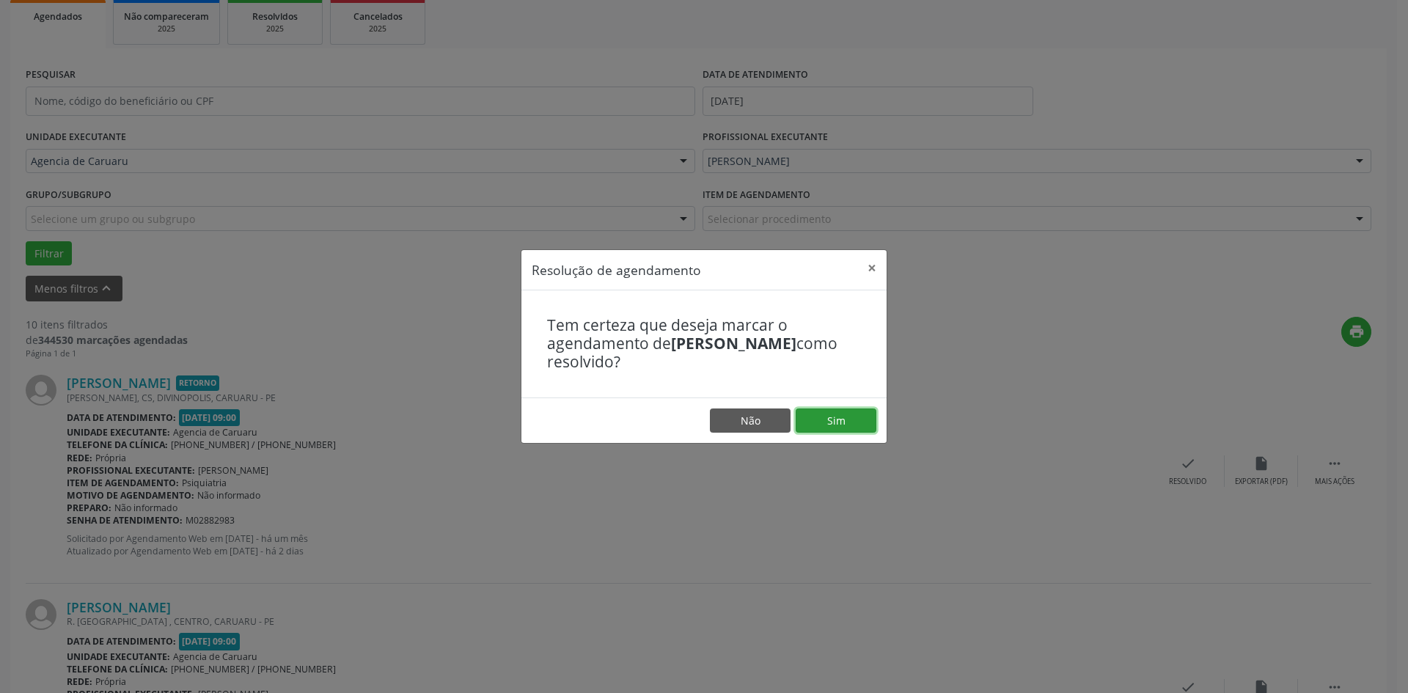
click at [862, 426] on button "Sim" at bounding box center [836, 420] width 81 height 25
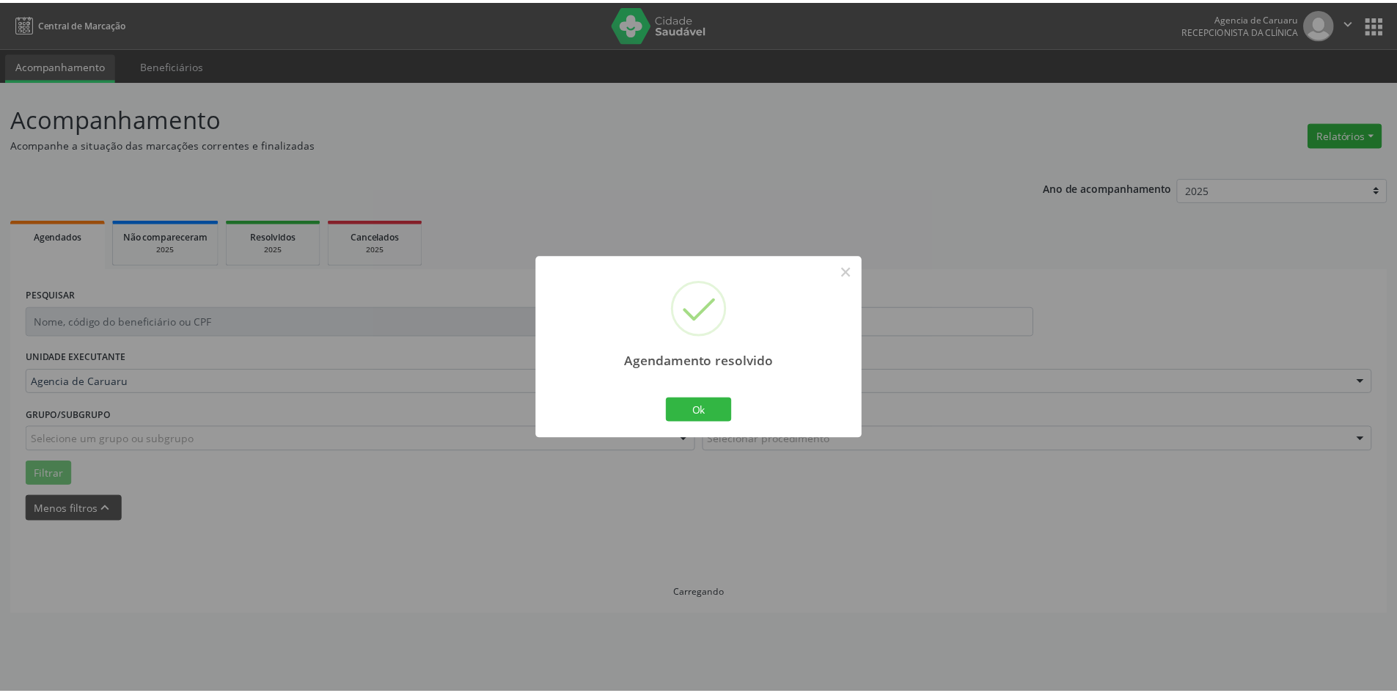
scroll to position [0, 0]
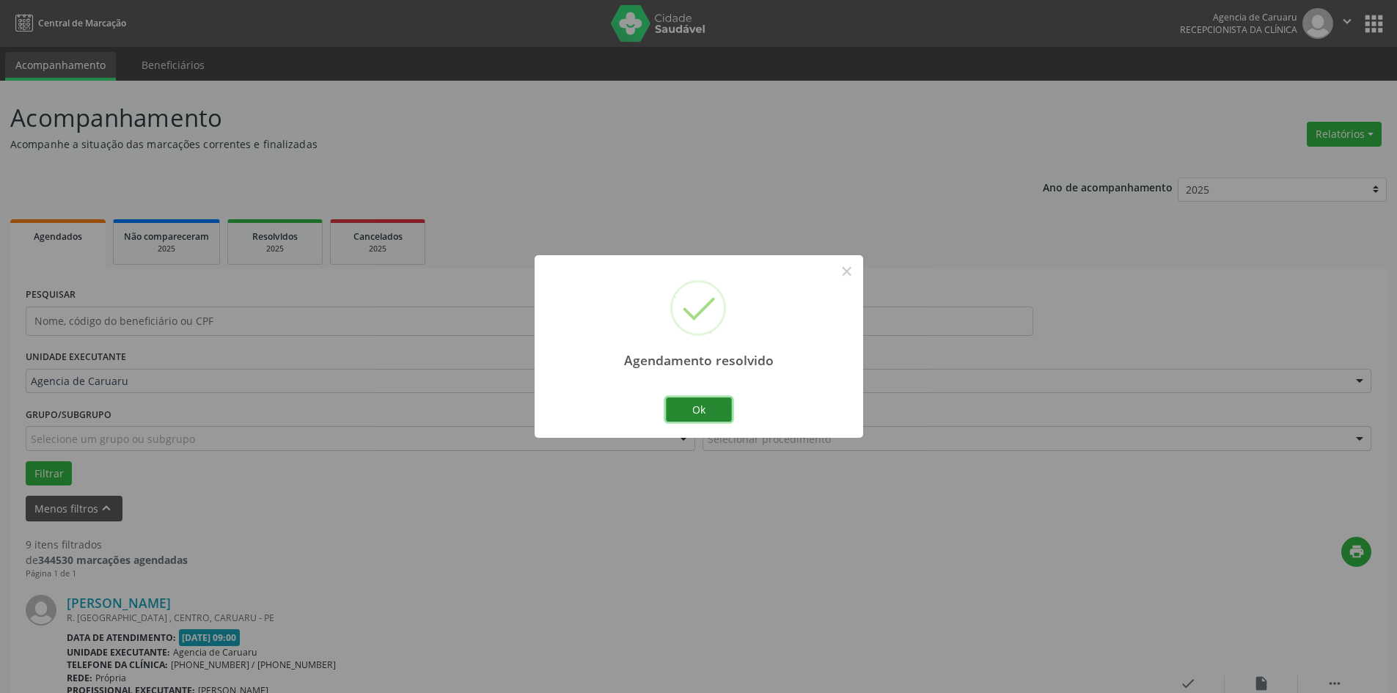
click at [694, 411] on button "Ok" at bounding box center [699, 409] width 66 height 25
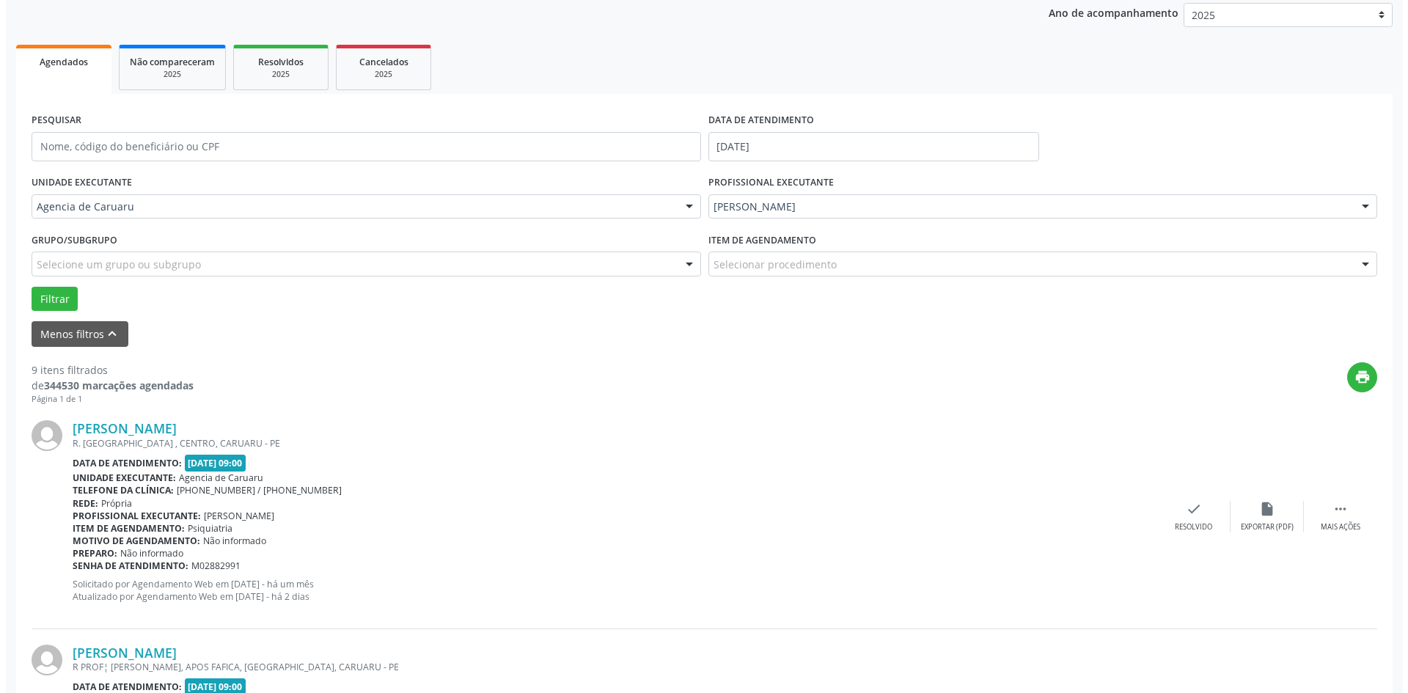
scroll to position [220, 0]
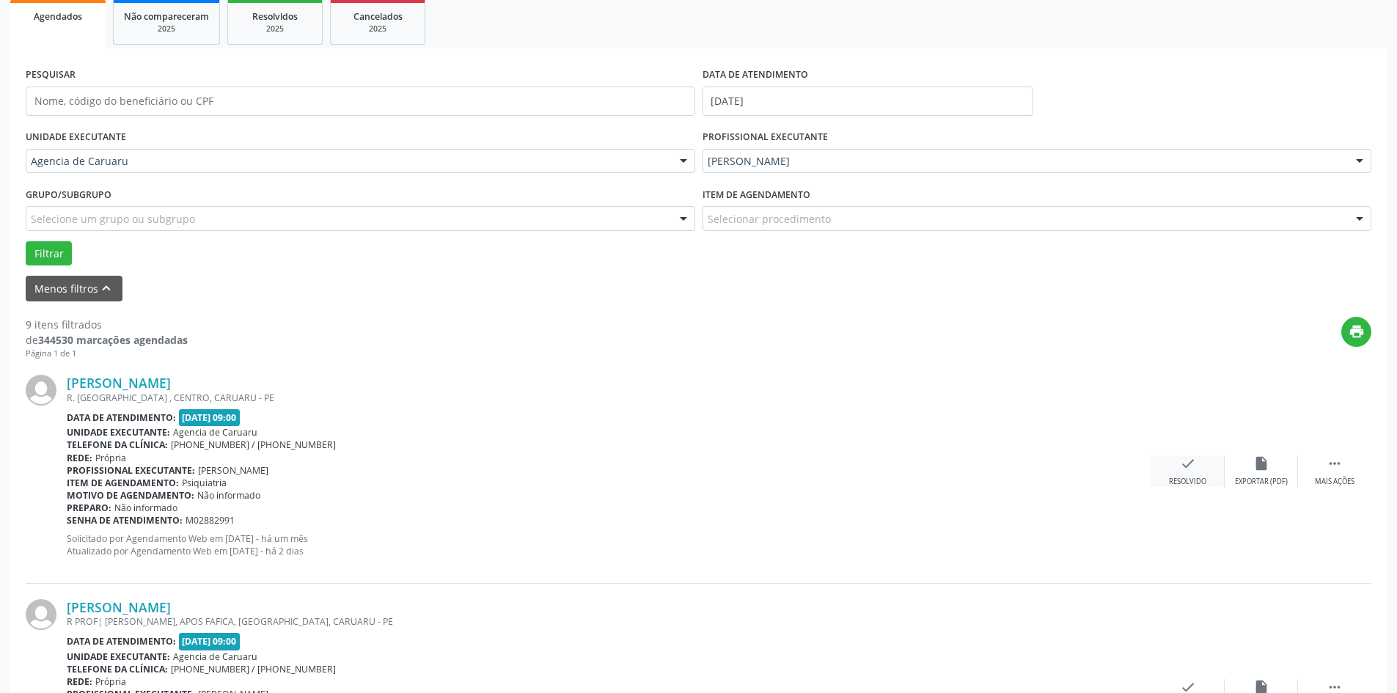
click at [1189, 483] on div "Resolvido" at bounding box center [1187, 482] width 37 height 10
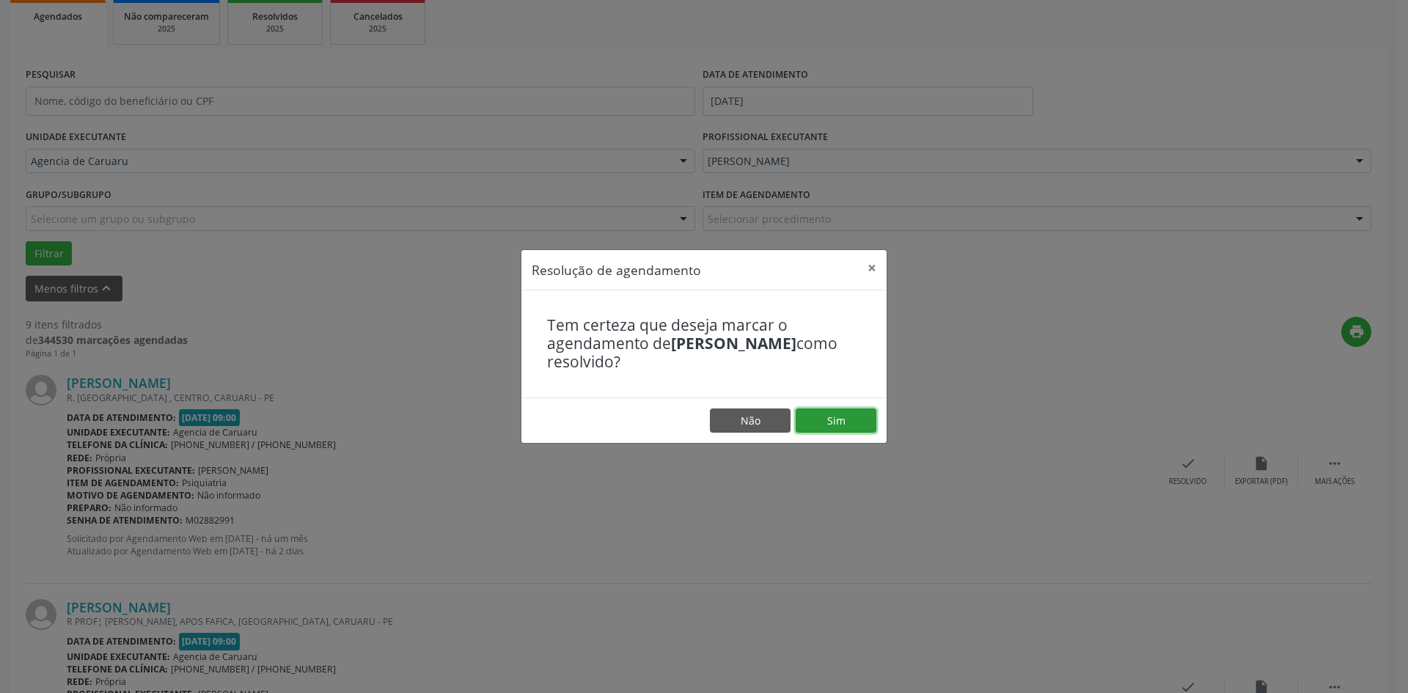
click at [846, 420] on button "Sim" at bounding box center [836, 420] width 81 height 25
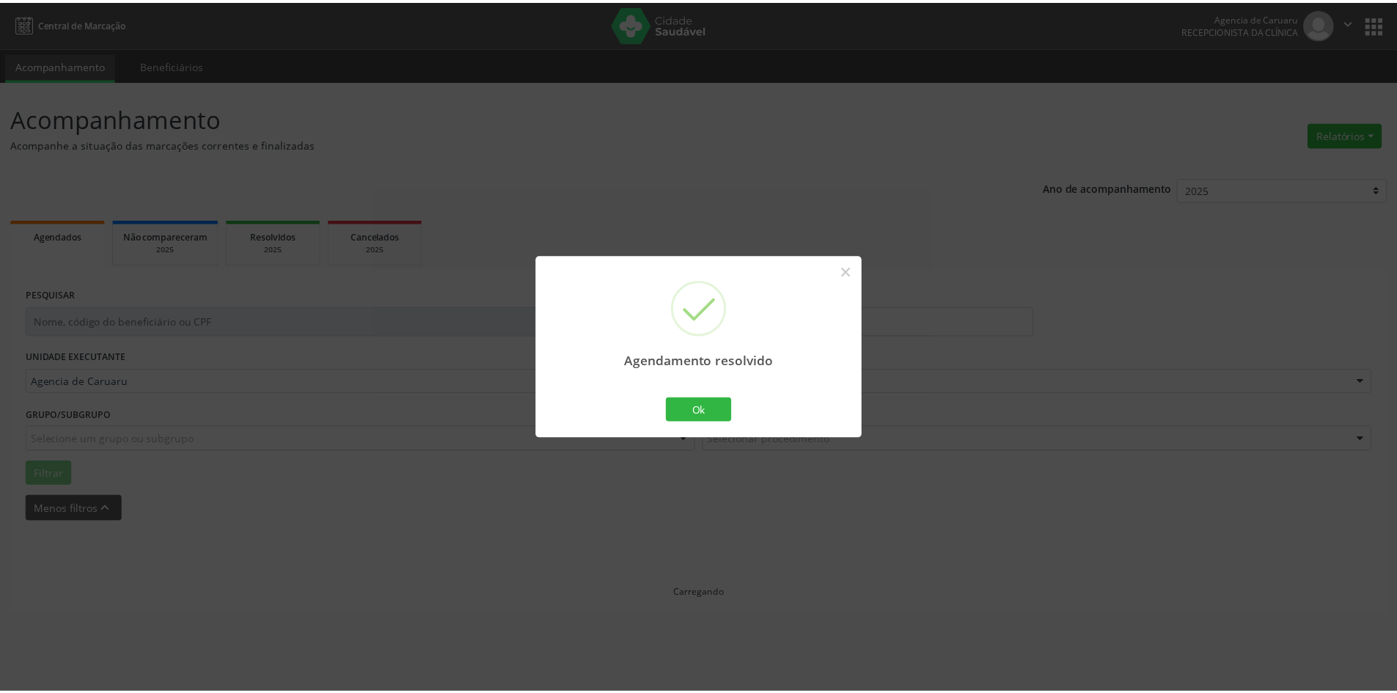
scroll to position [0, 0]
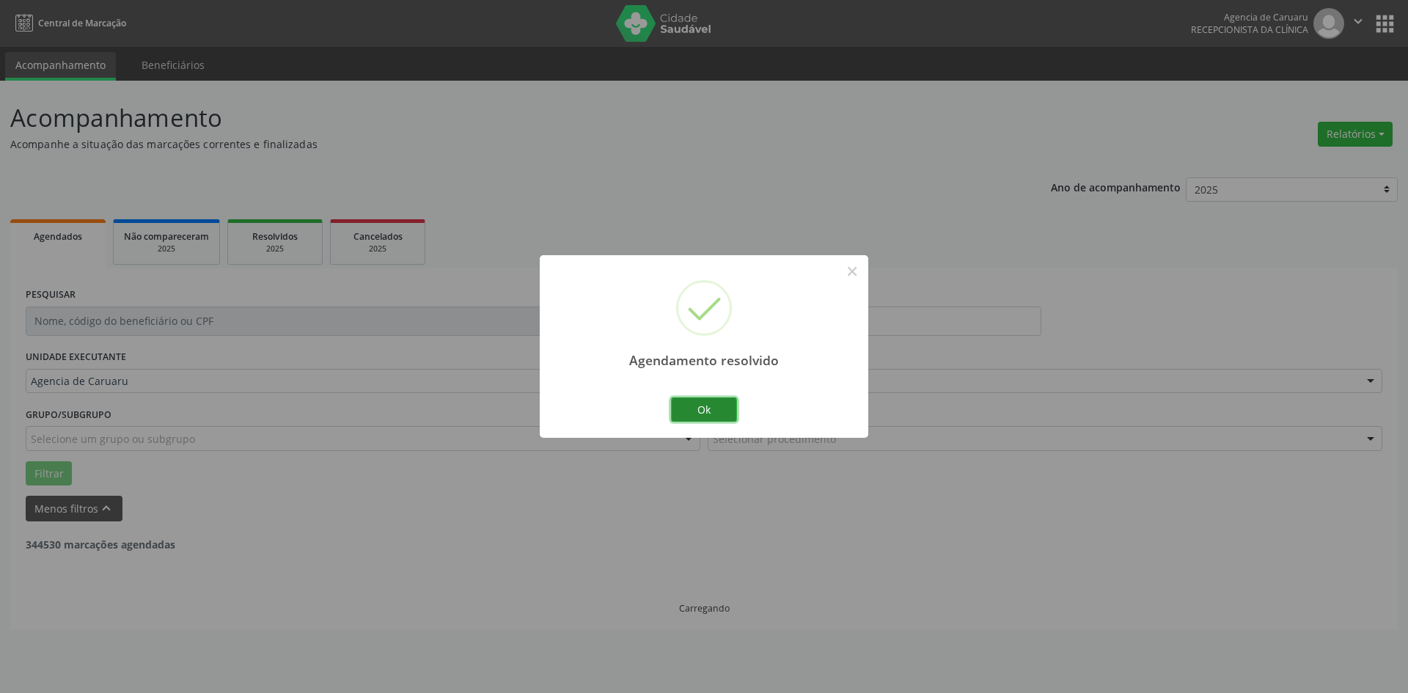
click at [707, 416] on button "Ok" at bounding box center [704, 409] width 66 height 25
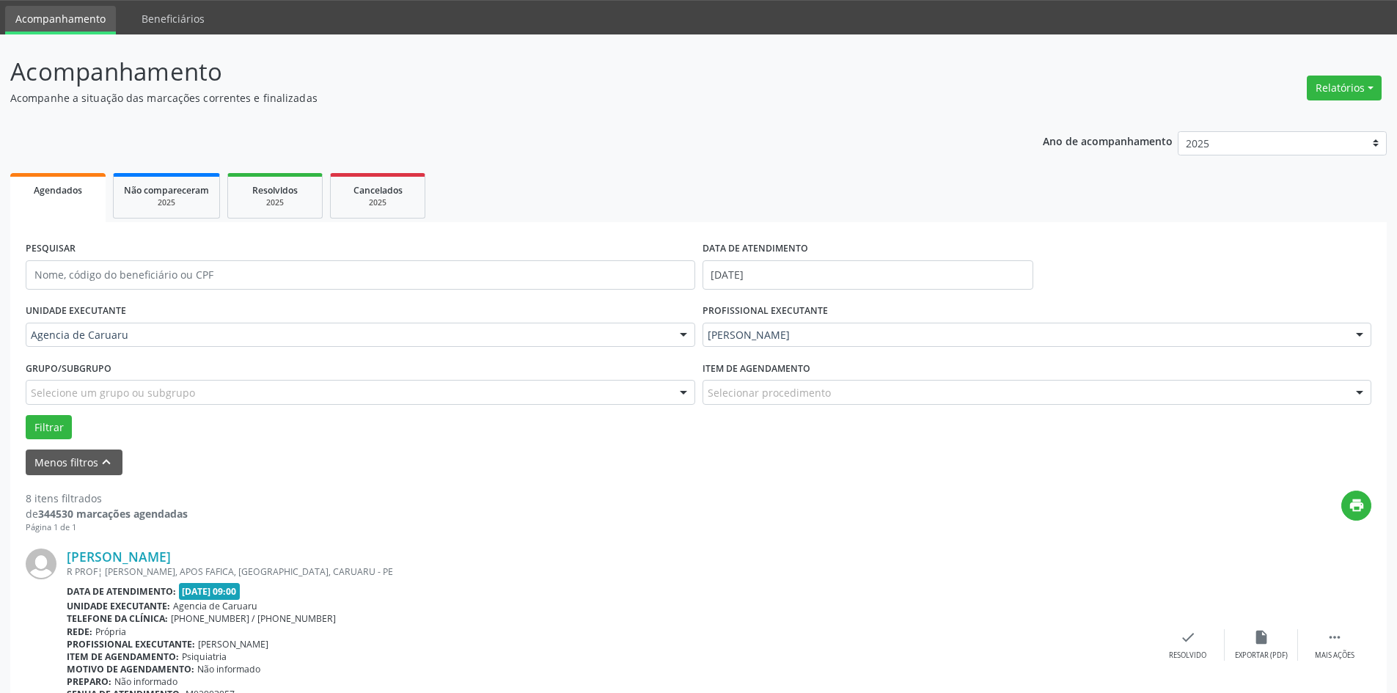
scroll to position [220, 0]
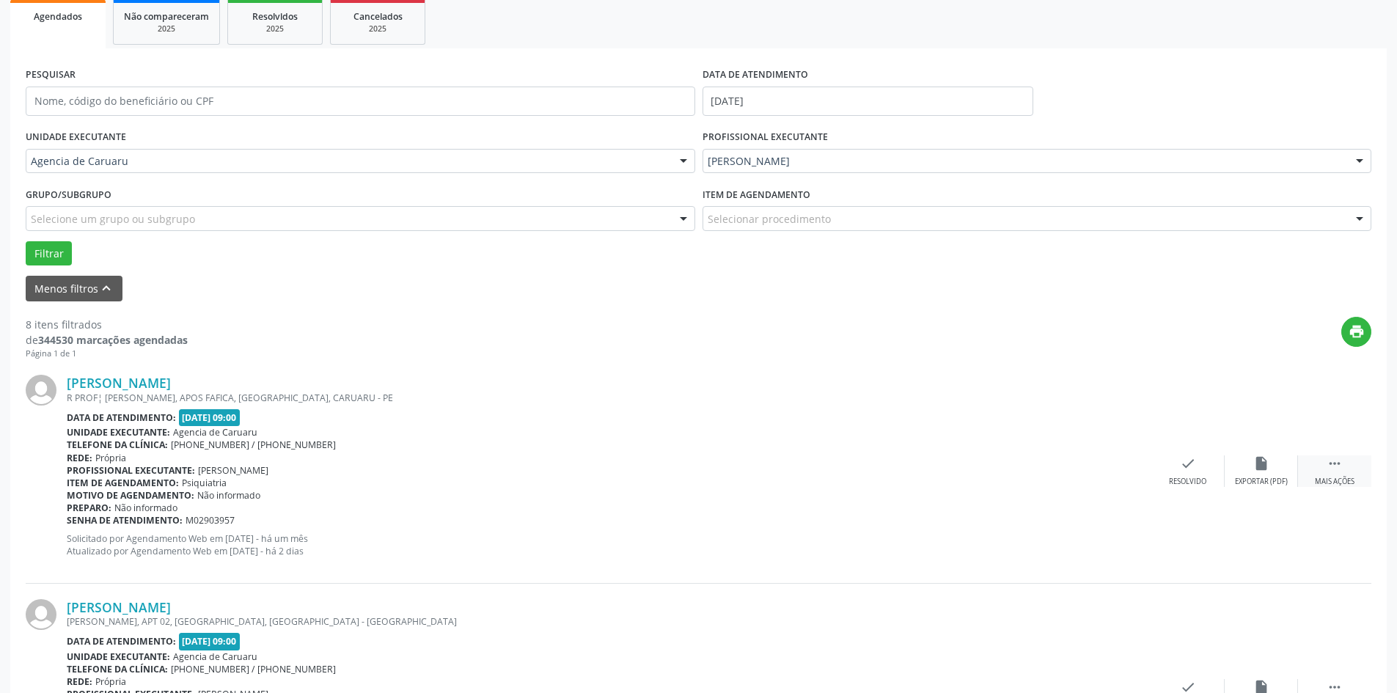
click at [1321, 464] on div " Mais ações" at bounding box center [1334, 471] width 73 height 32
click at [1259, 466] on icon "alarm_off" at bounding box center [1261, 463] width 16 height 16
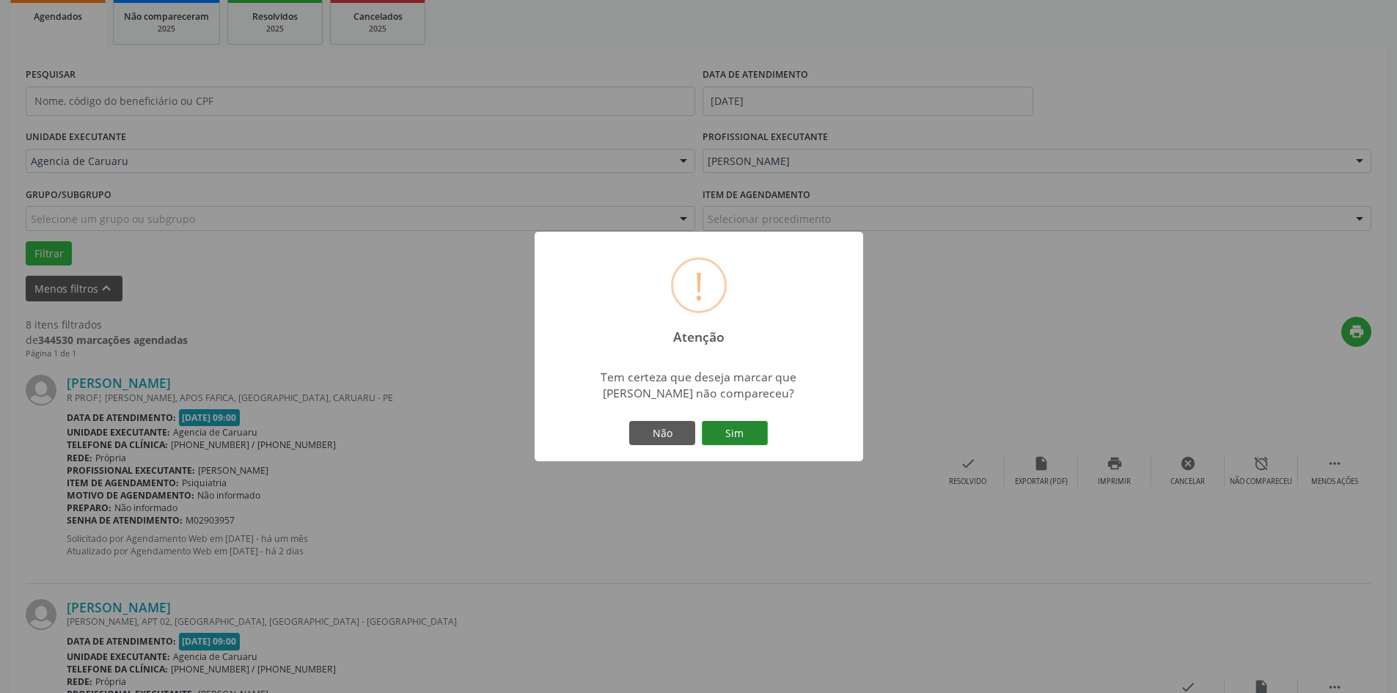
click at [757, 426] on button "Sim" at bounding box center [735, 433] width 66 height 25
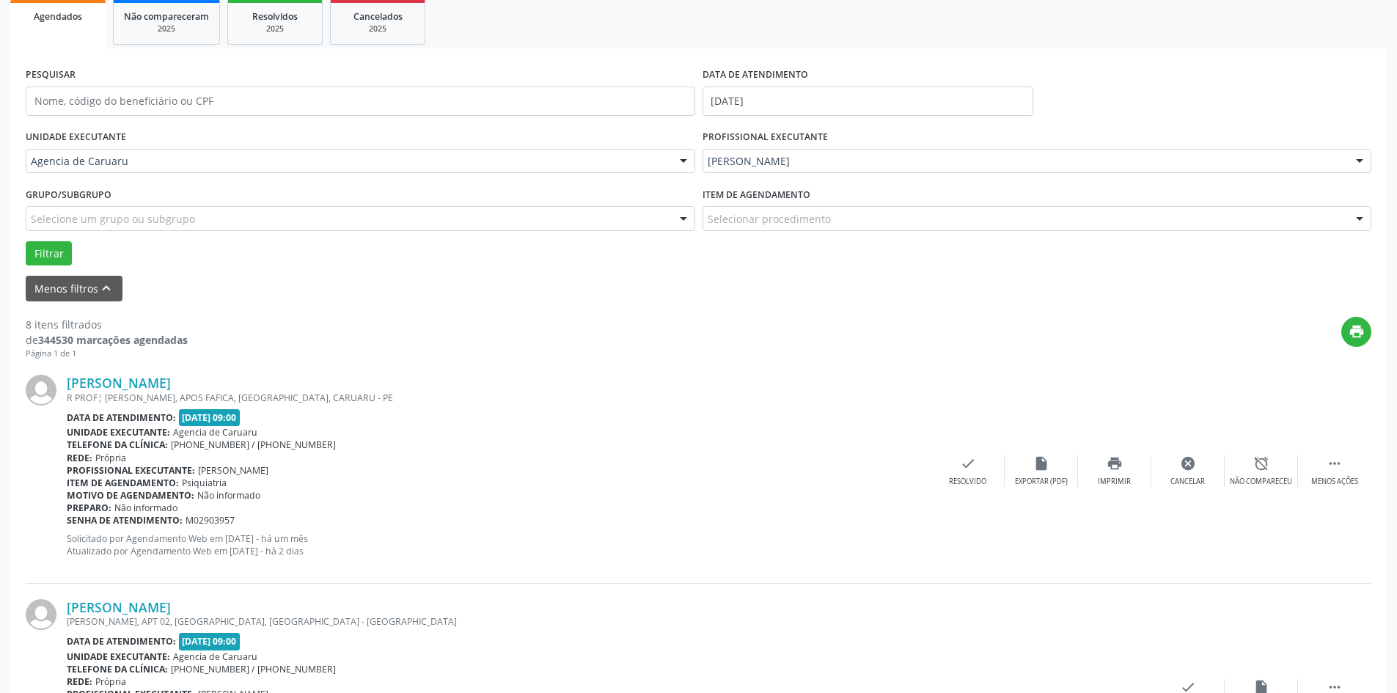
scroll to position [0, 0]
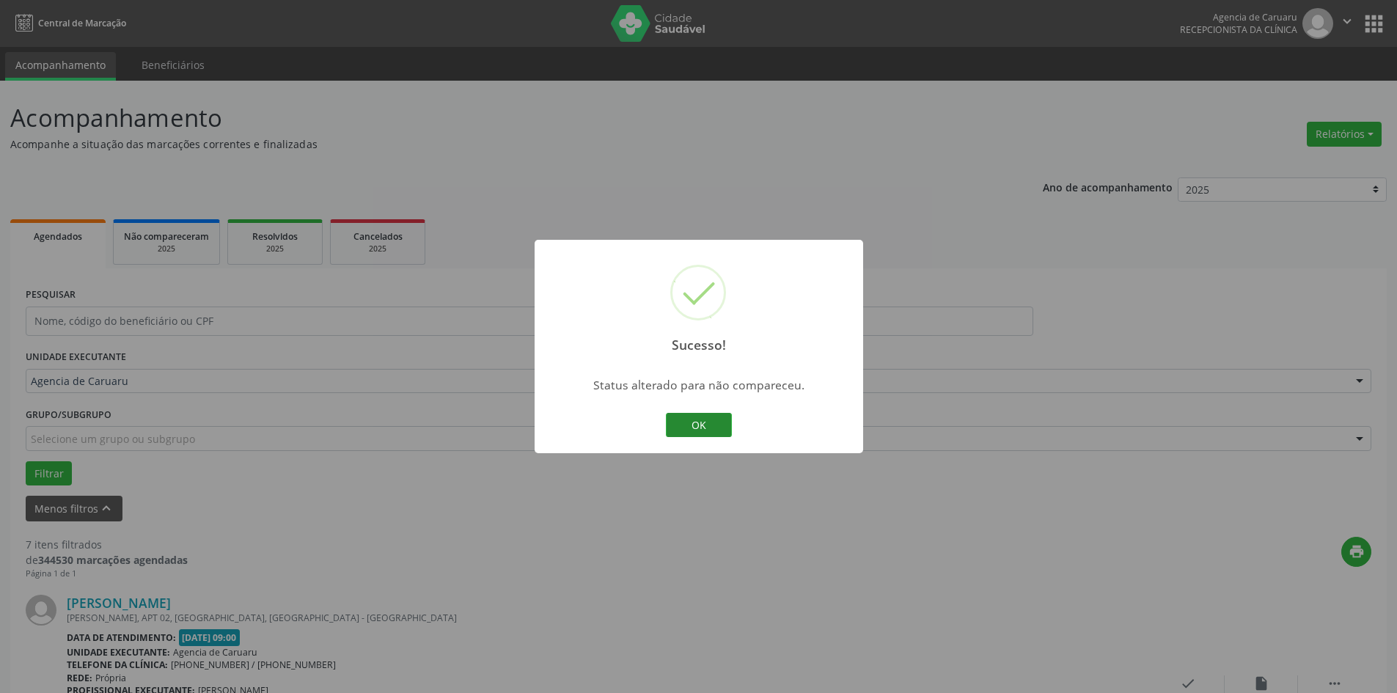
click at [687, 425] on button "OK" at bounding box center [699, 425] width 66 height 25
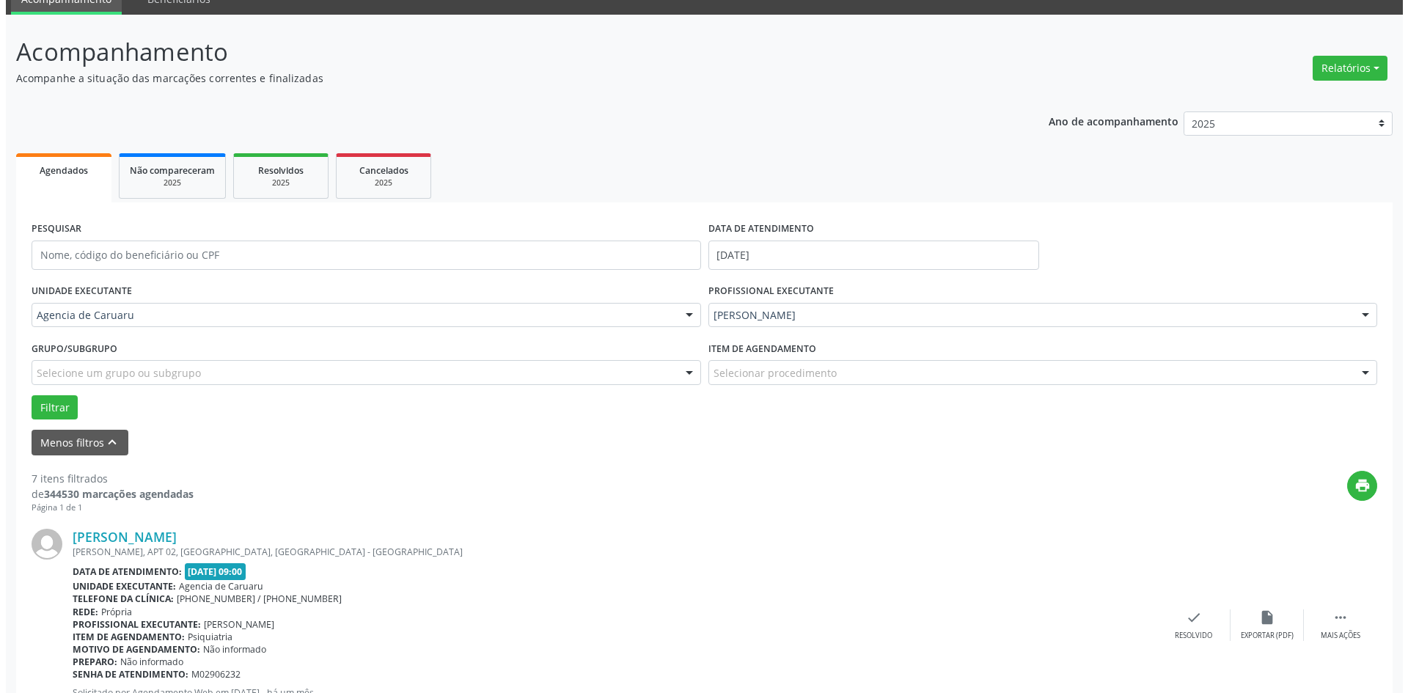
scroll to position [220, 0]
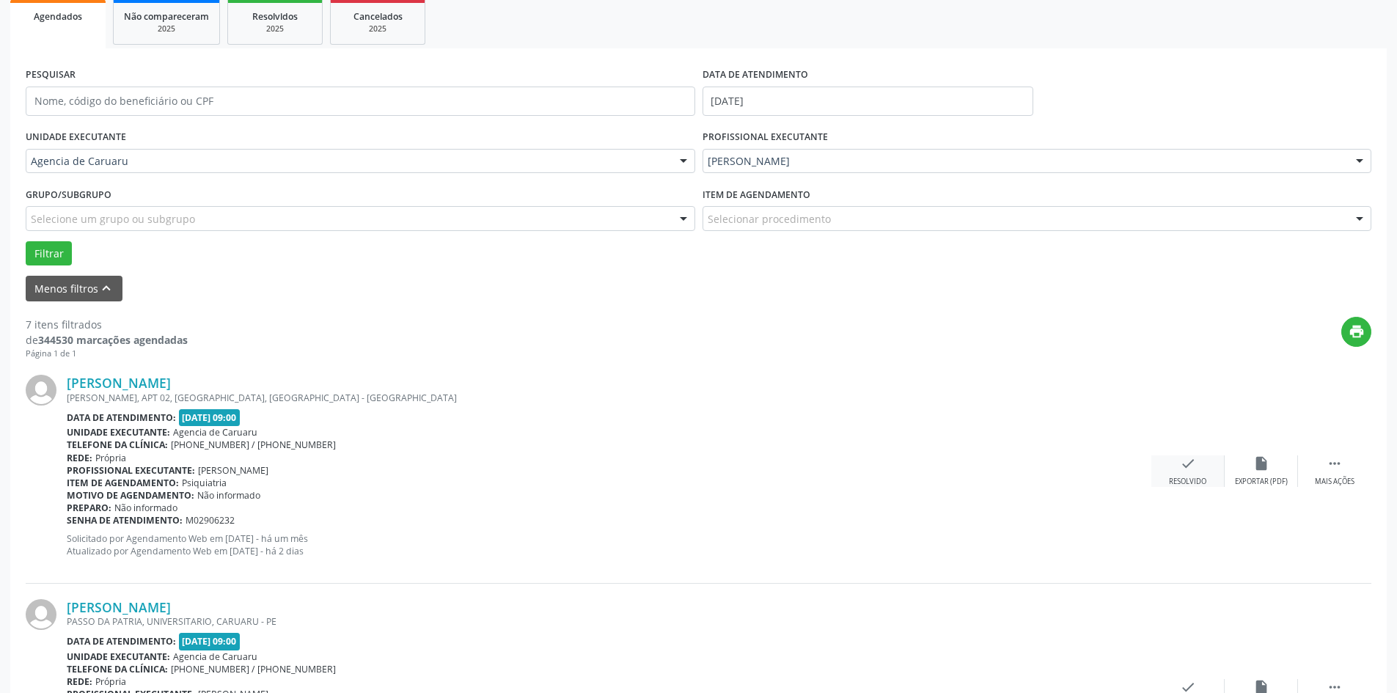
click at [1189, 477] on div "Resolvido" at bounding box center [1187, 482] width 37 height 10
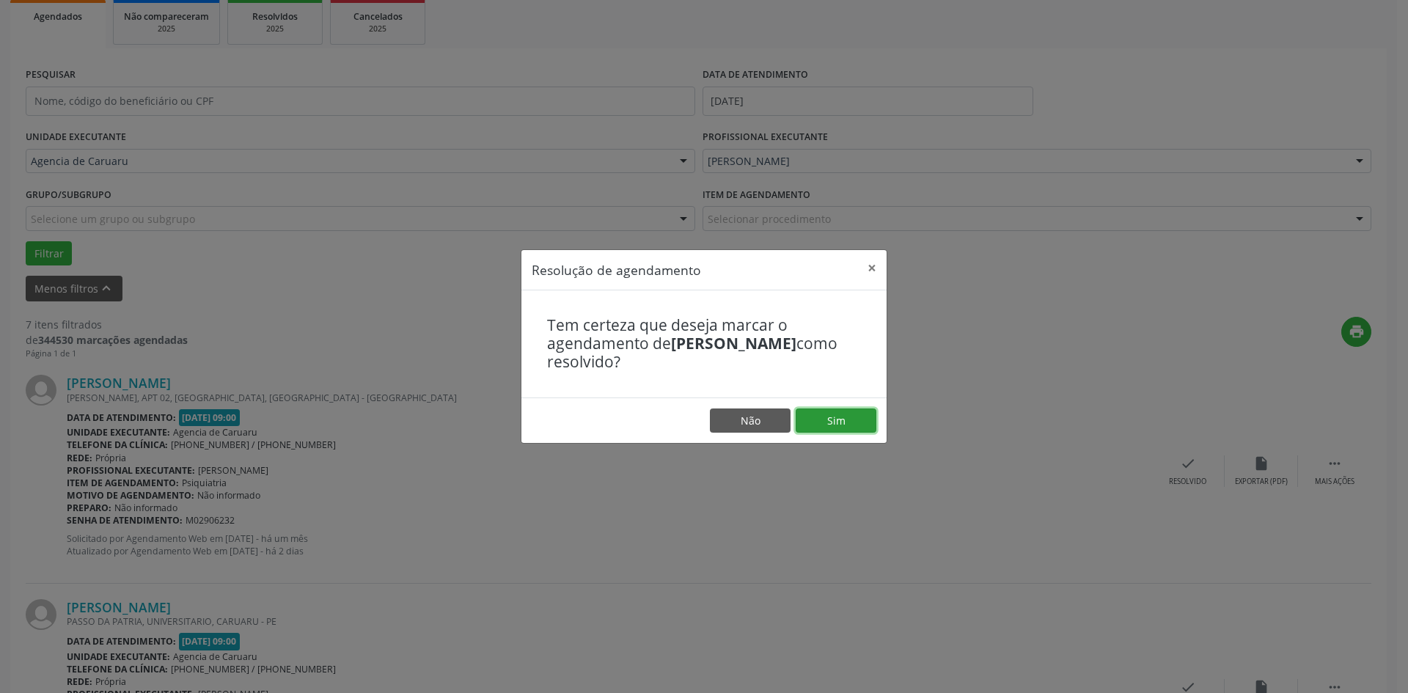
drag, startPoint x: 862, startPoint y: 419, endPoint x: 852, endPoint y: 425, distance: 11.2
click at [861, 419] on button "Sim" at bounding box center [836, 420] width 81 height 25
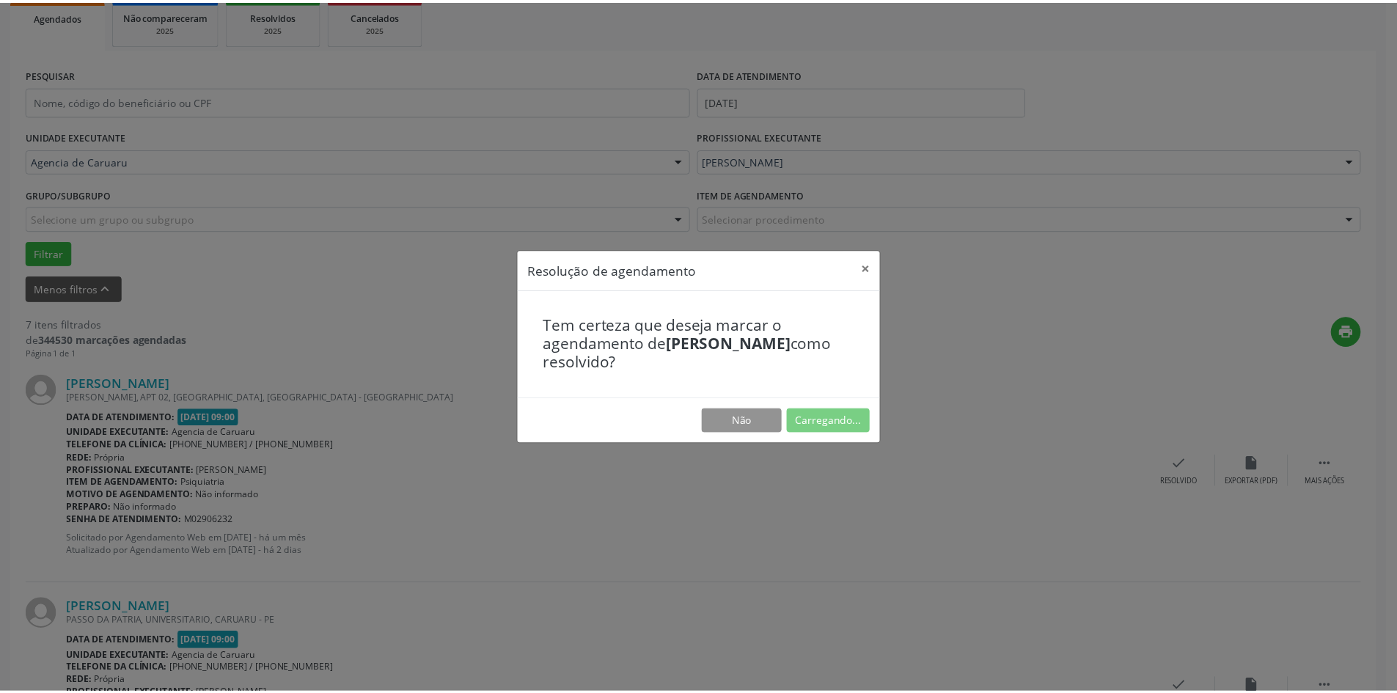
scroll to position [0, 0]
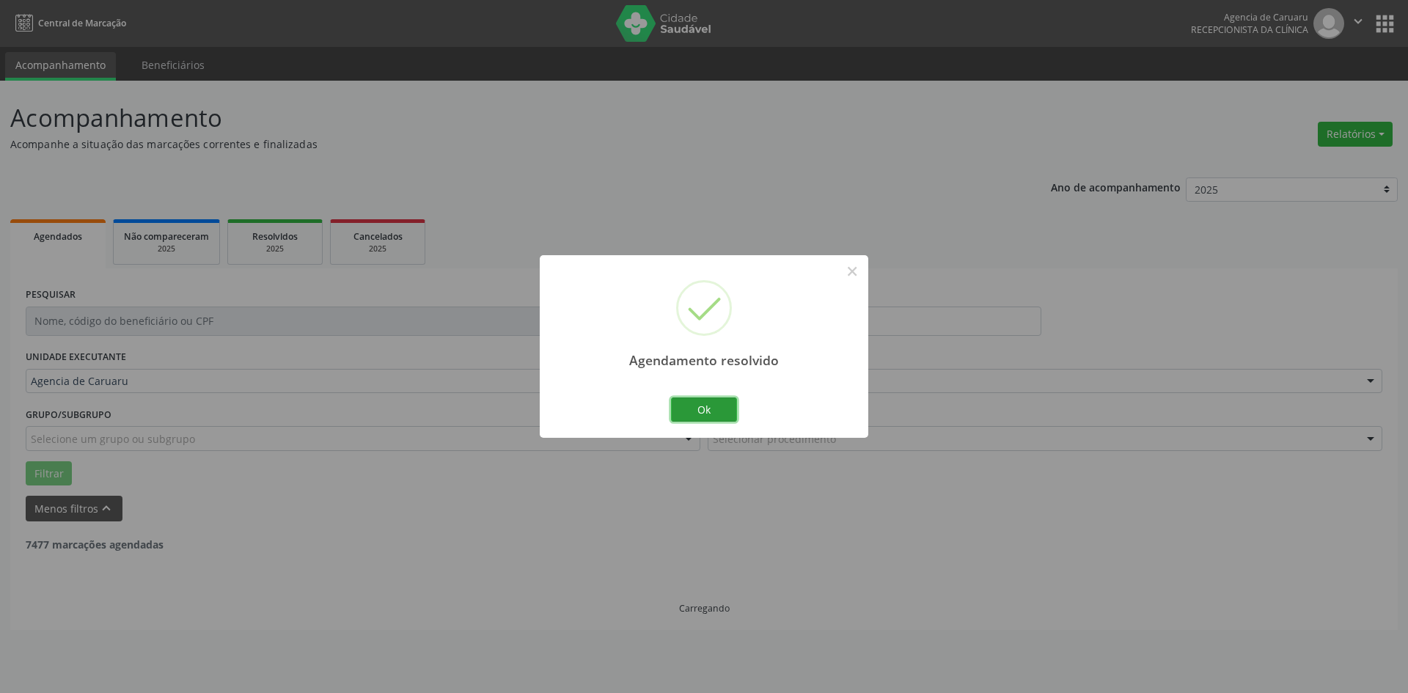
click at [710, 408] on button "Ok" at bounding box center [704, 409] width 66 height 25
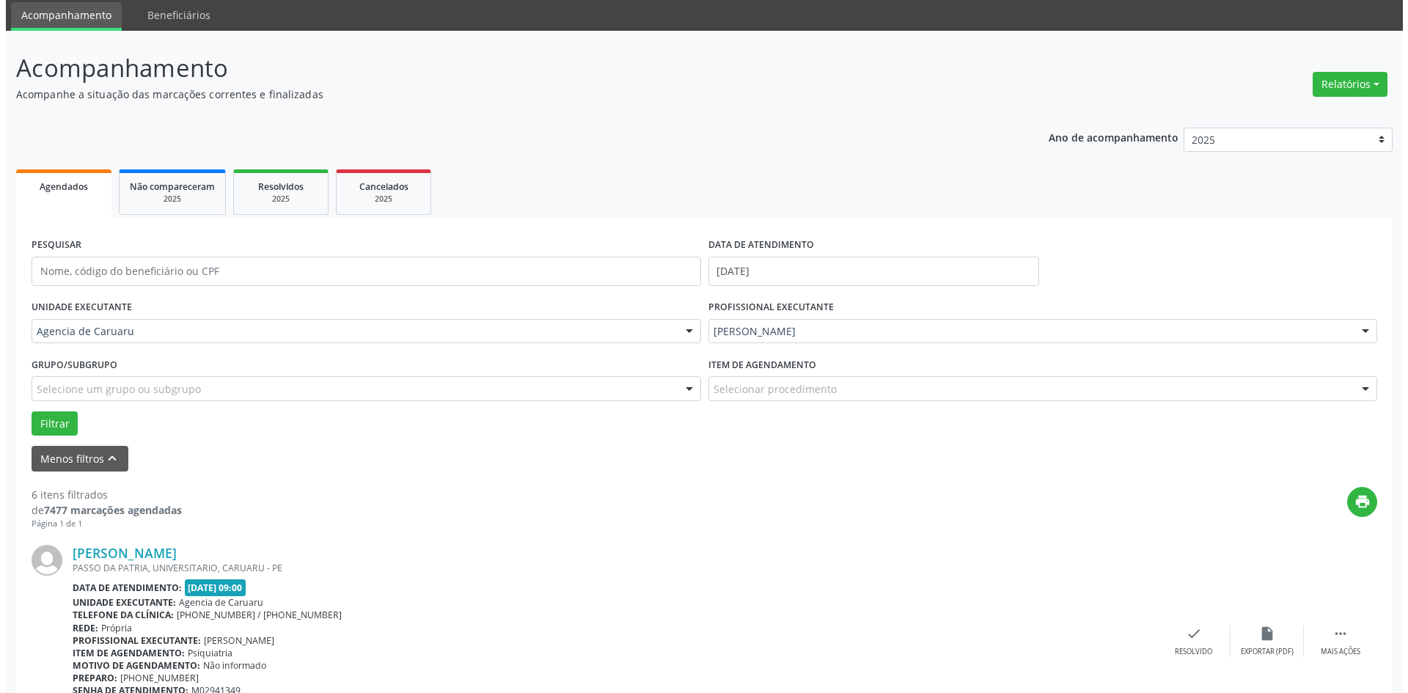
scroll to position [147, 0]
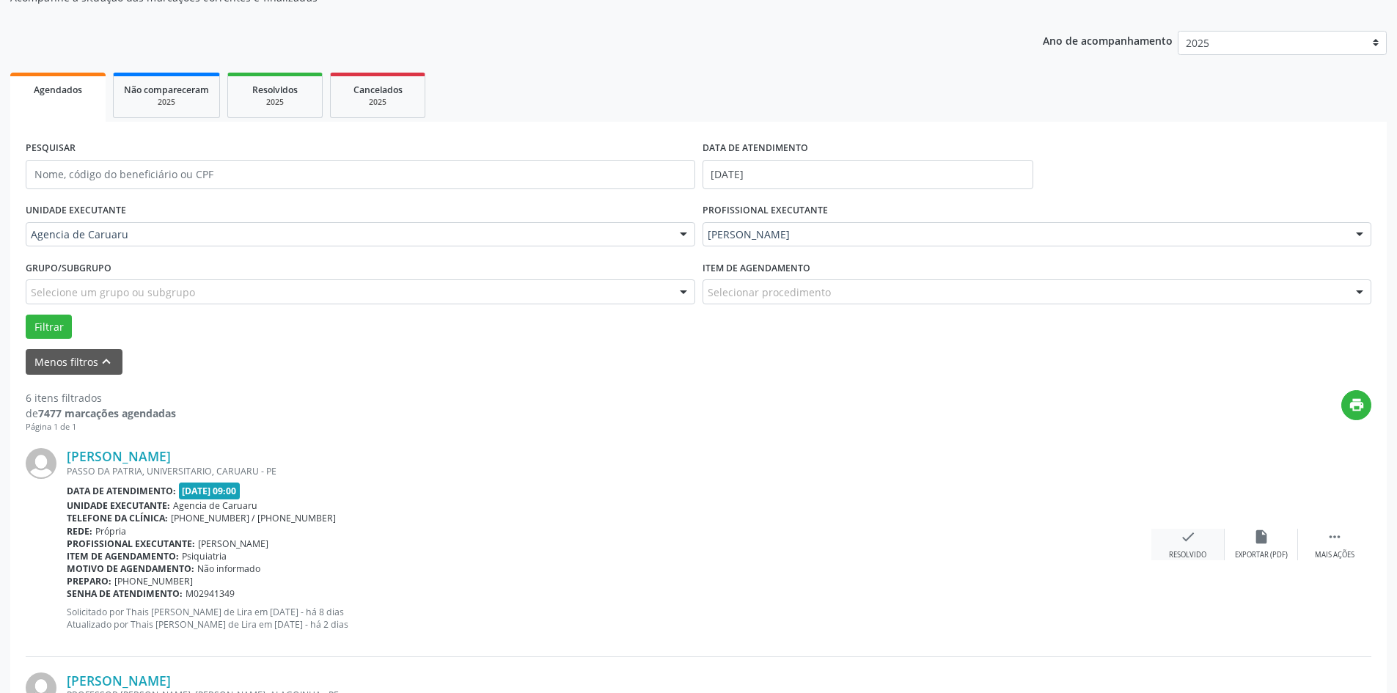
click at [1182, 540] on icon "check" at bounding box center [1188, 537] width 16 height 16
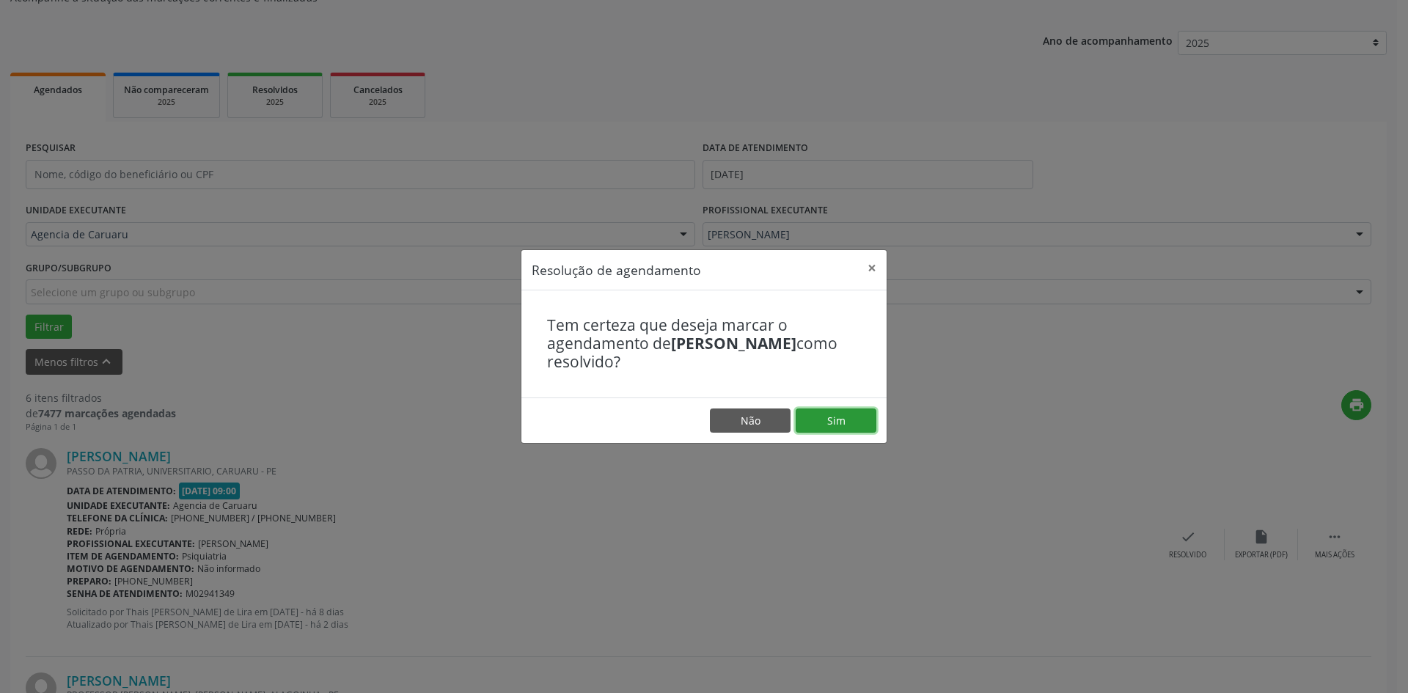
click at [842, 421] on button "Sim" at bounding box center [836, 420] width 81 height 25
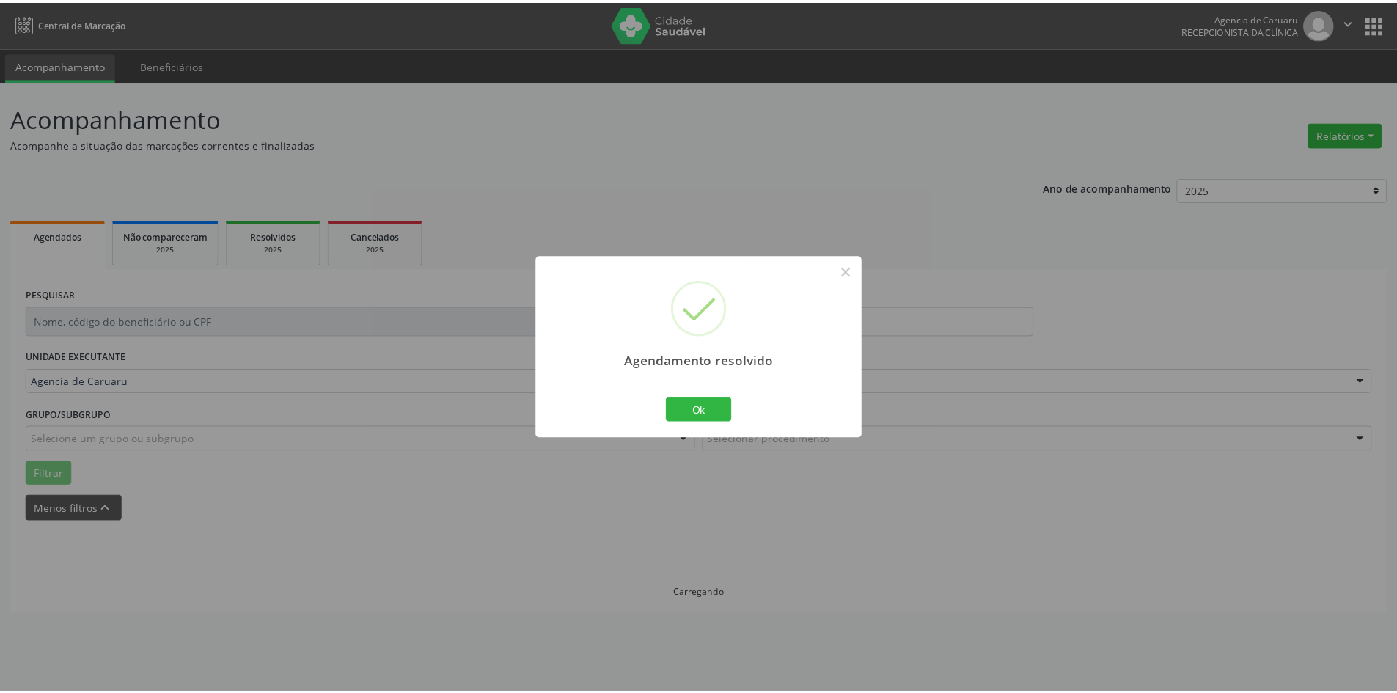
scroll to position [0, 0]
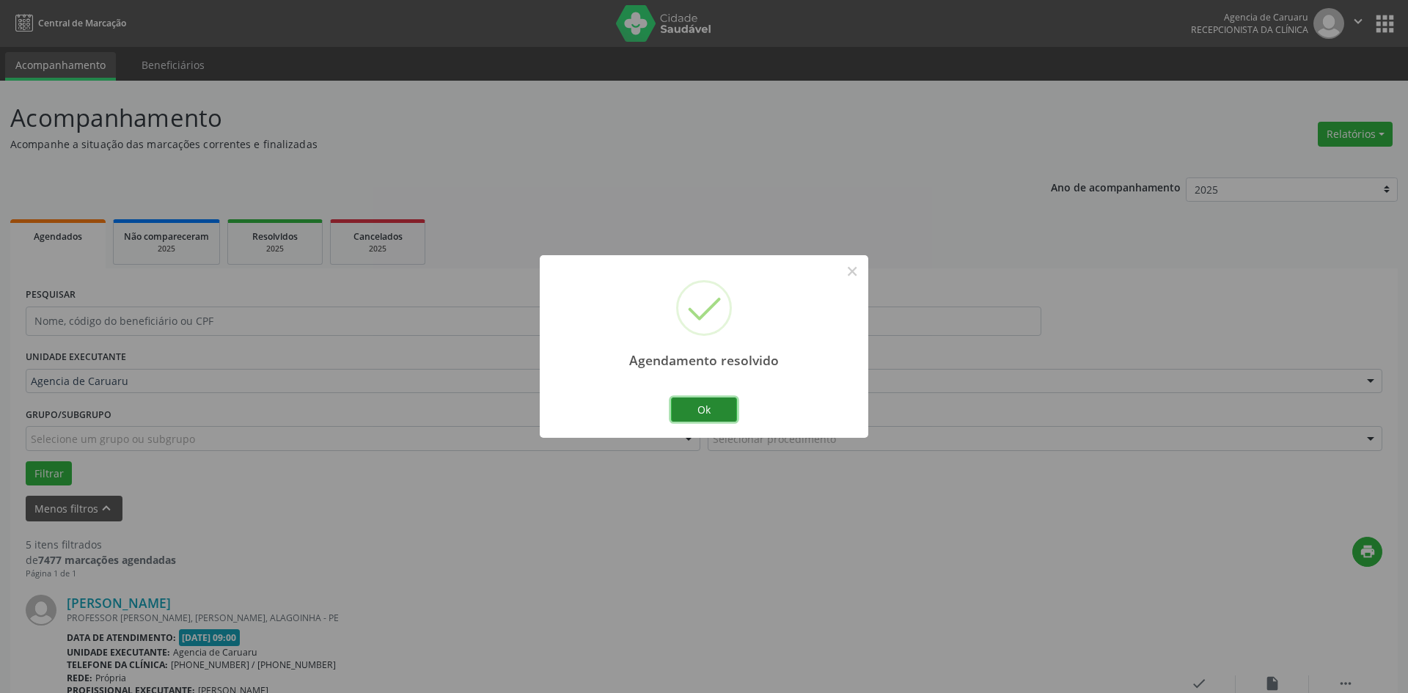
click at [708, 411] on button "Ok" at bounding box center [704, 409] width 66 height 25
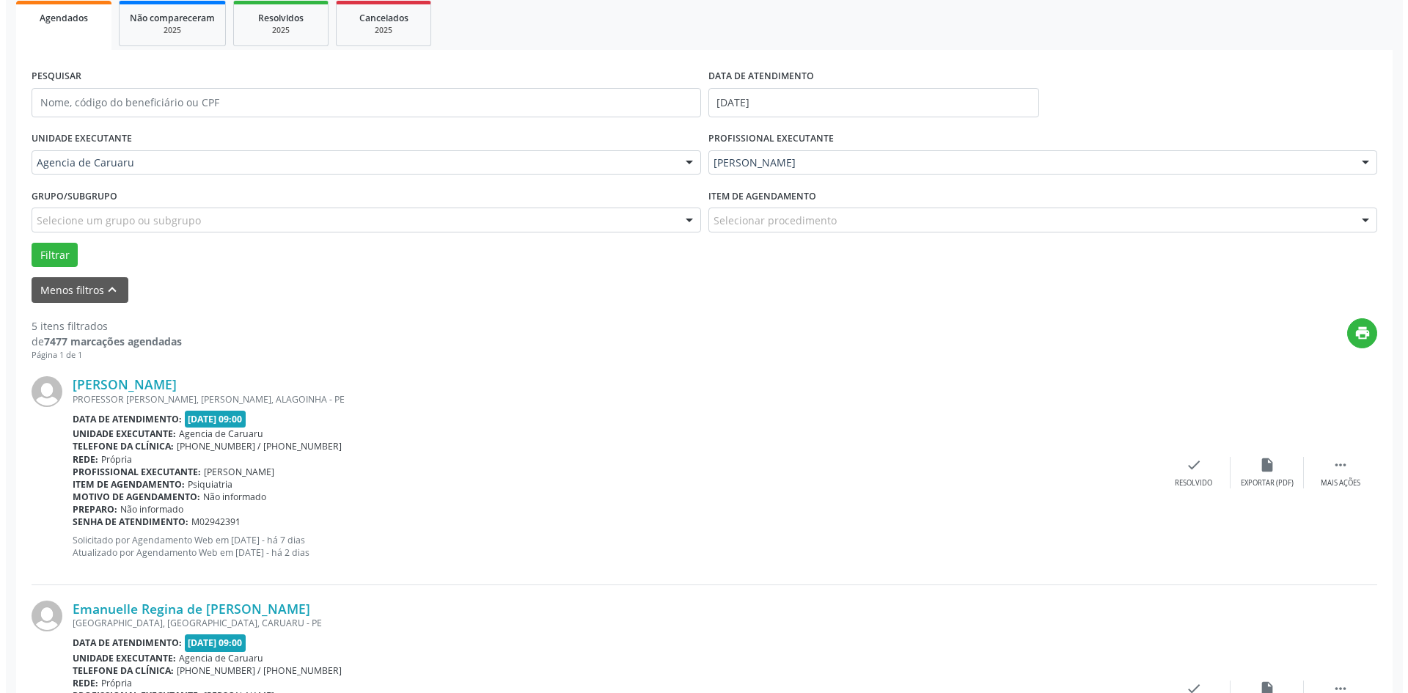
scroll to position [220, 0]
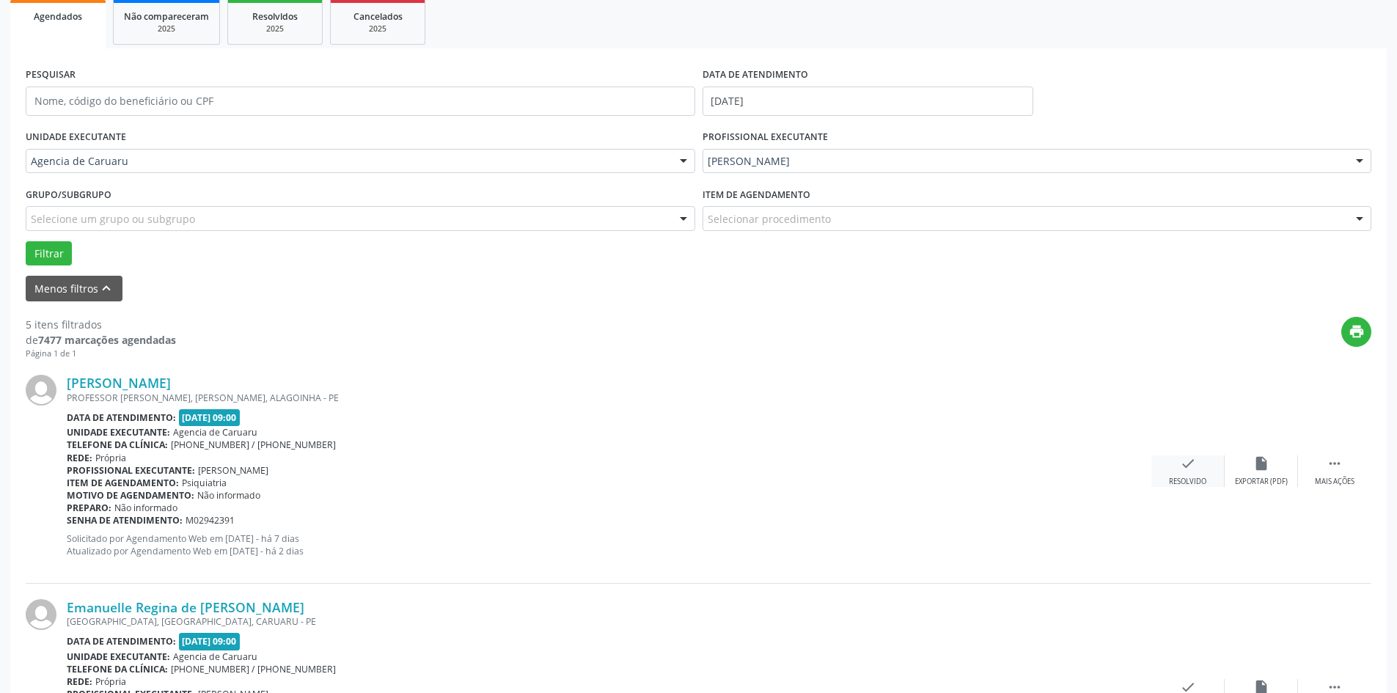
click at [1195, 469] on icon "check" at bounding box center [1188, 463] width 16 height 16
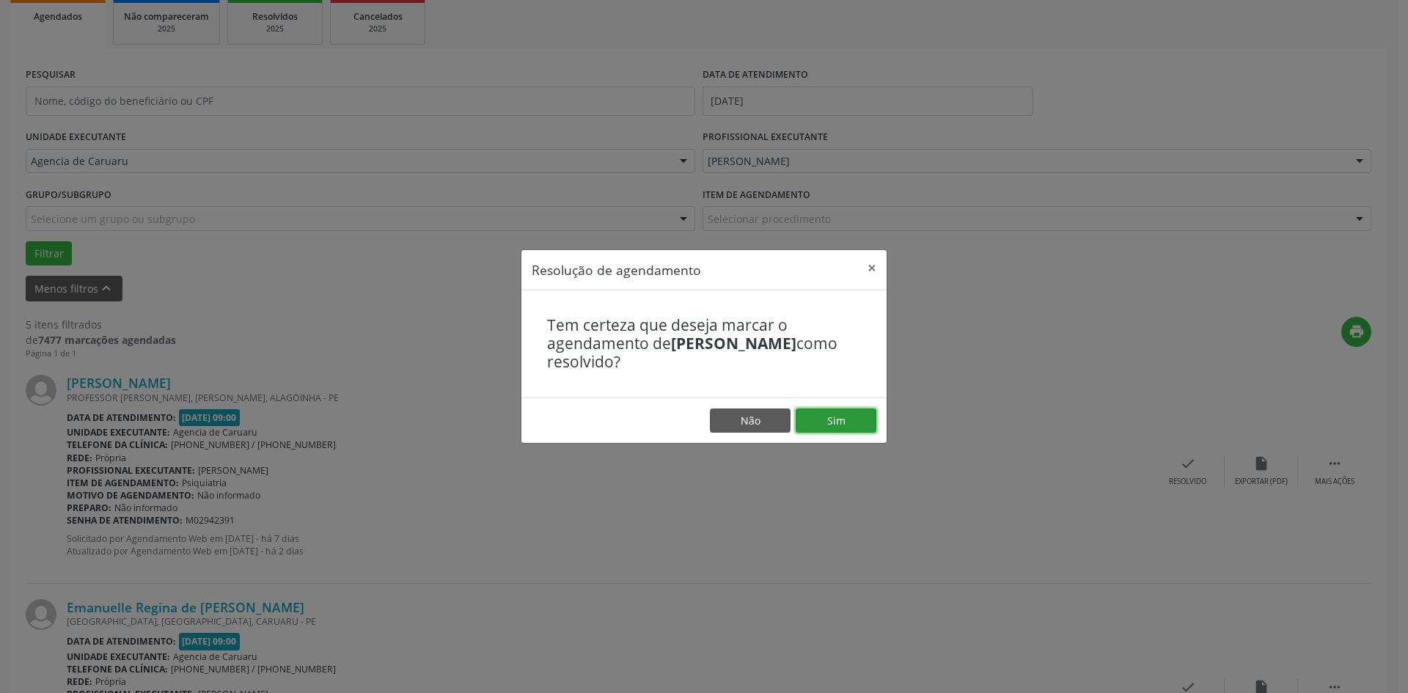
click at [834, 417] on button "Sim" at bounding box center [836, 420] width 81 height 25
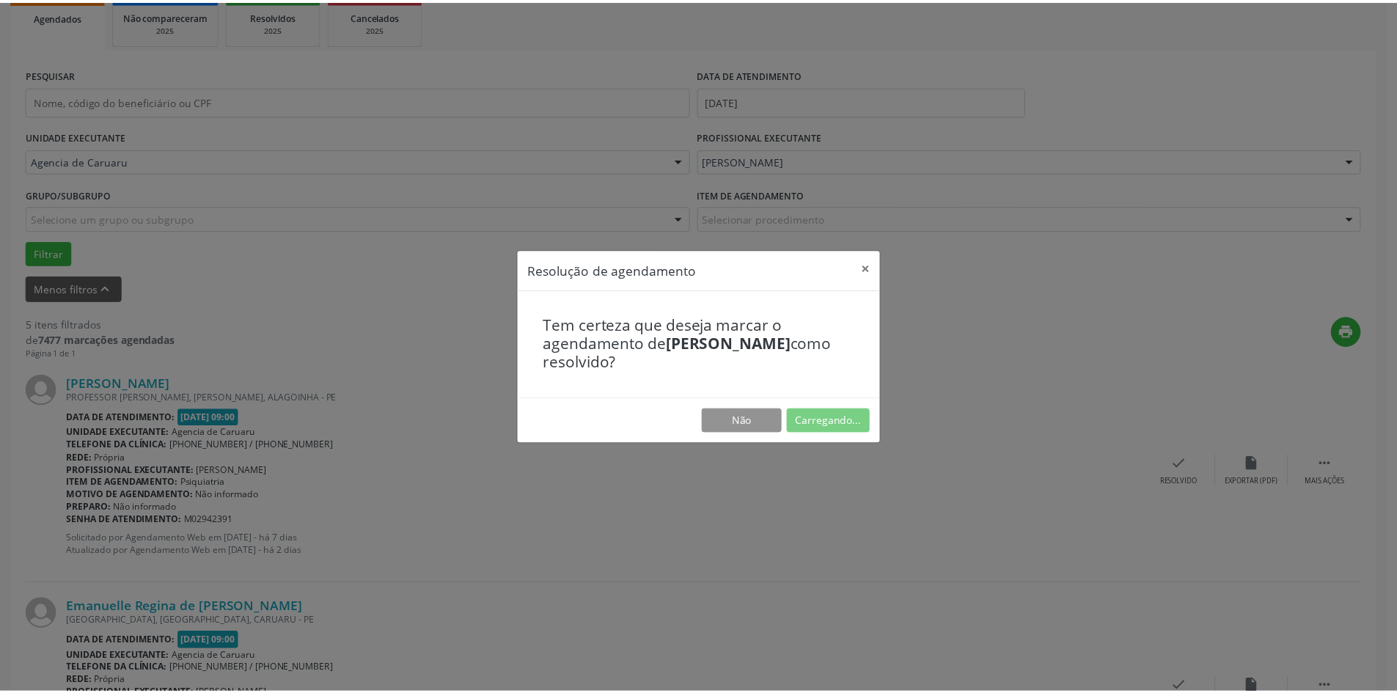
scroll to position [0, 0]
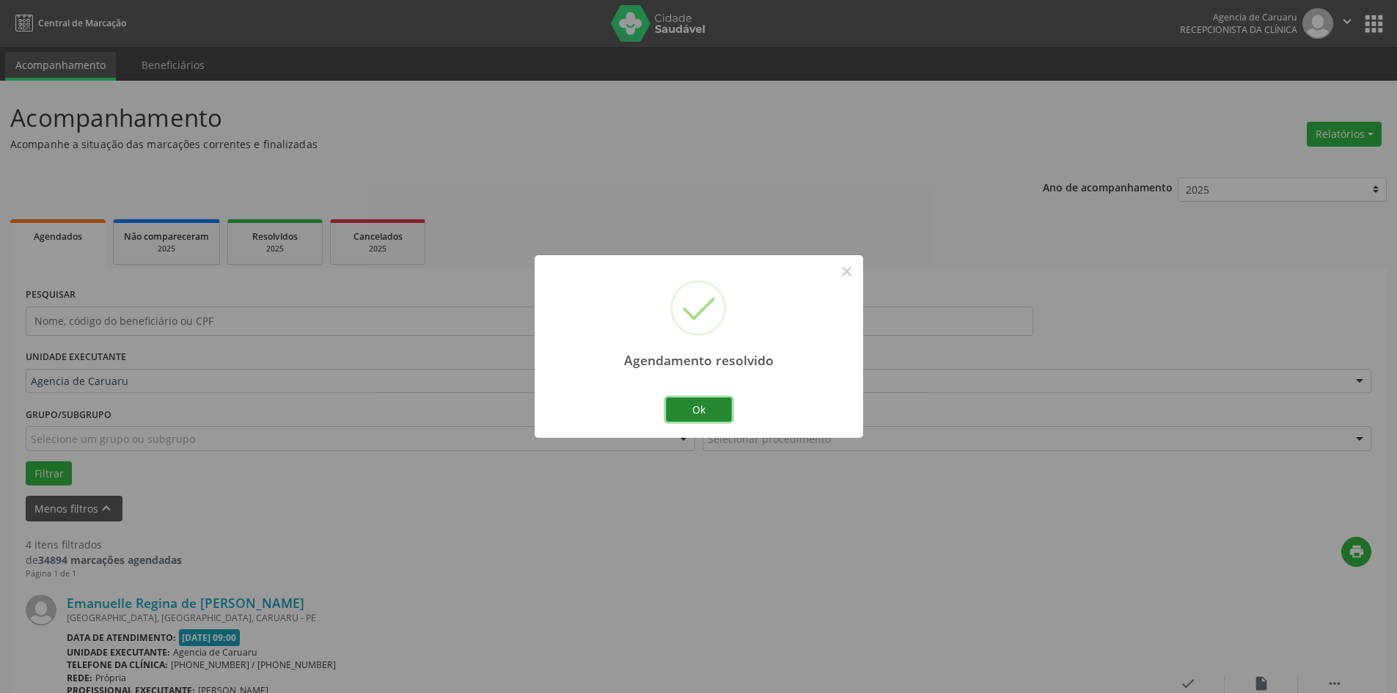
click at [700, 400] on button "Ok" at bounding box center [699, 409] width 66 height 25
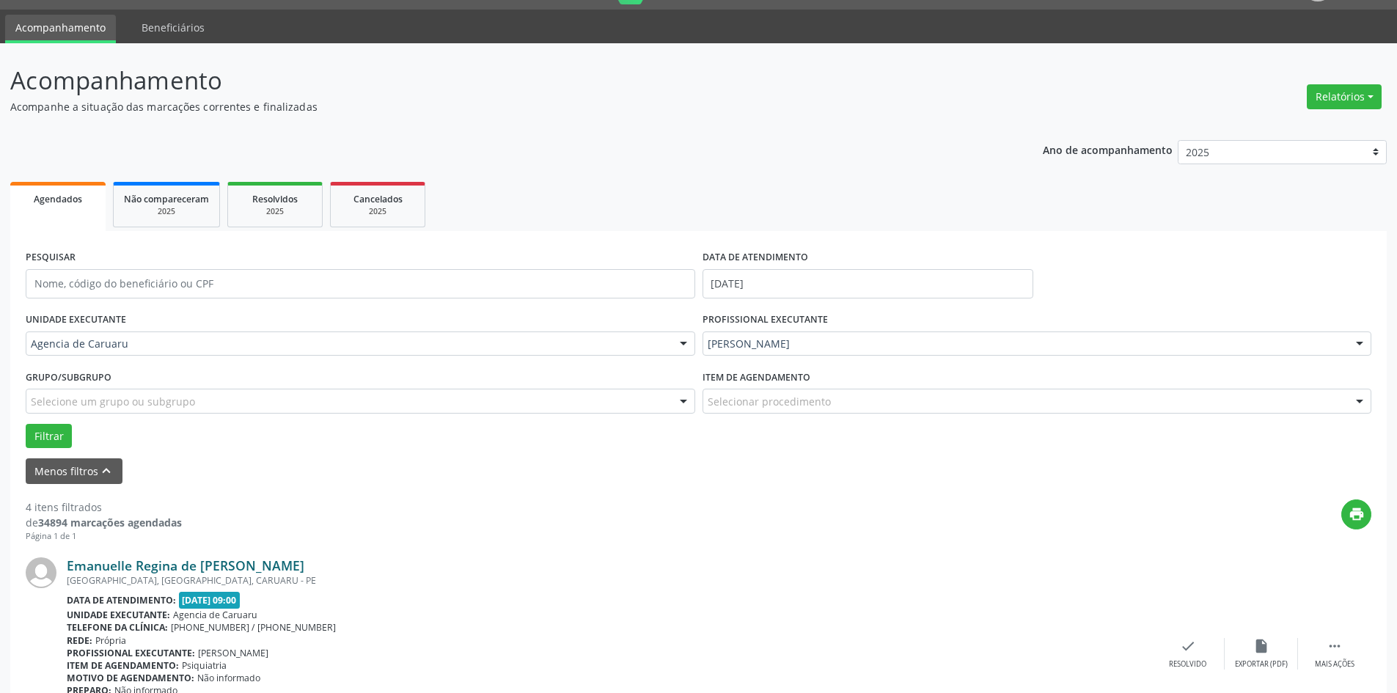
scroll to position [73, 0]
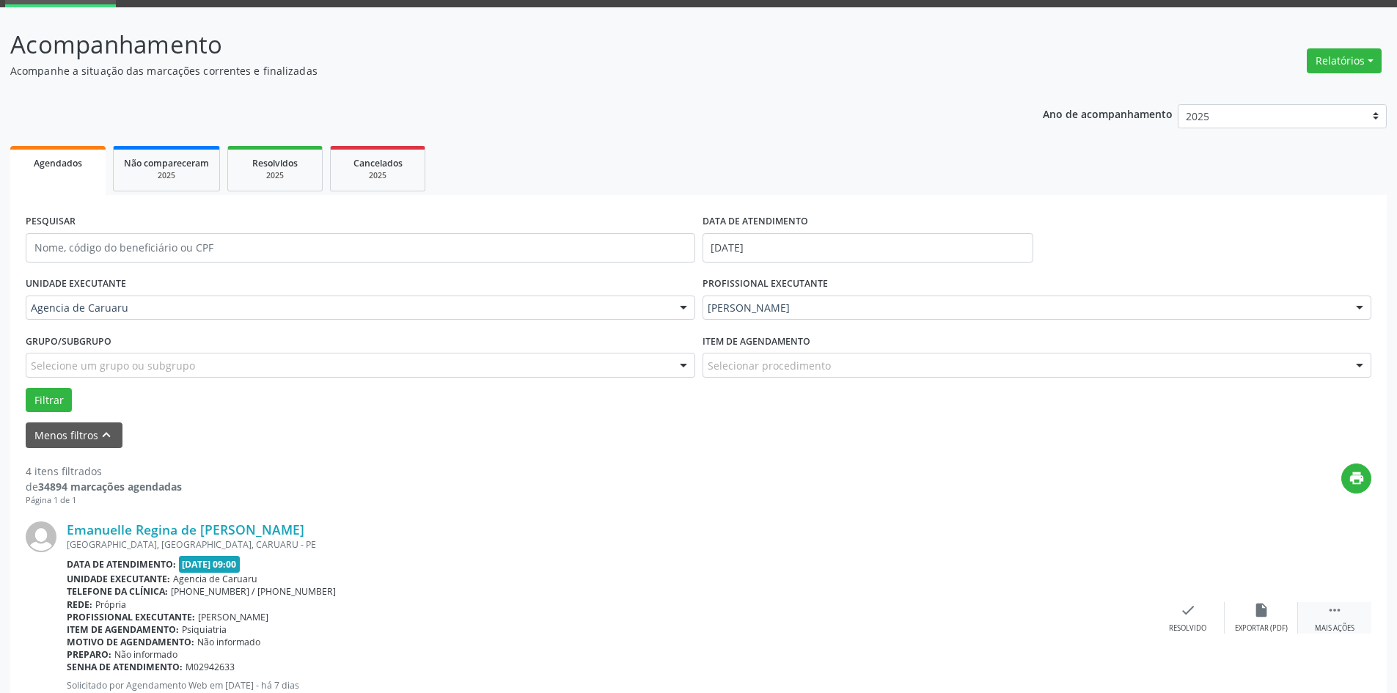
drag, startPoint x: 1343, startPoint y: 609, endPoint x: 1323, endPoint y: 614, distance: 21.0
click at [1343, 610] on div " Mais ações" at bounding box center [1334, 618] width 73 height 32
click at [1252, 603] on div "alarm_off Não compareceu" at bounding box center [1261, 618] width 73 height 32
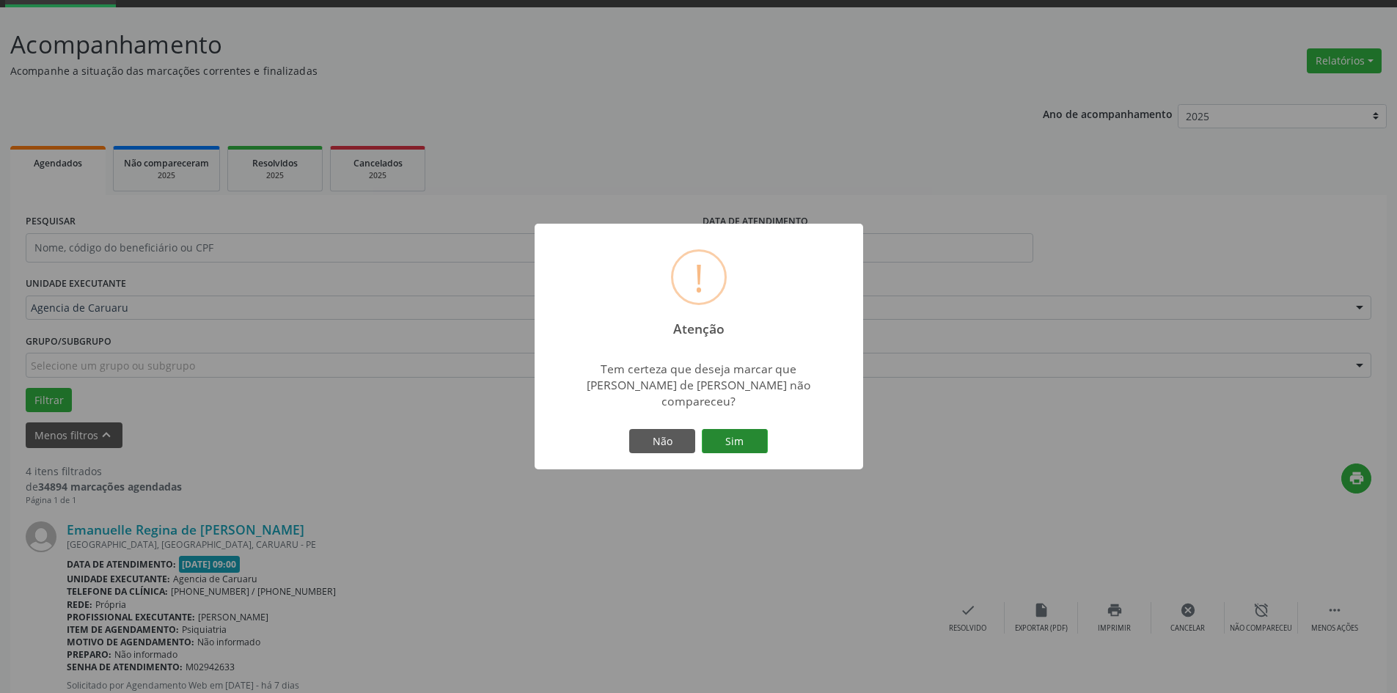
click at [737, 437] on button "Sim" at bounding box center [735, 441] width 66 height 25
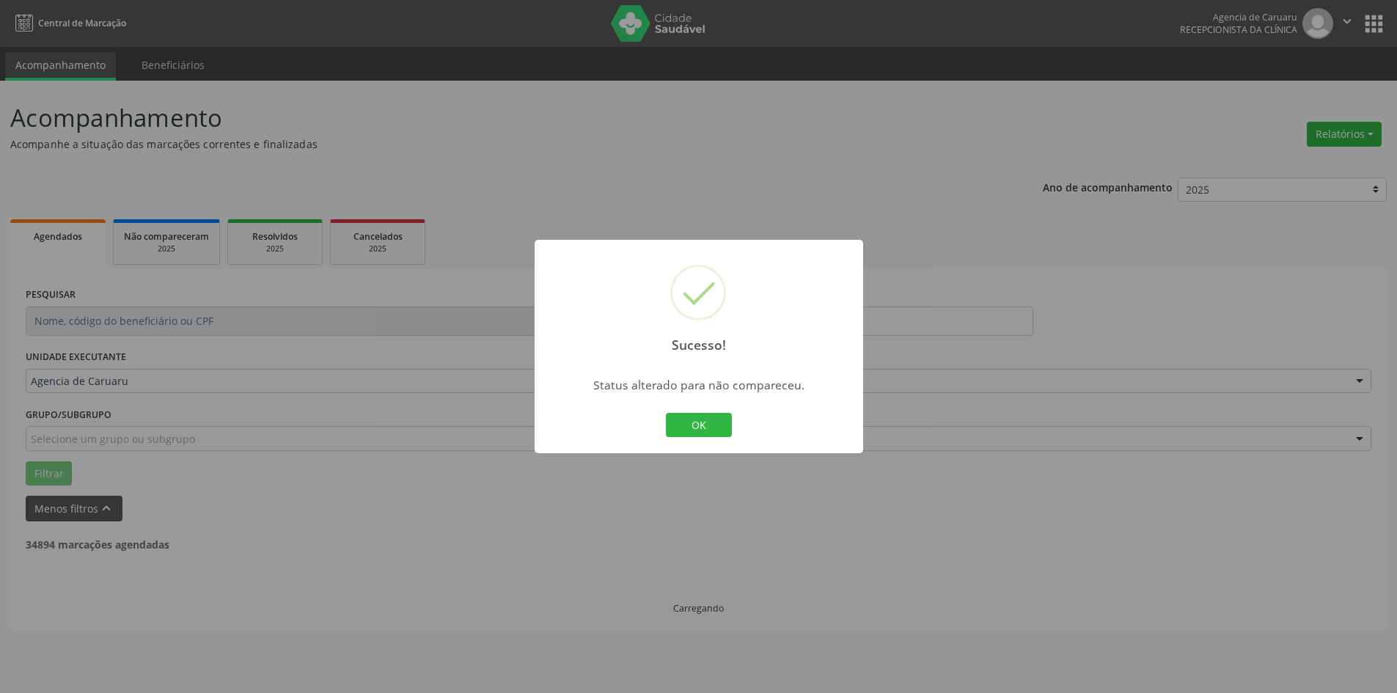
scroll to position [0, 0]
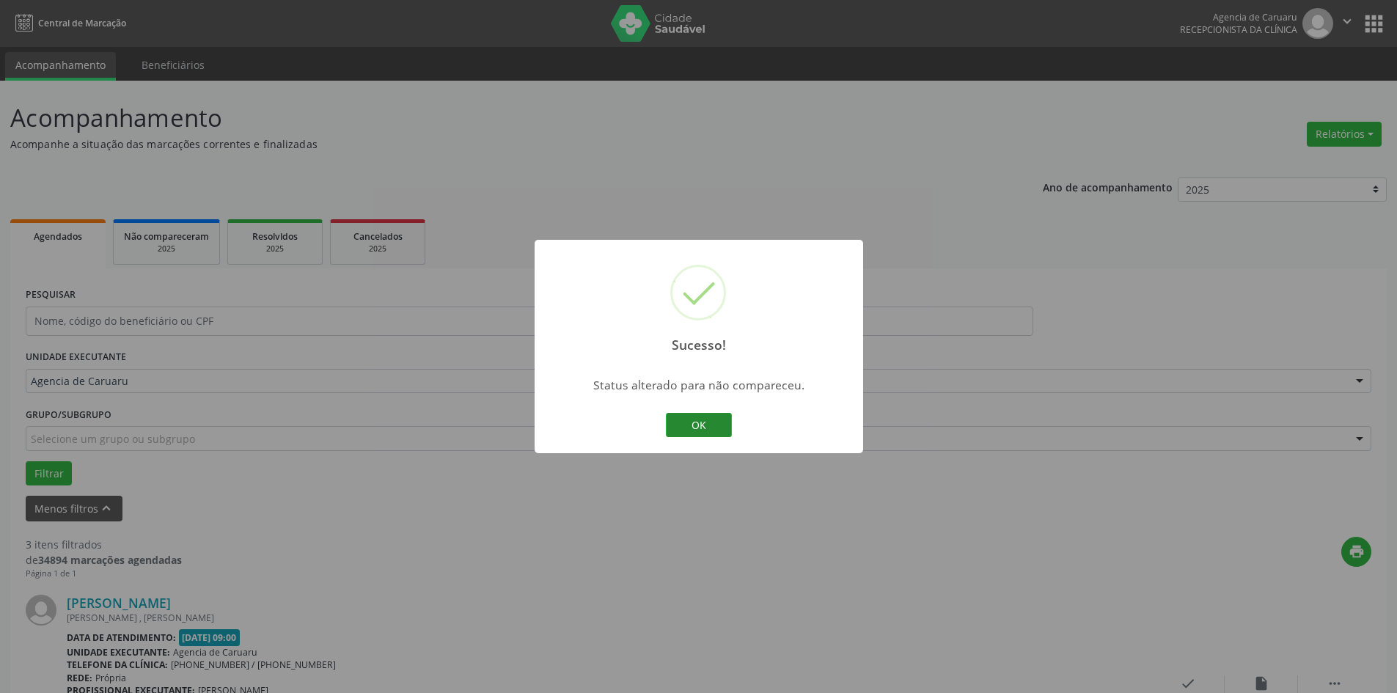
click at [723, 422] on button "OK" at bounding box center [699, 425] width 66 height 25
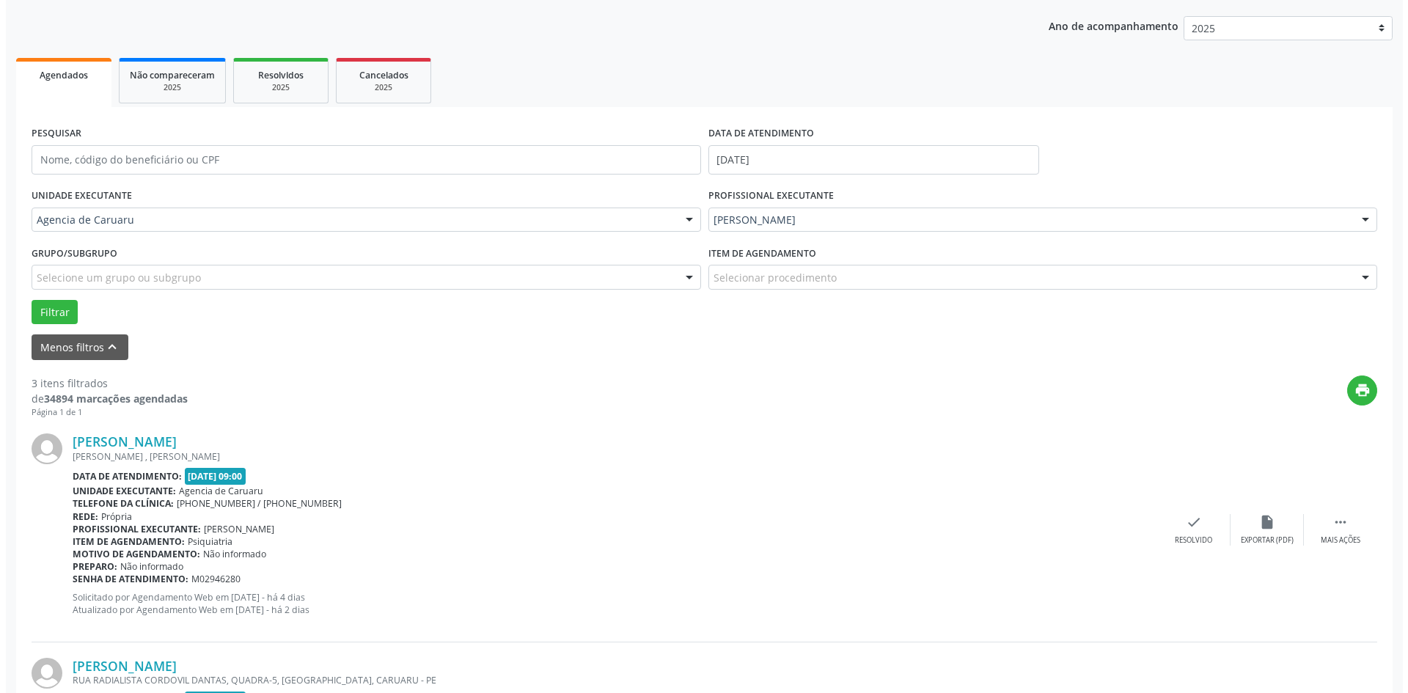
scroll to position [220, 0]
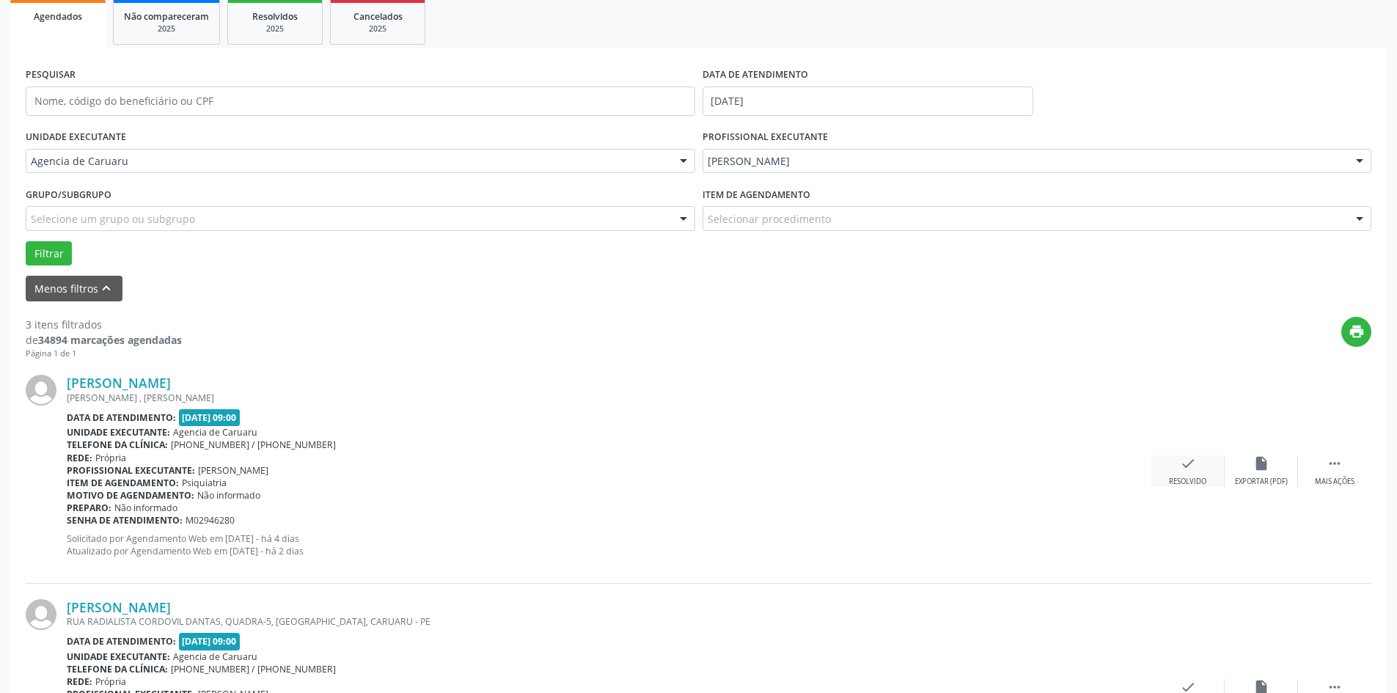
click at [1181, 469] on icon "check" at bounding box center [1188, 463] width 16 height 16
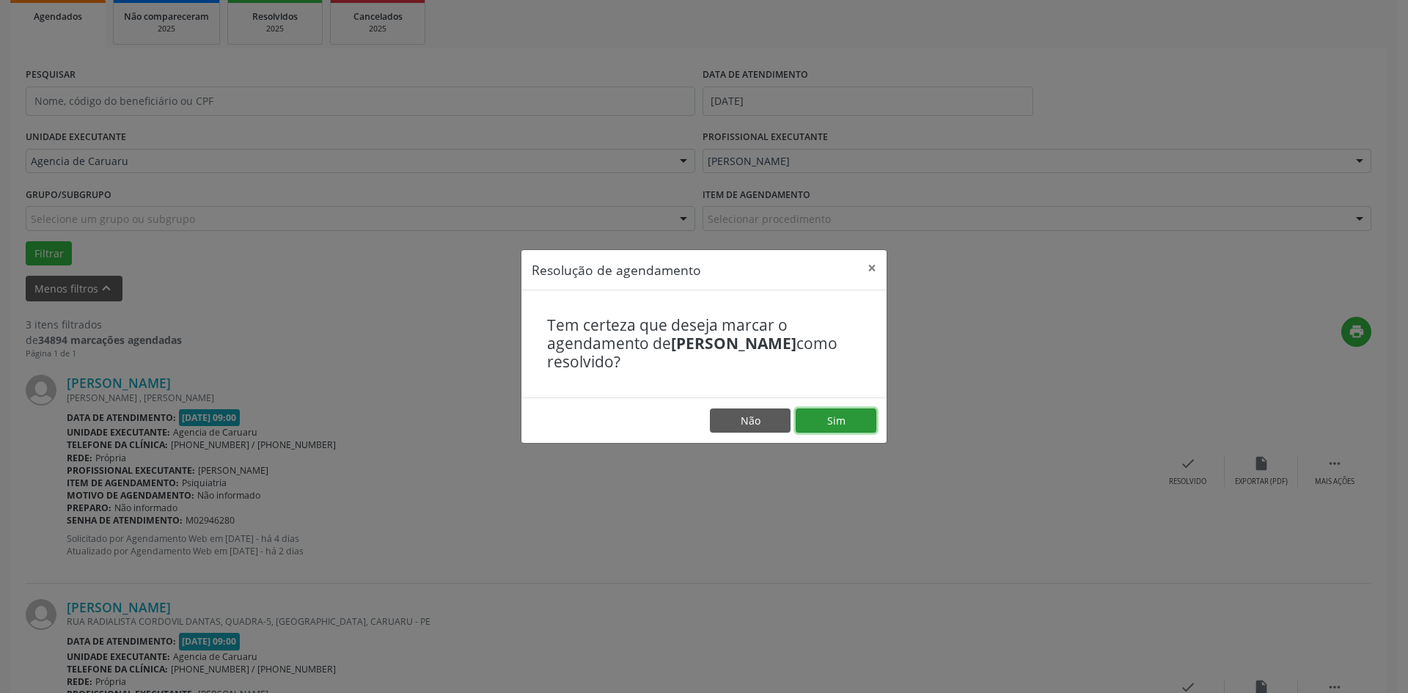
click at [854, 422] on button "Sim" at bounding box center [836, 420] width 81 height 25
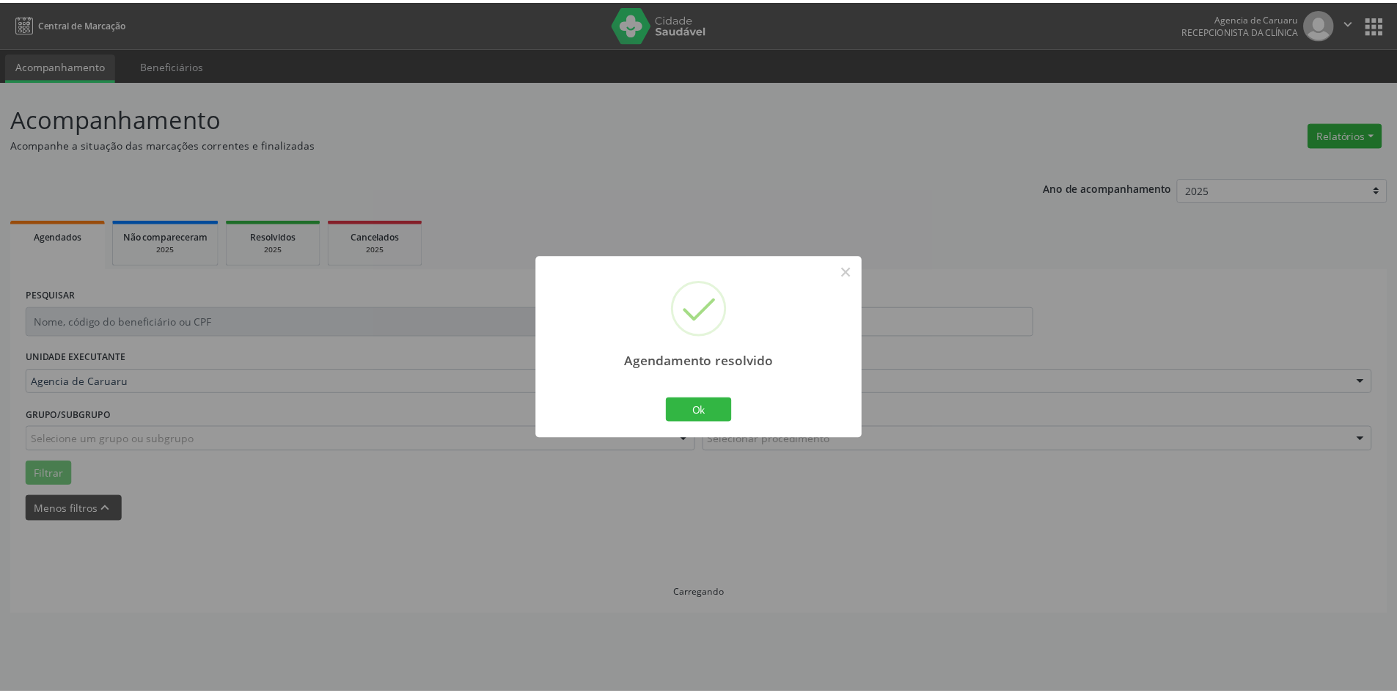
scroll to position [0, 0]
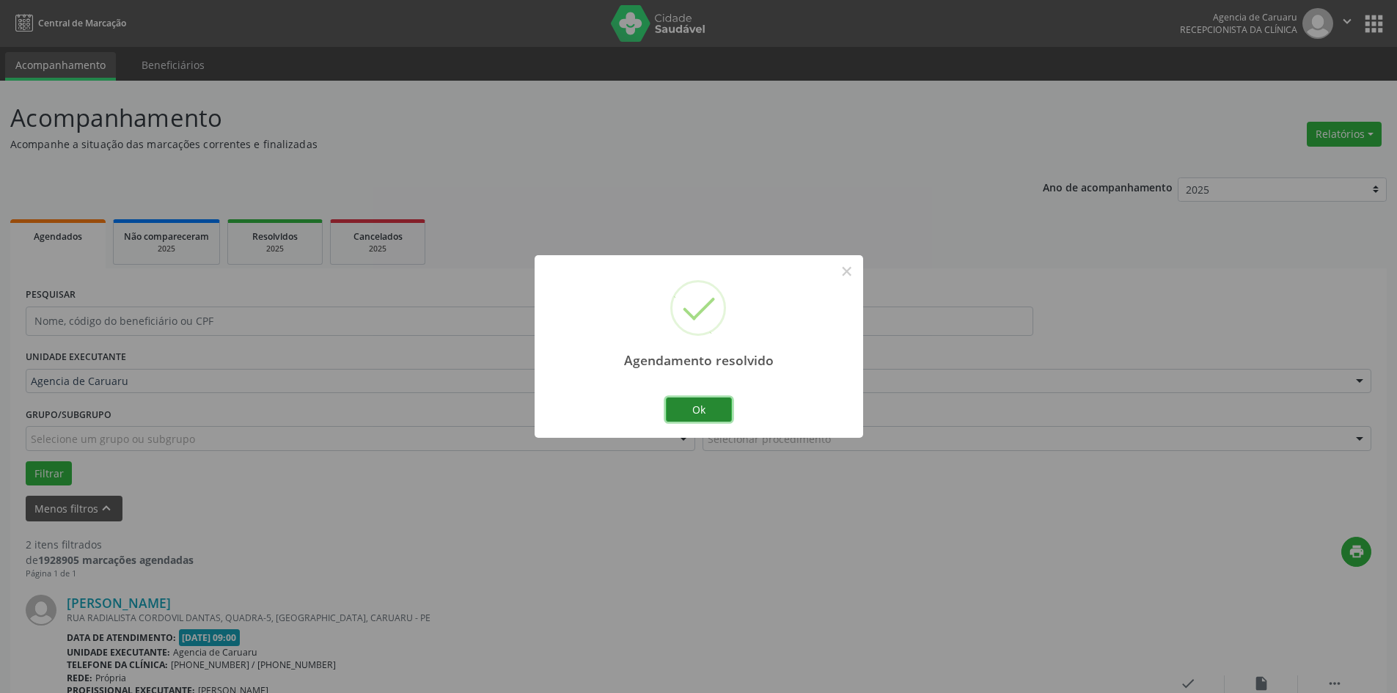
click at [701, 405] on button "Ok" at bounding box center [699, 409] width 66 height 25
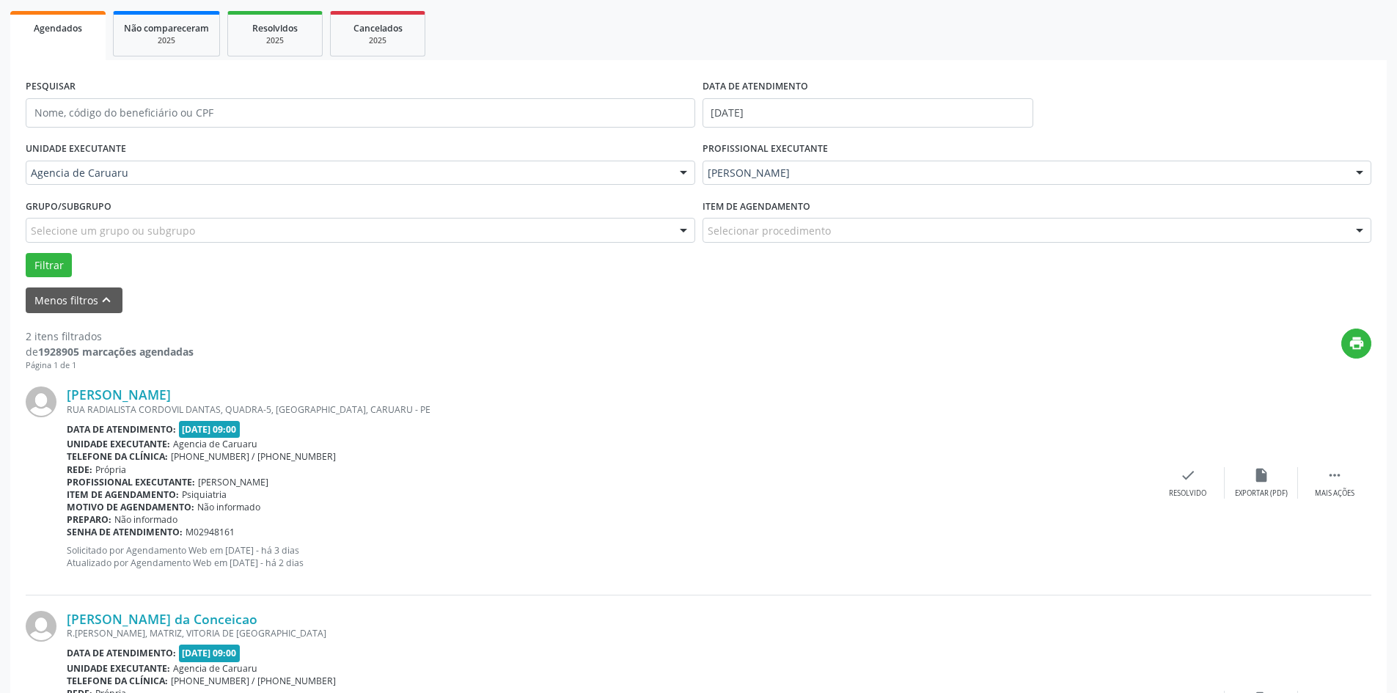
scroll to position [220, 0]
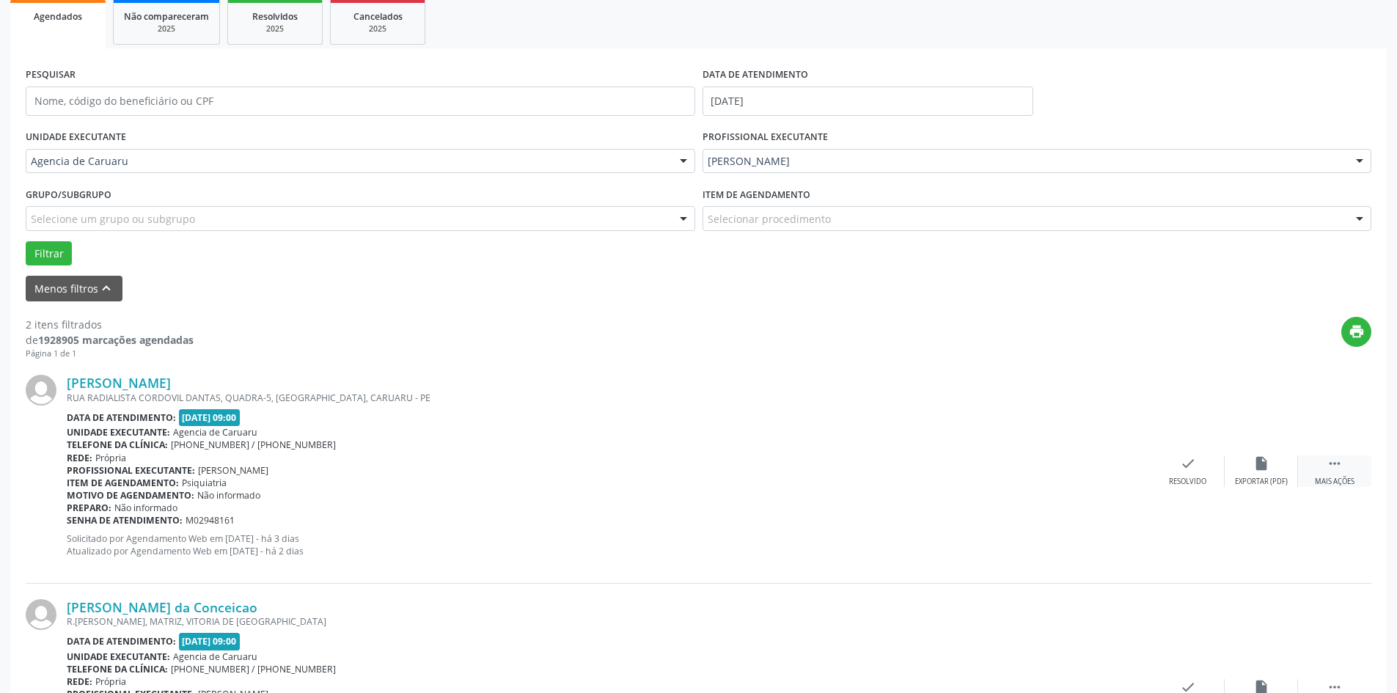
click at [1334, 474] on div " Mais ações" at bounding box center [1334, 471] width 73 height 32
click at [1241, 460] on div "alarm_off Não compareceu" at bounding box center [1261, 471] width 73 height 32
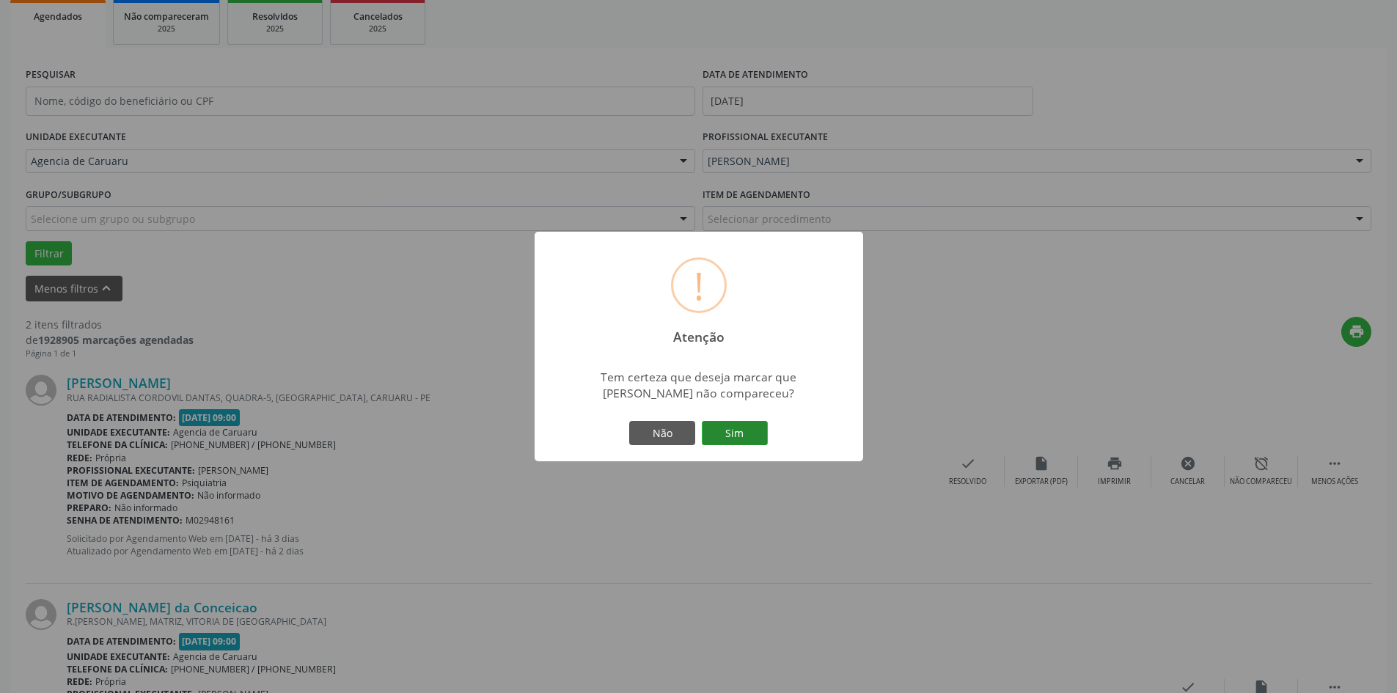
click at [749, 436] on button "Sim" at bounding box center [735, 433] width 66 height 25
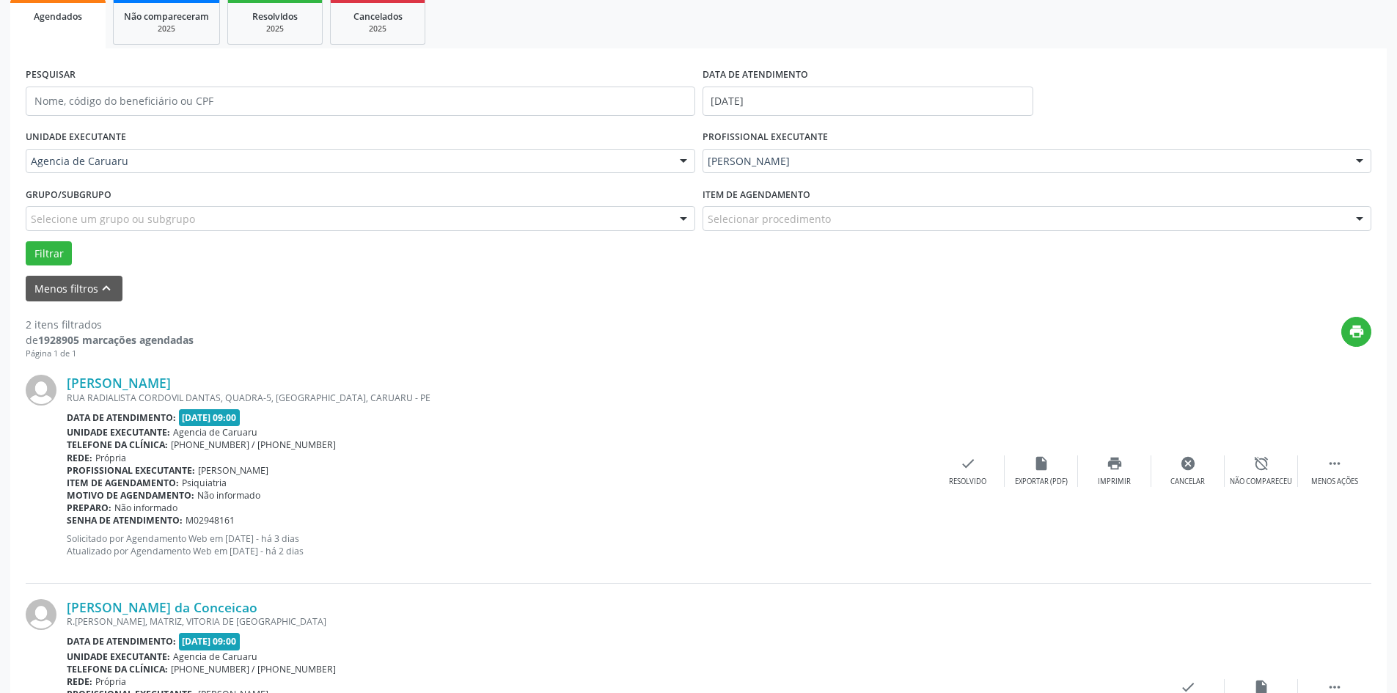
scroll to position [0, 0]
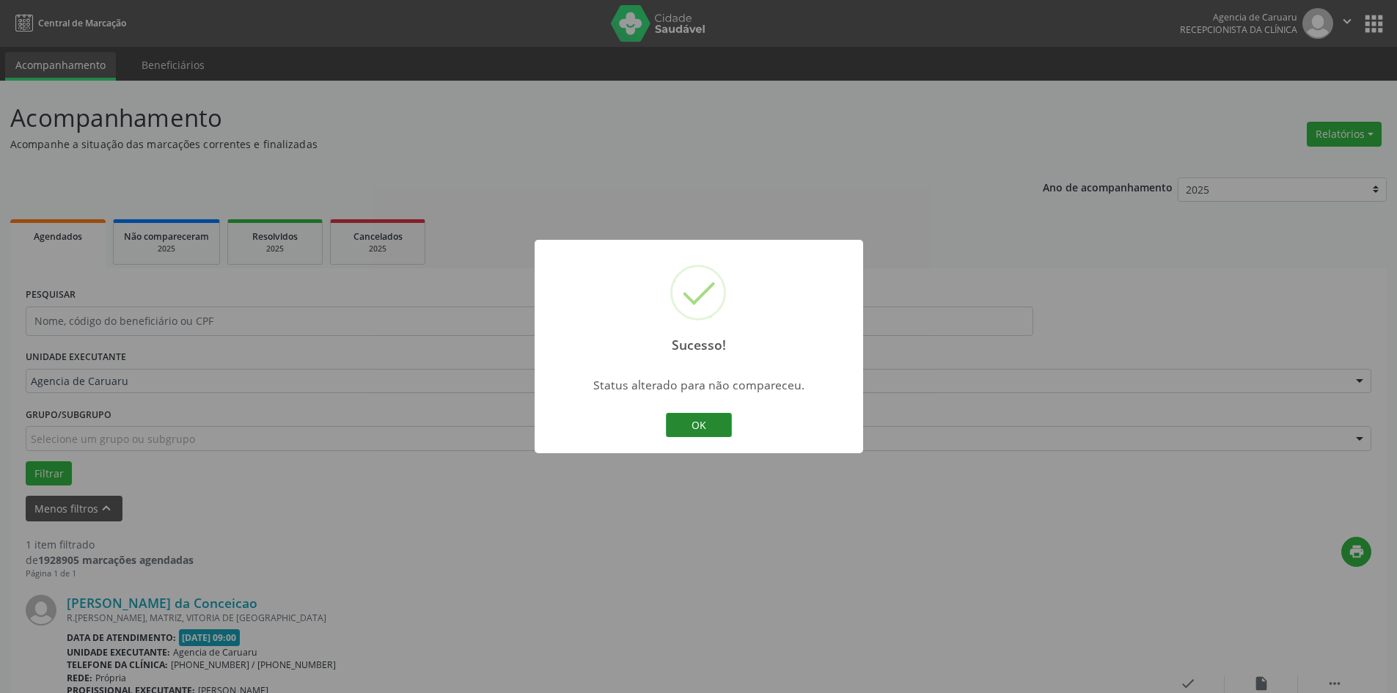
click at [705, 420] on button "OK" at bounding box center [699, 425] width 66 height 25
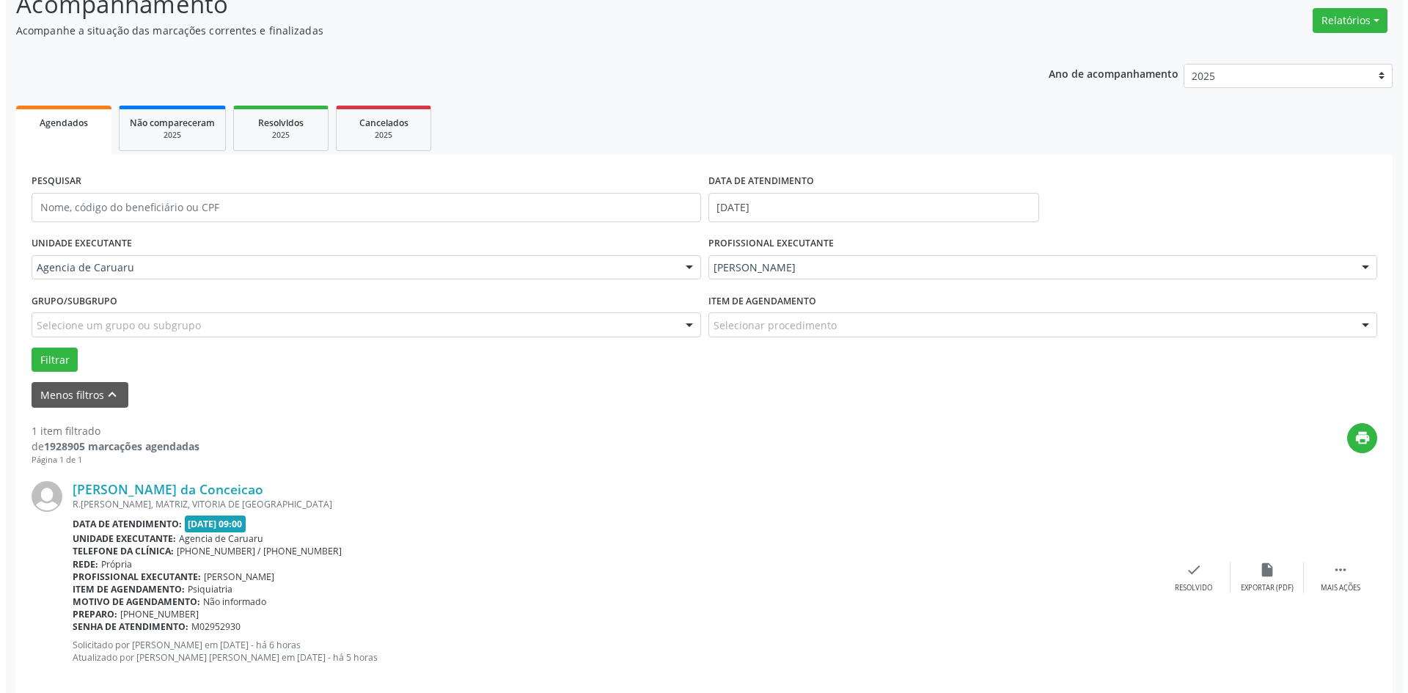
scroll to position [136, 0]
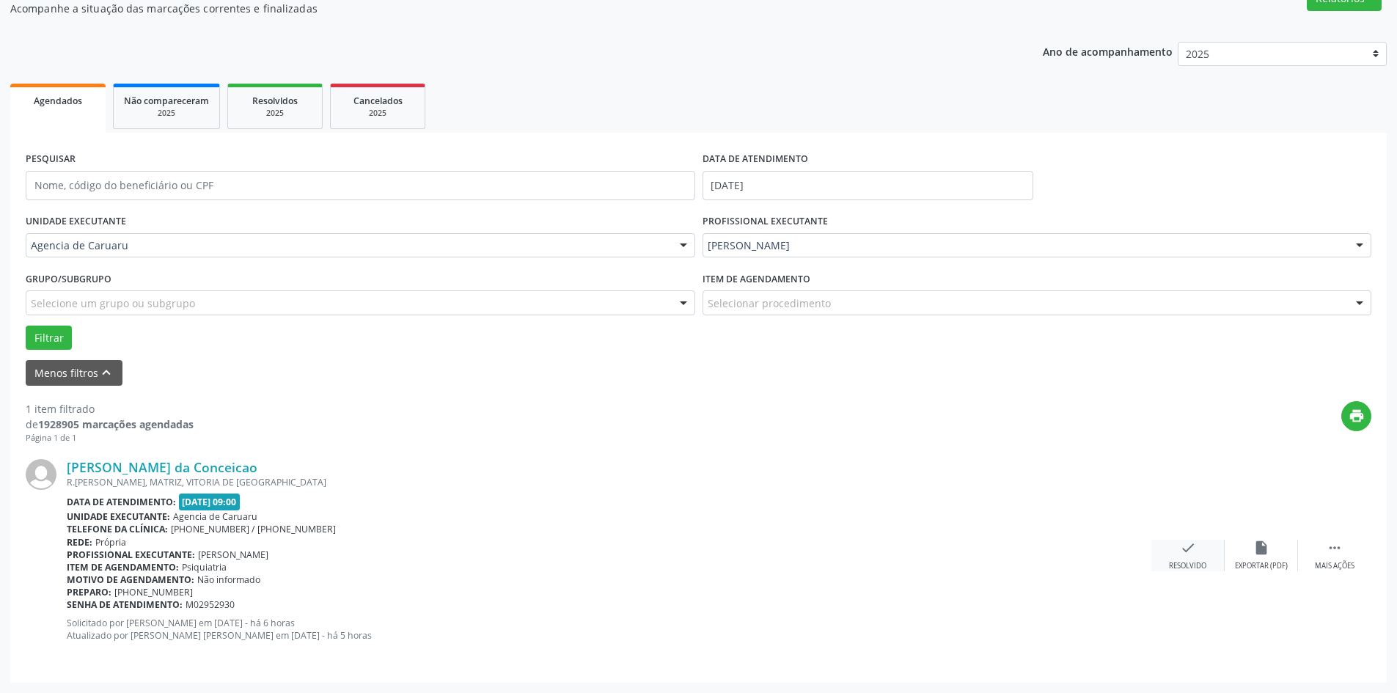
click at [1193, 560] on div "check Resolvido" at bounding box center [1187, 556] width 73 height 32
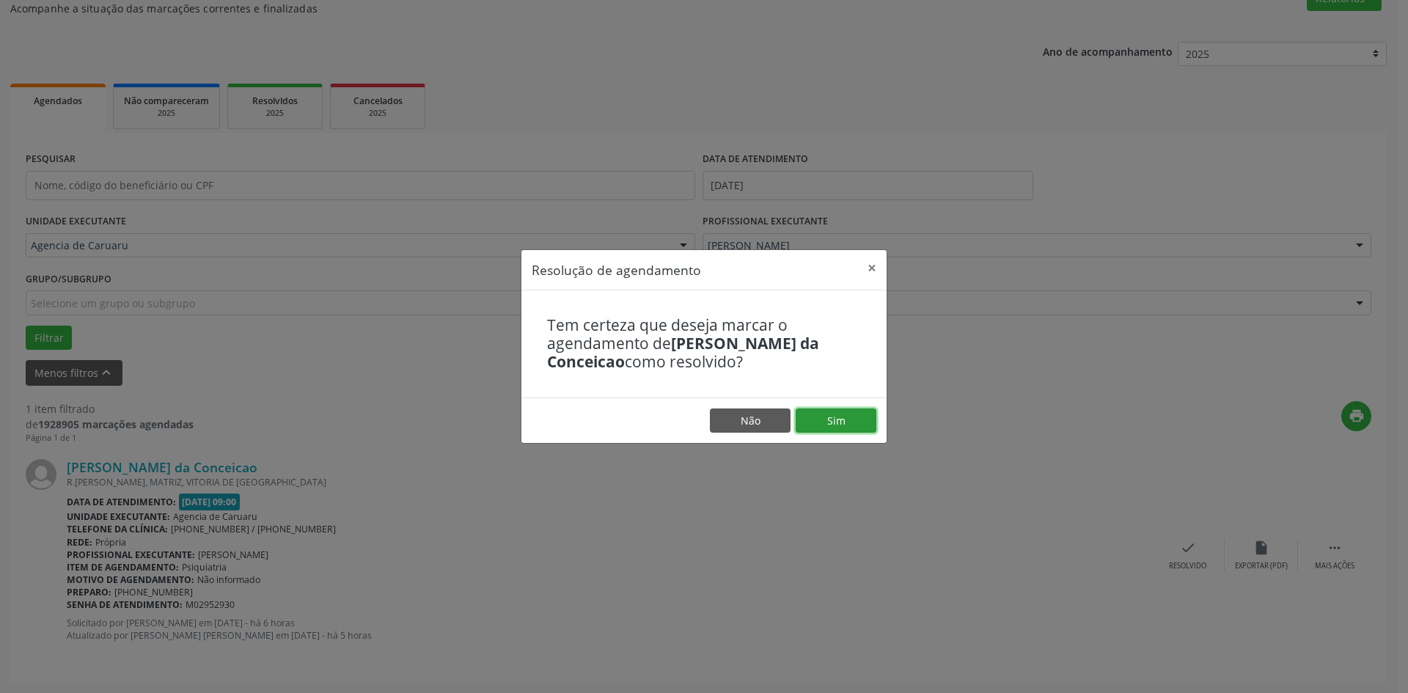
click at [854, 411] on button "Sim" at bounding box center [836, 420] width 81 height 25
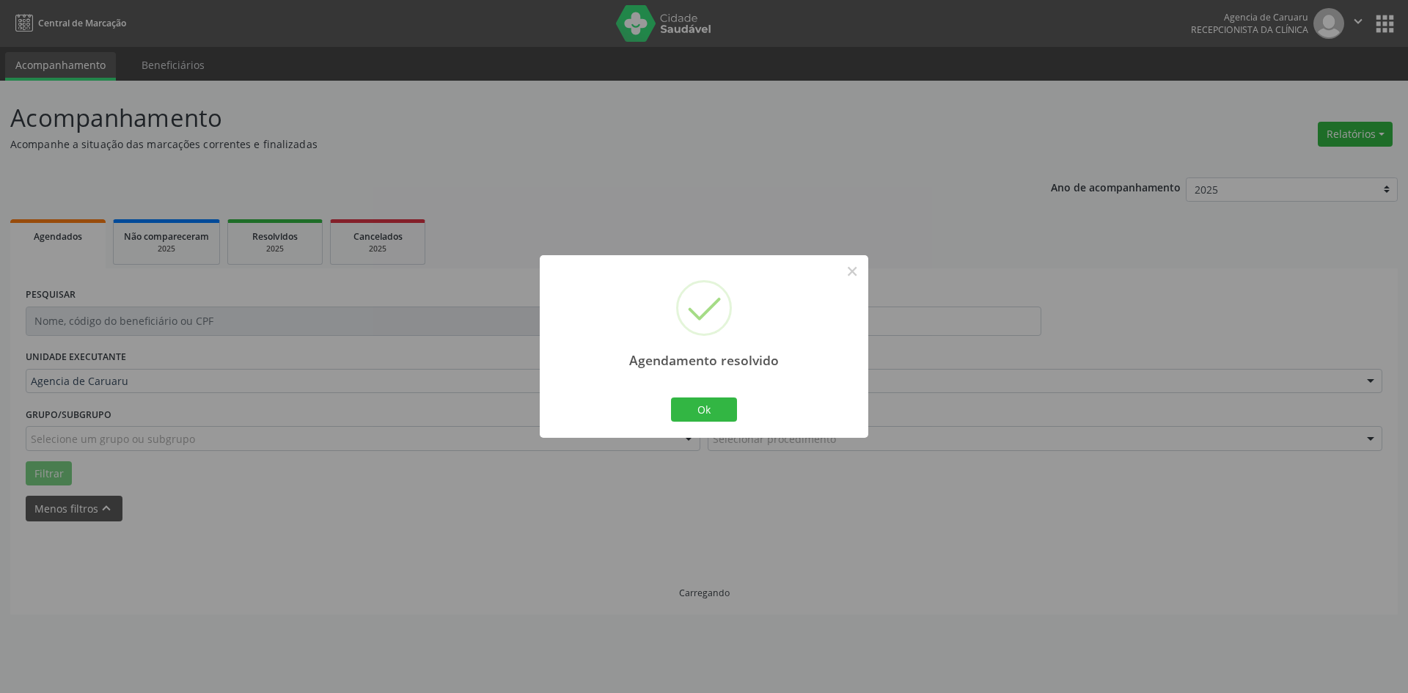
scroll to position [0, 0]
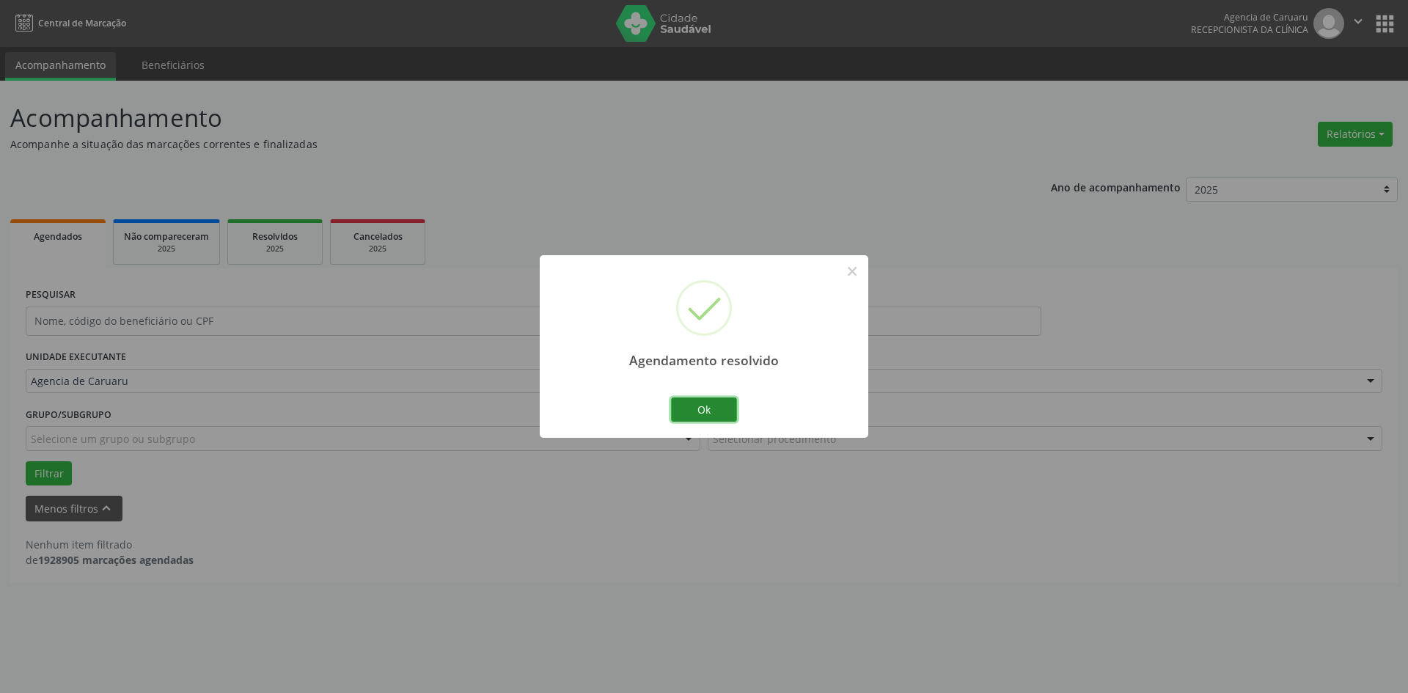
click at [708, 403] on button "Ok" at bounding box center [704, 409] width 66 height 25
